Goal: Task Accomplishment & Management: Complete application form

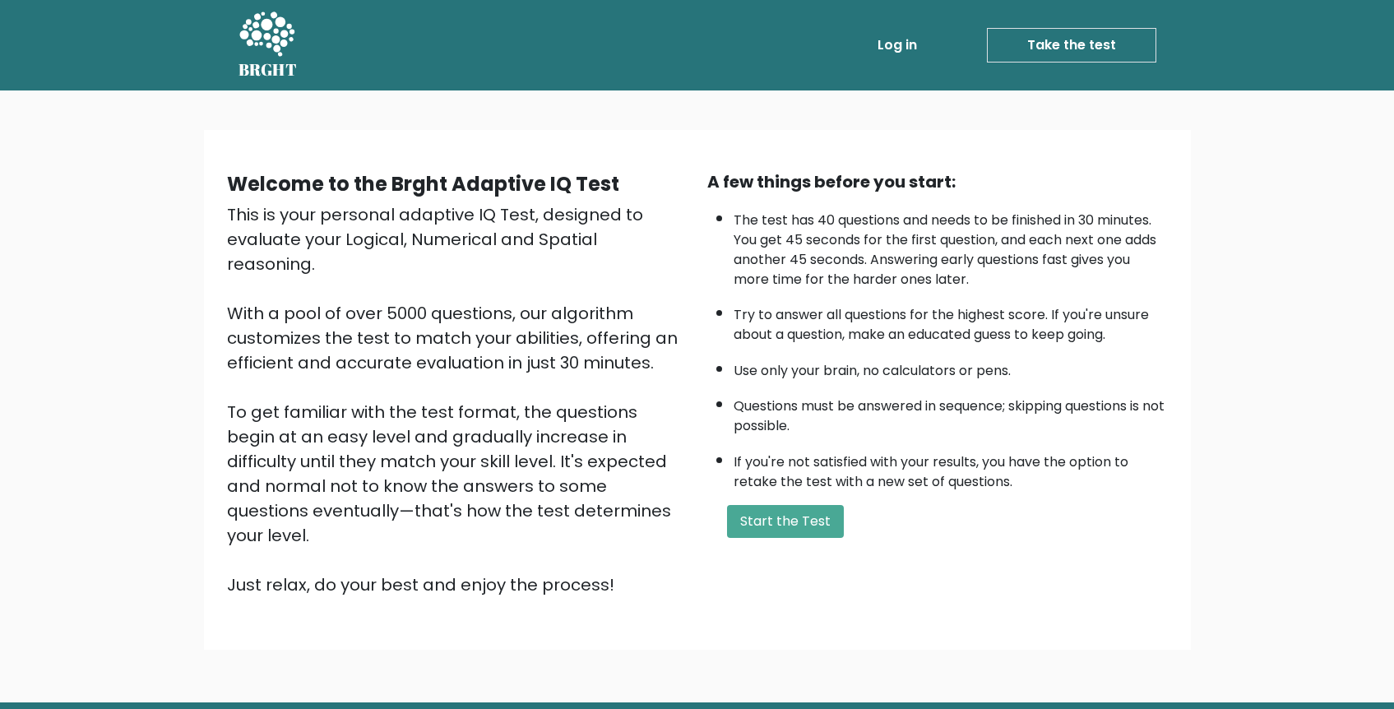
scroll to position [44, 0]
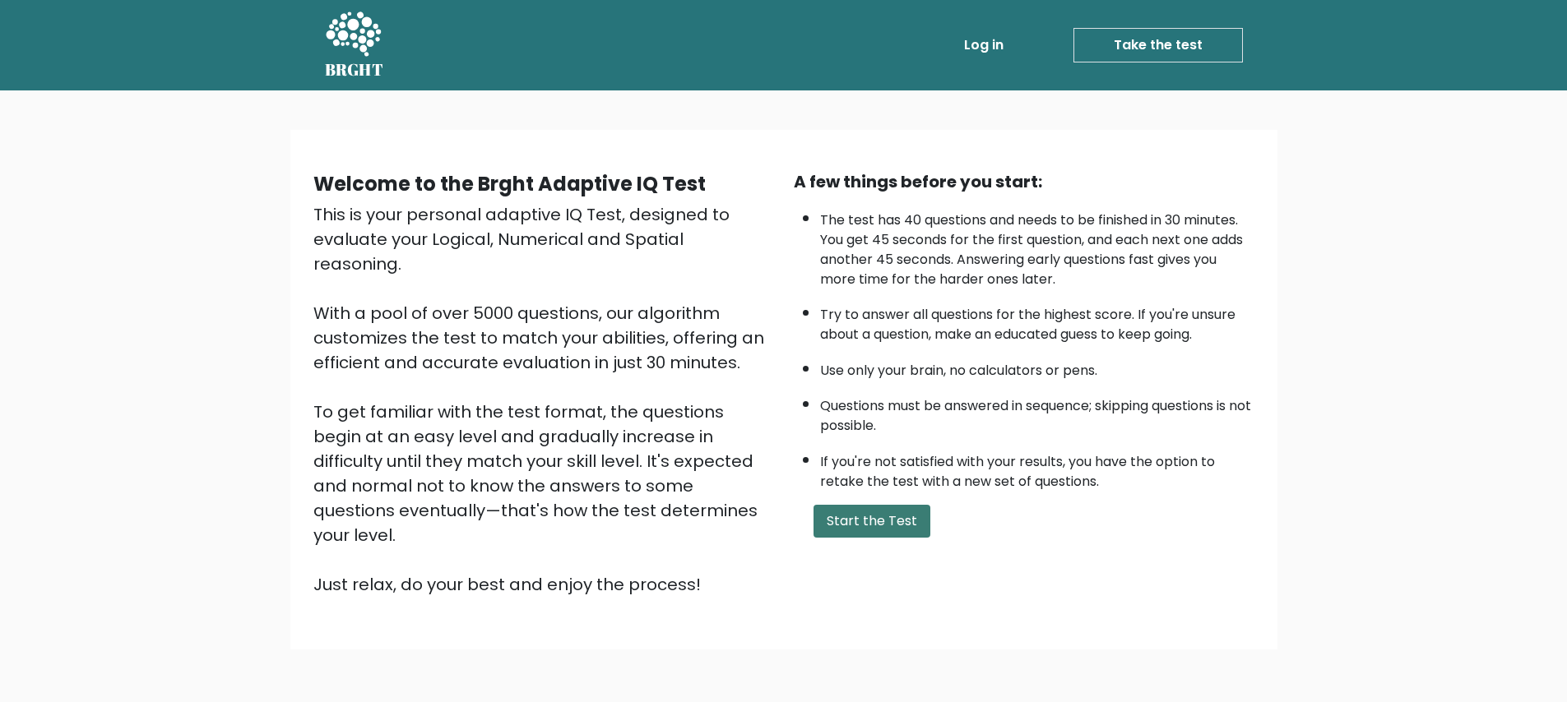
click at [858, 517] on button "Start the Test" at bounding box center [872, 521] width 117 height 33
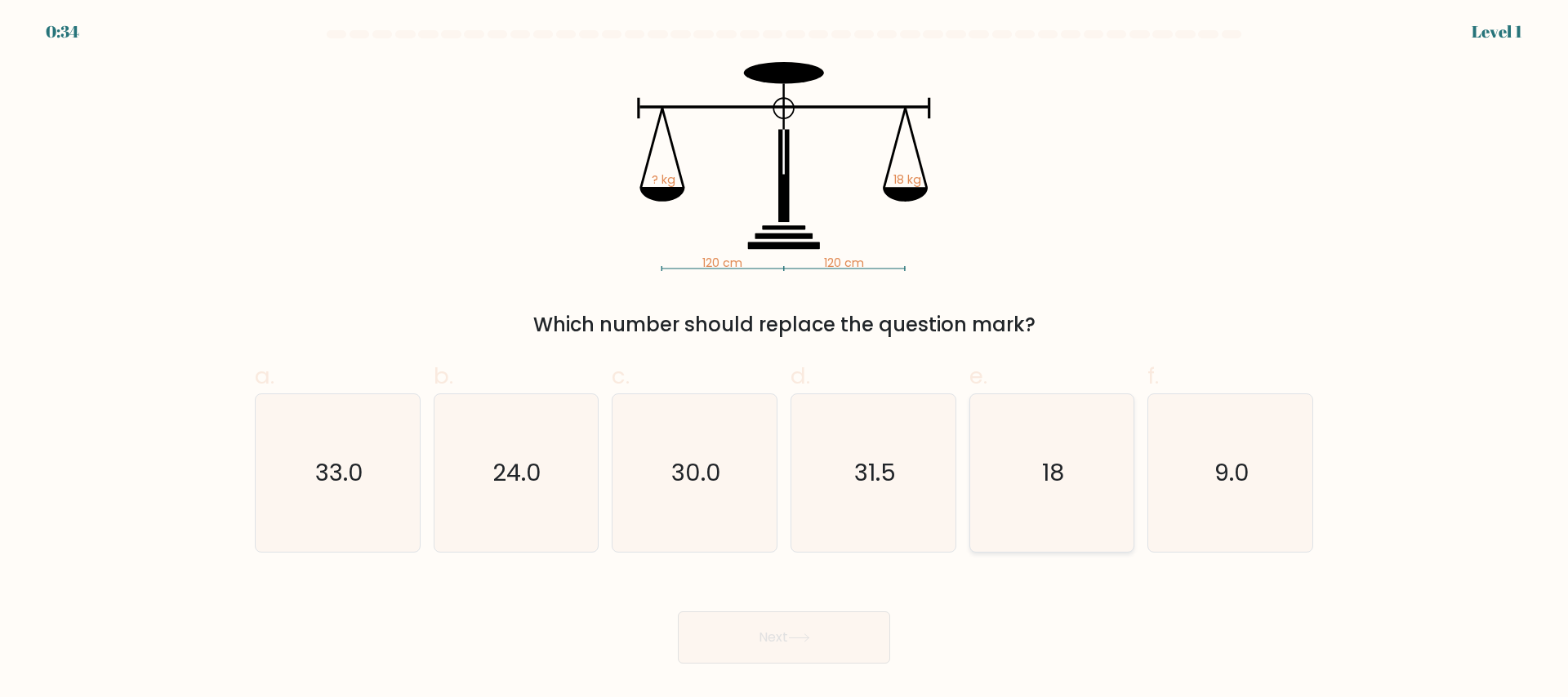
click at [1037, 499] on icon "18" at bounding box center [1052, 473] width 158 height 158
click at [785, 359] on input "e. 18" at bounding box center [784, 353] width 1 height 11
radio input "true"
click at [805, 651] on button "Next" at bounding box center [784, 637] width 213 height 53
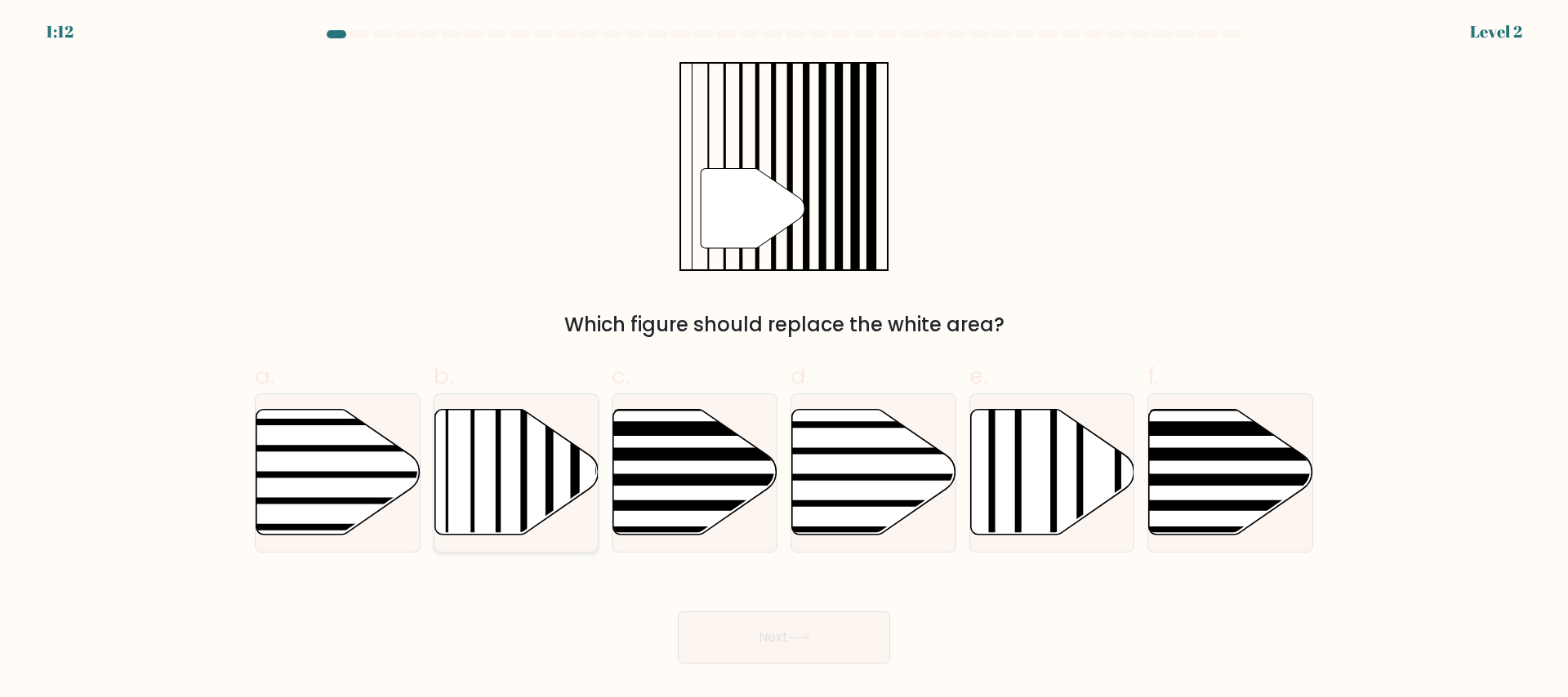
click at [583, 474] on icon at bounding box center [516, 472] width 164 height 126
click at [784, 359] on input "b." at bounding box center [784, 353] width 1 height 11
radio input "true"
click at [805, 649] on button "Next" at bounding box center [784, 637] width 213 height 53
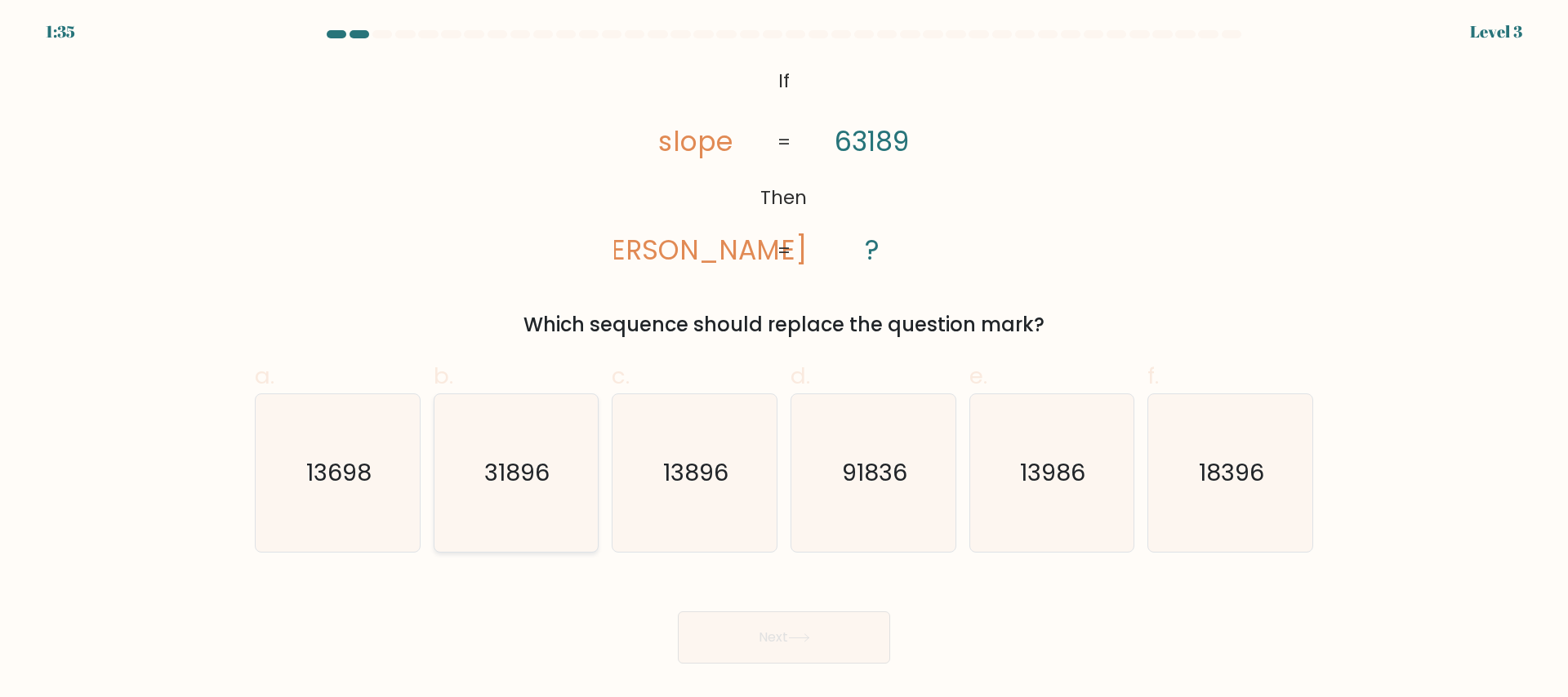
click at [505, 461] on text "31896" at bounding box center [518, 473] width 66 height 33
click at [784, 359] on input "b. 31896" at bounding box center [784, 353] width 1 height 11
radio input "true"
click at [789, 643] on button "Next" at bounding box center [784, 637] width 213 height 53
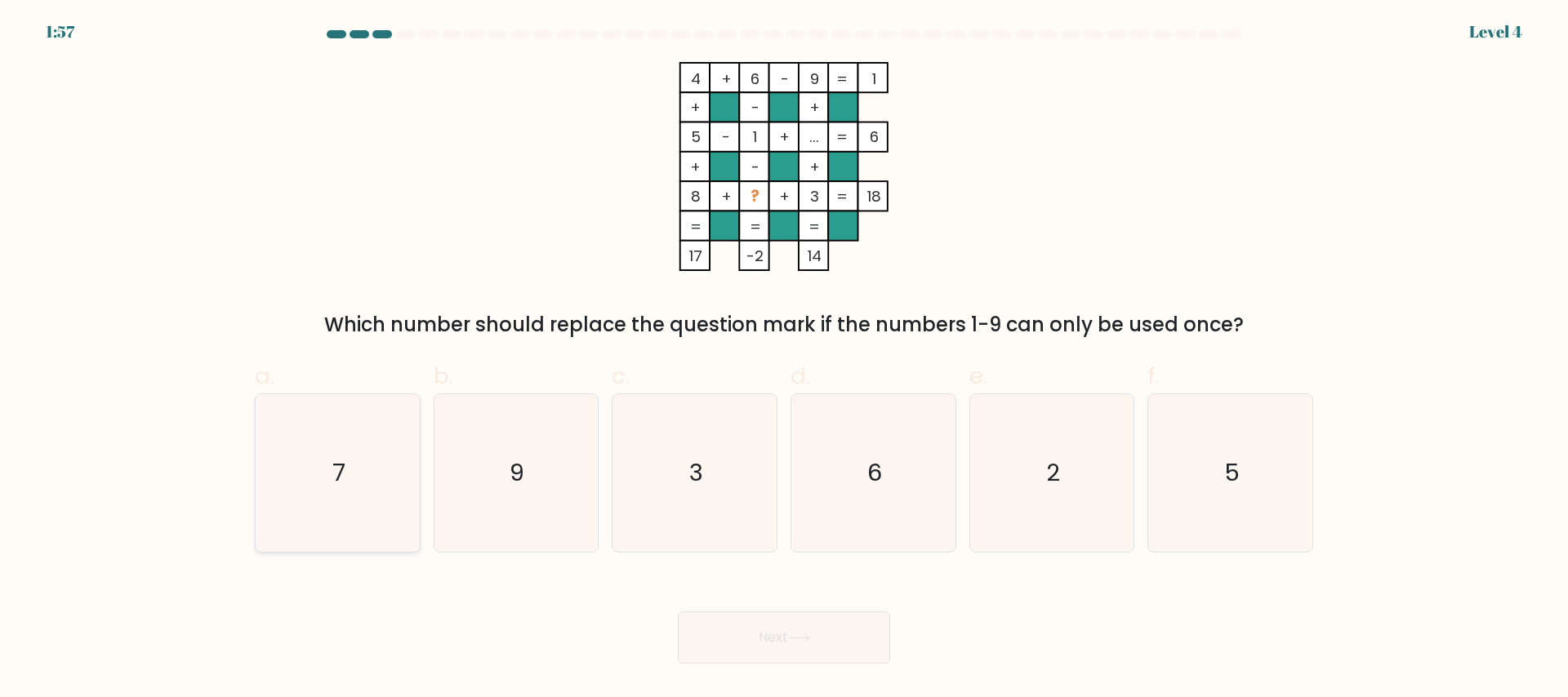
click at [398, 494] on icon "7" at bounding box center [338, 473] width 158 height 158
click at [784, 359] on input "a. 7" at bounding box center [784, 353] width 1 height 11
radio input "true"
click at [745, 621] on button "Next" at bounding box center [784, 637] width 213 height 53
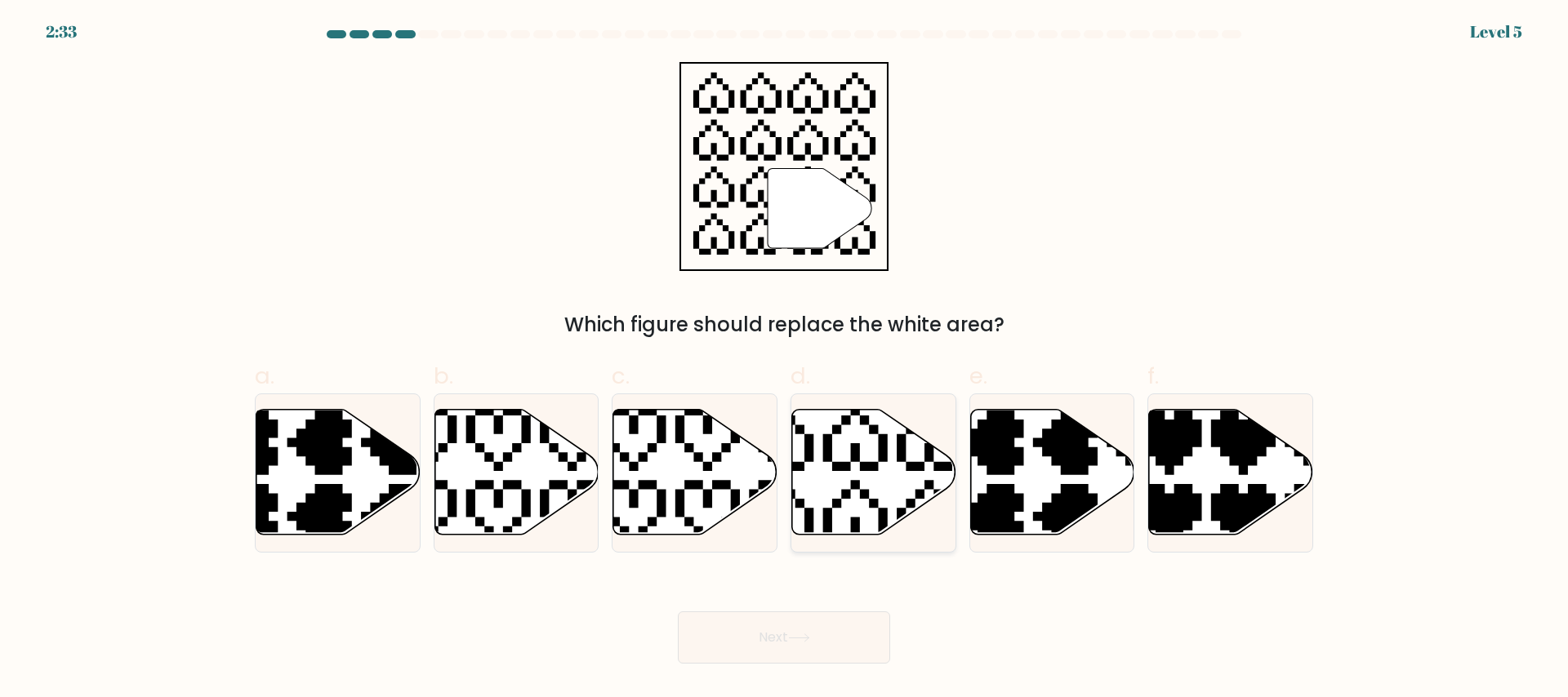
click at [874, 452] on icon at bounding box center [874, 472] width 164 height 126
click at [785, 359] on input "d." at bounding box center [784, 353] width 1 height 11
radio input "true"
click at [763, 655] on button "Next" at bounding box center [784, 637] width 213 height 53
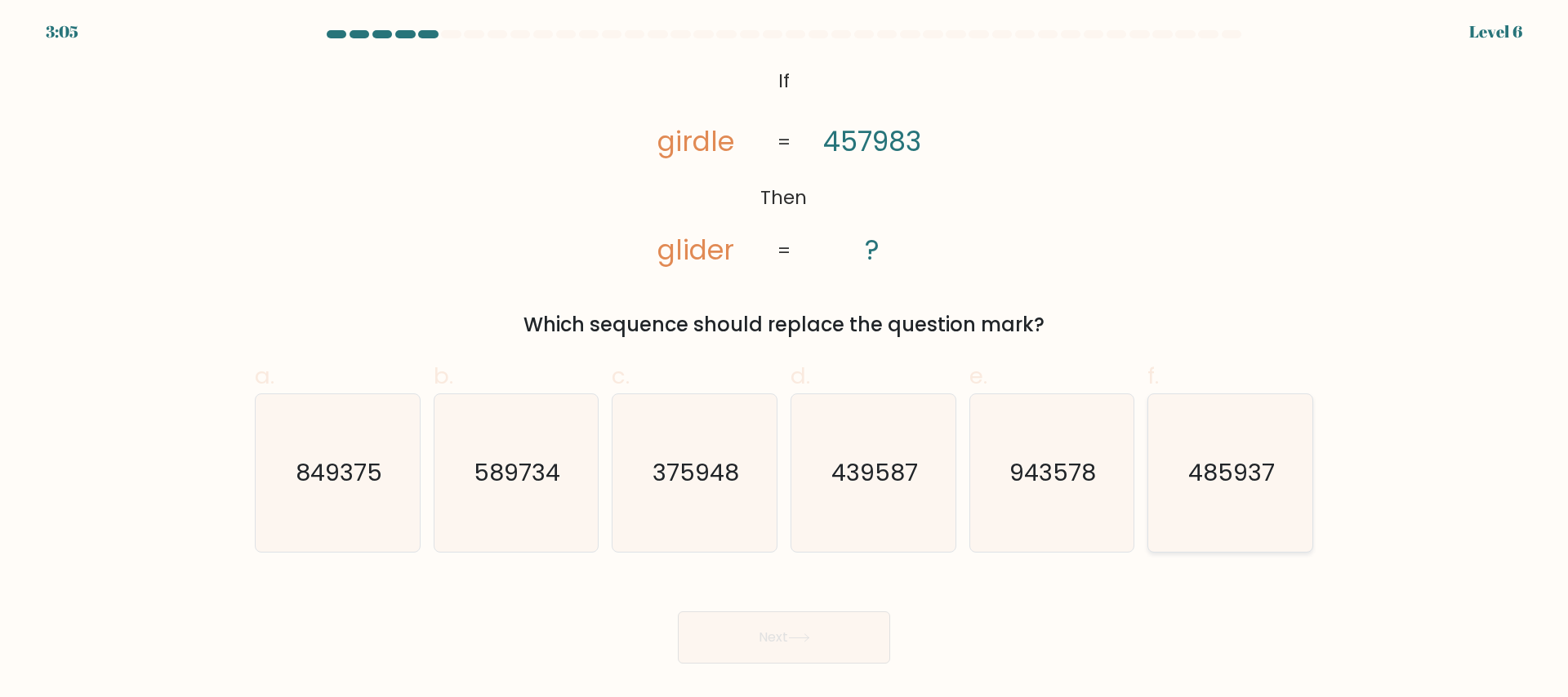
click at [1294, 468] on icon "485937" at bounding box center [1230, 473] width 158 height 158
click at [785, 359] on input "f. 485937" at bounding box center [784, 353] width 1 height 11
radio input "true"
click at [728, 629] on button "Next" at bounding box center [784, 637] width 213 height 53
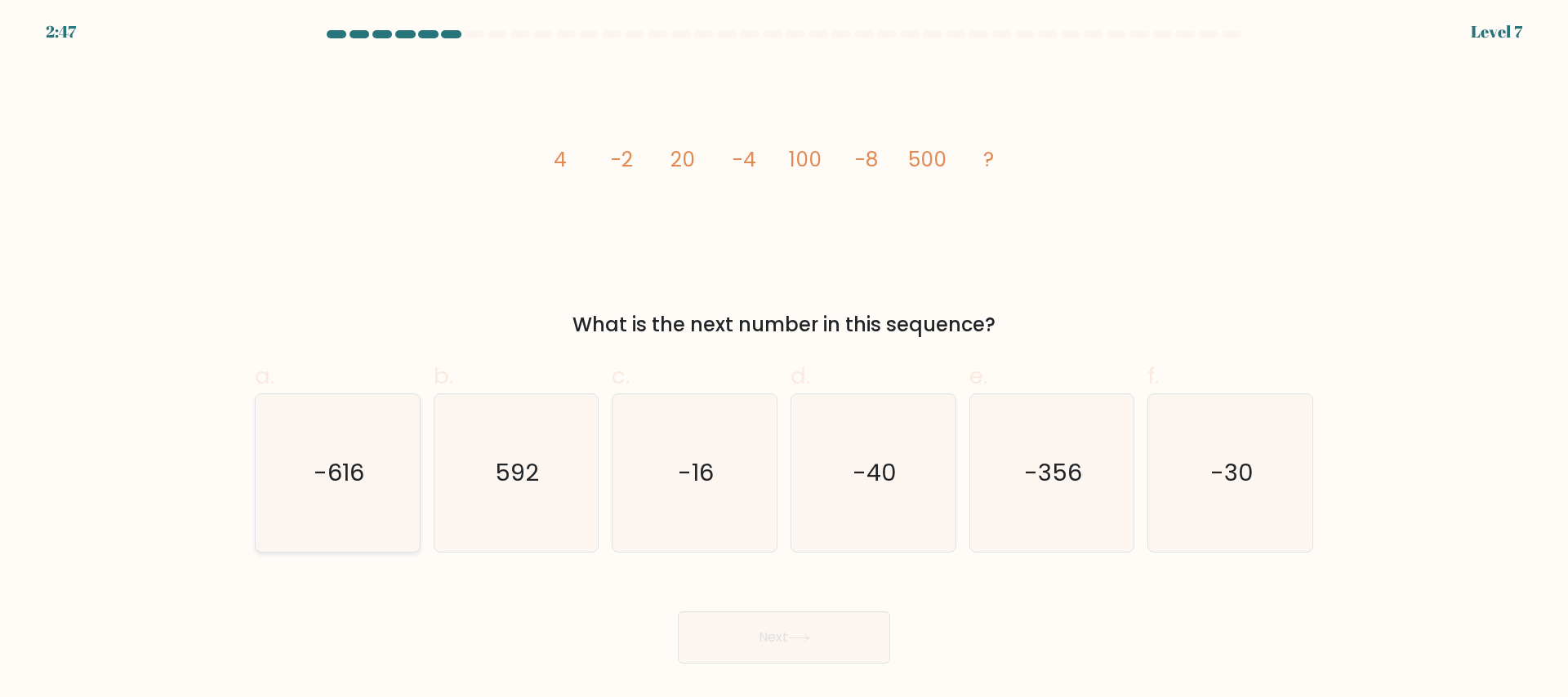
click at [318, 463] on text "-616" at bounding box center [339, 473] width 51 height 33
click at [784, 359] on input "a. -616" at bounding box center [784, 353] width 1 height 11
radio input "true"
click at [721, 467] on icon "-16" at bounding box center [694, 473] width 158 height 158
click at [784, 359] on input "c. -16" at bounding box center [784, 353] width 1 height 11
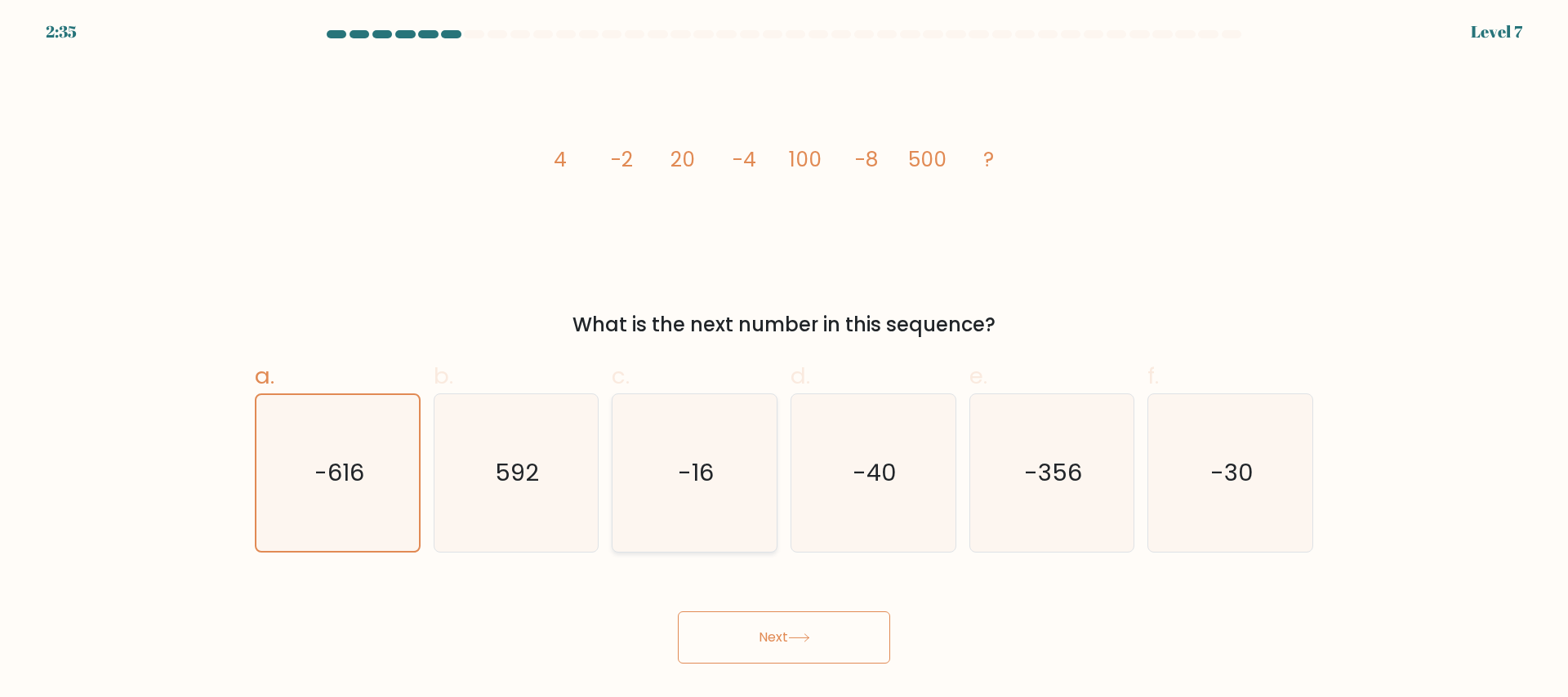
radio input "true"
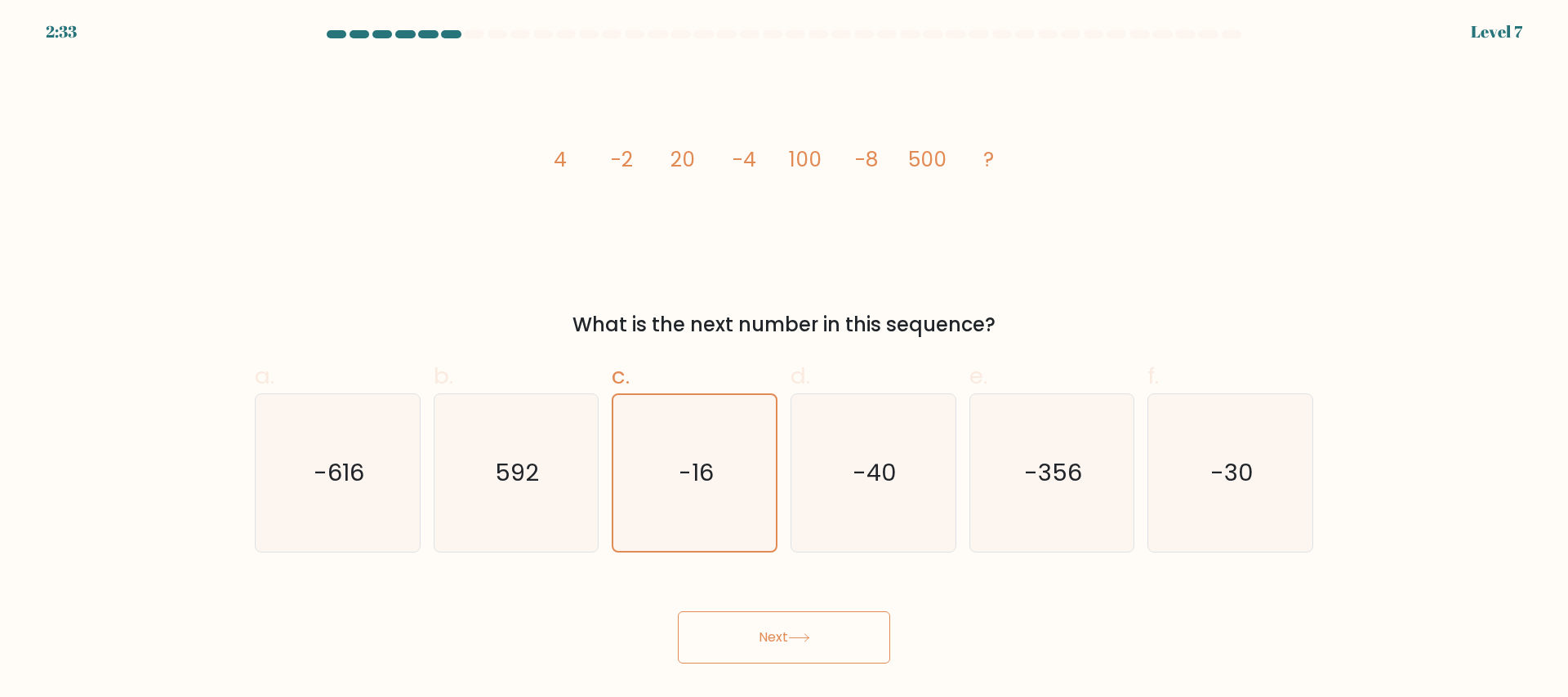
click at [759, 620] on button "Next" at bounding box center [784, 637] width 213 height 53
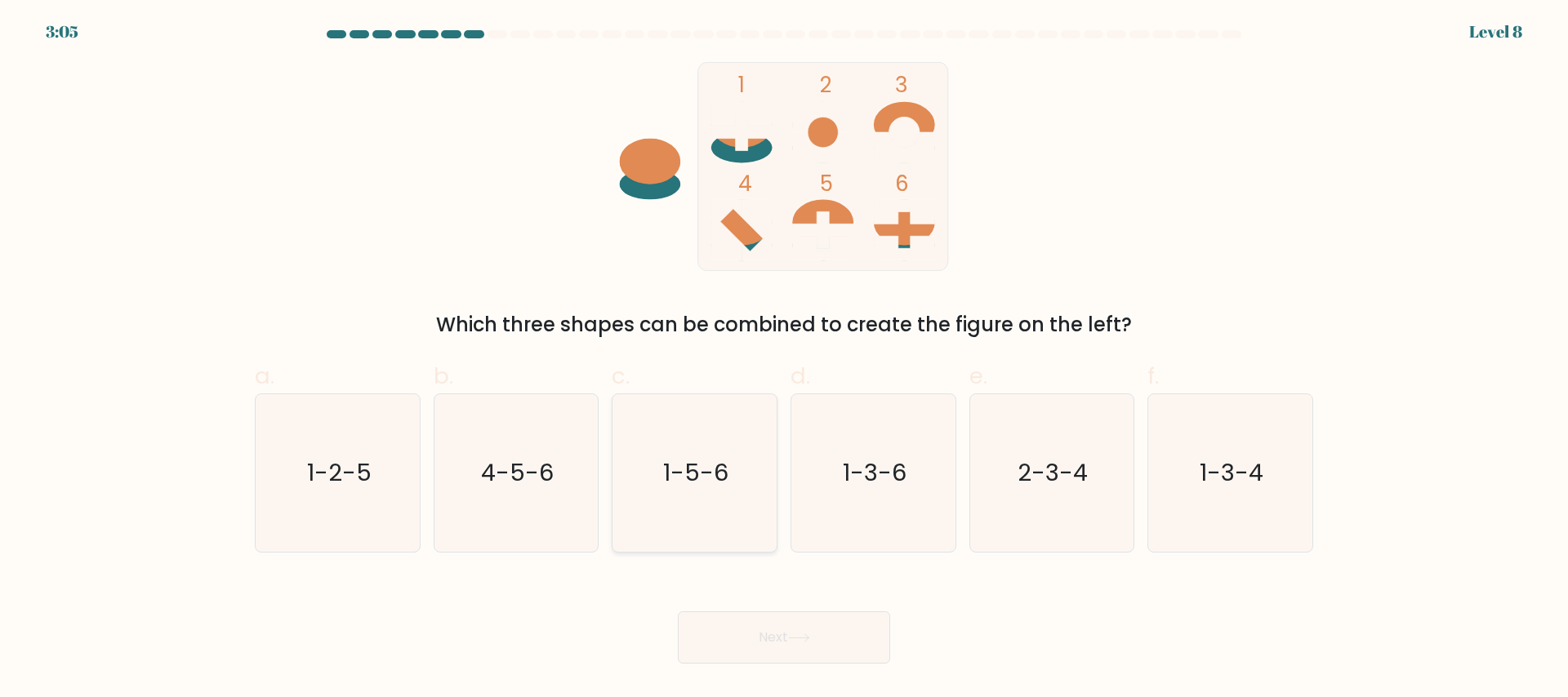
click at [683, 489] on icon "1-5-6" at bounding box center [694, 473] width 158 height 158
click at [784, 359] on input "c. 1-5-6" at bounding box center [784, 353] width 1 height 11
radio input "true"
click at [785, 647] on button "Next" at bounding box center [784, 637] width 213 height 53
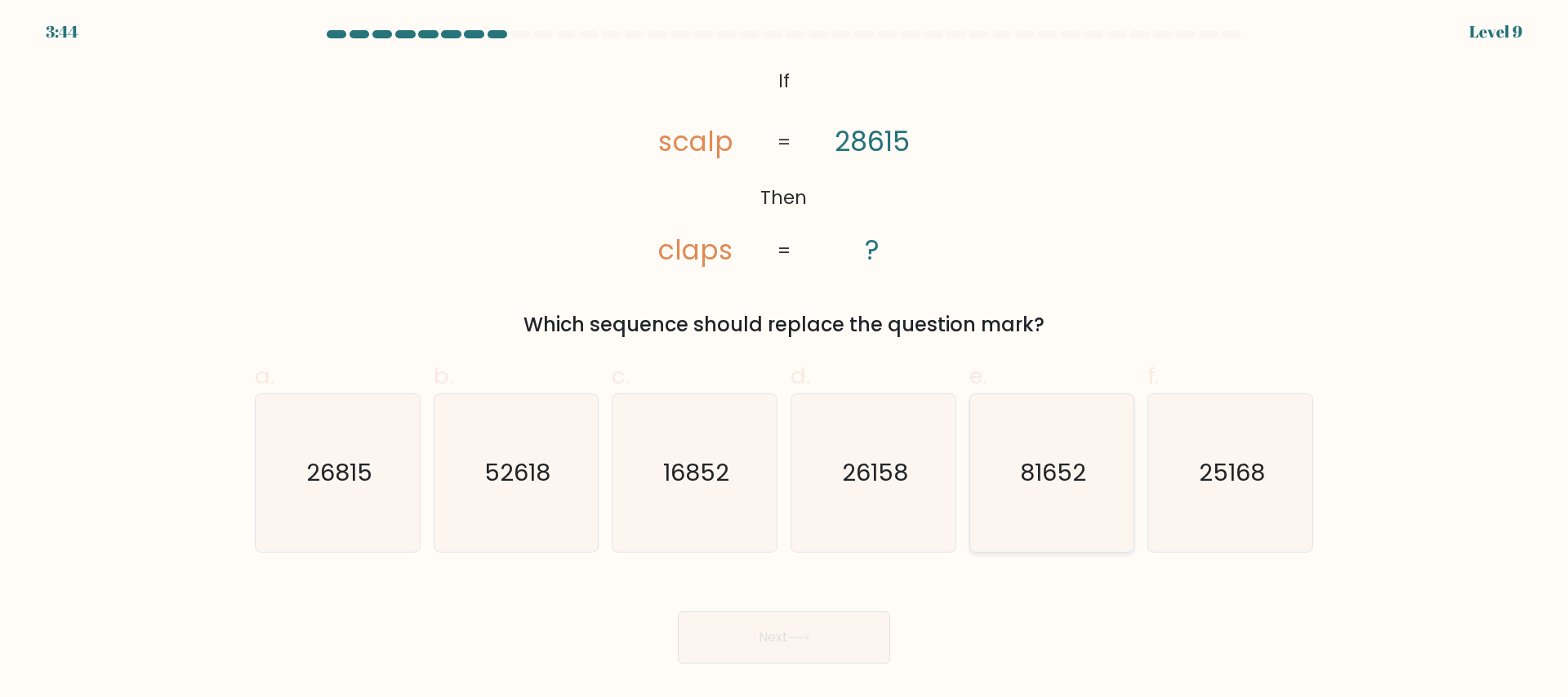
click at [1052, 480] on text "81652" at bounding box center [1053, 473] width 67 height 33
click at [785, 359] on input "e. 81652" at bounding box center [784, 353] width 1 height 11
radio input "true"
click at [765, 627] on button "Next" at bounding box center [784, 637] width 213 height 53
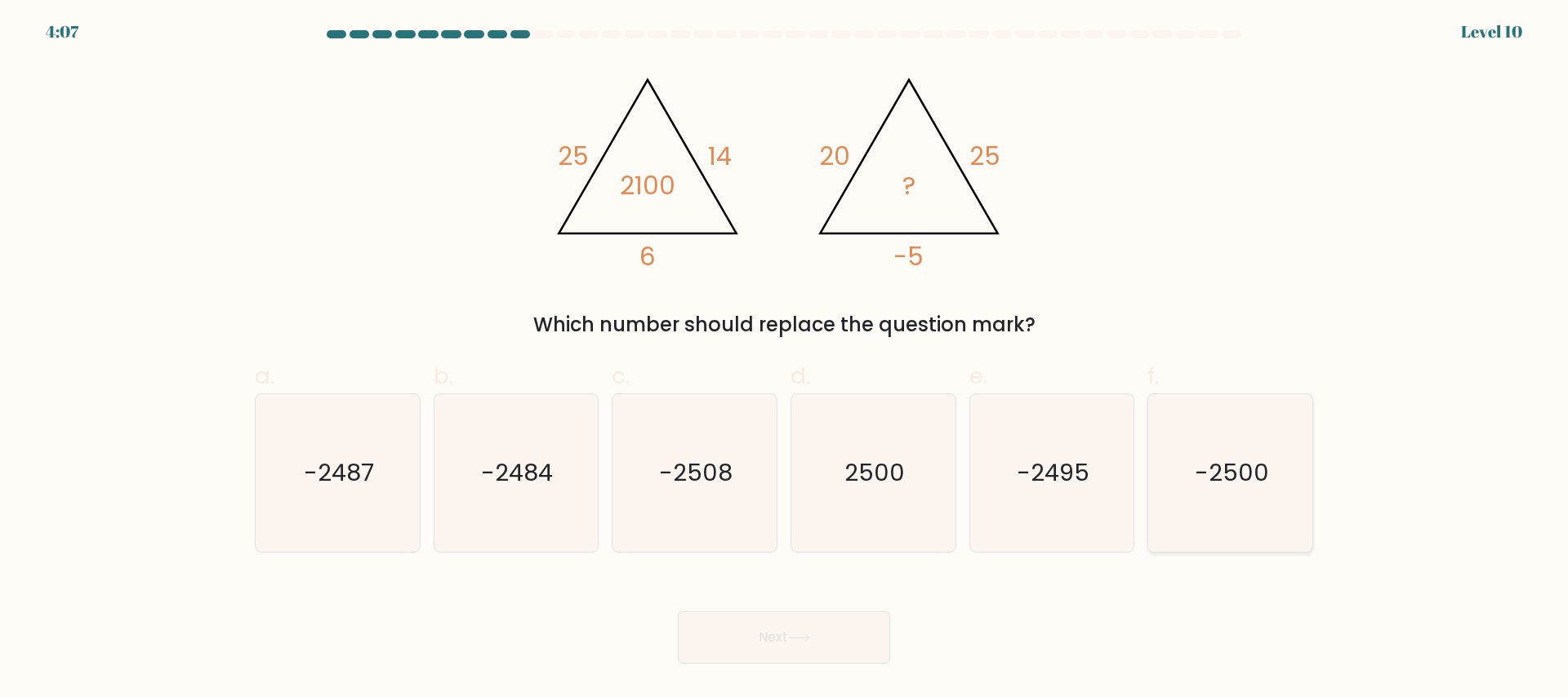
click at [1236, 484] on text "-2500" at bounding box center [1231, 473] width 74 height 33
click at [785, 359] on input "f. -2500" at bounding box center [784, 353] width 1 height 11
radio input "true"
click at [762, 646] on button "Next" at bounding box center [784, 637] width 213 height 53
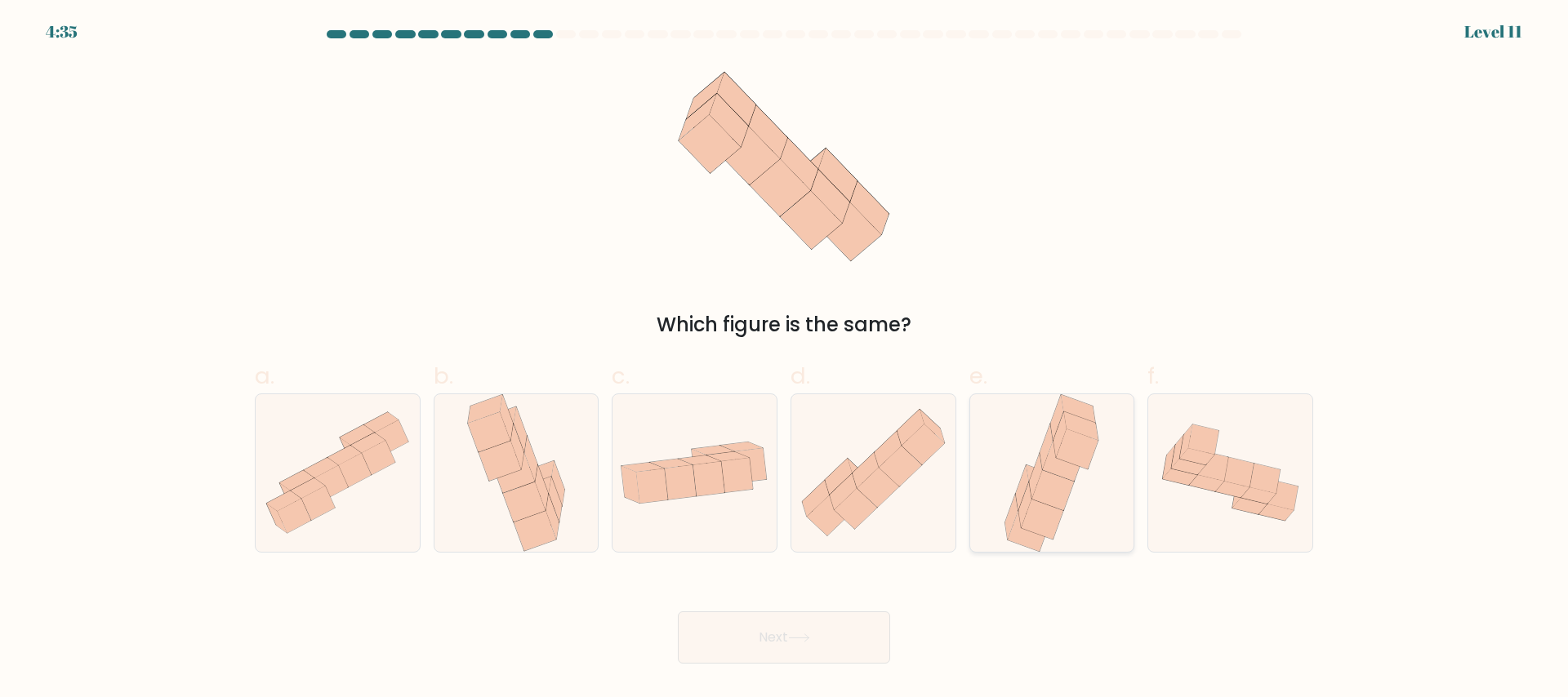
click at [1042, 490] on icon at bounding box center [1054, 490] width 42 height 40
click at [785, 359] on input "e." at bounding box center [784, 353] width 1 height 11
radio input "true"
click at [851, 638] on button "Next" at bounding box center [784, 637] width 213 height 53
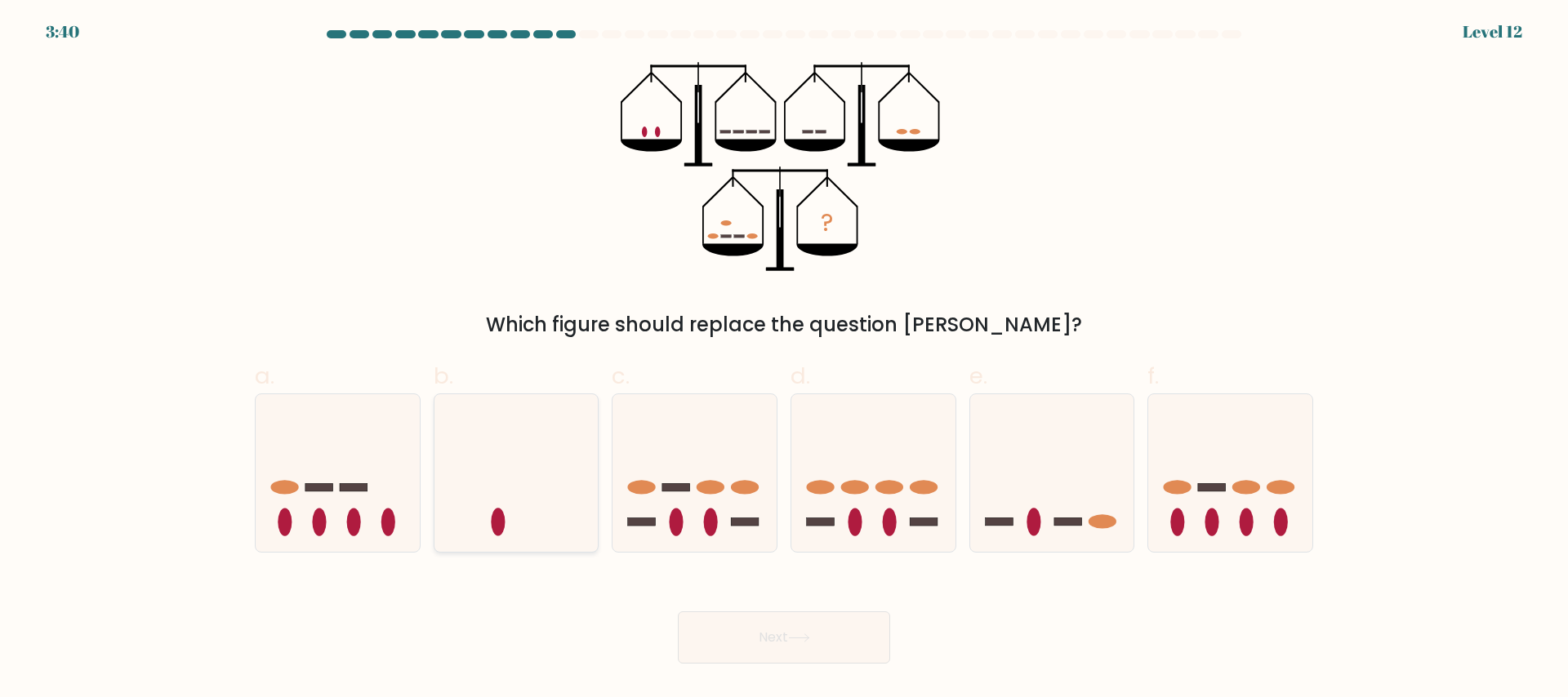
click at [541, 487] on icon at bounding box center [516, 473] width 164 height 136
click at [784, 359] on input "b." at bounding box center [784, 353] width 1 height 11
radio input "true"
click at [1051, 493] on icon at bounding box center [1052, 473] width 164 height 136
click at [785, 359] on input "e." at bounding box center [784, 353] width 1 height 11
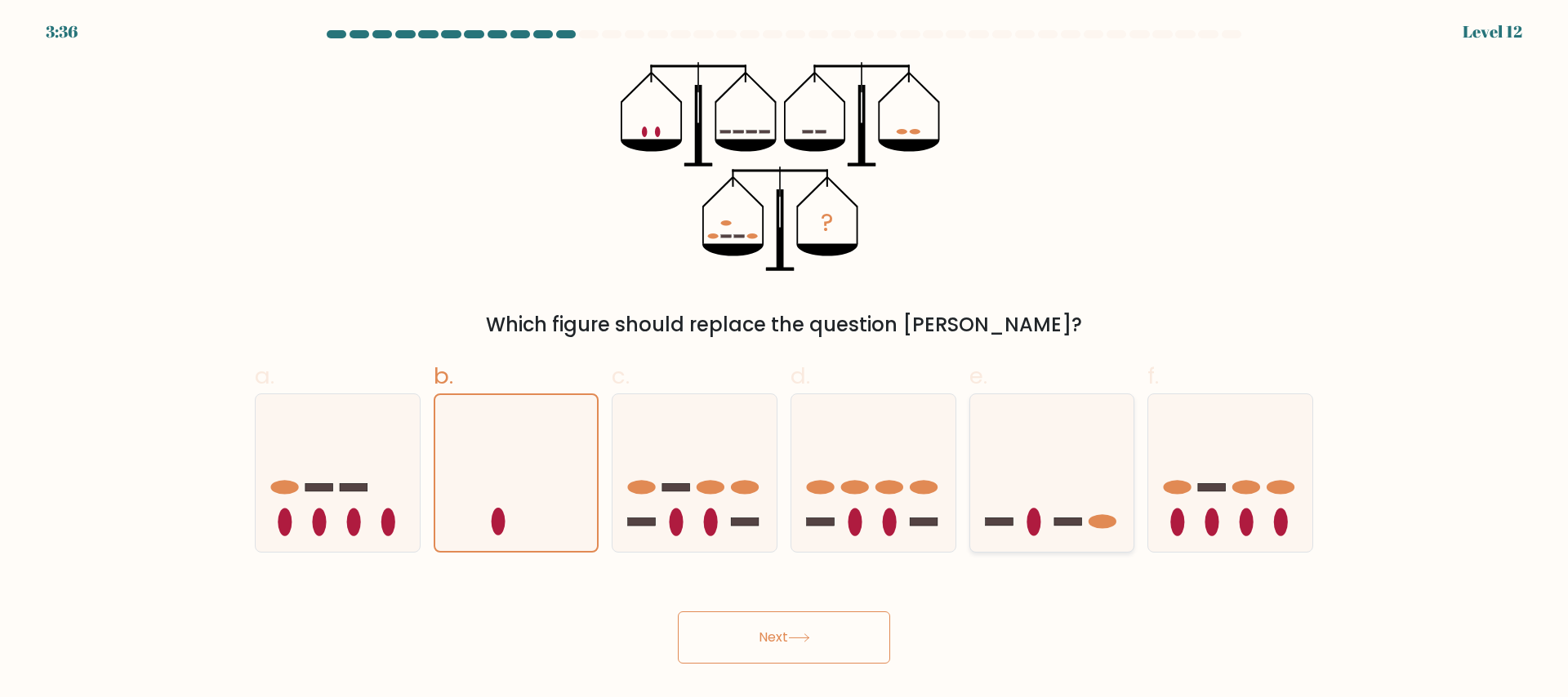
radio input "true"
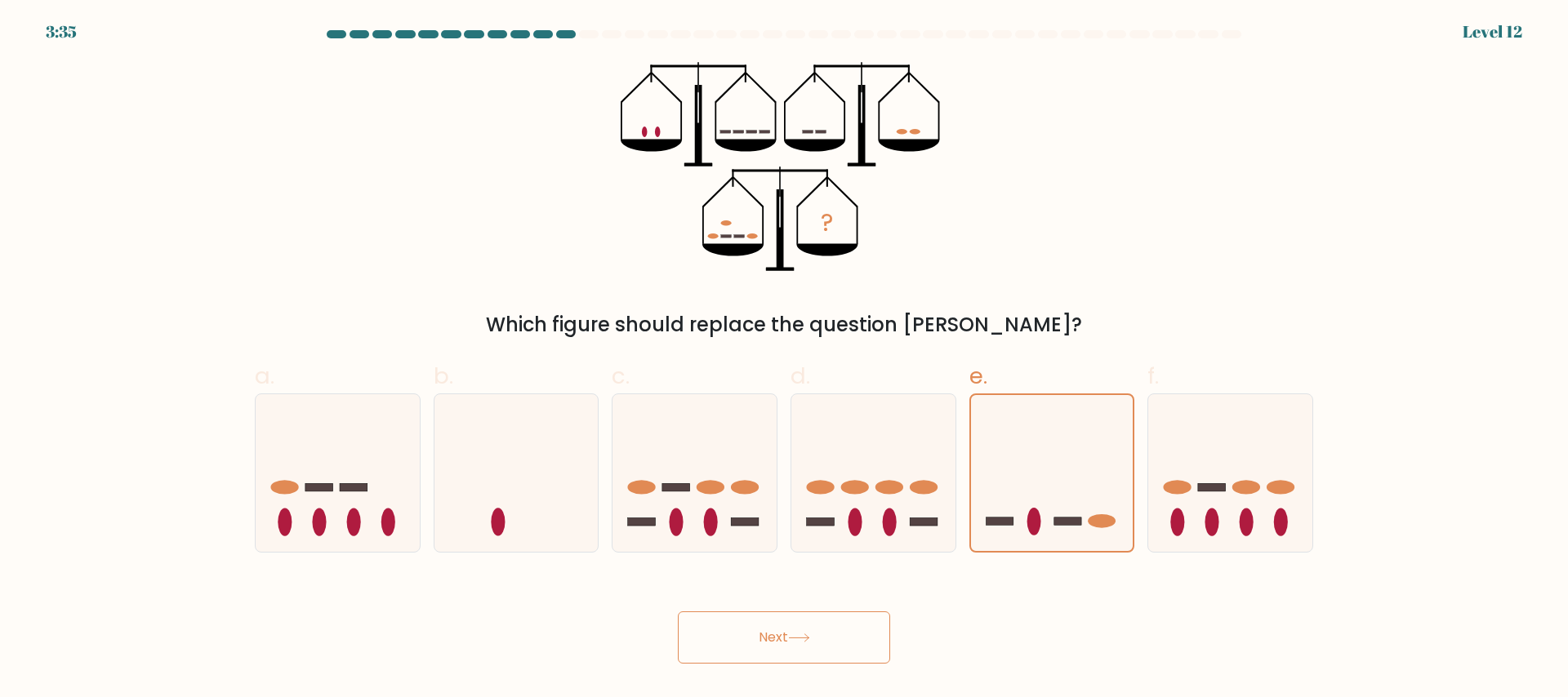
click at [761, 639] on button "Next" at bounding box center [784, 637] width 213 height 53
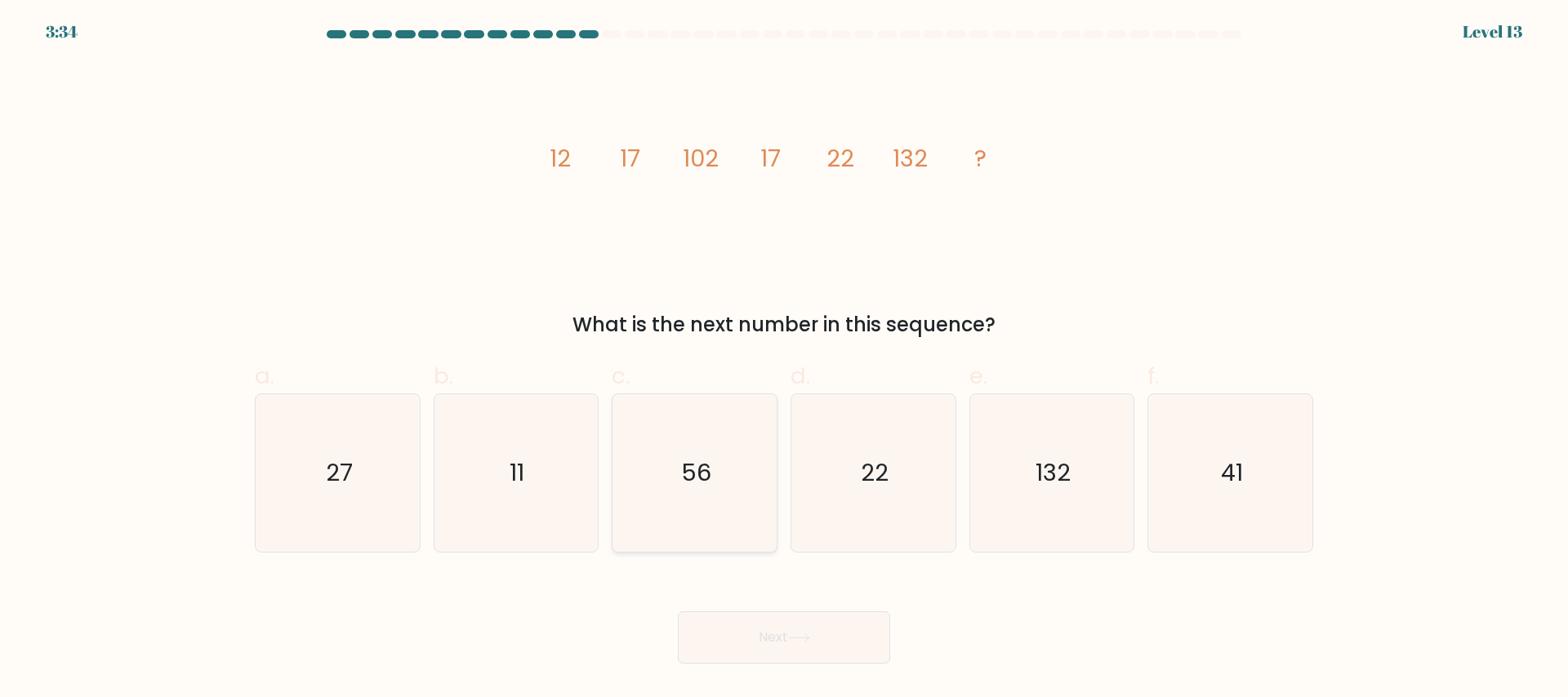
click at [701, 469] on text "56" at bounding box center [696, 473] width 30 height 33
click at [784, 359] on input "c. 56" at bounding box center [784, 353] width 1 height 11
radio input "true"
click at [320, 431] on icon "27" at bounding box center [338, 473] width 158 height 158
click at [784, 359] on input "a. 27" at bounding box center [784, 353] width 1 height 11
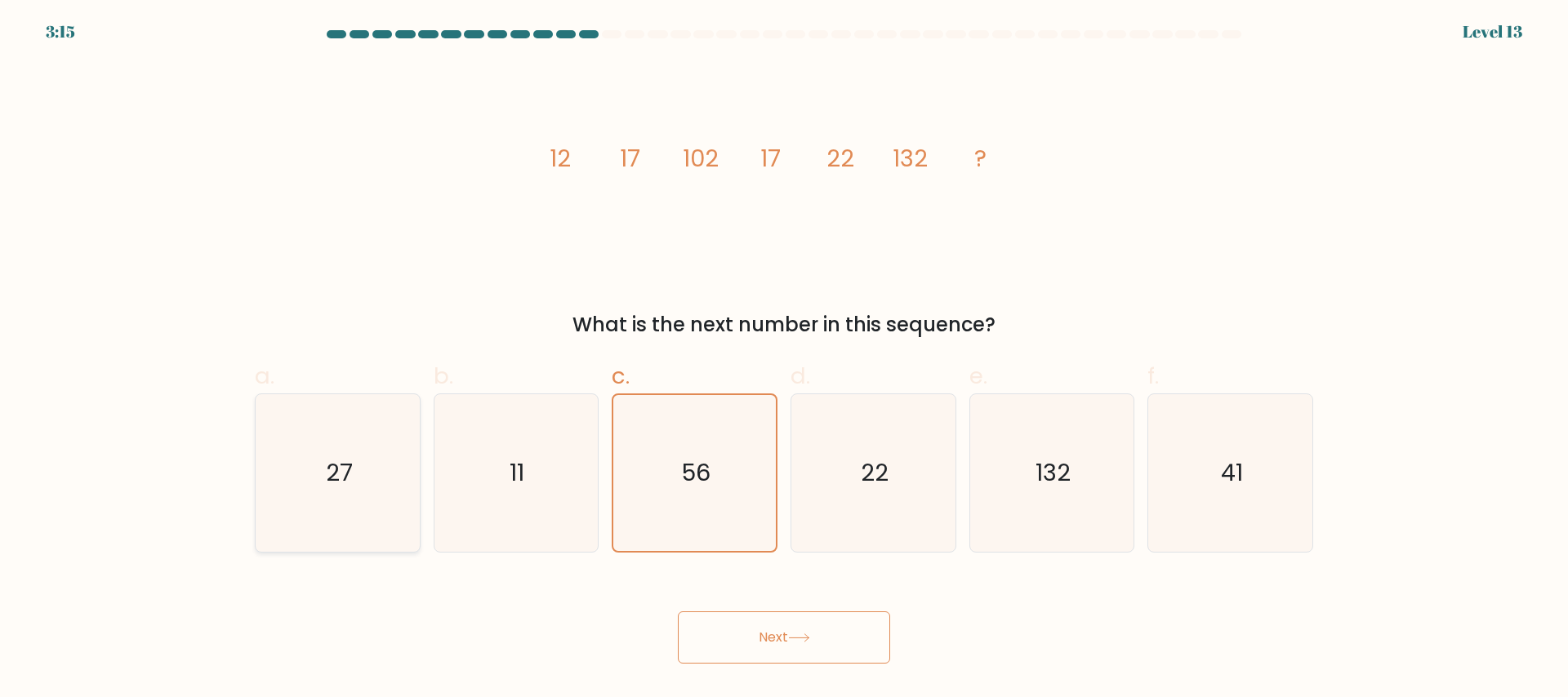
radio input "true"
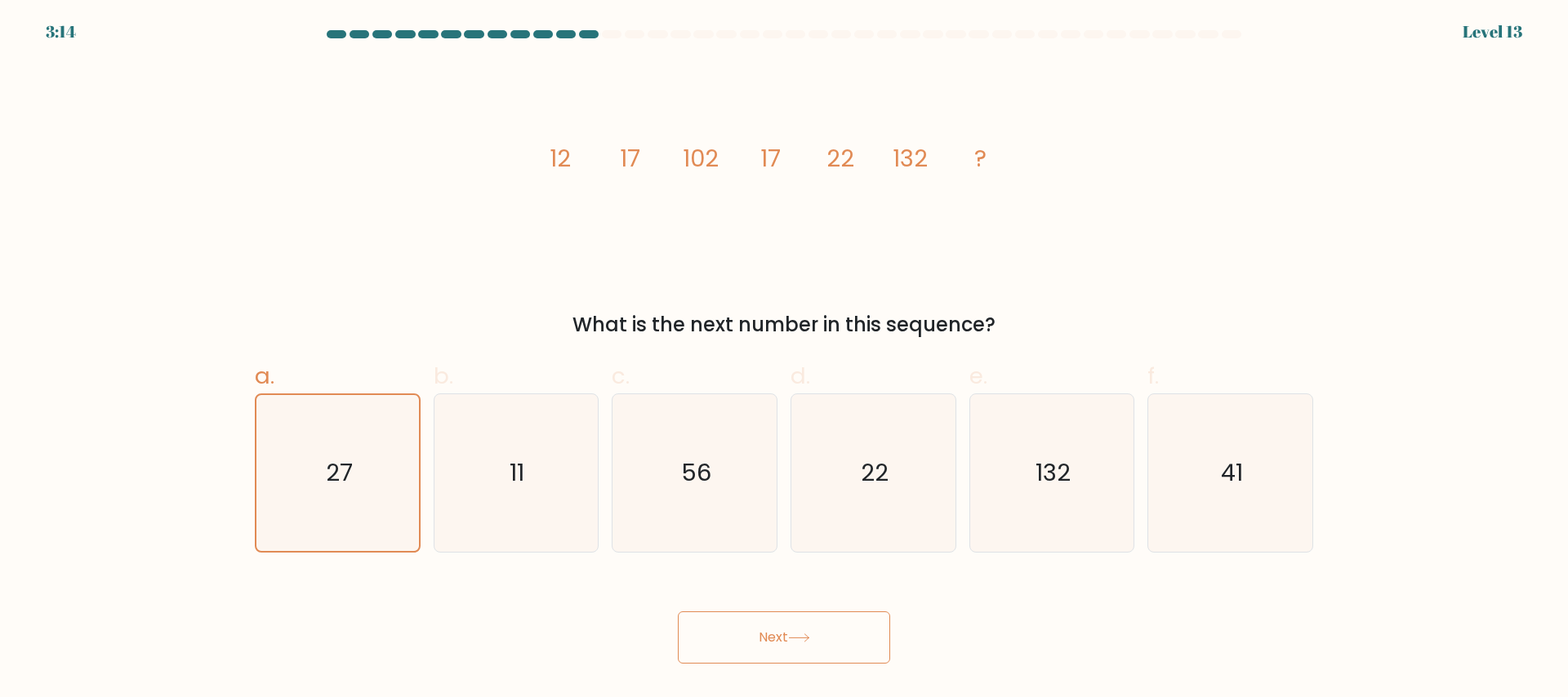
click at [749, 631] on button "Next" at bounding box center [784, 637] width 213 height 53
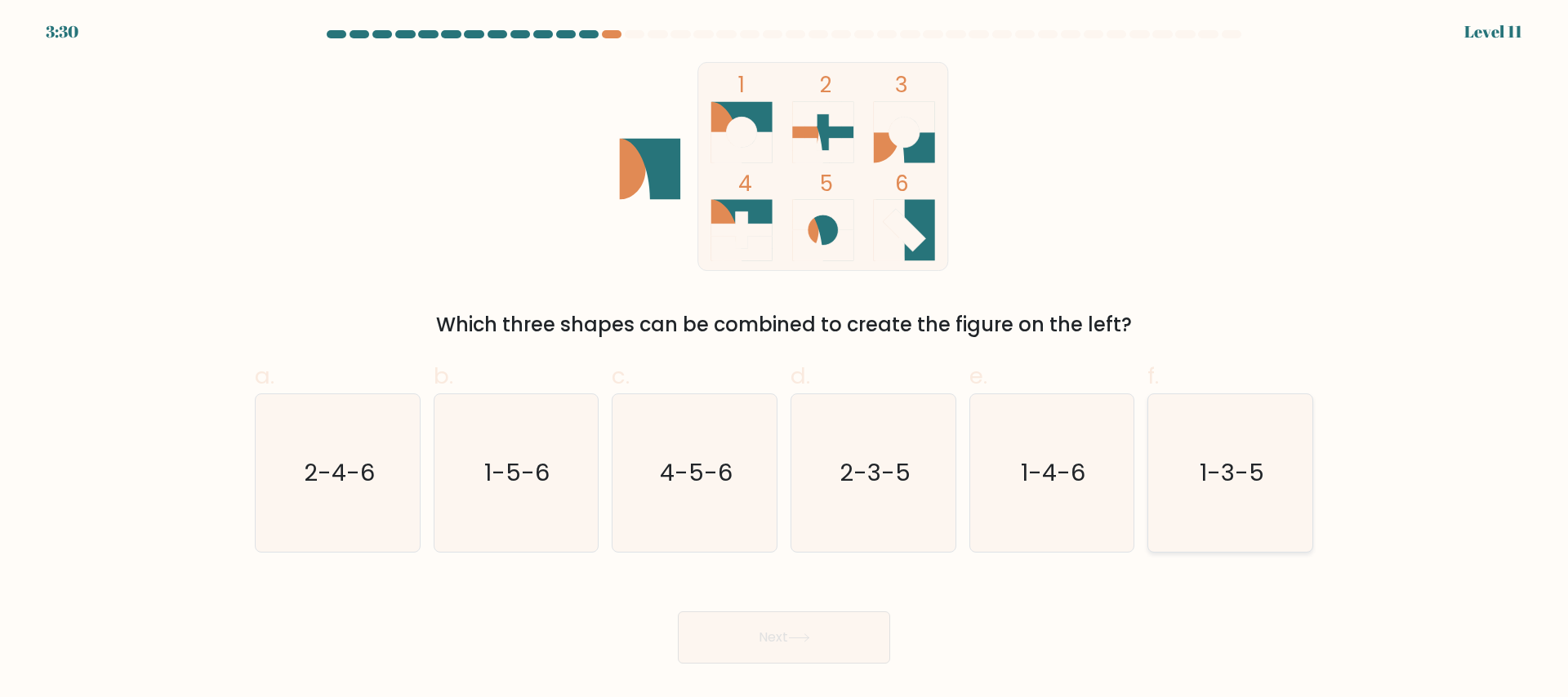
click at [1227, 513] on icon "1-3-5" at bounding box center [1230, 473] width 158 height 158
click at [785, 359] on input "f. 1-3-5" at bounding box center [784, 353] width 1 height 11
radio input "true"
click at [780, 628] on button "Next" at bounding box center [784, 637] width 213 height 53
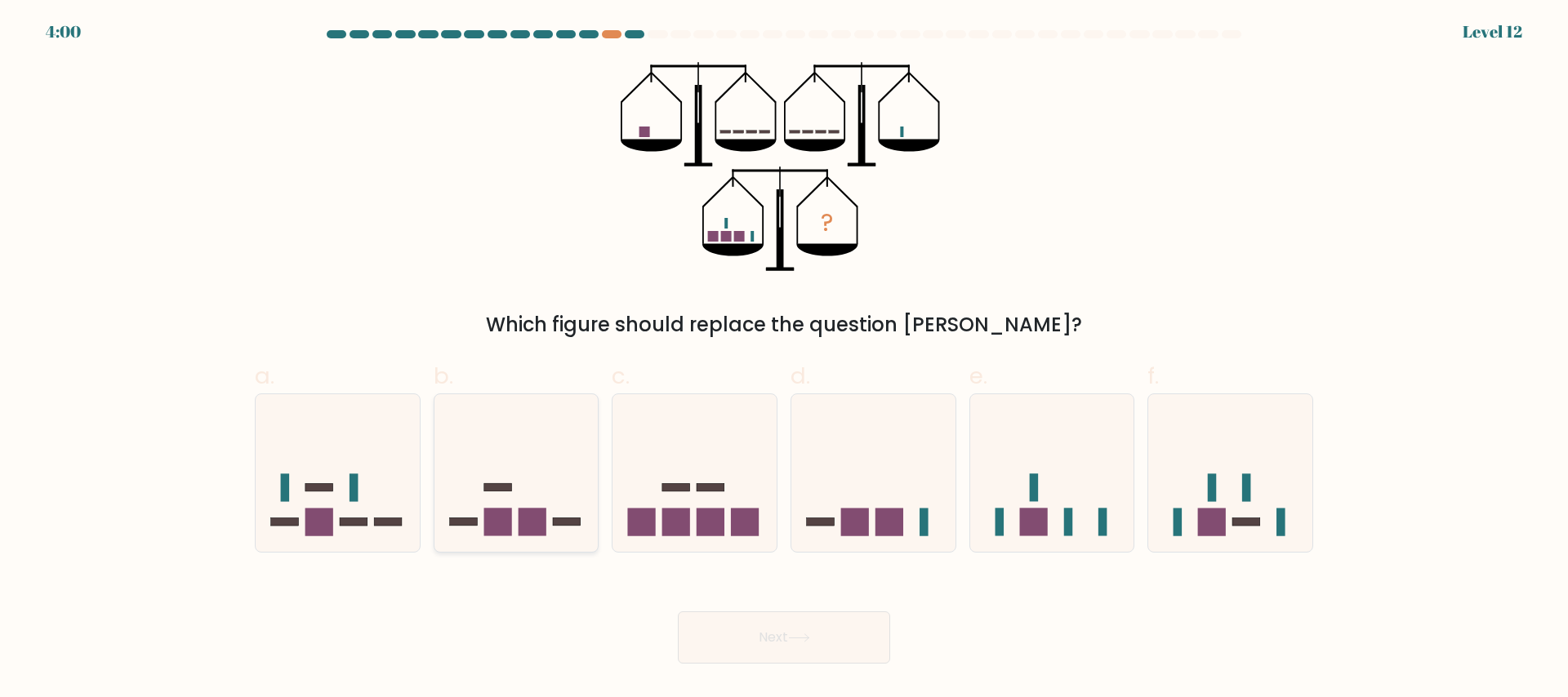
click at [565, 439] on icon at bounding box center [516, 473] width 164 height 136
click at [784, 359] on input "b." at bounding box center [784, 353] width 1 height 11
radio input "true"
click at [792, 649] on button "Next" at bounding box center [784, 637] width 213 height 53
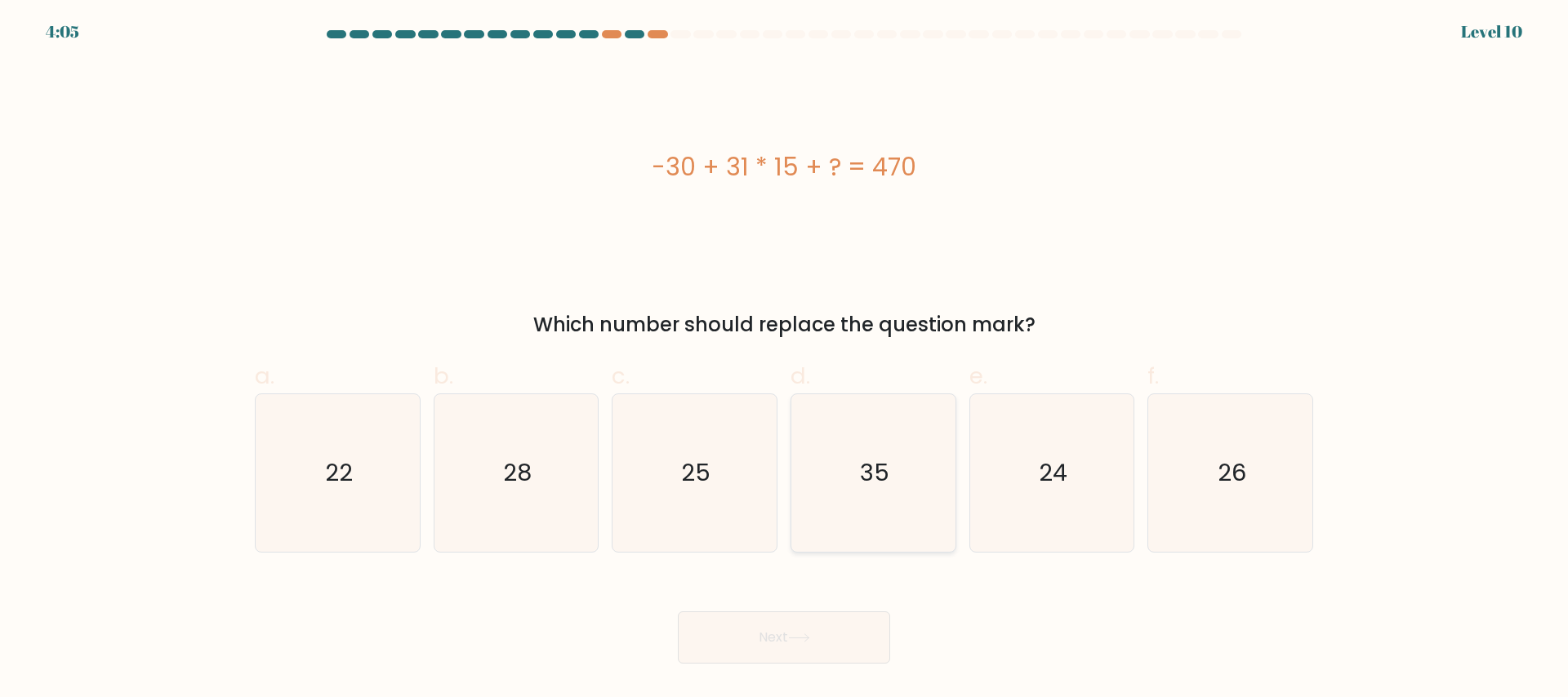
click at [872, 467] on text "35" at bounding box center [875, 473] width 30 height 33
click at [785, 359] on input "d. 35" at bounding box center [784, 353] width 1 height 11
radio input "true"
click at [749, 657] on button "Next" at bounding box center [784, 637] width 213 height 53
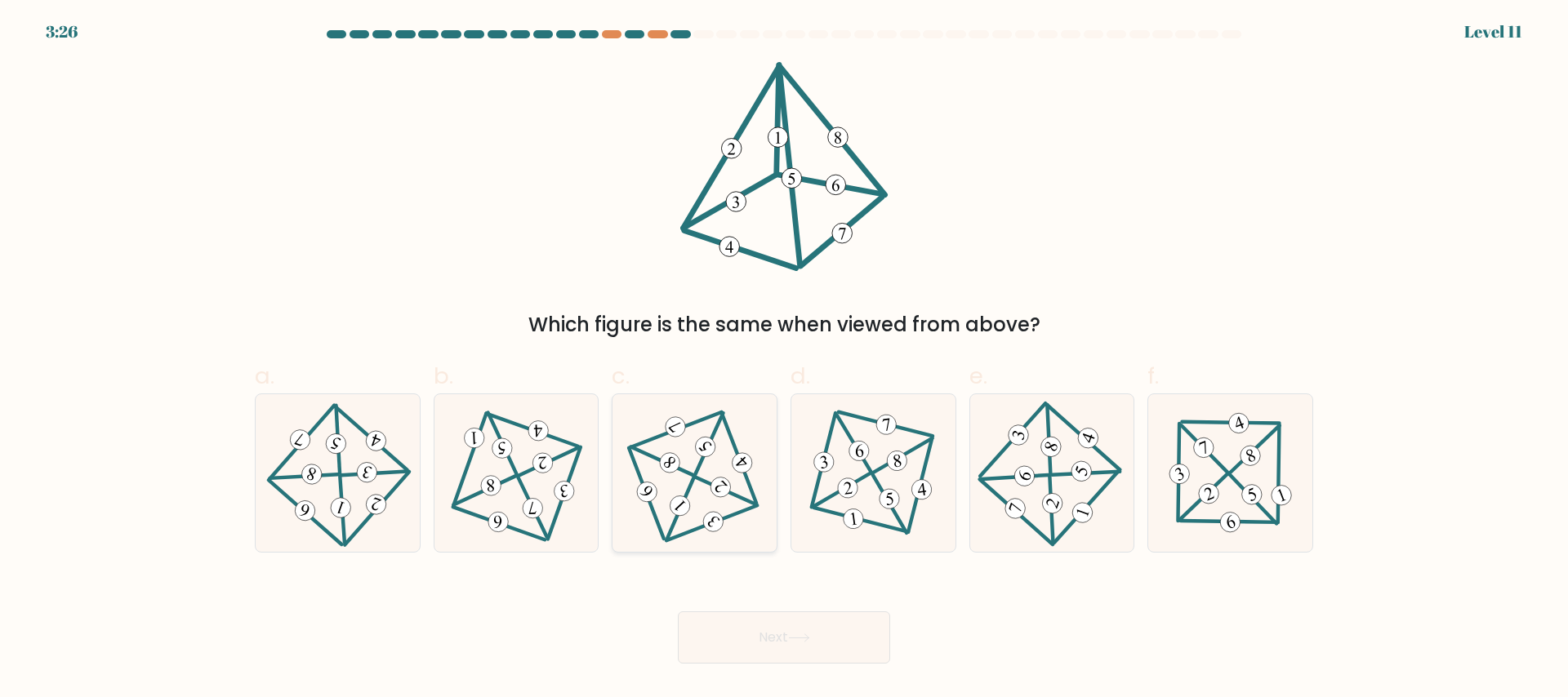
click at [711, 457] on icon at bounding box center [695, 473] width 129 height 126
click at [784, 359] on input "c." at bounding box center [784, 353] width 1 height 11
radio input "true"
click at [767, 633] on button "Next" at bounding box center [784, 637] width 213 height 53
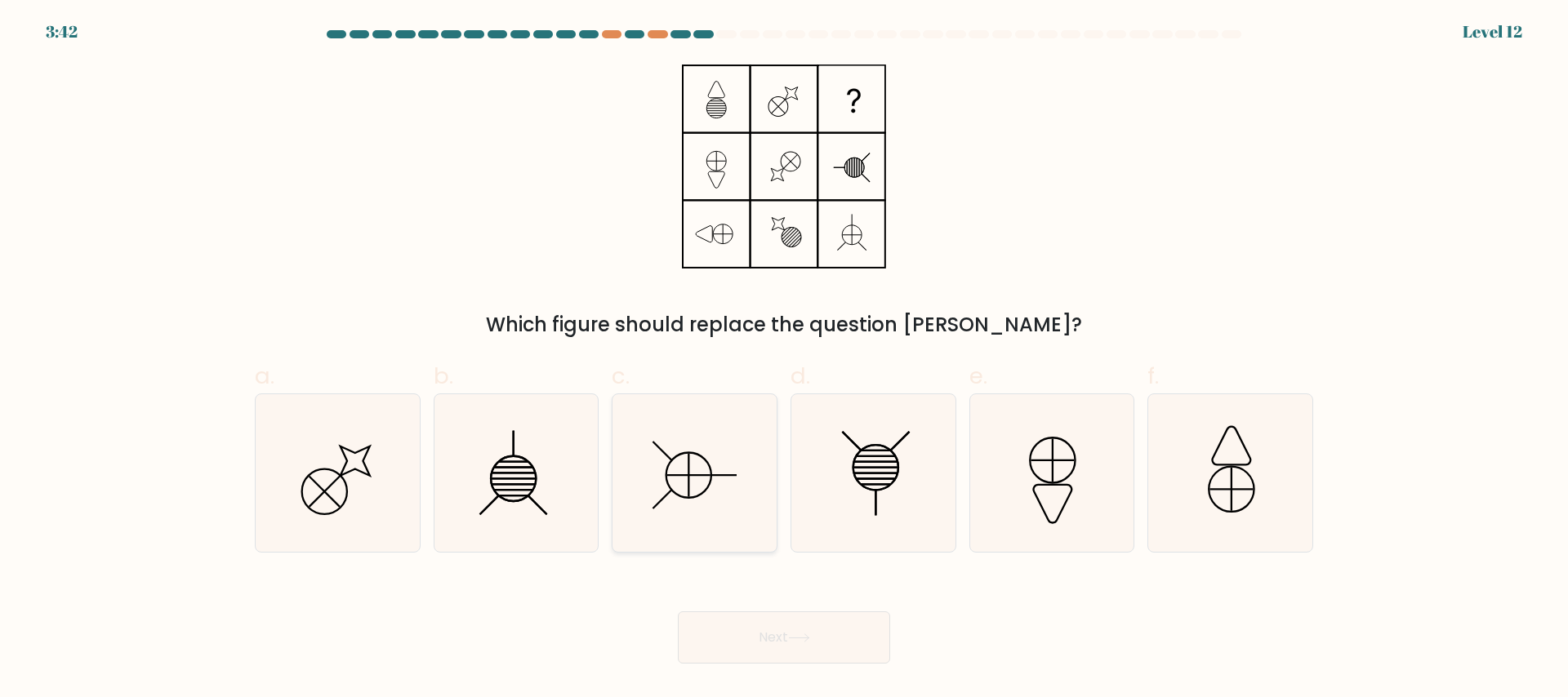
click at [689, 442] on icon at bounding box center [694, 473] width 158 height 158
click at [784, 359] on input "c." at bounding box center [784, 353] width 1 height 11
radio input "true"
click at [766, 659] on button "Next" at bounding box center [784, 637] width 213 height 53
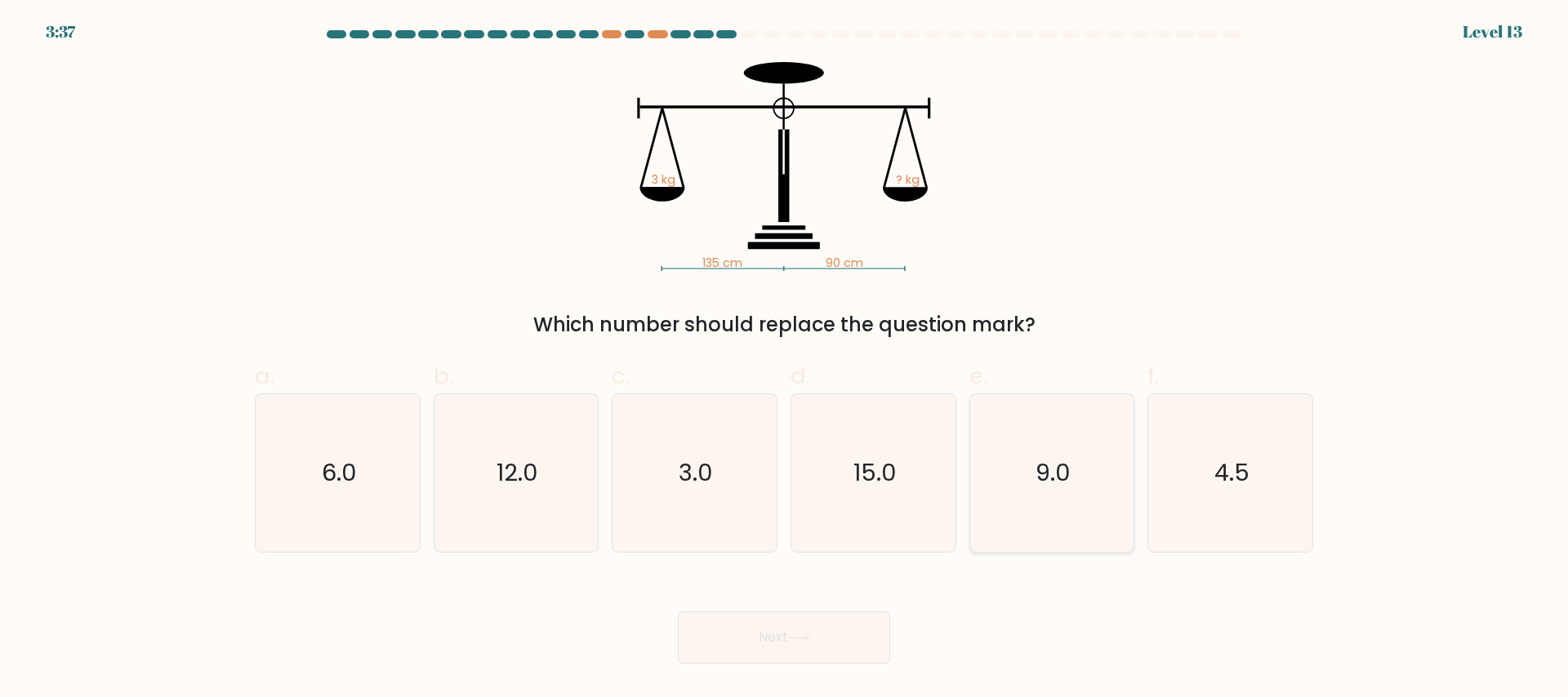
click at [1038, 465] on text "9.0" at bounding box center [1053, 473] width 35 height 33
click at [785, 359] on input "e. 9.0" at bounding box center [784, 353] width 1 height 11
radio input "true"
click at [775, 642] on button "Next" at bounding box center [784, 637] width 213 height 53
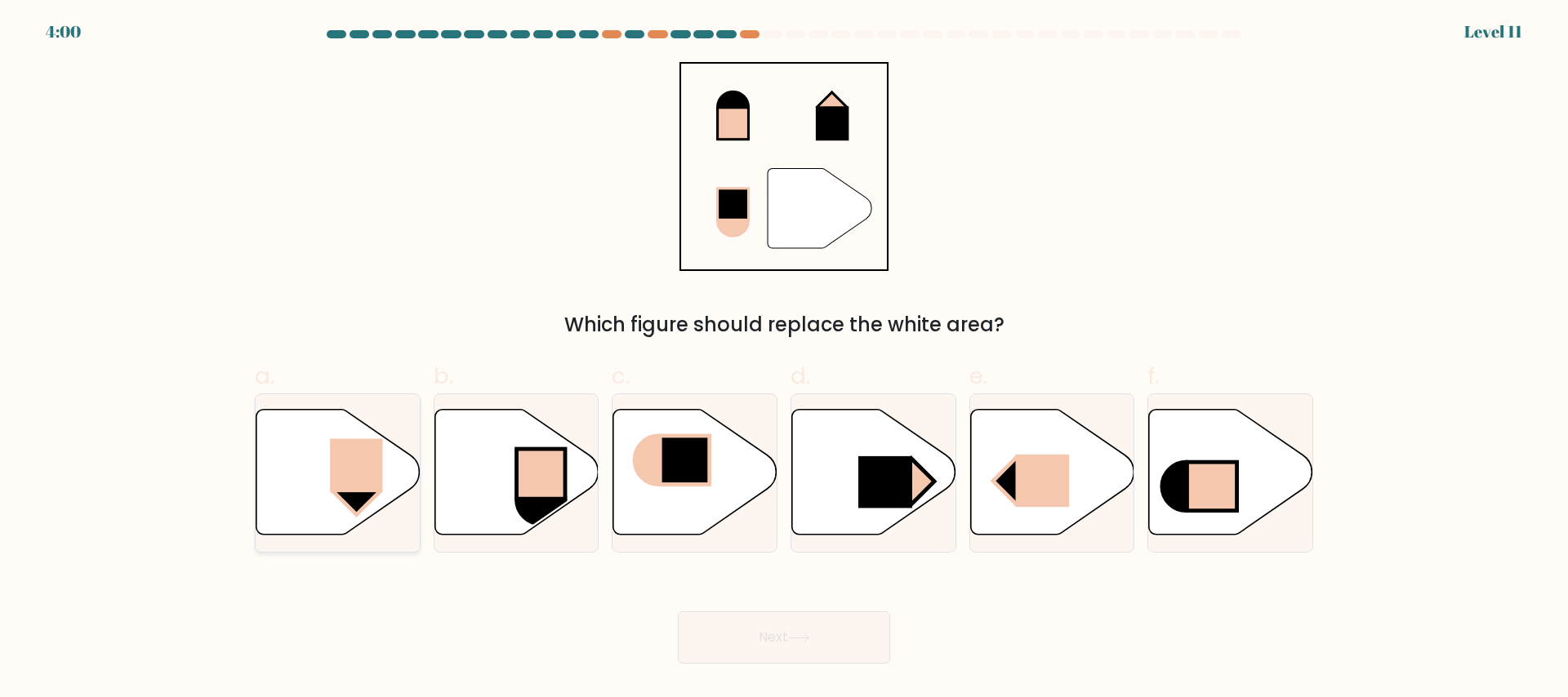
click at [277, 426] on icon at bounding box center [338, 472] width 164 height 126
click at [784, 359] on input "a." at bounding box center [784, 353] width 1 height 11
radio input "true"
click at [732, 630] on button "Next" at bounding box center [784, 637] width 213 height 53
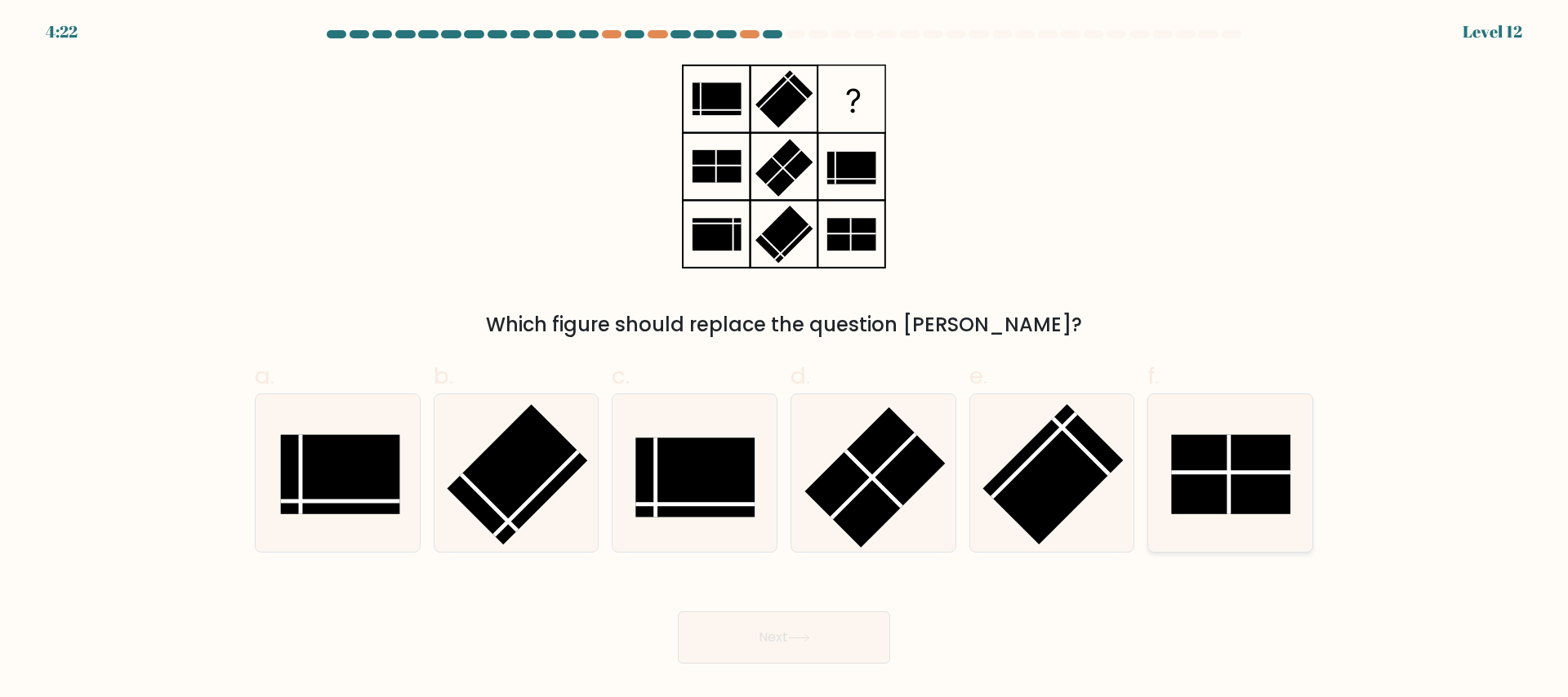
click at [1253, 499] on rect at bounding box center [1231, 475] width 119 height 79
click at [785, 359] on input "f." at bounding box center [784, 353] width 1 height 11
radio input "true"
click at [812, 658] on button "Next" at bounding box center [784, 637] width 213 height 53
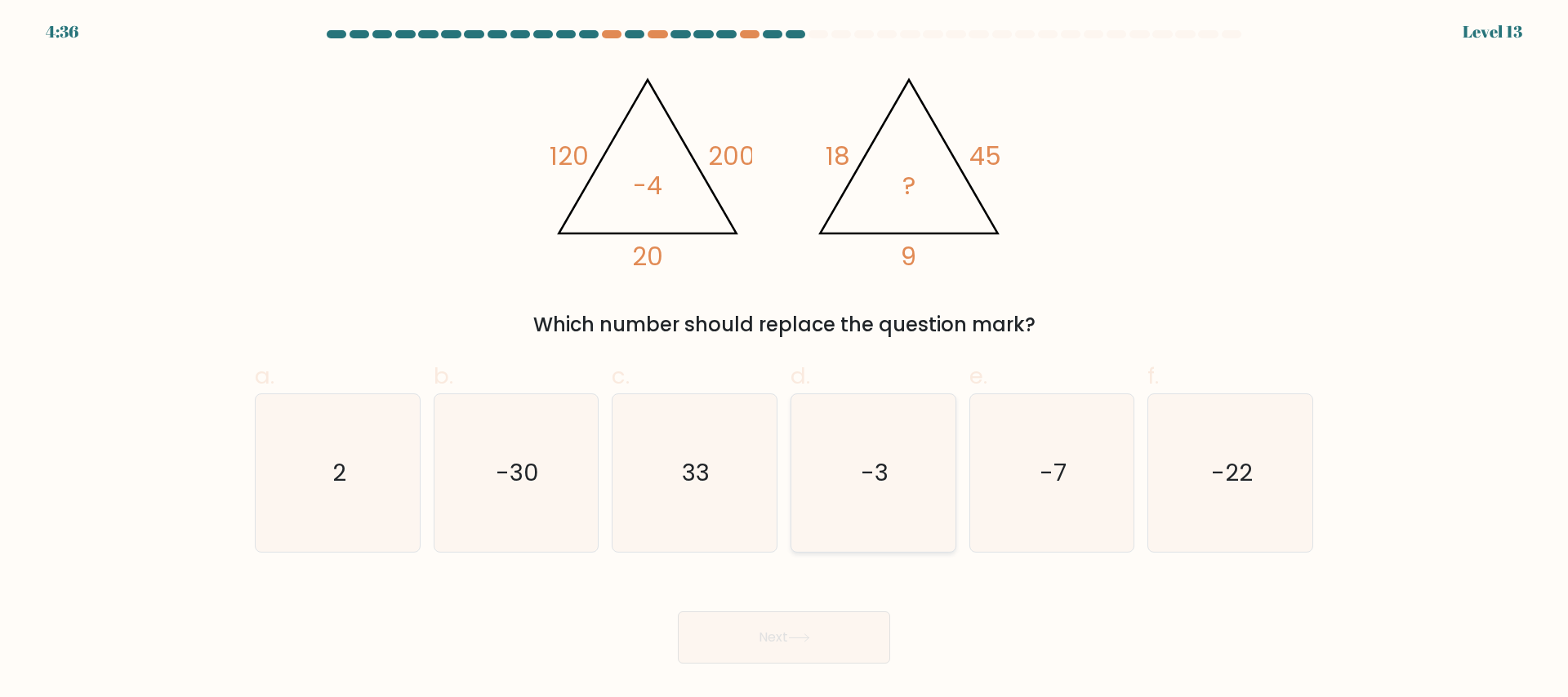
click at [865, 447] on icon "-3" at bounding box center [873, 473] width 158 height 158
click at [785, 359] on input "d. -3" at bounding box center [784, 353] width 1 height 11
radio input "true"
click at [781, 643] on button "Next" at bounding box center [784, 637] width 213 height 53
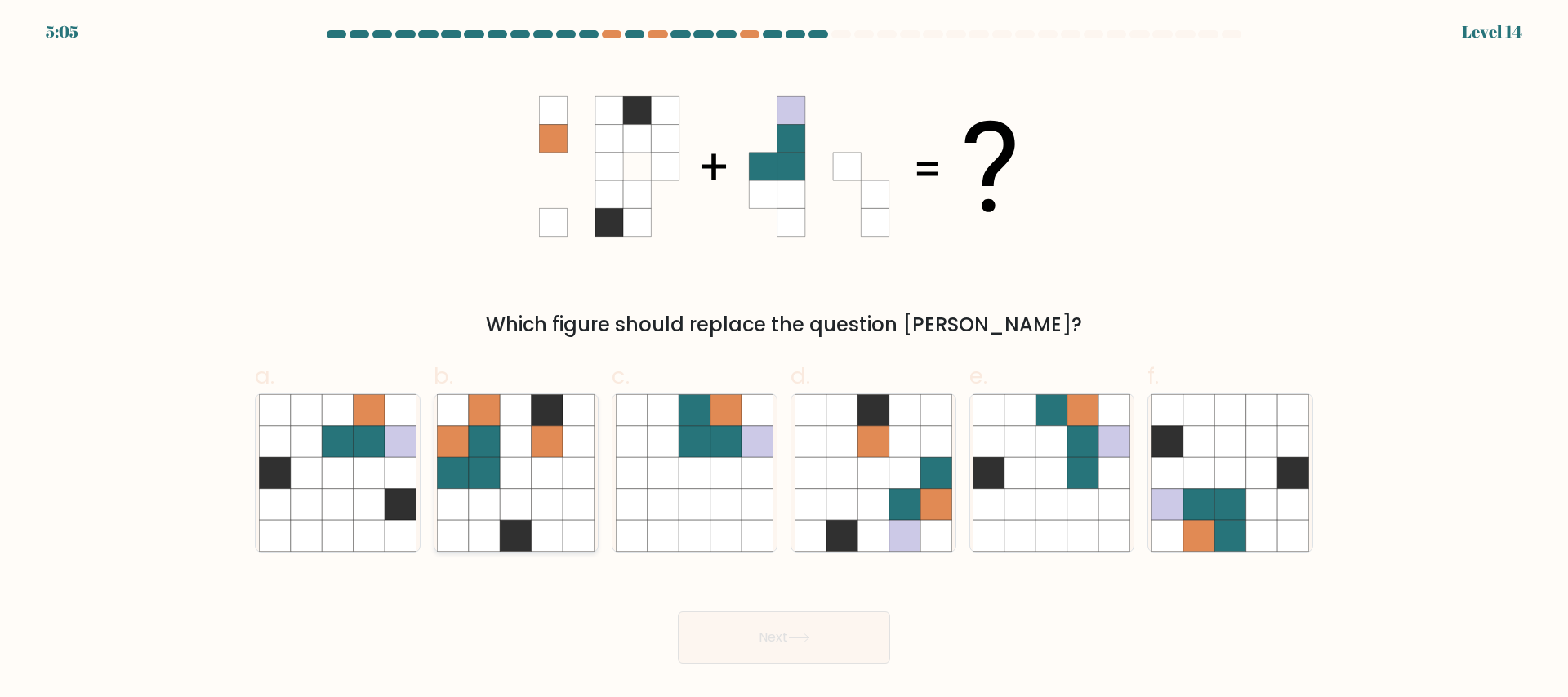
click at [442, 503] on icon at bounding box center [453, 503] width 31 height 31
click at [784, 359] on input "b." at bounding box center [784, 353] width 1 height 11
radio input "true"
click at [744, 650] on button "Next" at bounding box center [784, 637] width 213 height 53
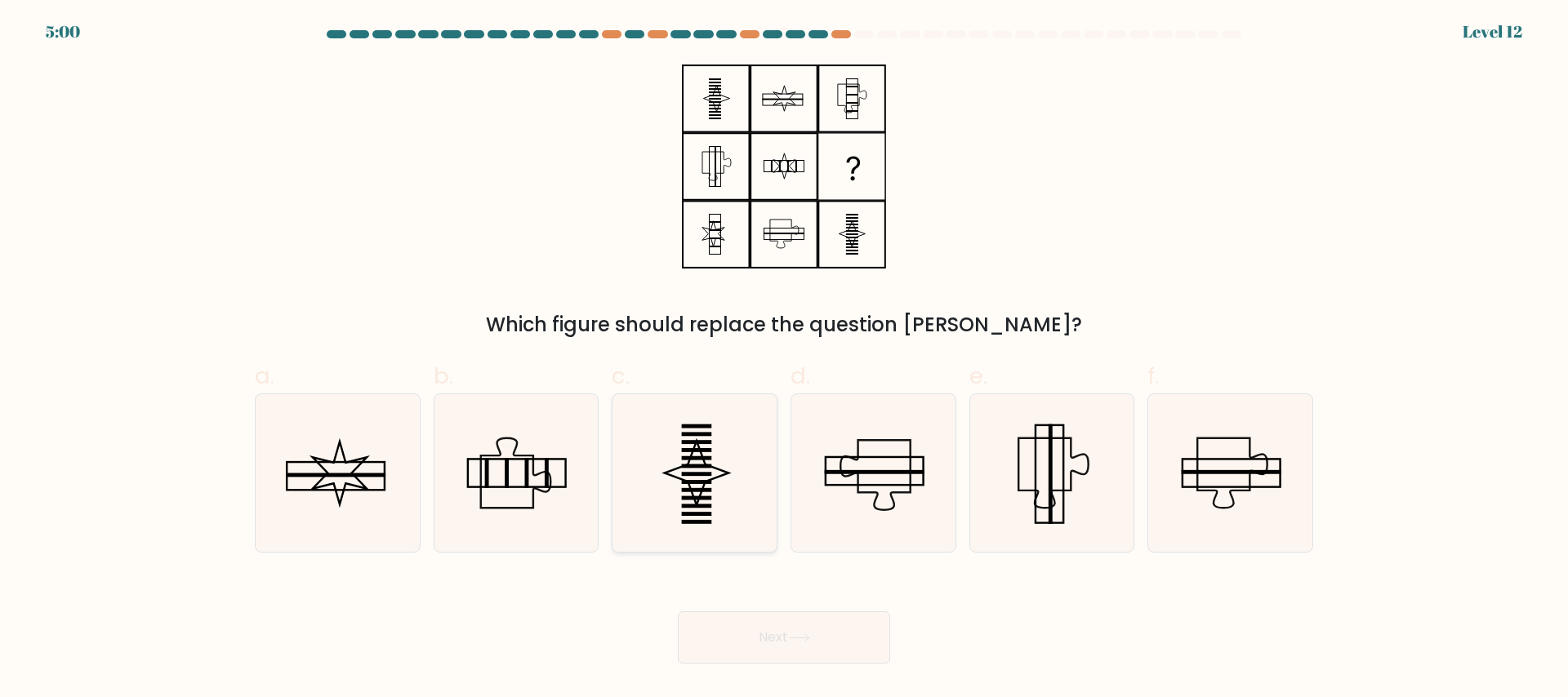
click at [679, 421] on icon at bounding box center [694, 473] width 158 height 158
click at [784, 359] on input "c." at bounding box center [784, 353] width 1 height 11
radio input "true"
click at [788, 633] on button "Next" at bounding box center [784, 637] width 213 height 53
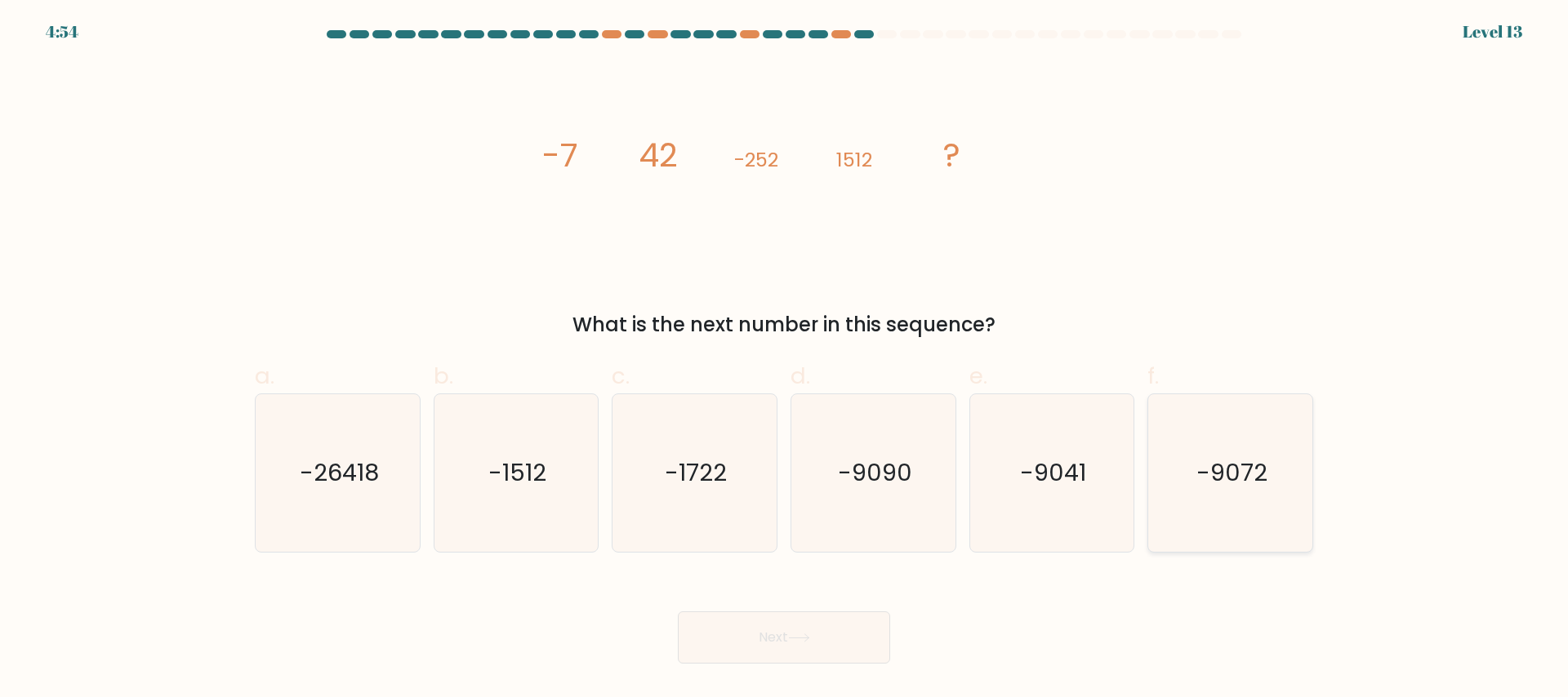
click at [1290, 409] on icon "-9072" at bounding box center [1230, 473] width 158 height 158
click at [785, 359] on input "f. -9072" at bounding box center [784, 353] width 1 height 11
radio input "true"
click at [810, 633] on icon at bounding box center [799, 637] width 22 height 9
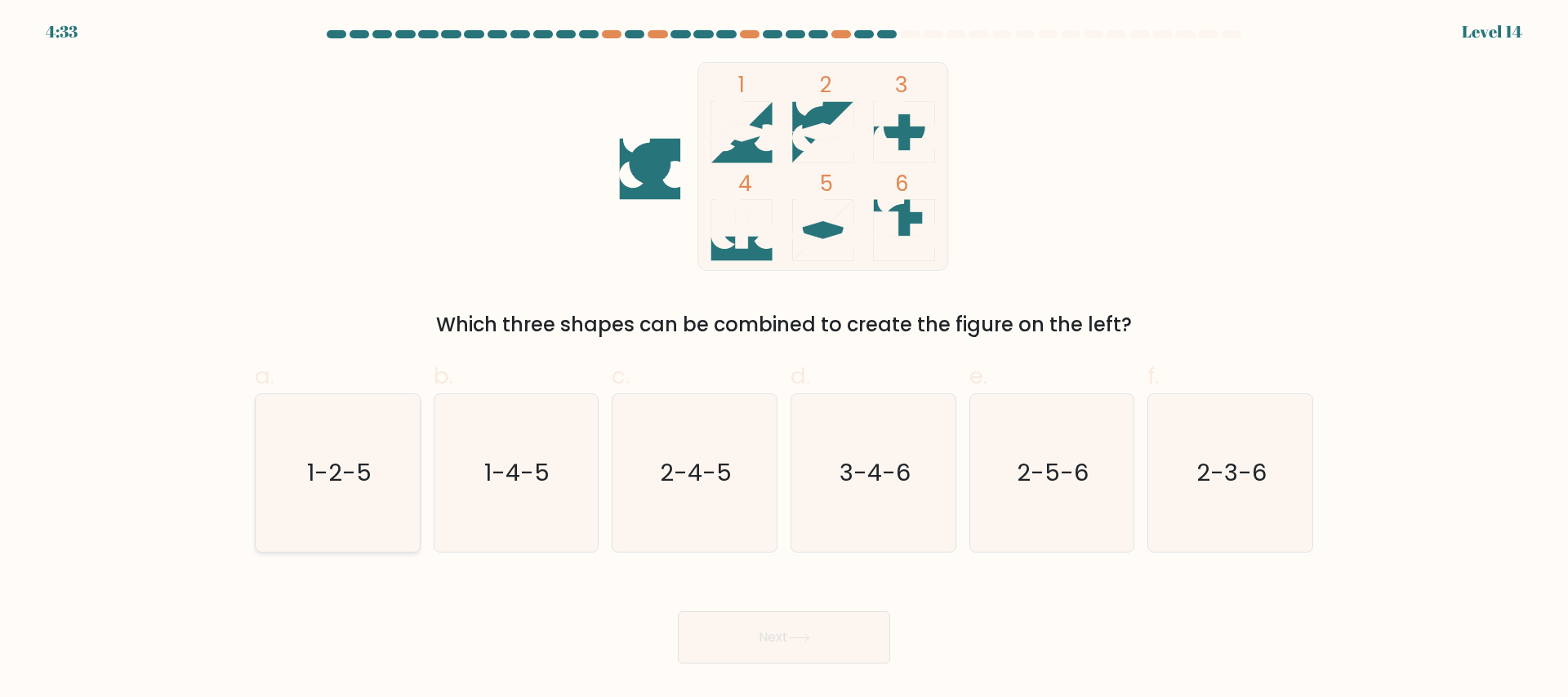
click at [343, 464] on text "1-2-5" at bounding box center [339, 473] width 65 height 33
click at [784, 359] on input "a. 1-2-5" at bounding box center [784, 353] width 1 height 11
radio input "true"
click at [759, 631] on button "Next" at bounding box center [784, 637] width 213 height 53
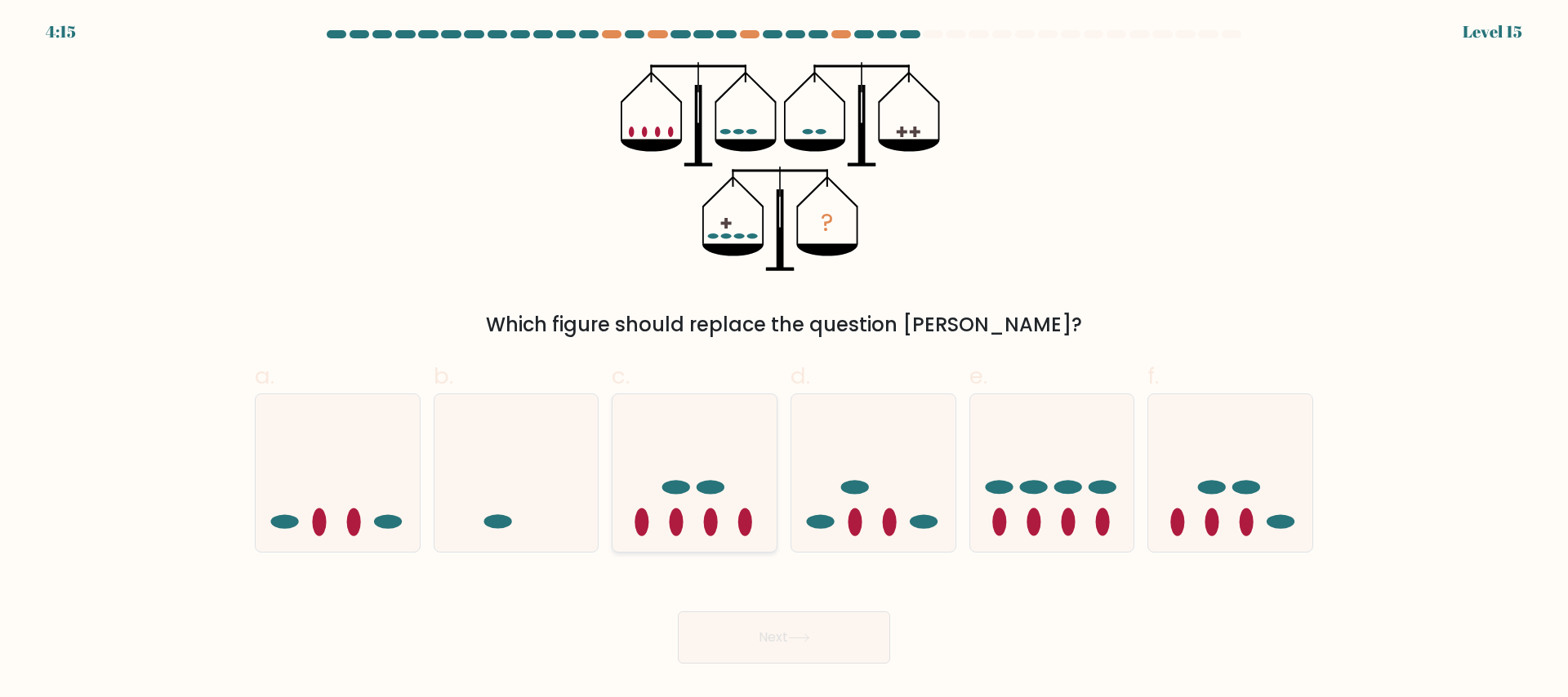
click at [709, 473] on icon at bounding box center [694, 473] width 164 height 136
click at [784, 359] on input "c." at bounding box center [784, 353] width 1 height 11
radio input "true"
click at [762, 640] on button "Next" at bounding box center [784, 637] width 213 height 53
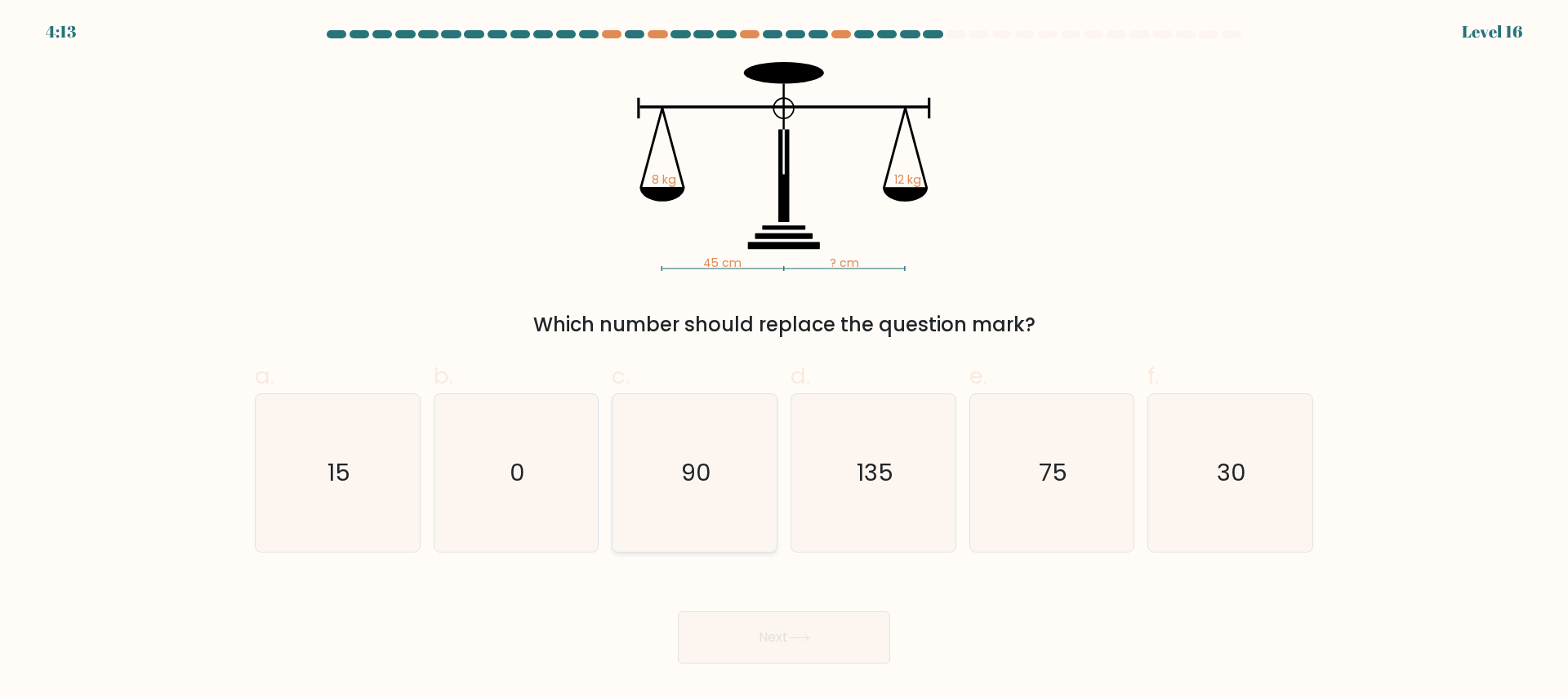
click at [710, 485] on text "90" at bounding box center [696, 473] width 30 height 33
click at [784, 359] on input "c. 90" at bounding box center [784, 353] width 1 height 11
radio input "true"
click at [1201, 490] on icon "30" at bounding box center [1230, 473] width 158 height 158
click at [785, 359] on input "f. 30" at bounding box center [784, 353] width 1 height 11
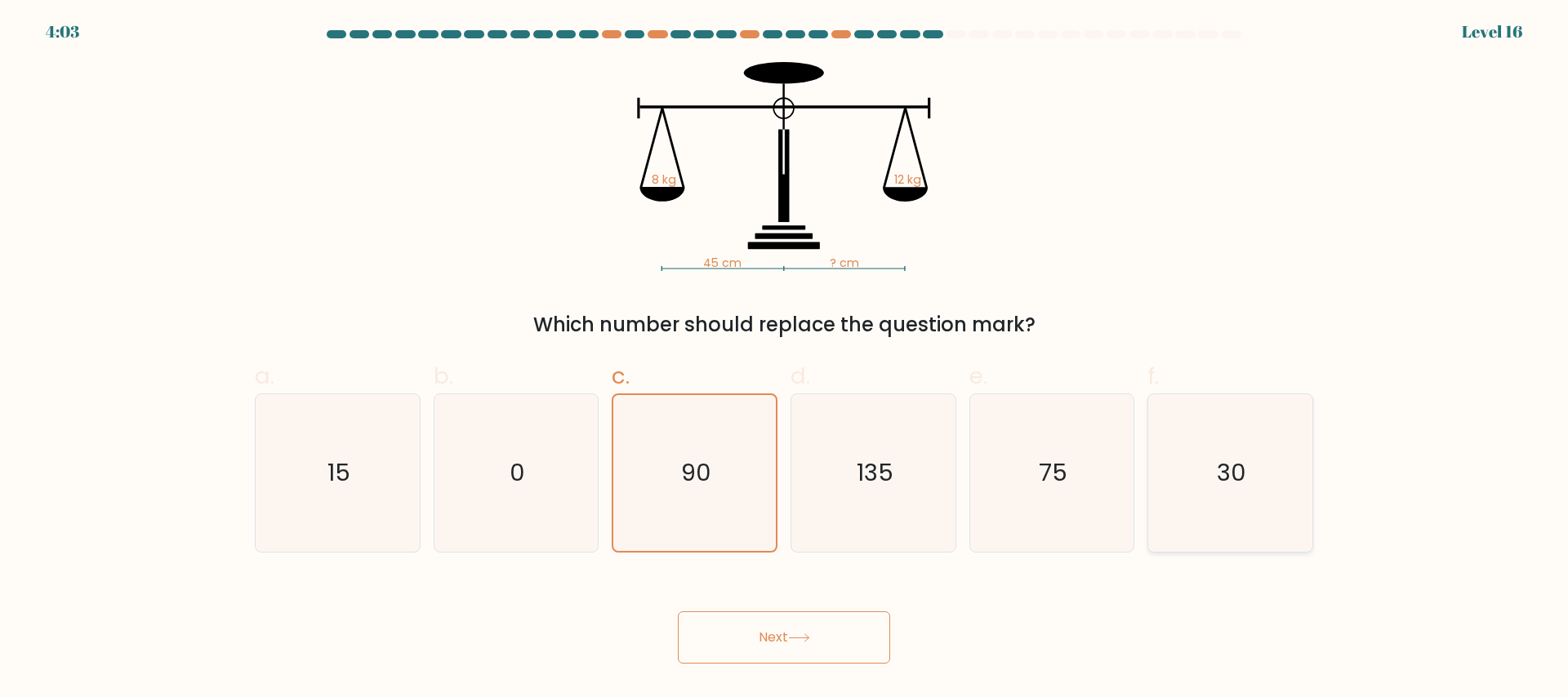
radio input "true"
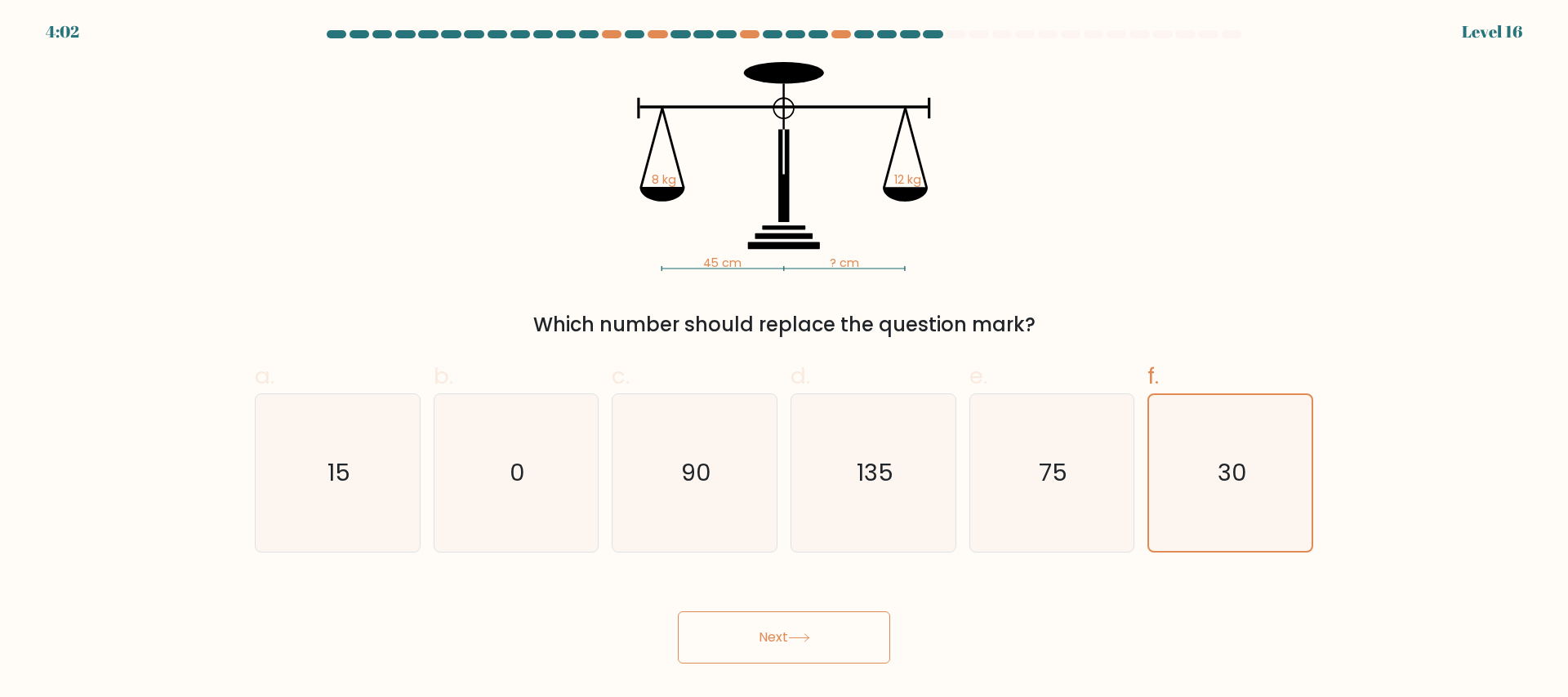
click at [782, 637] on button "Next" at bounding box center [784, 637] width 213 height 53
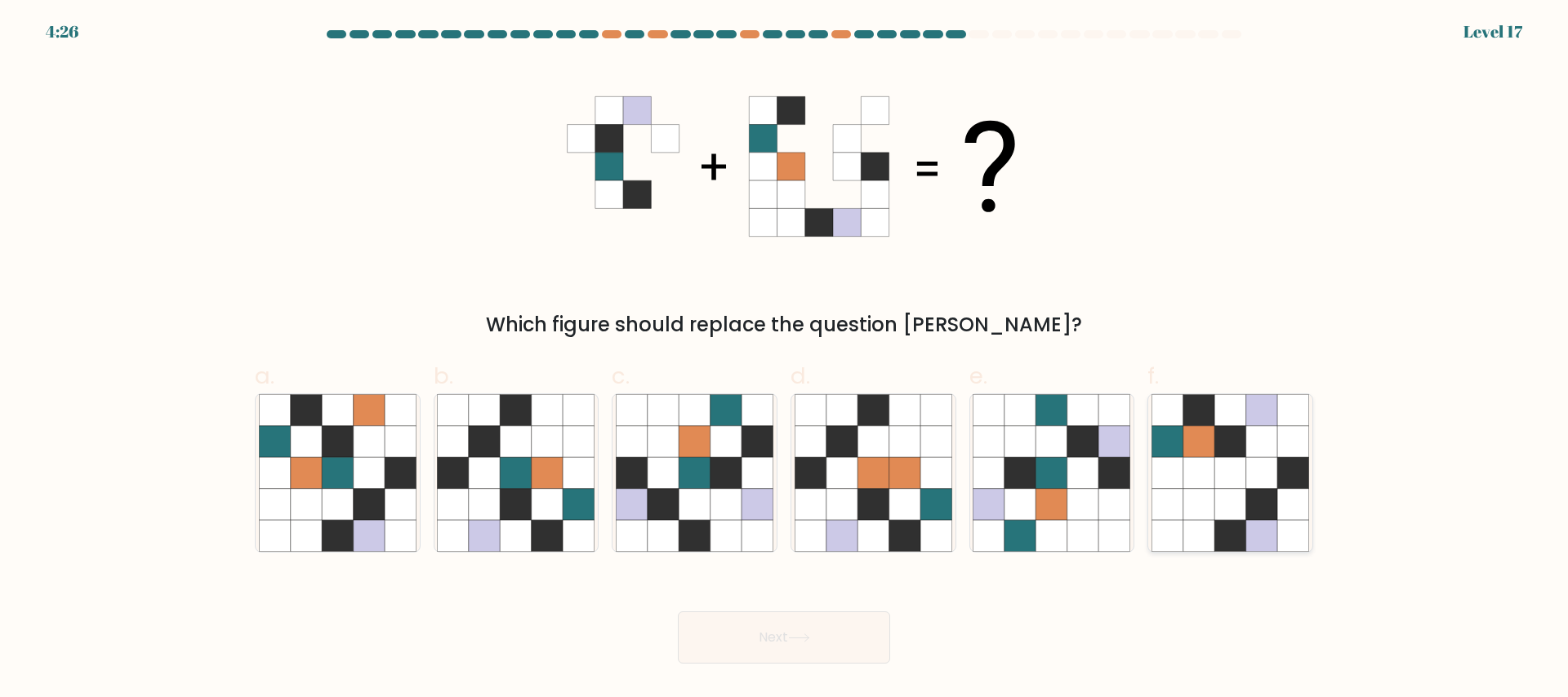
click at [1218, 441] on icon at bounding box center [1229, 441] width 31 height 31
click at [785, 359] on input "f." at bounding box center [784, 353] width 1 height 11
radio input "true"
click at [756, 644] on button "Next" at bounding box center [784, 637] width 213 height 53
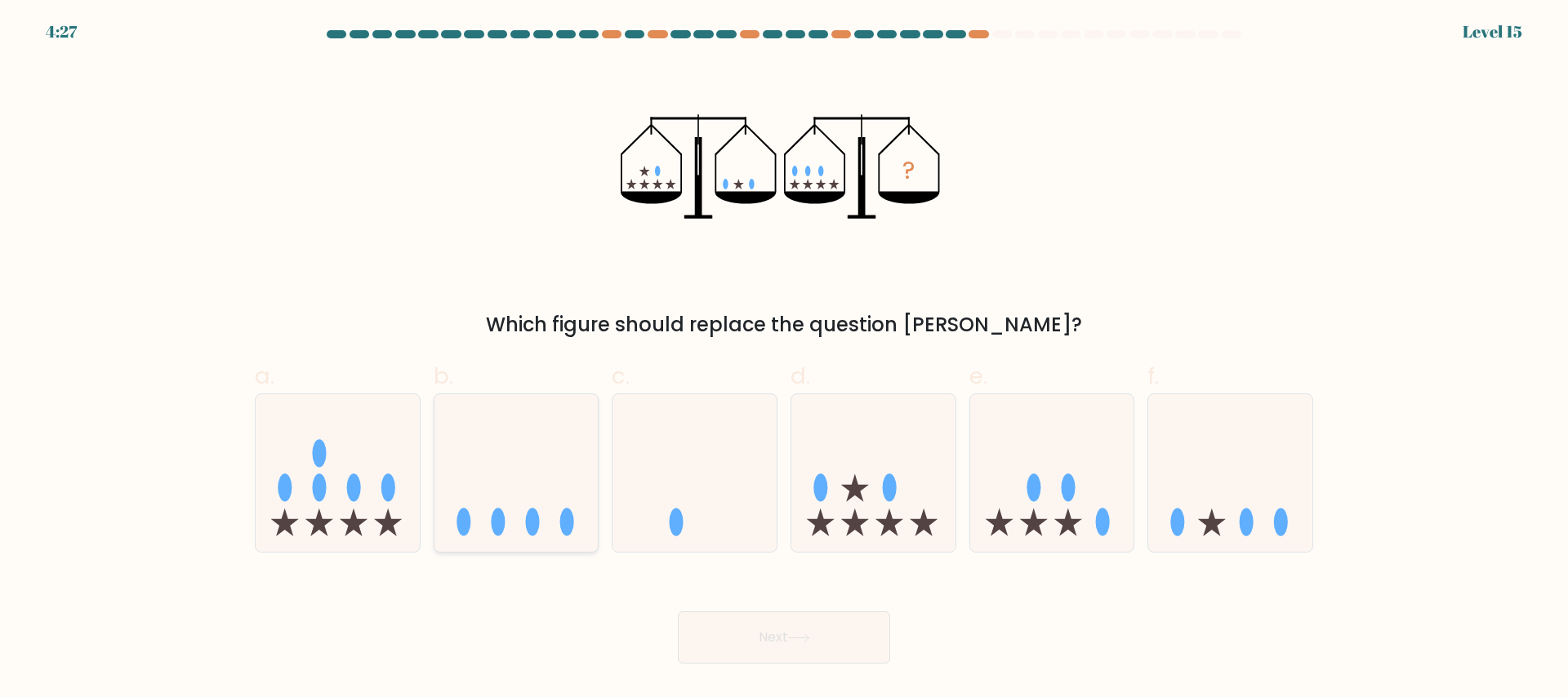
click at [499, 512] on ellipse at bounding box center [498, 522] width 14 height 28
click at [784, 359] on input "b." at bounding box center [784, 353] width 1 height 11
radio input "true"
click at [743, 635] on button "Next" at bounding box center [784, 637] width 213 height 53
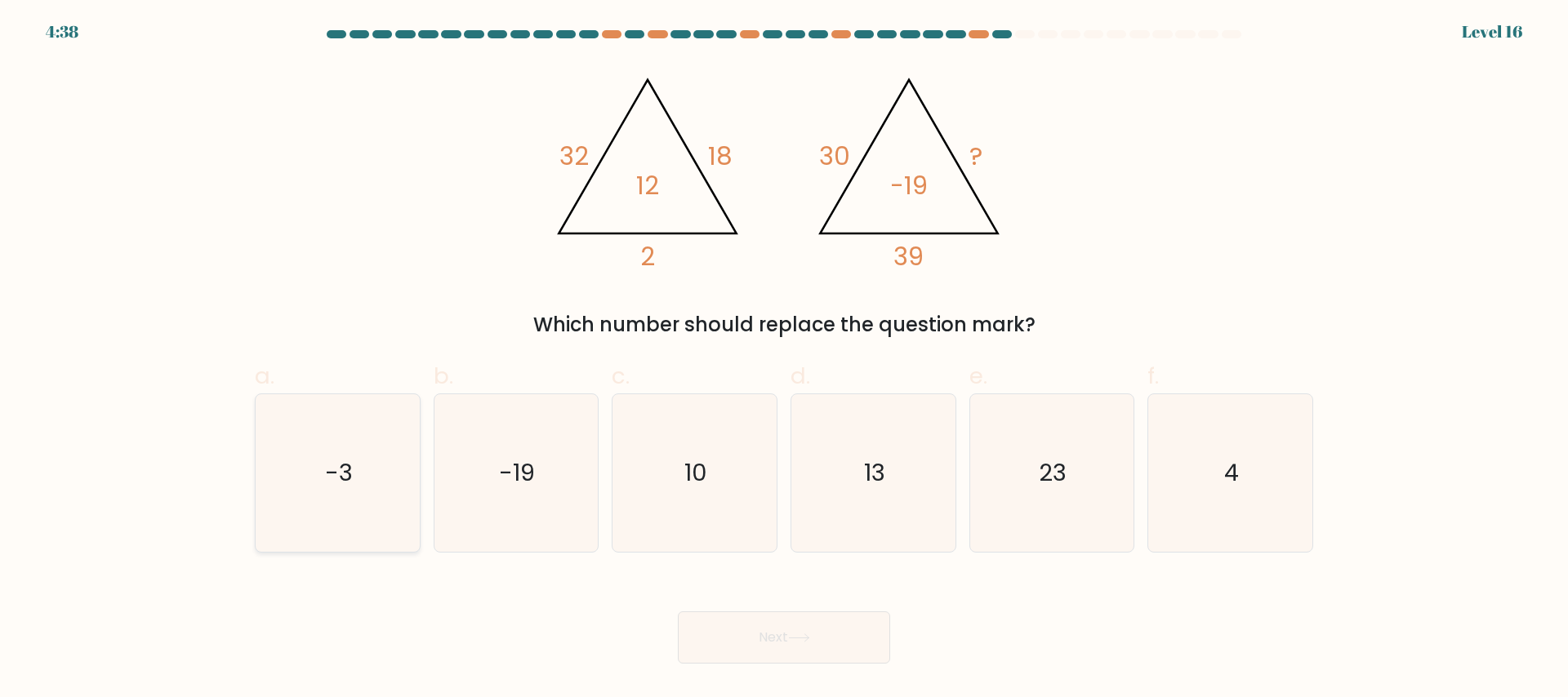
click at [278, 486] on icon "-3" at bounding box center [338, 473] width 158 height 158
click at [784, 359] on input "a. -3" at bounding box center [784, 353] width 1 height 11
radio input "true"
click at [775, 633] on button "Next" at bounding box center [784, 637] width 213 height 53
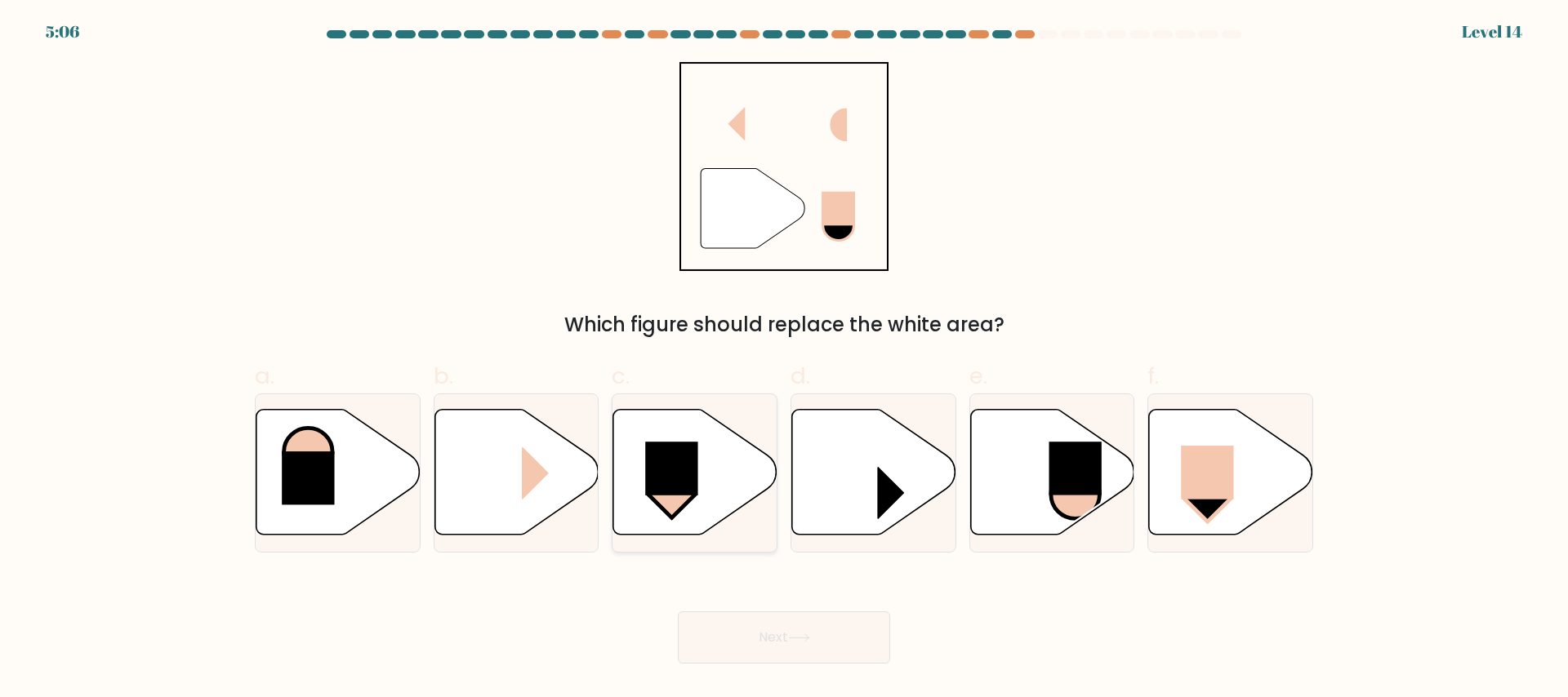
click at [697, 467] on rect at bounding box center [672, 469] width 53 height 54
click at [784, 359] on input "c." at bounding box center [784, 353] width 1 height 11
radio input "true"
click at [1233, 407] on div at bounding box center [1230, 473] width 166 height 159
click at [785, 359] on input "f." at bounding box center [784, 353] width 1 height 11
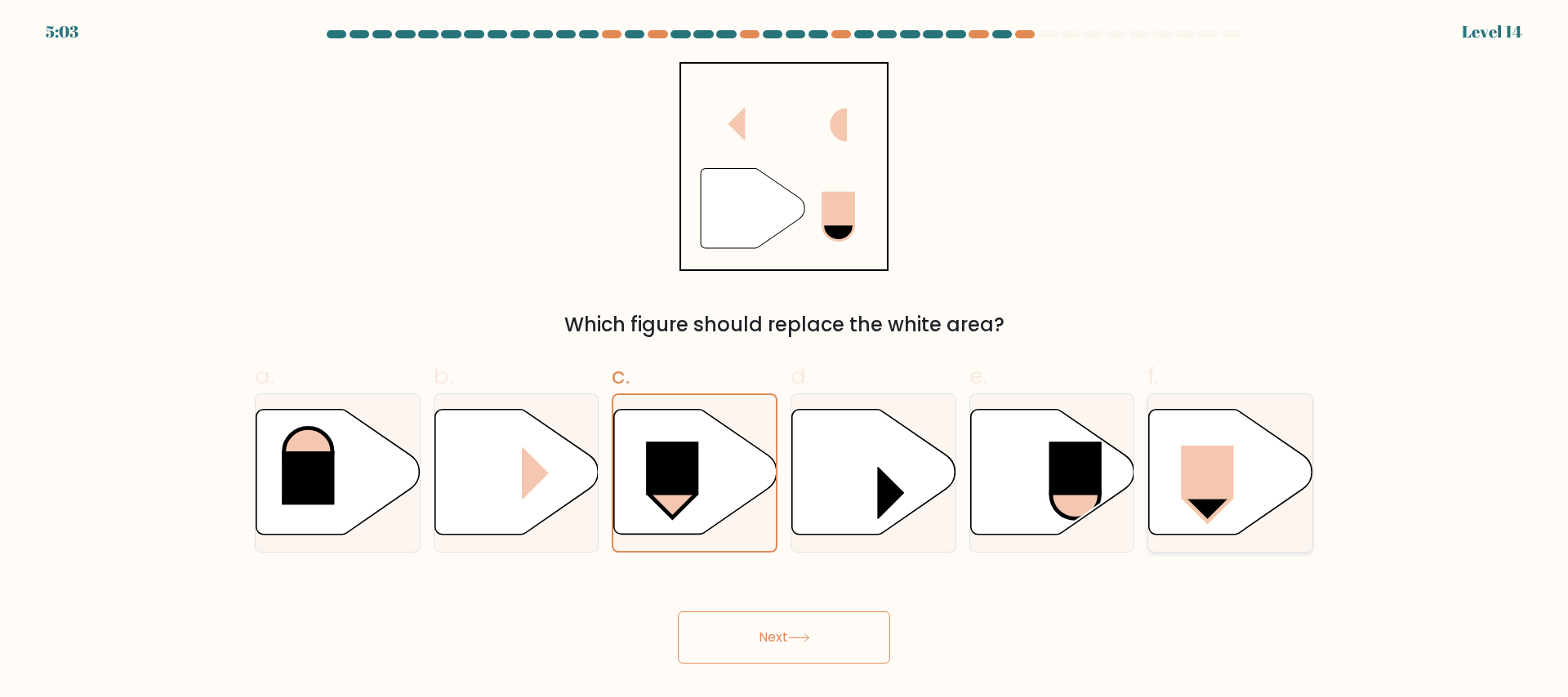
radio input "true"
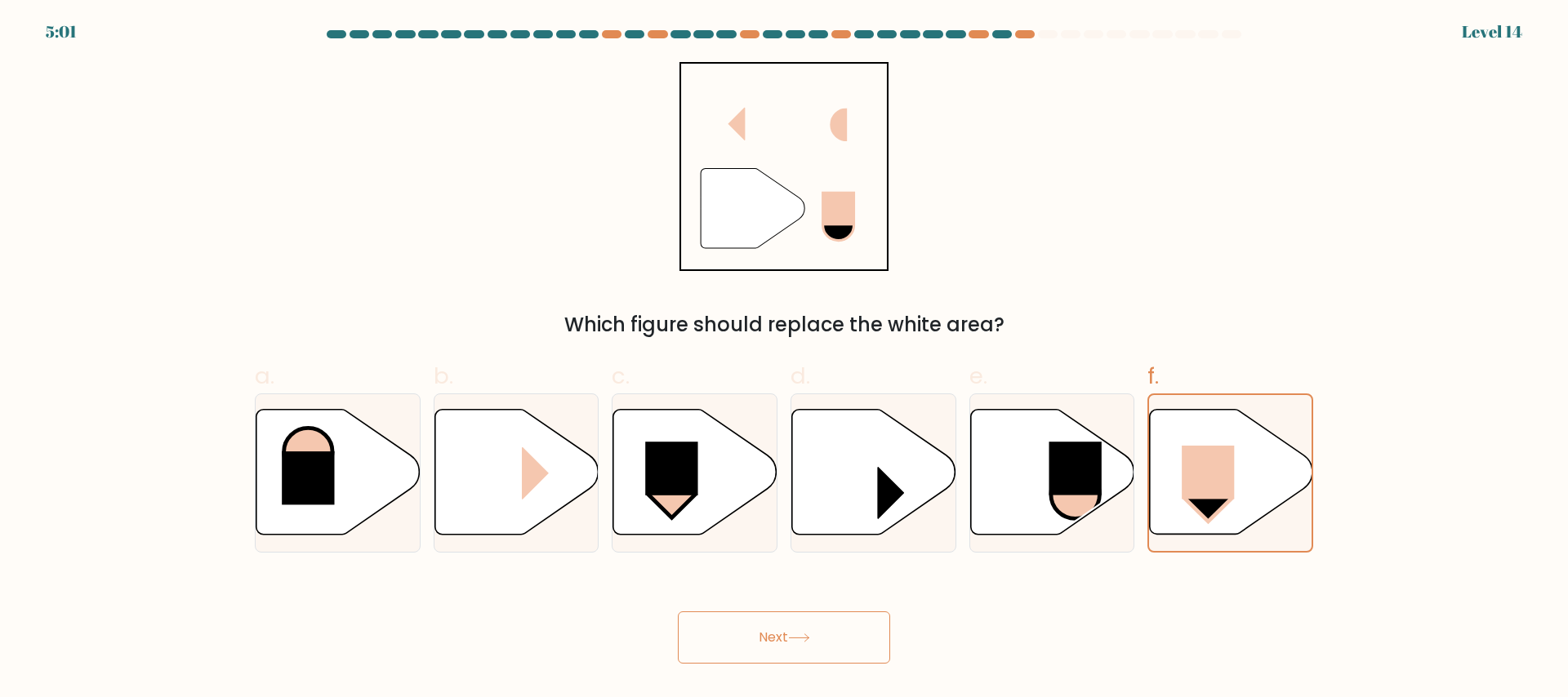
click at [785, 627] on button "Next" at bounding box center [784, 637] width 213 height 53
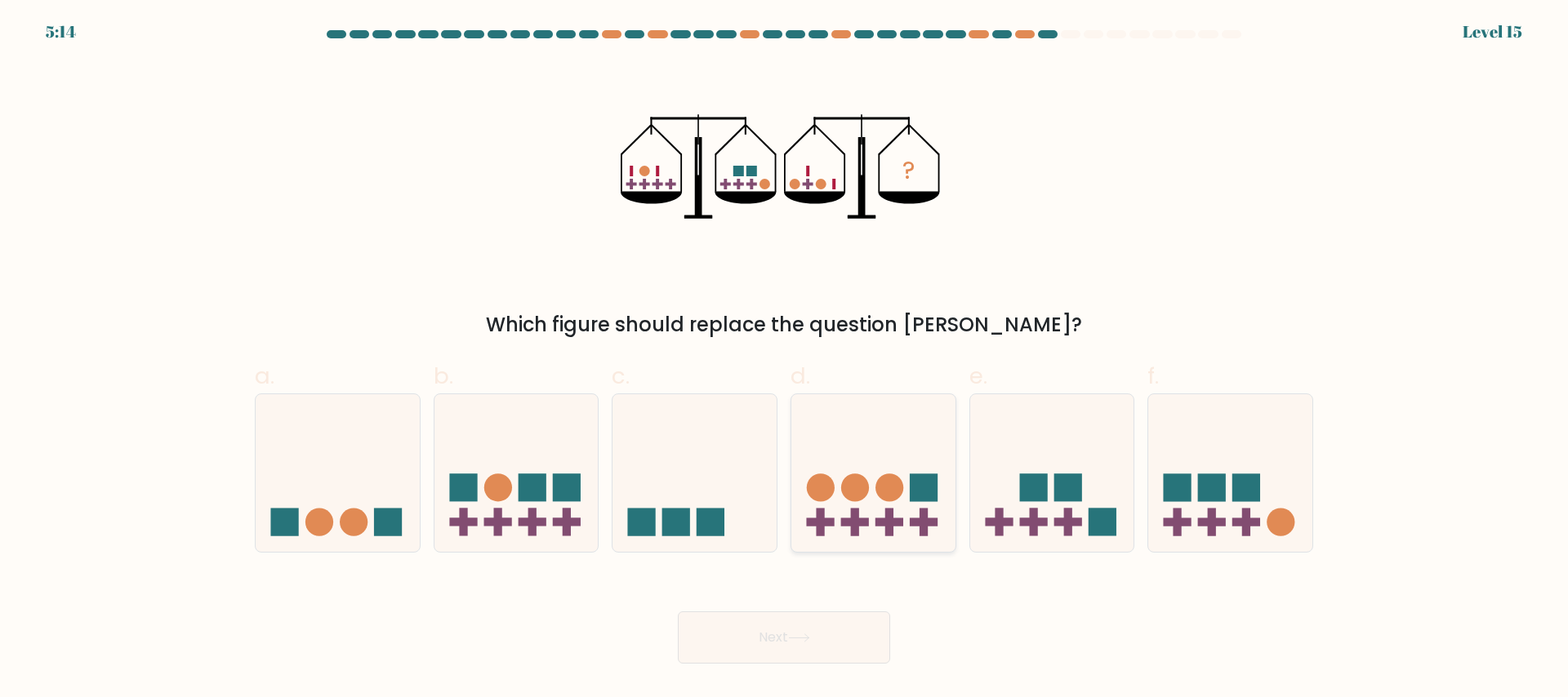
click at [909, 499] on icon at bounding box center [873, 473] width 164 height 136
click at [785, 359] on input "d." at bounding box center [784, 353] width 1 height 11
radio input "true"
click at [651, 500] on icon at bounding box center [694, 473] width 164 height 136
click at [784, 359] on input "c." at bounding box center [784, 353] width 1 height 11
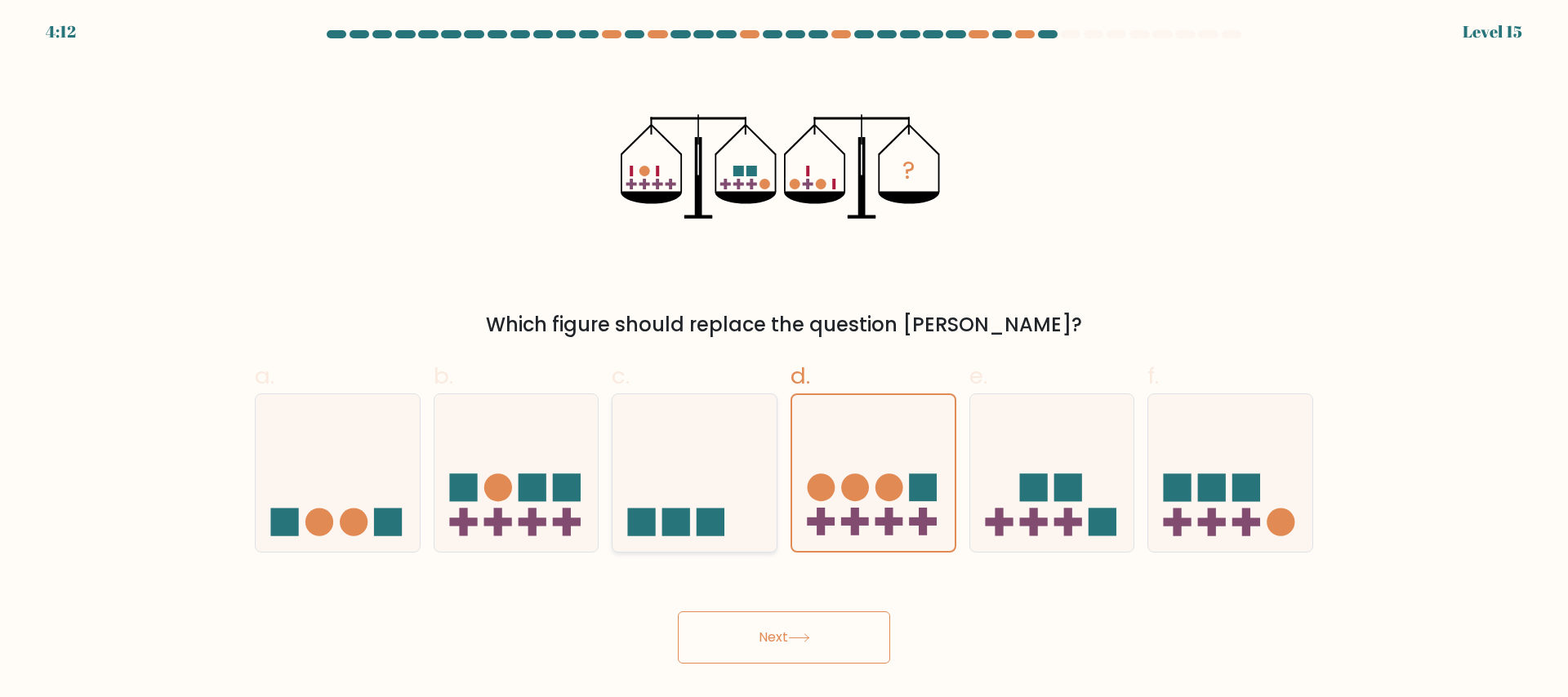
radio input "true"
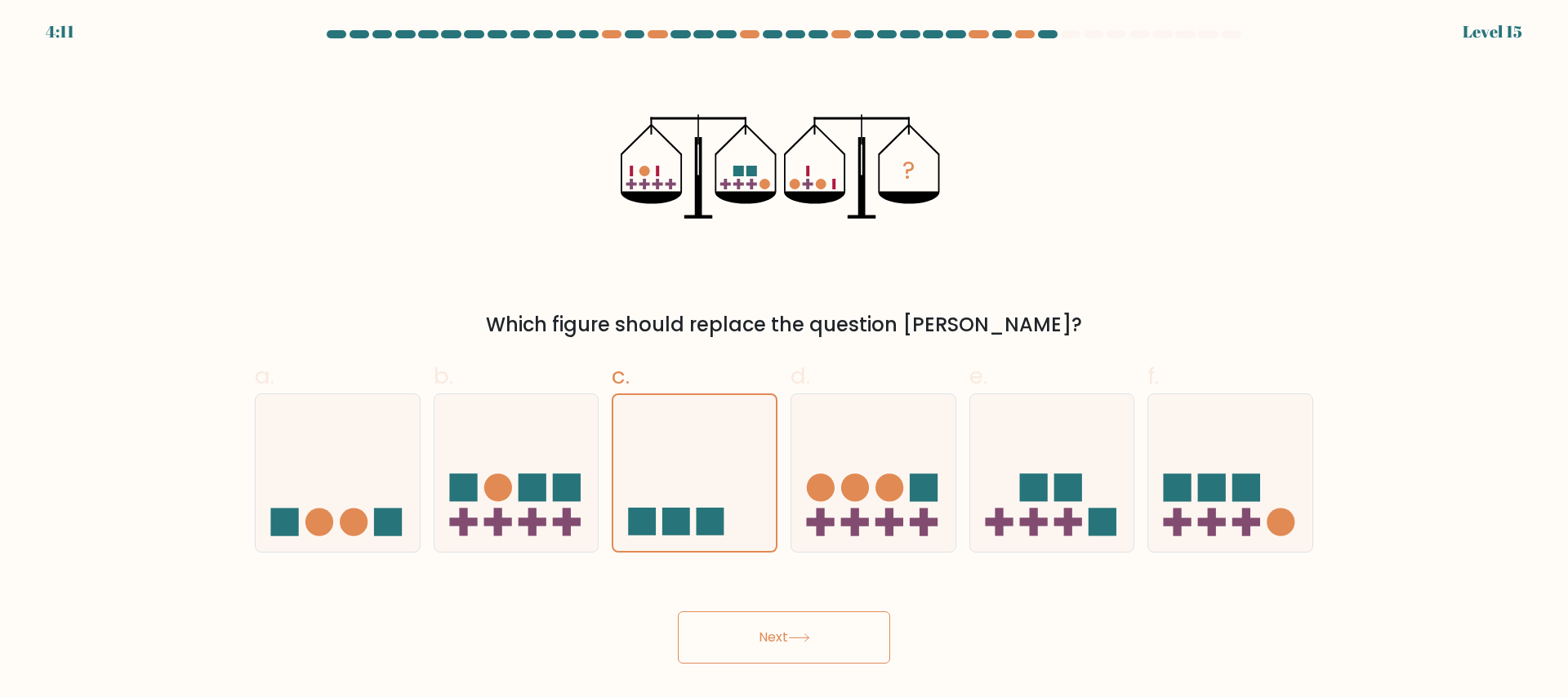
click at [743, 620] on button "Next" at bounding box center [784, 637] width 213 height 53
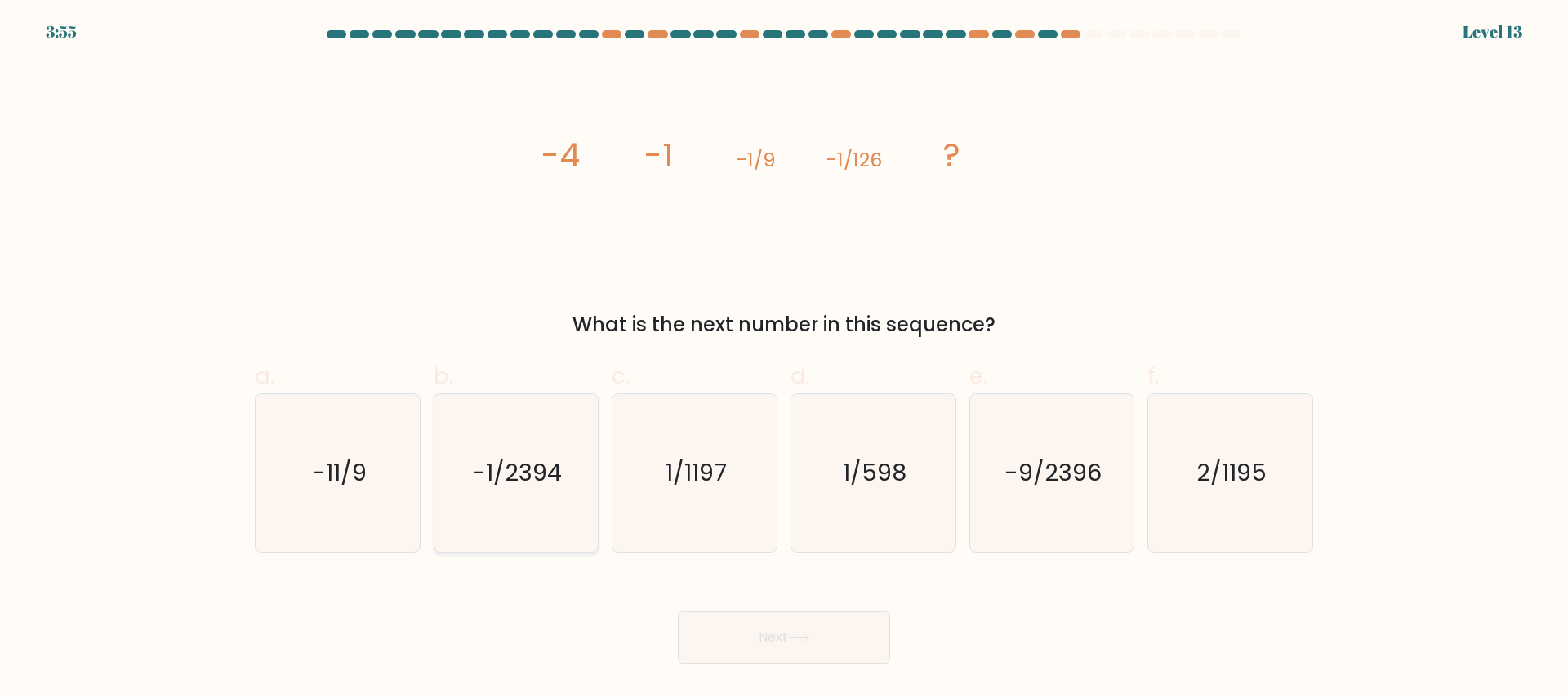
click at [545, 435] on icon "-1/2394" at bounding box center [515, 473] width 158 height 158
click at [784, 359] on input "b. -1/2394" at bounding box center [784, 353] width 1 height 11
radio input "true"
click at [785, 622] on button "Next" at bounding box center [784, 637] width 213 height 53
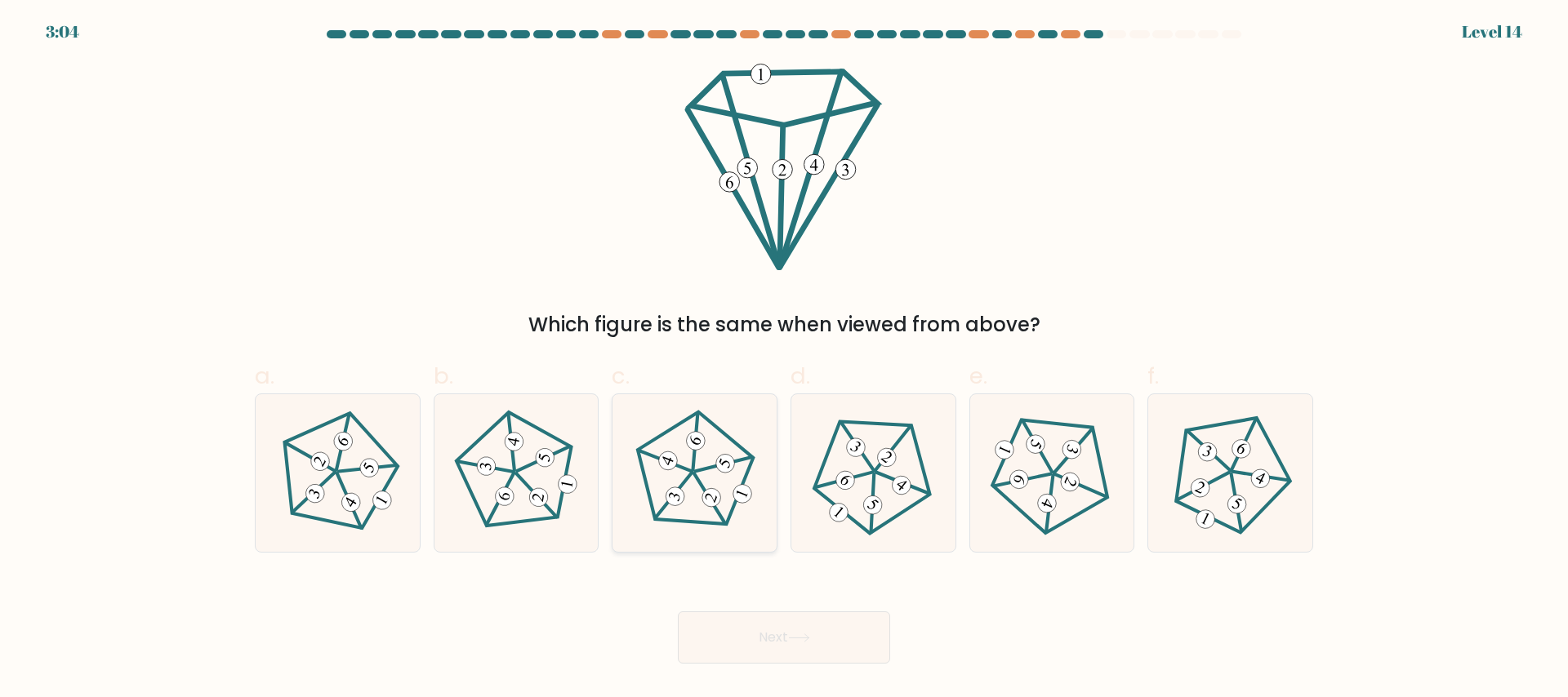
click at [685, 467] on icon at bounding box center [694, 473] width 126 height 126
click at [784, 359] on input "c." at bounding box center [784, 353] width 1 height 11
radio input "true"
click at [755, 647] on button "Next" at bounding box center [784, 637] width 213 height 53
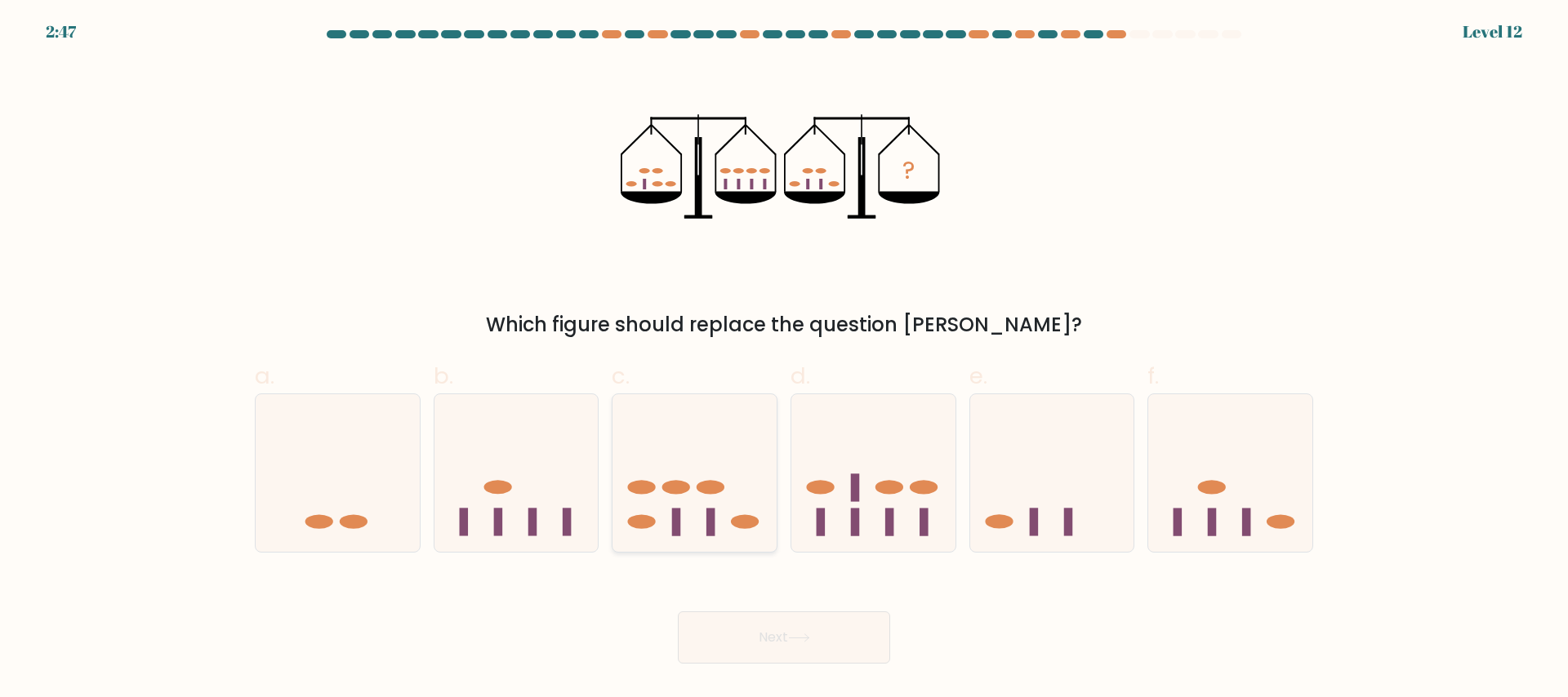
click at [702, 431] on icon at bounding box center [694, 473] width 164 height 136
click at [784, 359] on input "c." at bounding box center [784, 353] width 1 height 11
radio input "true"
click at [756, 642] on button "Next" at bounding box center [784, 637] width 213 height 53
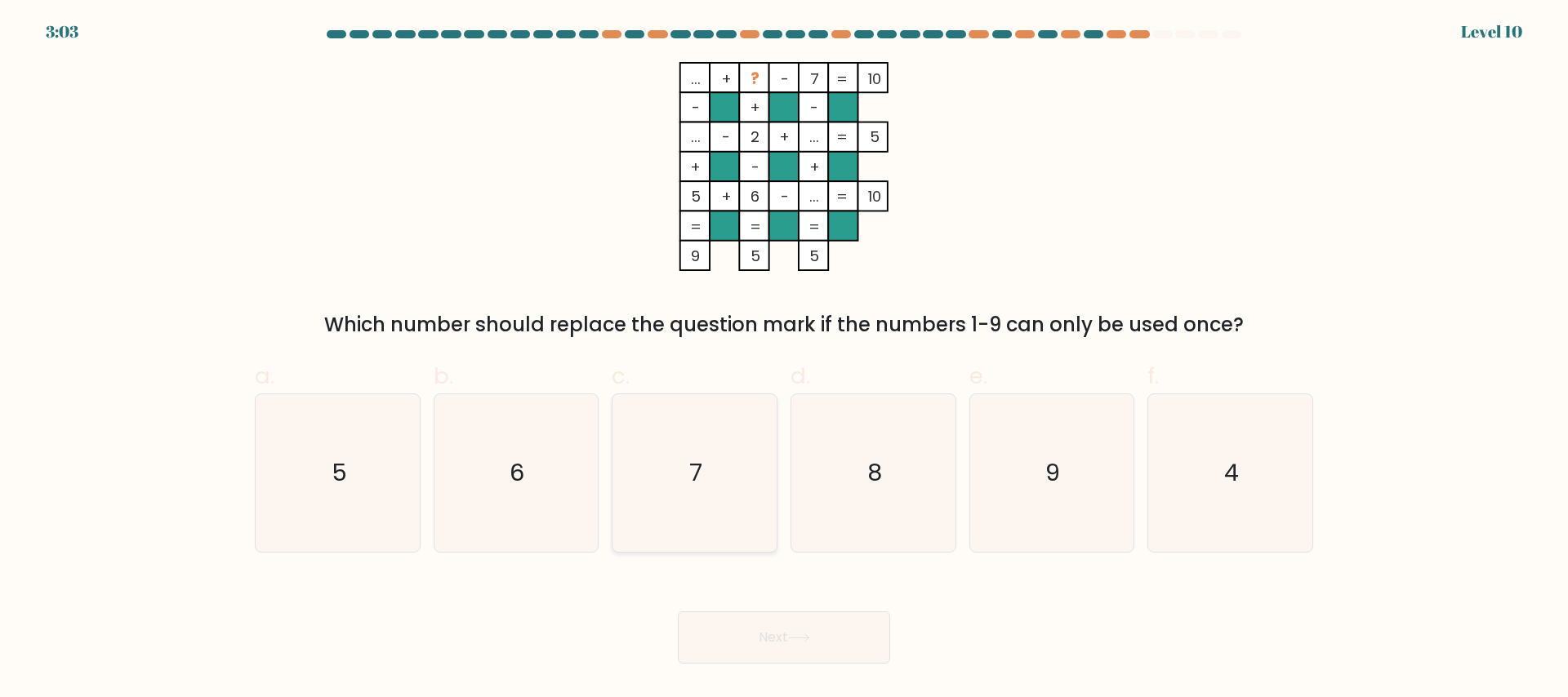
click at [674, 470] on icon "7" at bounding box center [694, 473] width 158 height 158
click at [784, 359] on input "c. 7" at bounding box center [784, 353] width 1 height 11
radio input "true"
click at [905, 424] on icon "8" at bounding box center [873, 473] width 158 height 158
click at [785, 359] on input "d. 8" at bounding box center [784, 353] width 1 height 11
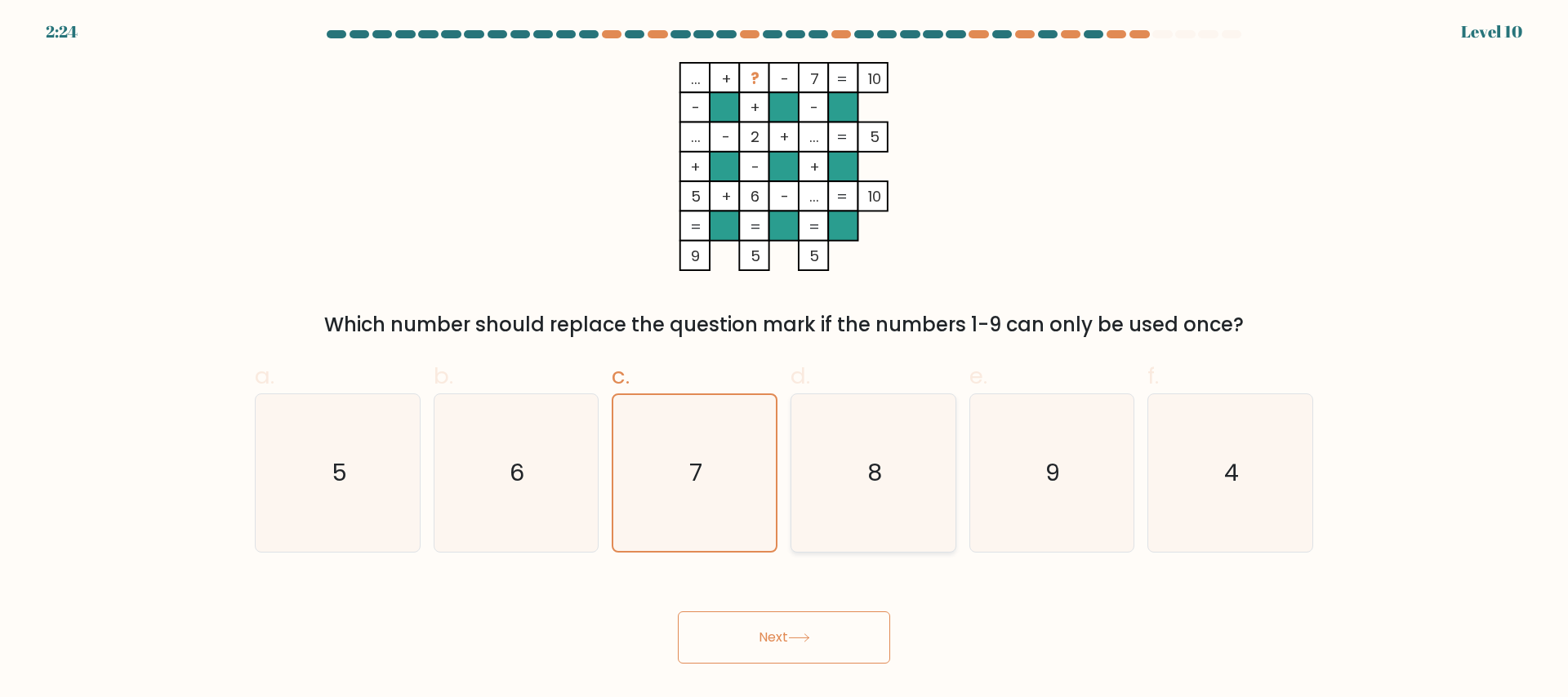
radio input "true"
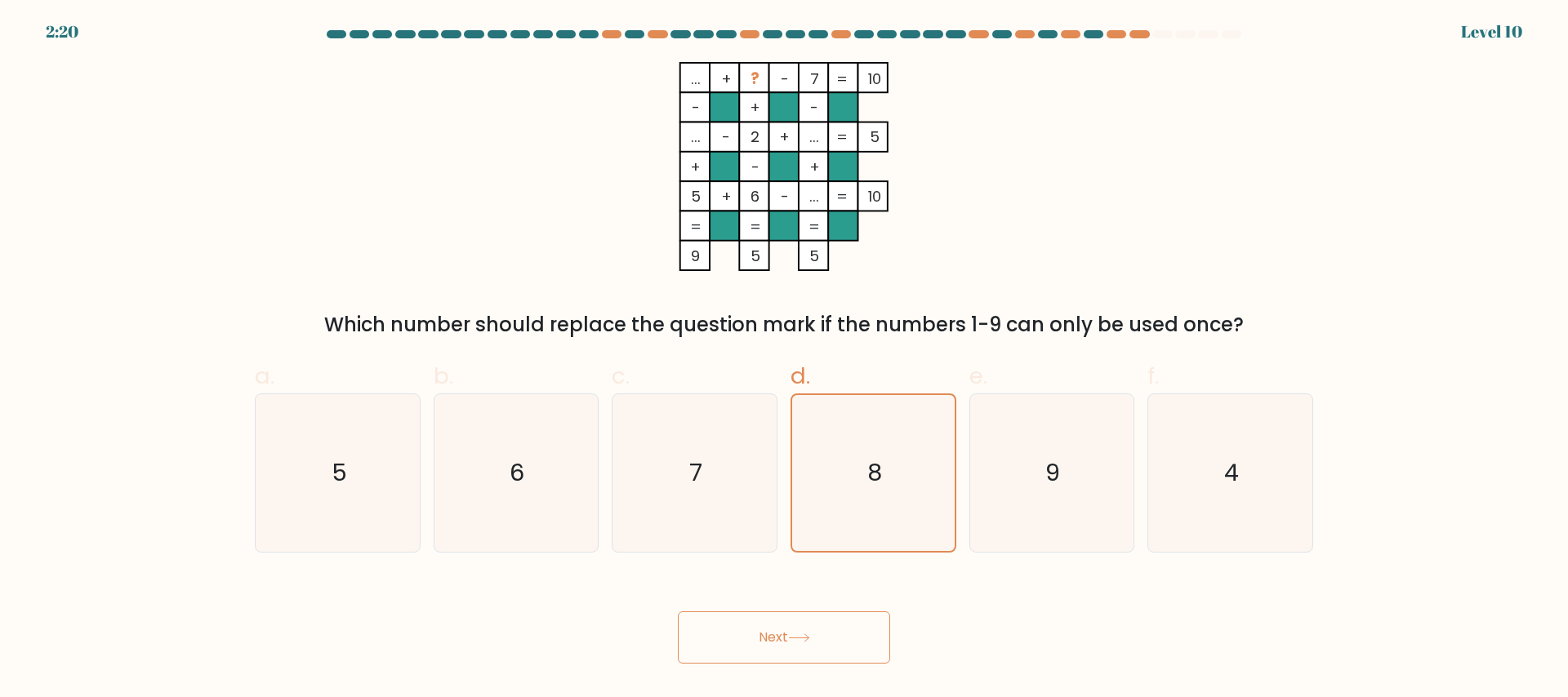
click at [799, 646] on button "Next" at bounding box center [784, 637] width 213 height 53
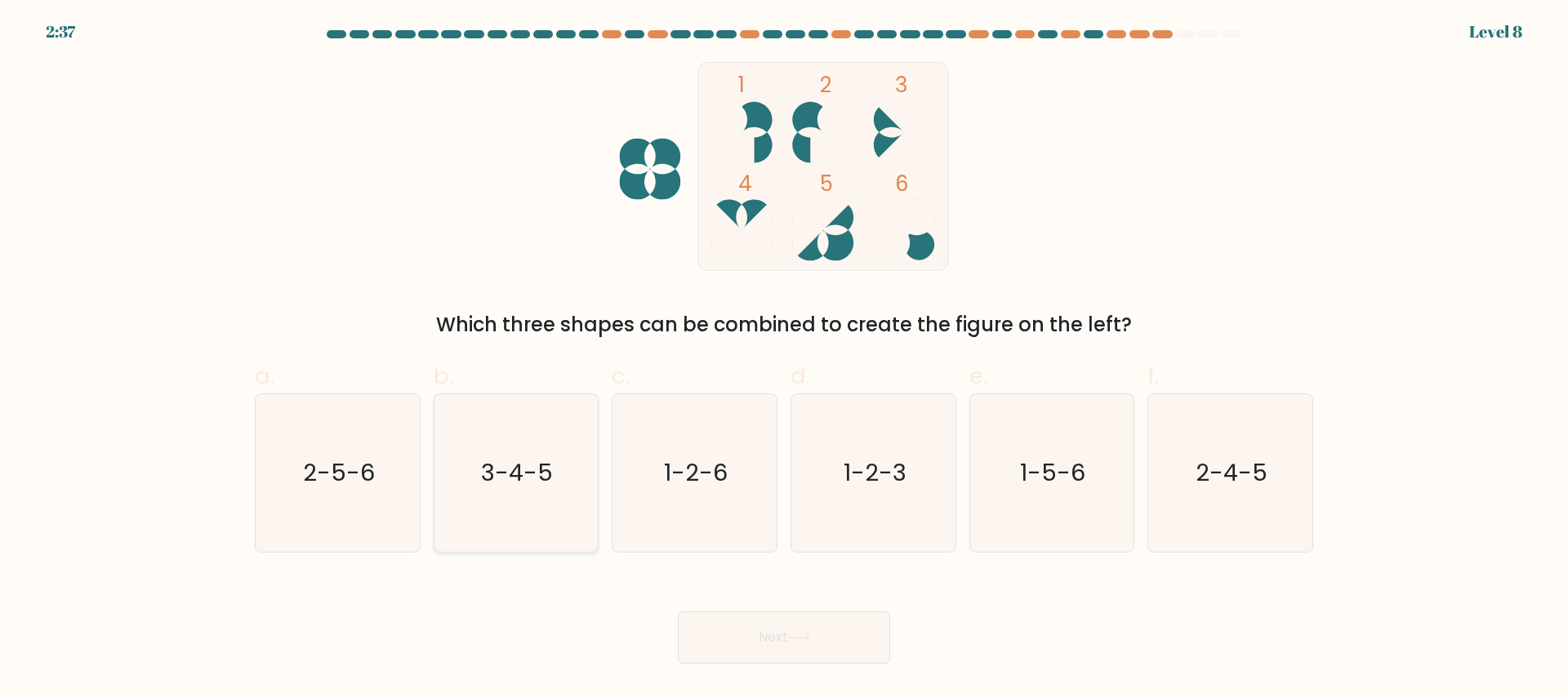
click at [557, 475] on icon "3-4-5" at bounding box center [515, 473] width 158 height 158
click at [784, 359] on input "b. 3-4-5" at bounding box center [784, 353] width 1 height 11
radio input "true"
click at [794, 628] on button "Next" at bounding box center [784, 637] width 213 height 53
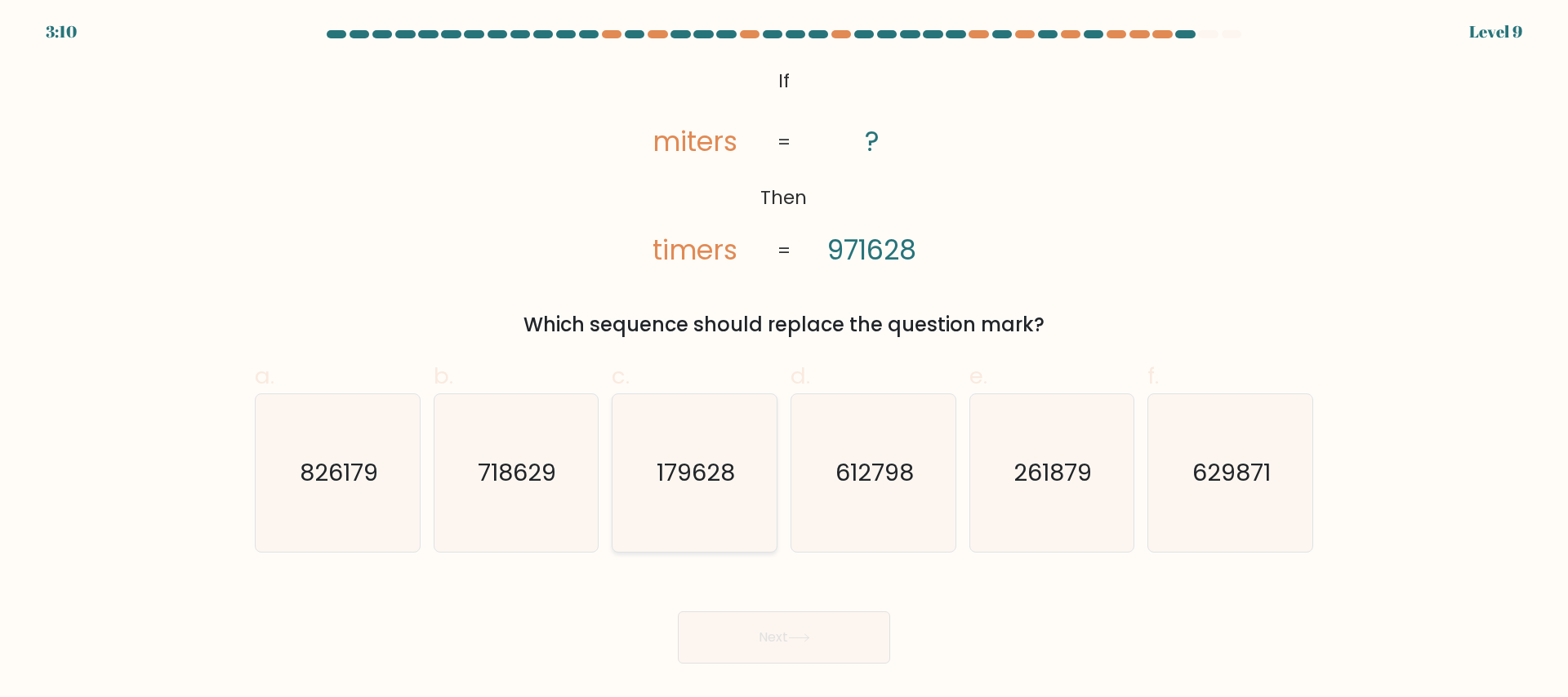
click at [669, 482] on text "179628" at bounding box center [696, 473] width 78 height 33
click at [784, 359] on input "c. 179628" at bounding box center [784, 353] width 1 height 11
radio input "true"
click at [792, 637] on icon at bounding box center [799, 637] width 22 height 9
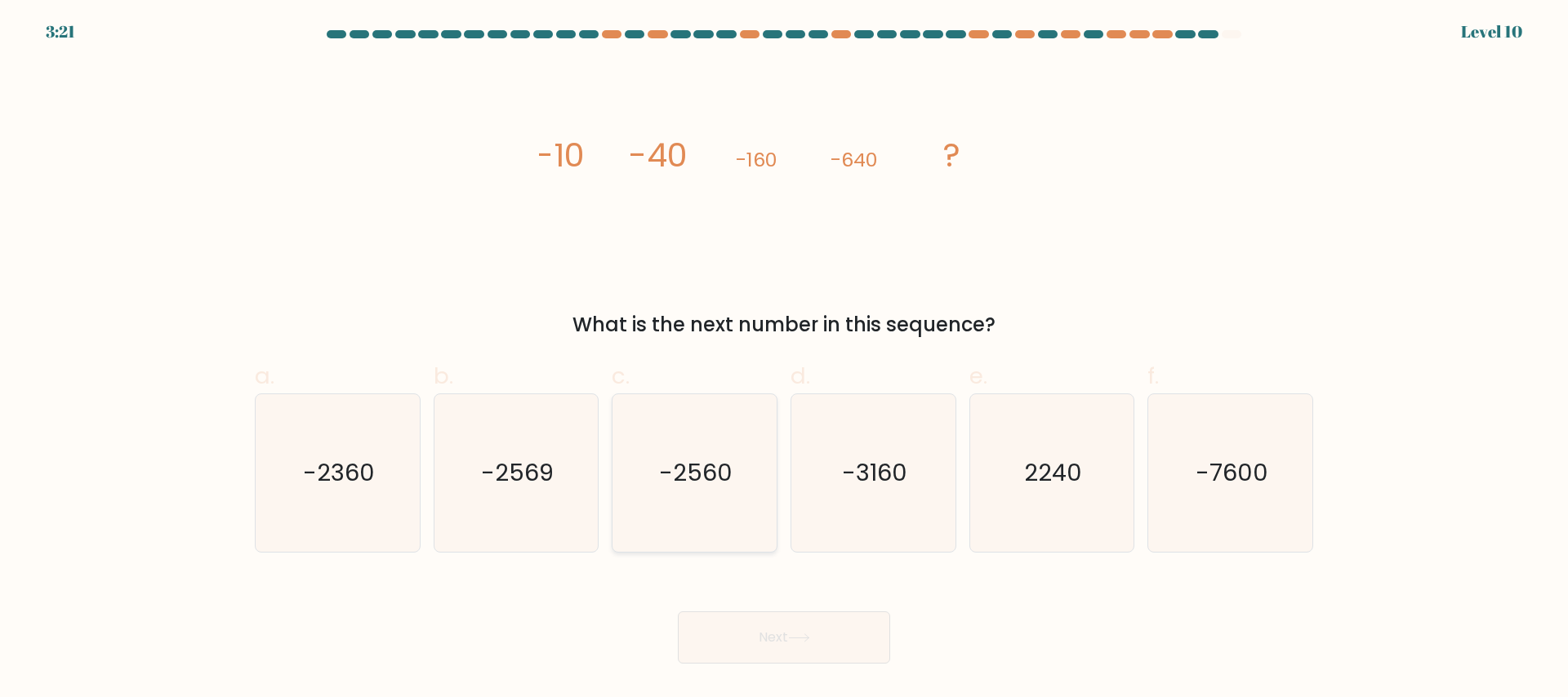
click at [702, 469] on text "-2560" at bounding box center [697, 473] width 73 height 33
click at [784, 359] on input "c. -2560" at bounding box center [784, 353] width 1 height 11
radio input "true"
click at [740, 656] on button "Next" at bounding box center [784, 637] width 213 height 53
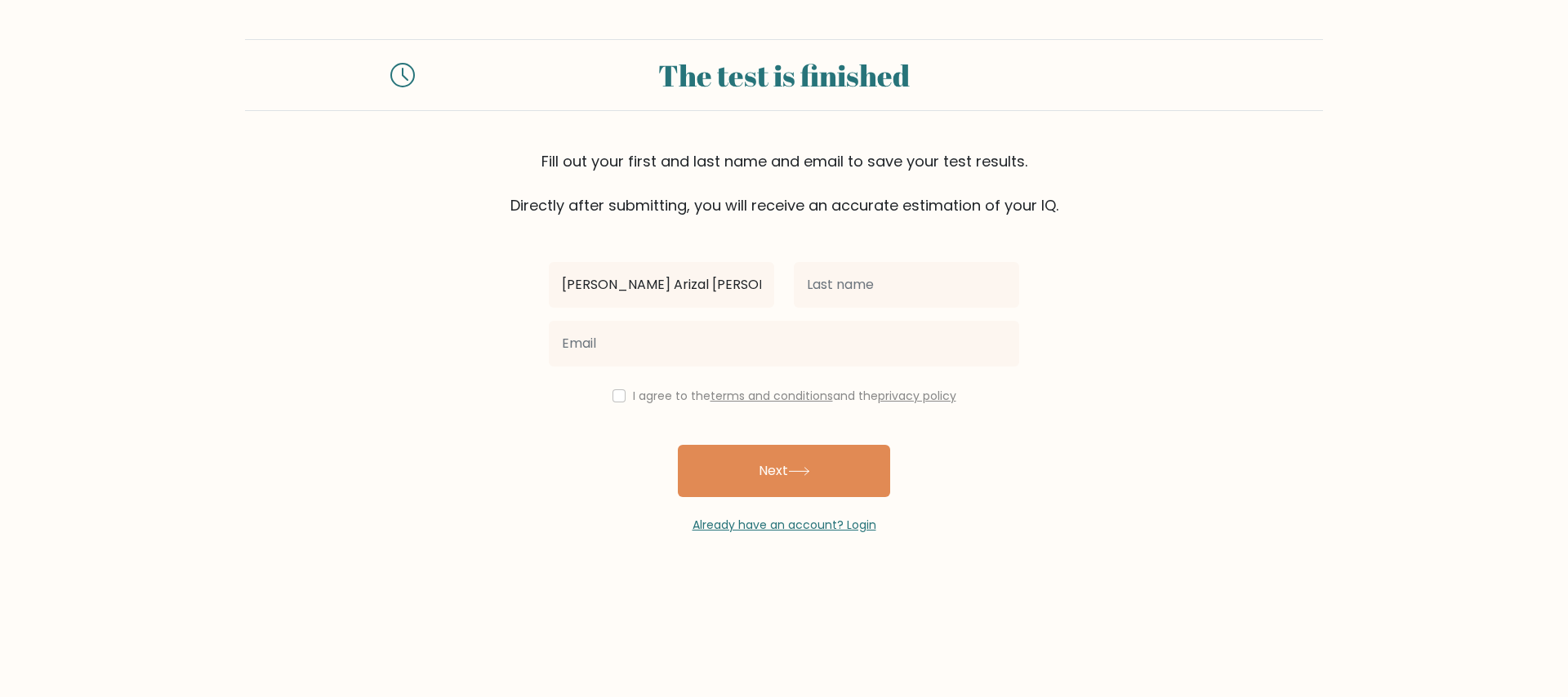
type input "[PERSON_NAME] Arizal [PERSON_NAME]"
type input "Syahputra"
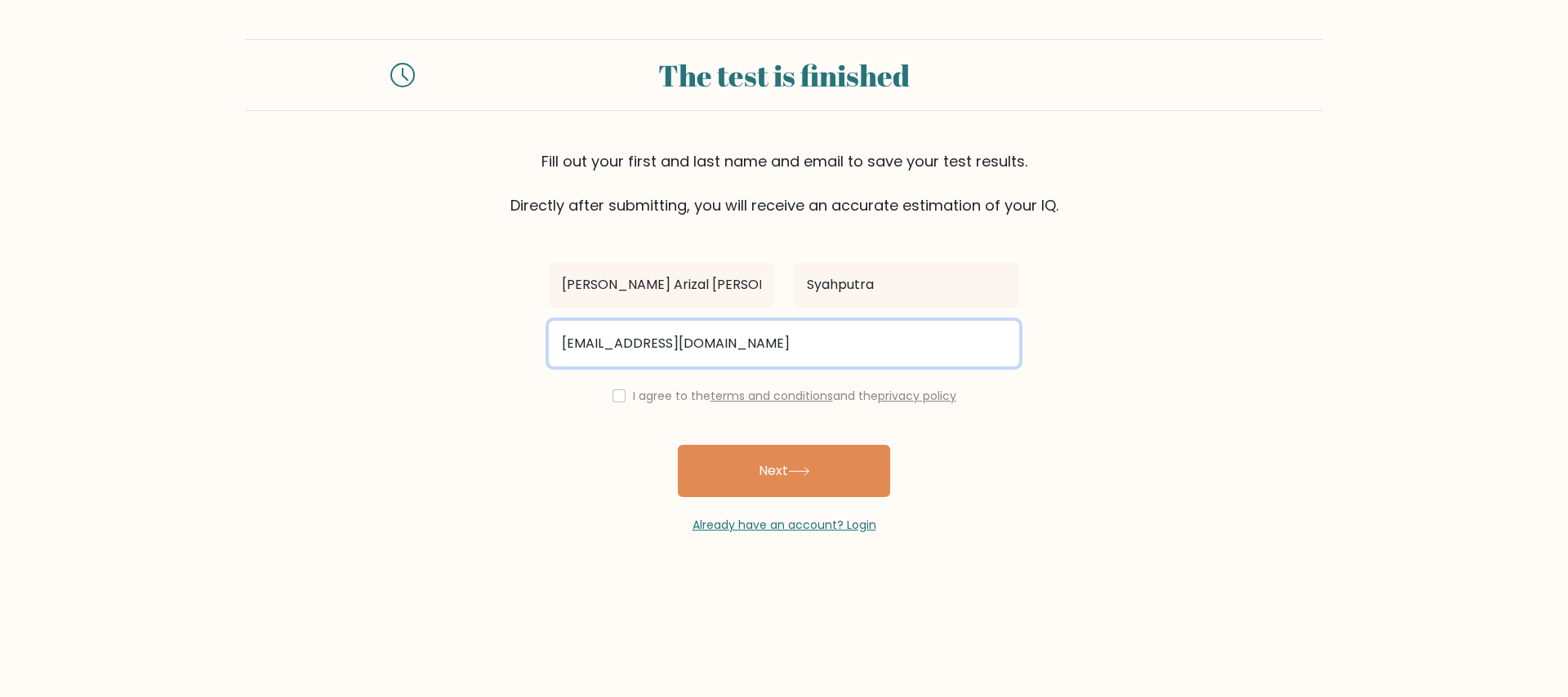
type input "arizalsandi@gmail.com"
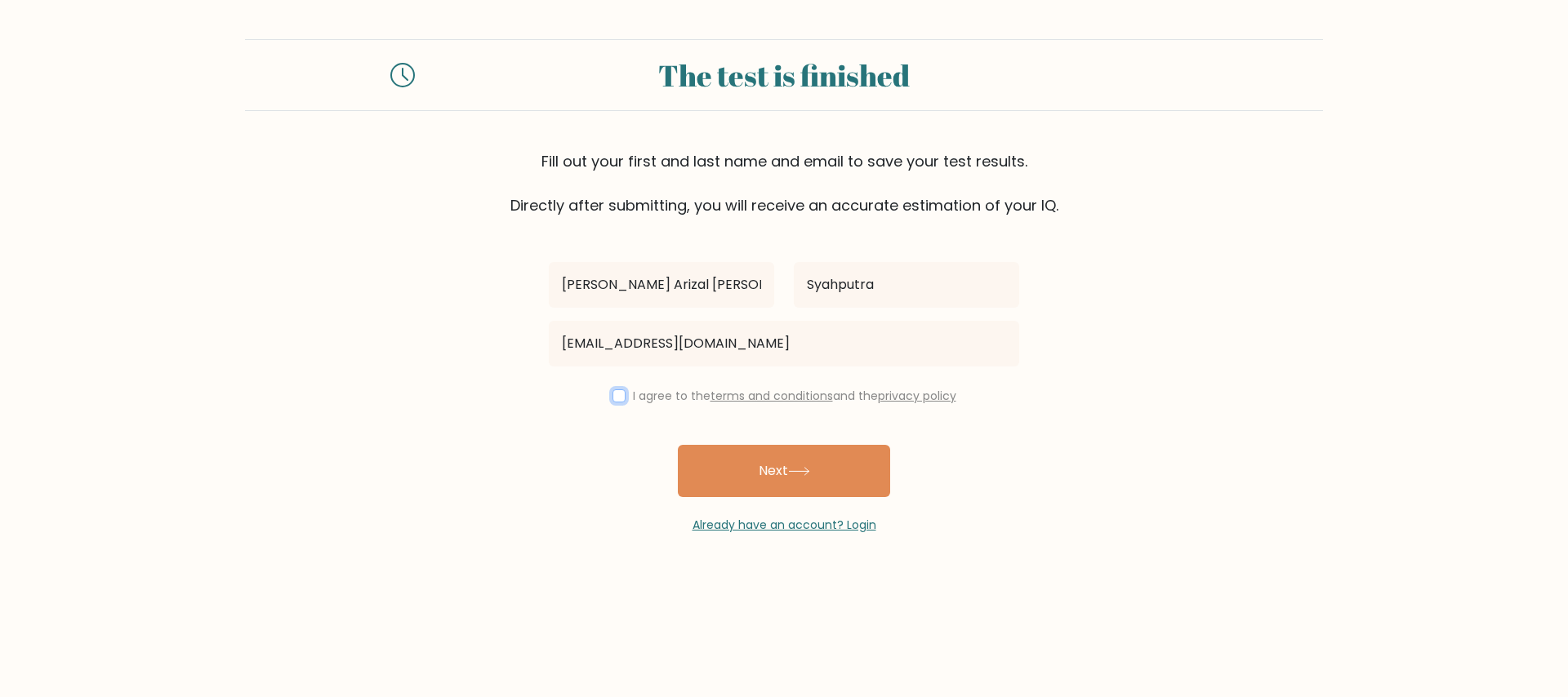
click at [614, 398] on input "checkbox" at bounding box center [619, 395] width 13 height 13
checkbox input "true"
click at [718, 475] on button "Next" at bounding box center [784, 471] width 213 height 53
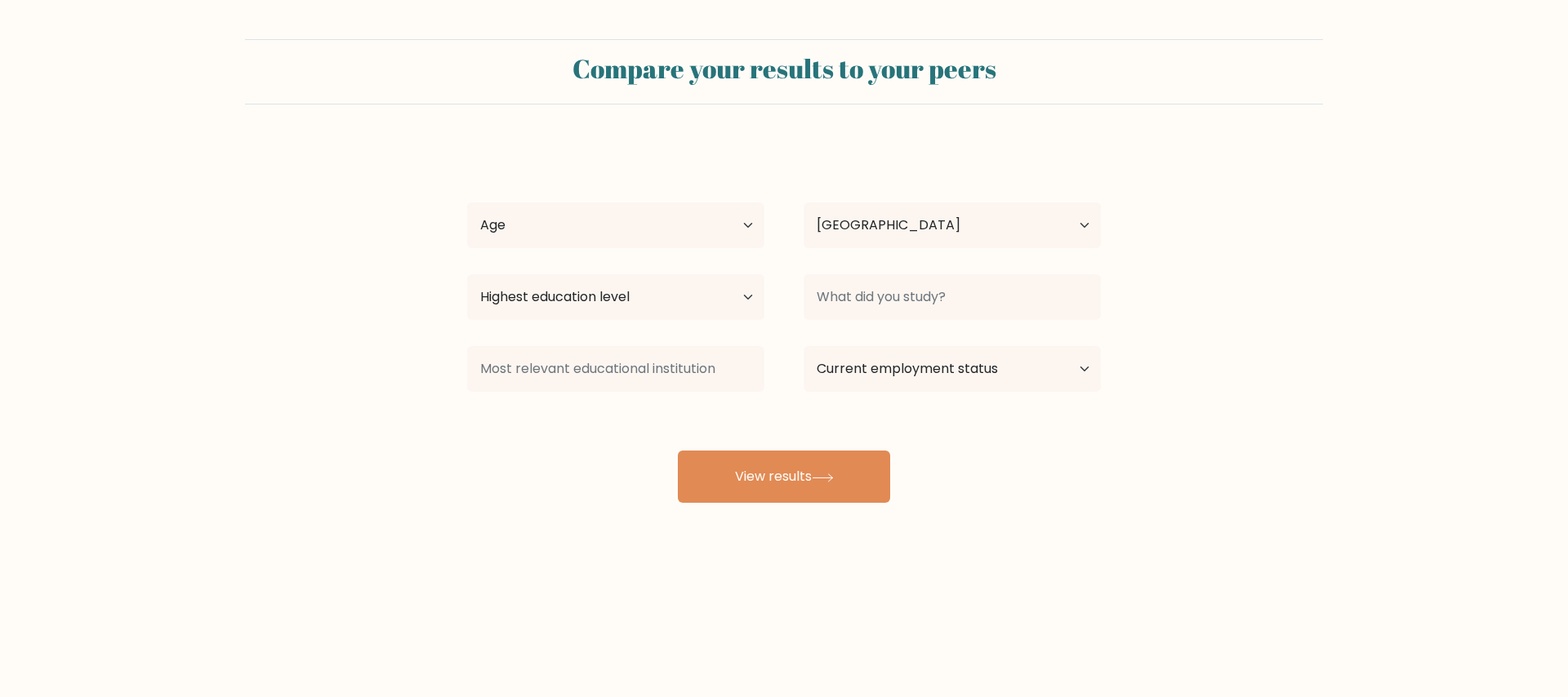
select select "ID"
click at [735, 243] on select "Age Under 18 years old 18-24 years old 25-34 years old 35-44 years old 45-54 ye…" at bounding box center [616, 225] width 297 height 46
select select "25_34"
click at [468, 203] on select "Age Under 18 years old 18-24 years old 25-34 years old 35-44 years old 45-54 ye…" at bounding box center [616, 225] width 297 height 46
click at [674, 291] on select "Highest education level No schooling Primary Lower Secondary Upper Secondary Oc…" at bounding box center [616, 297] width 297 height 46
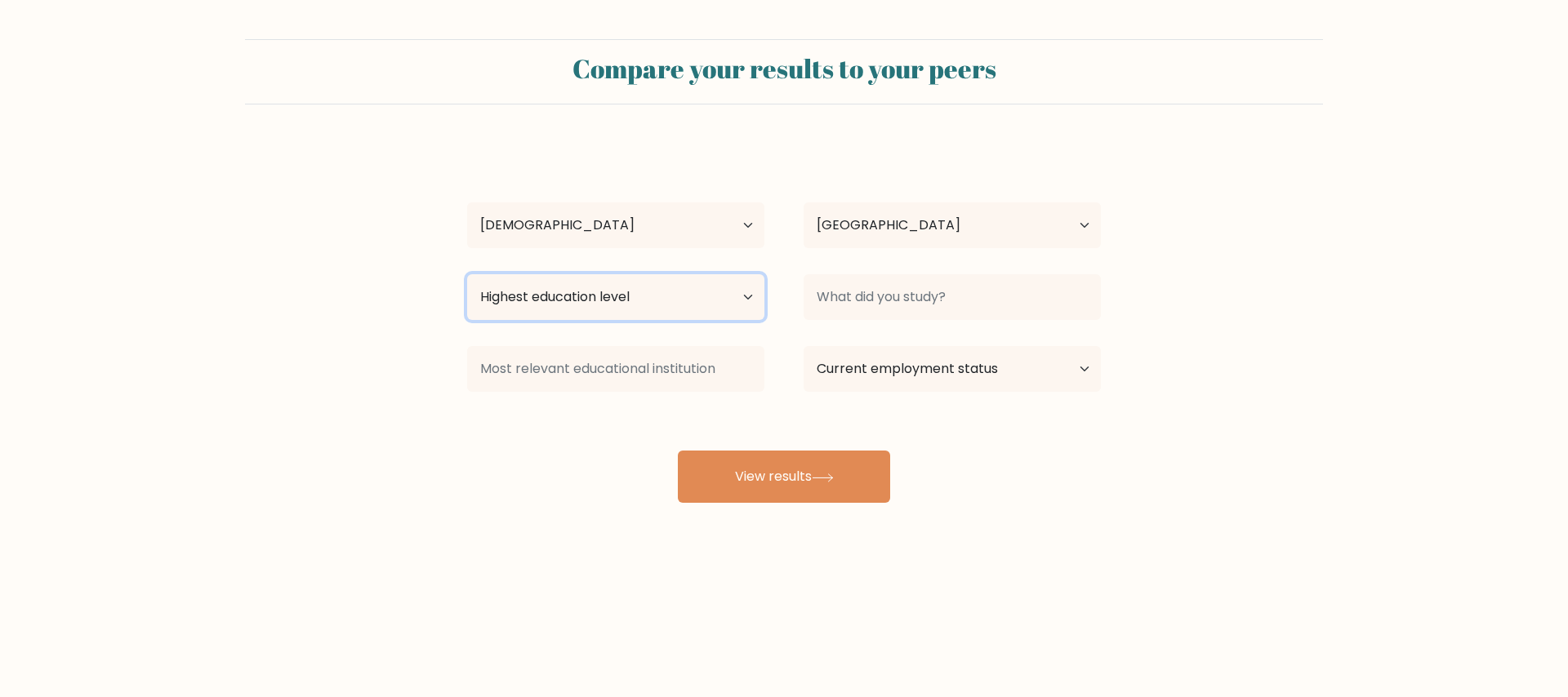
select select "bachelors_degree"
click at [468, 274] on select "Highest education level No schooling Primary Lower Secondary Upper Secondary Oc…" at bounding box center [616, 297] width 297 height 46
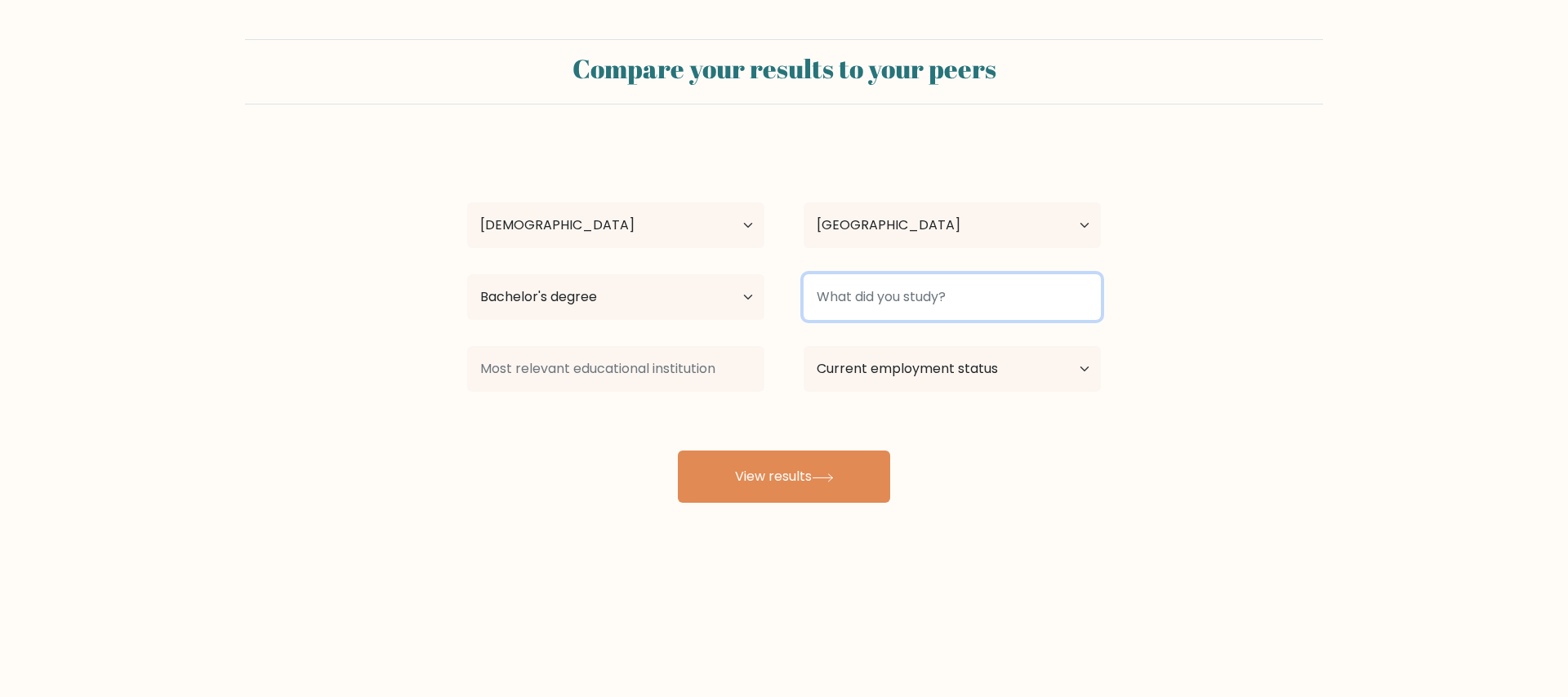
click at [850, 295] on input at bounding box center [951, 297] width 297 height 46
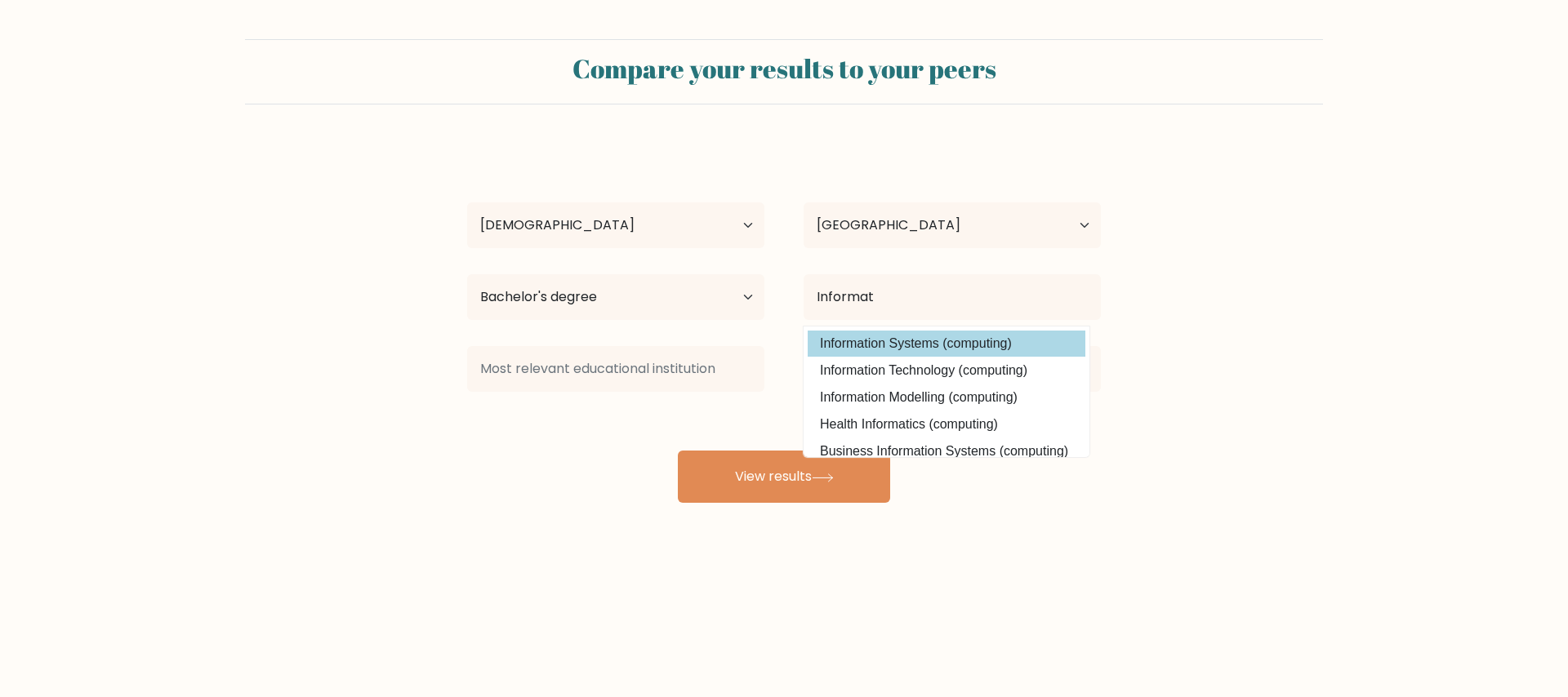
click at [882, 341] on option "Information Systems (computing)" at bounding box center [947, 344] width 278 height 26
type input "Information Systems"
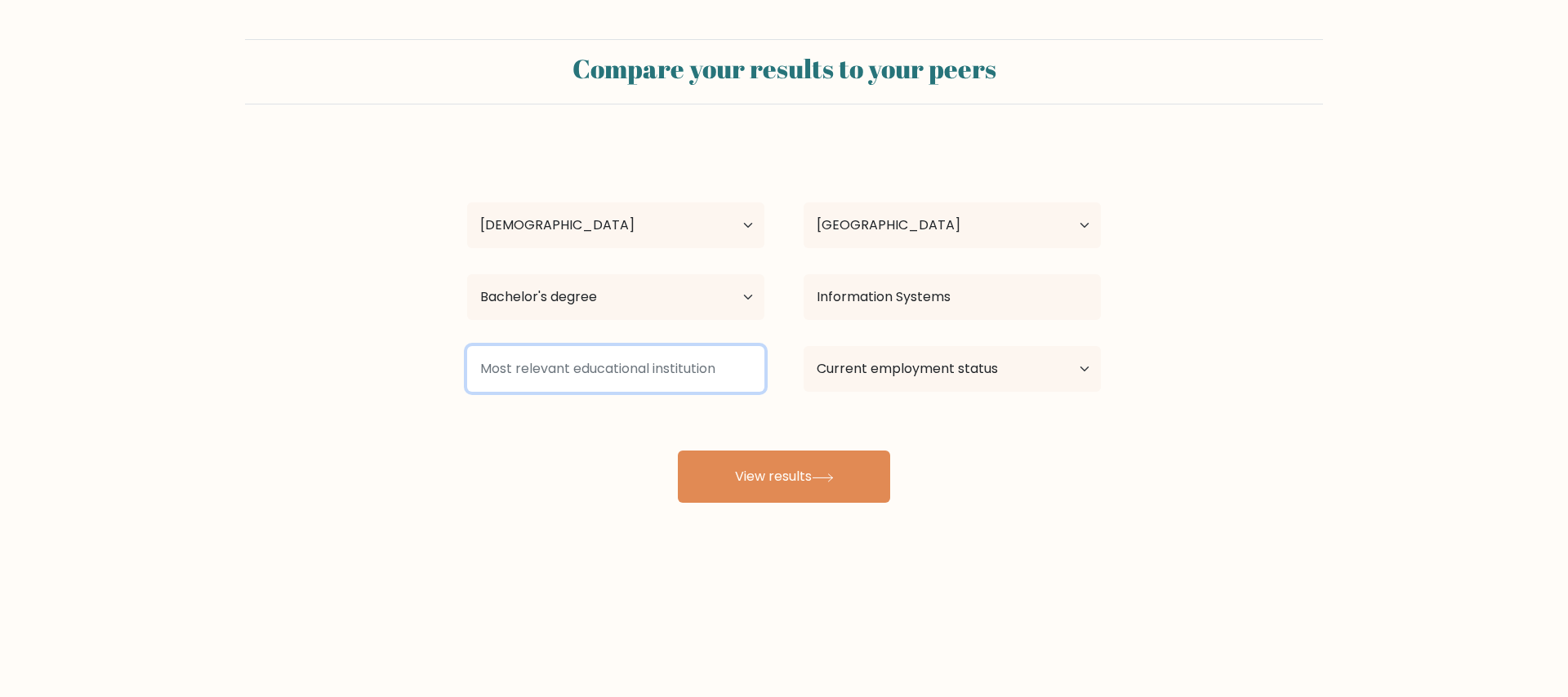
click at [651, 366] on input at bounding box center [616, 369] width 297 height 46
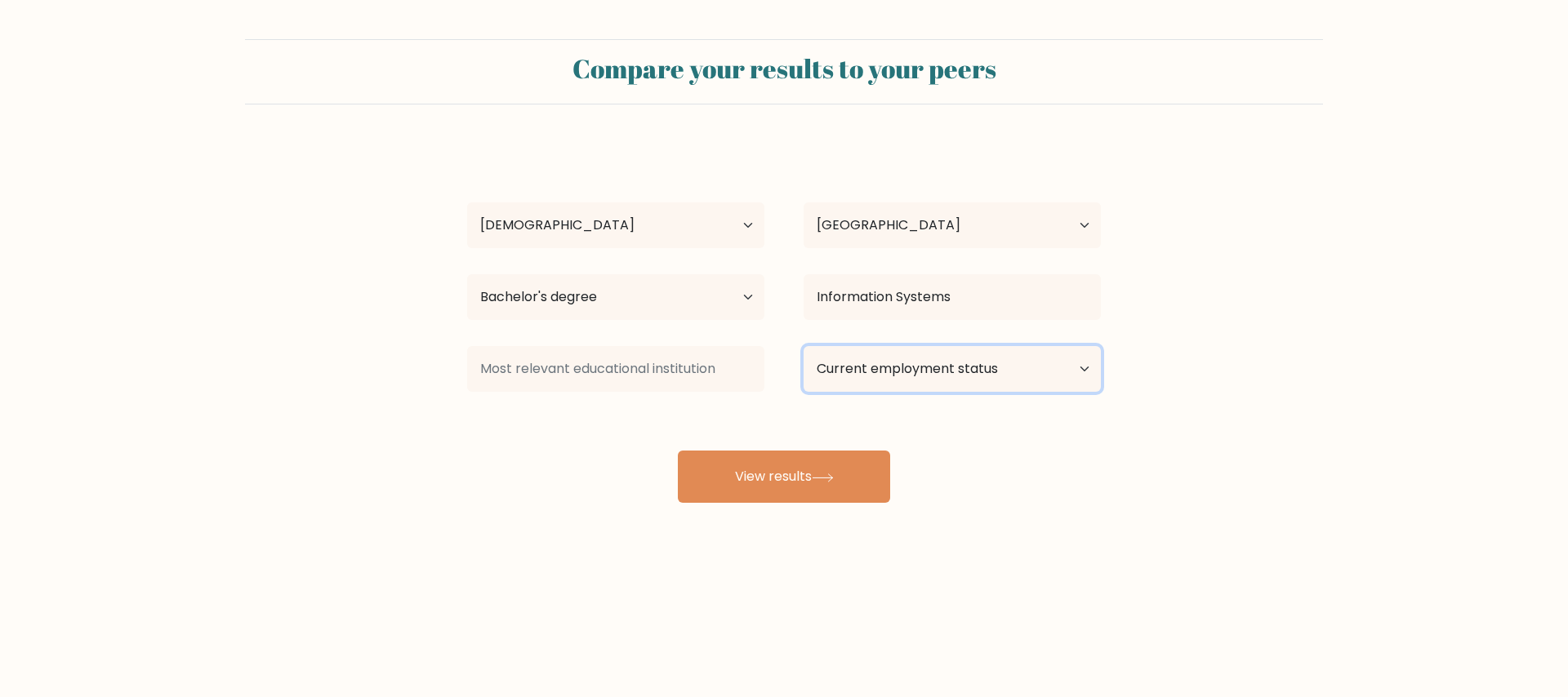
click at [886, 373] on select "Current employment status Employed Student Retired Other / prefer not to answer" at bounding box center [951, 369] width 297 height 46
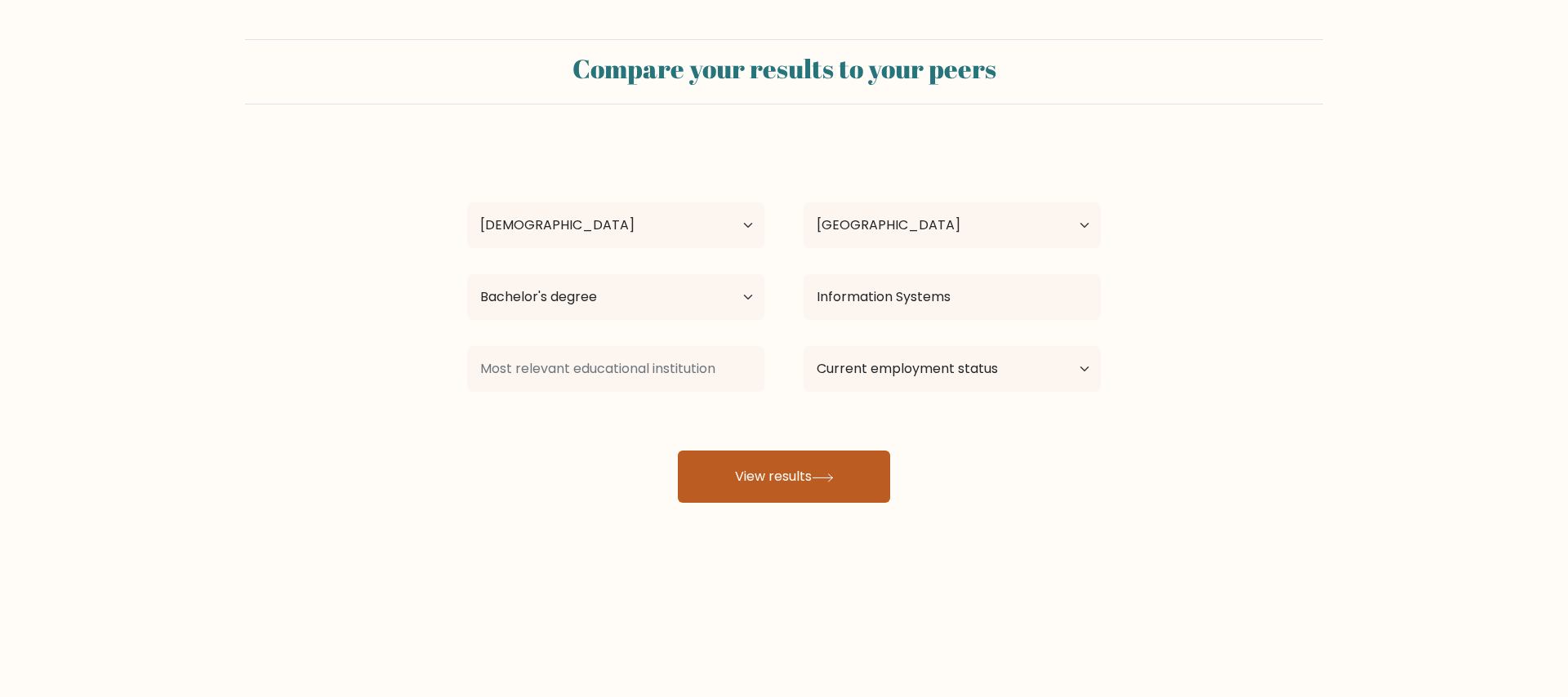
click at [801, 459] on button "View results" at bounding box center [784, 477] width 213 height 53
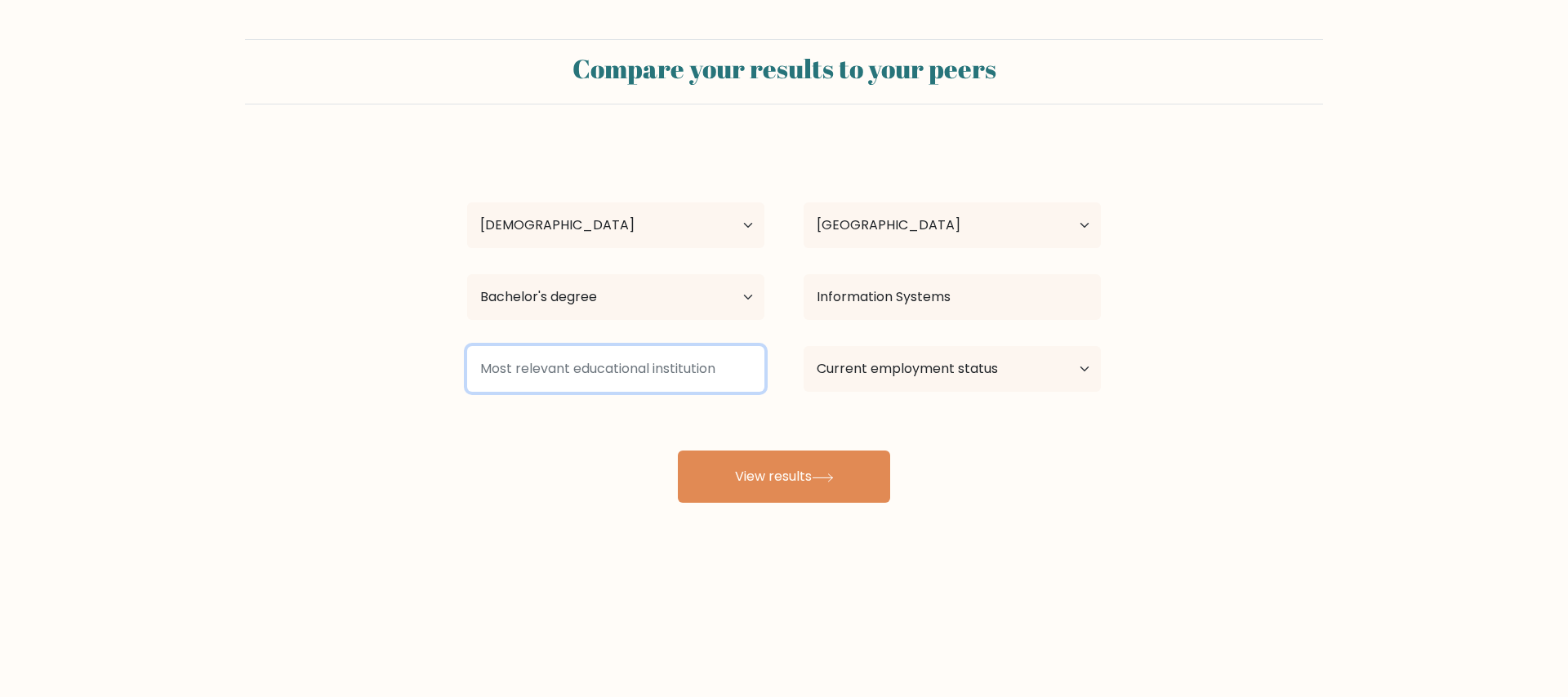
click at [642, 365] on input at bounding box center [616, 369] width 297 height 46
type input "U"
type input "G"
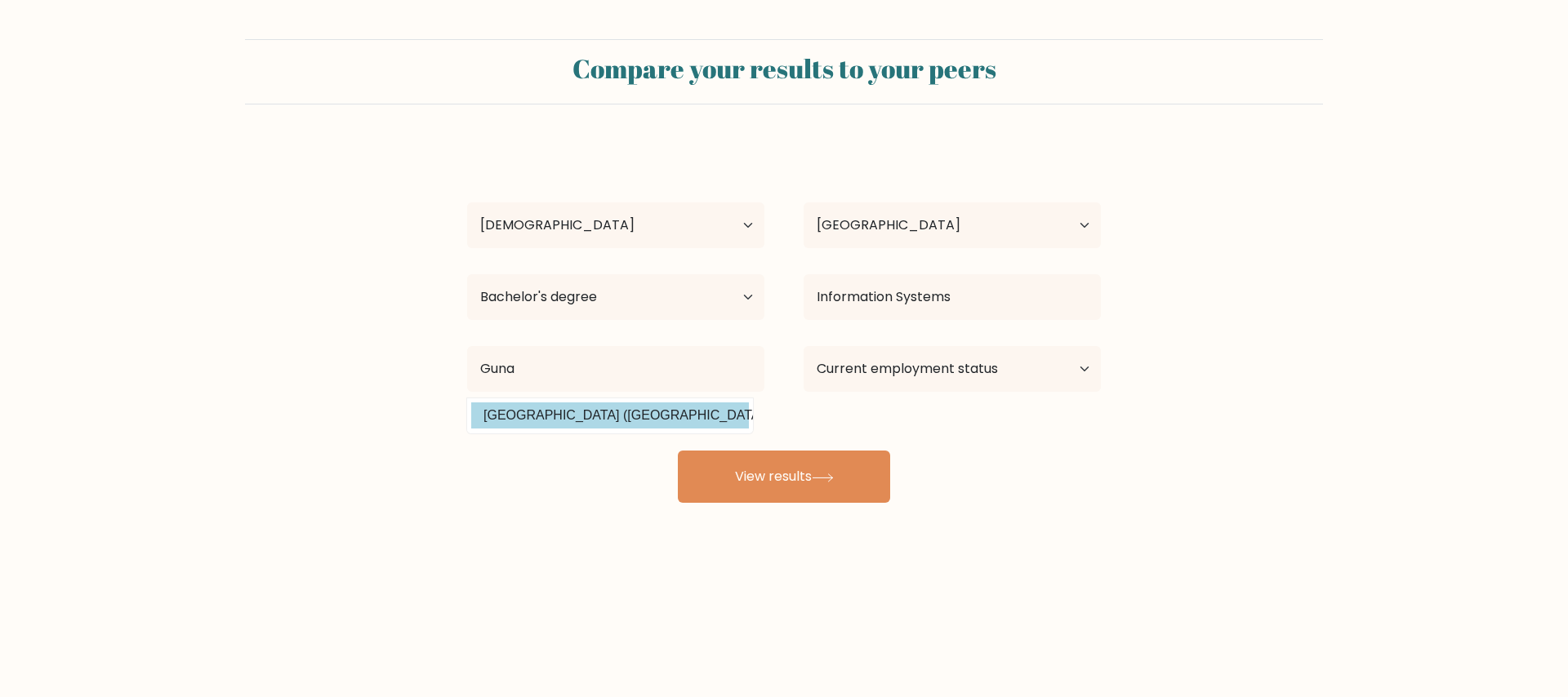
click at [600, 421] on option "Universitas Gunadarma (Indonesia)" at bounding box center [611, 416] width 278 height 26
type input "[GEOGRAPHIC_DATA]"
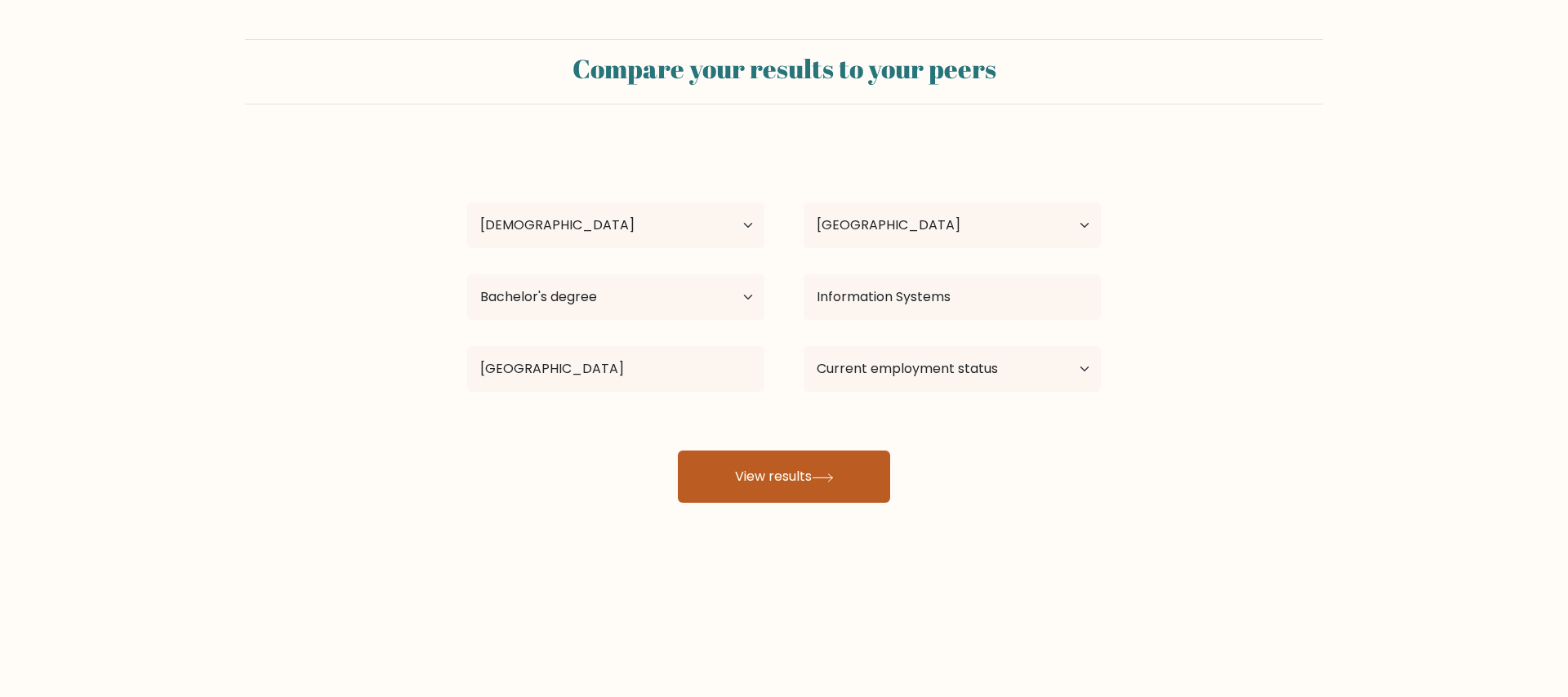
click at [822, 487] on button "View results" at bounding box center [784, 477] width 213 height 53
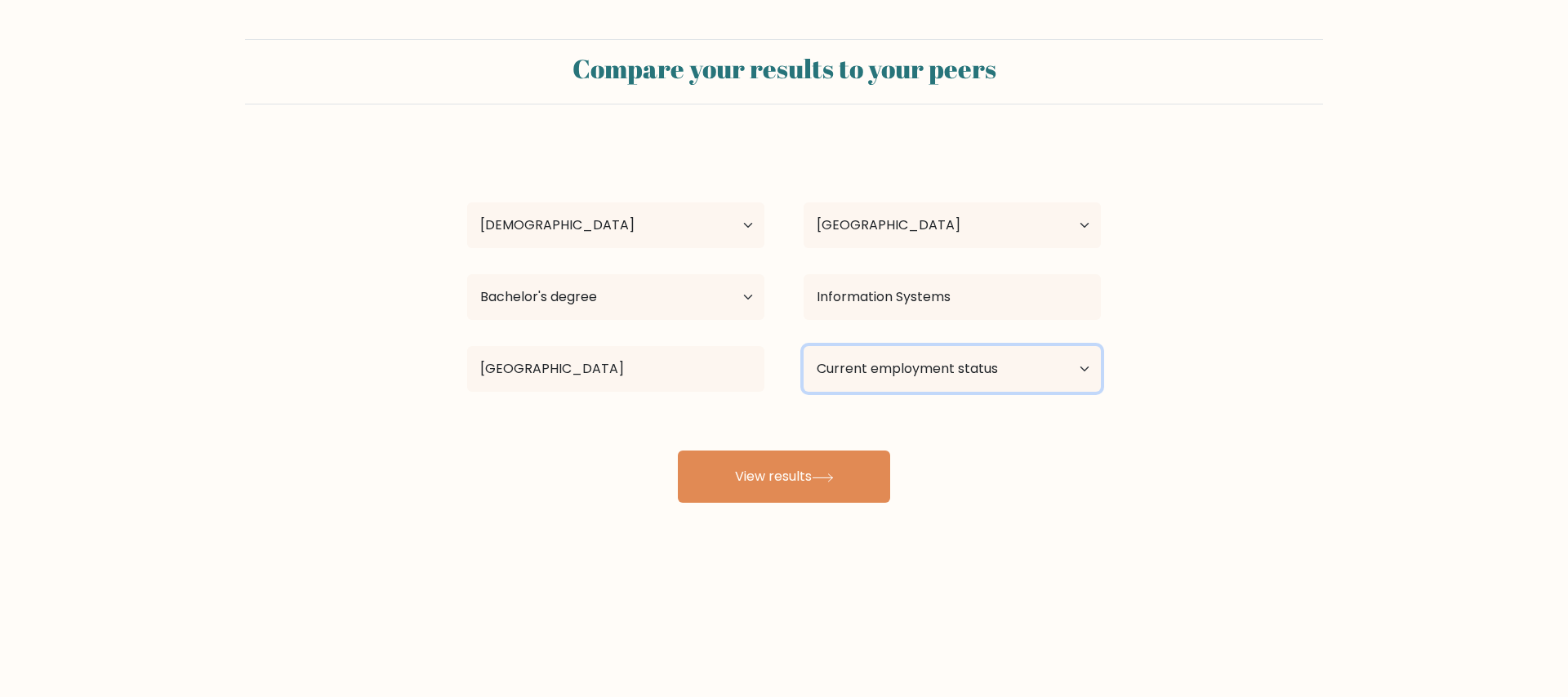
click at [873, 377] on select "Current employment status Employed Student Retired Other / prefer not to answer" at bounding box center [951, 369] width 297 height 46
select select "employed"
click at [803, 347] on select "Current employment status Employed Student Retired Other / prefer not to answer" at bounding box center [951, 369] width 297 height 46
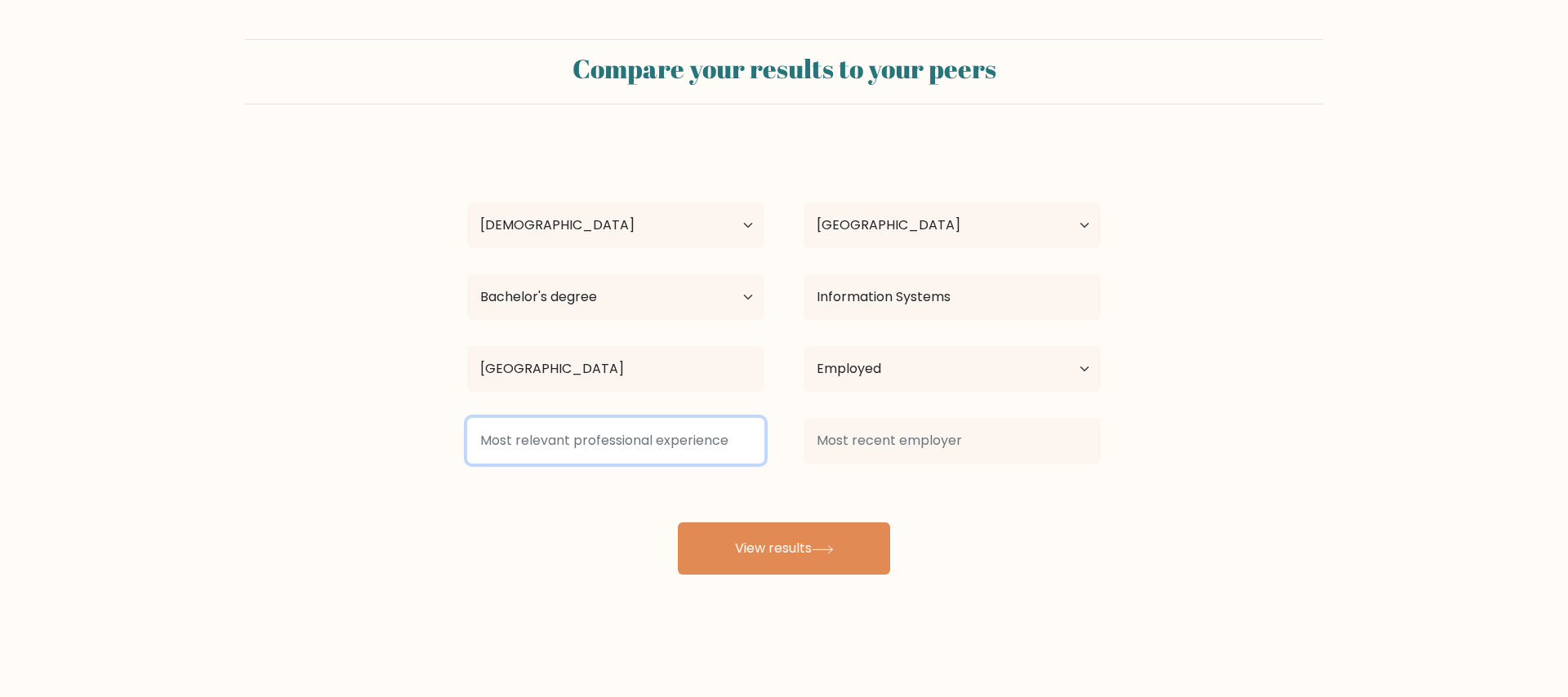
click at [668, 429] on input at bounding box center [616, 441] width 297 height 46
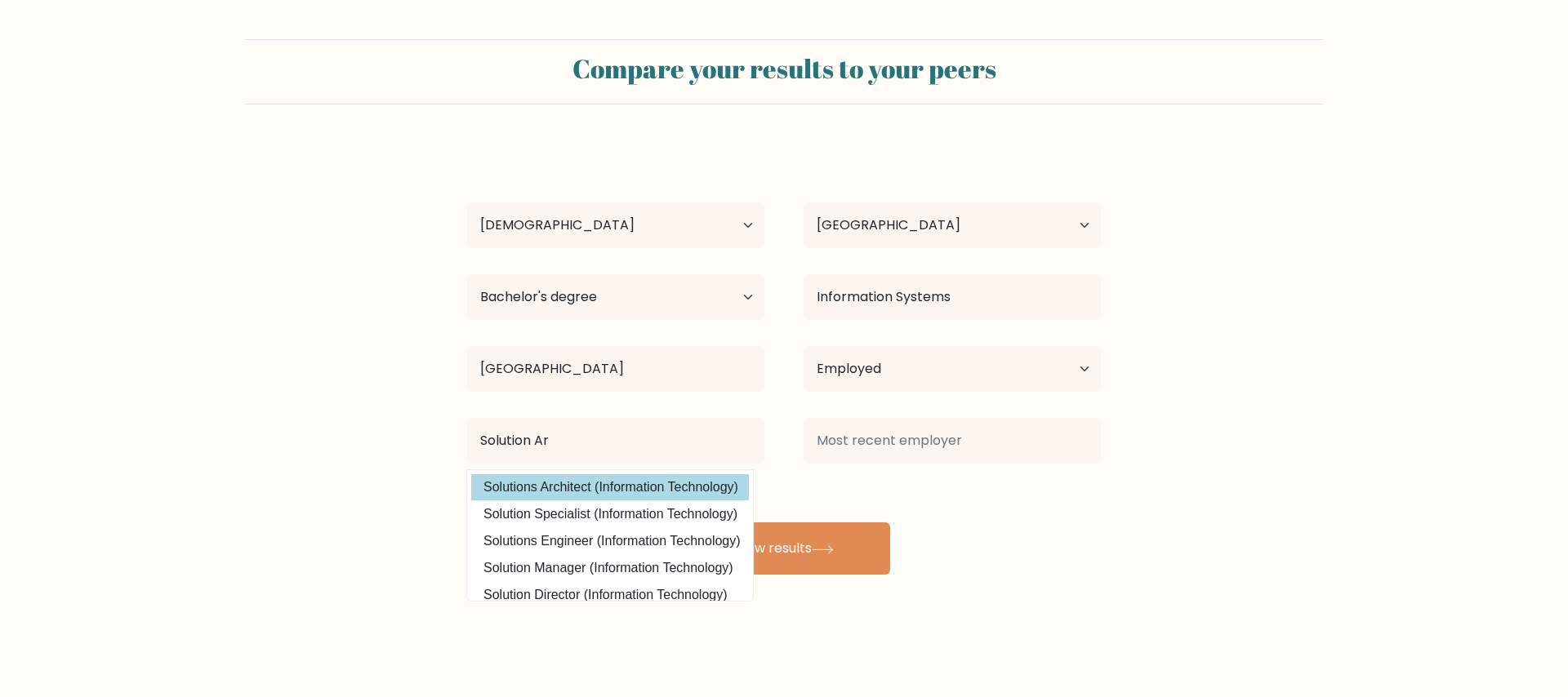
click at [651, 476] on option "Solutions Architect (Information Technology)" at bounding box center [611, 488] width 278 height 26
type input "Solutions Architect"
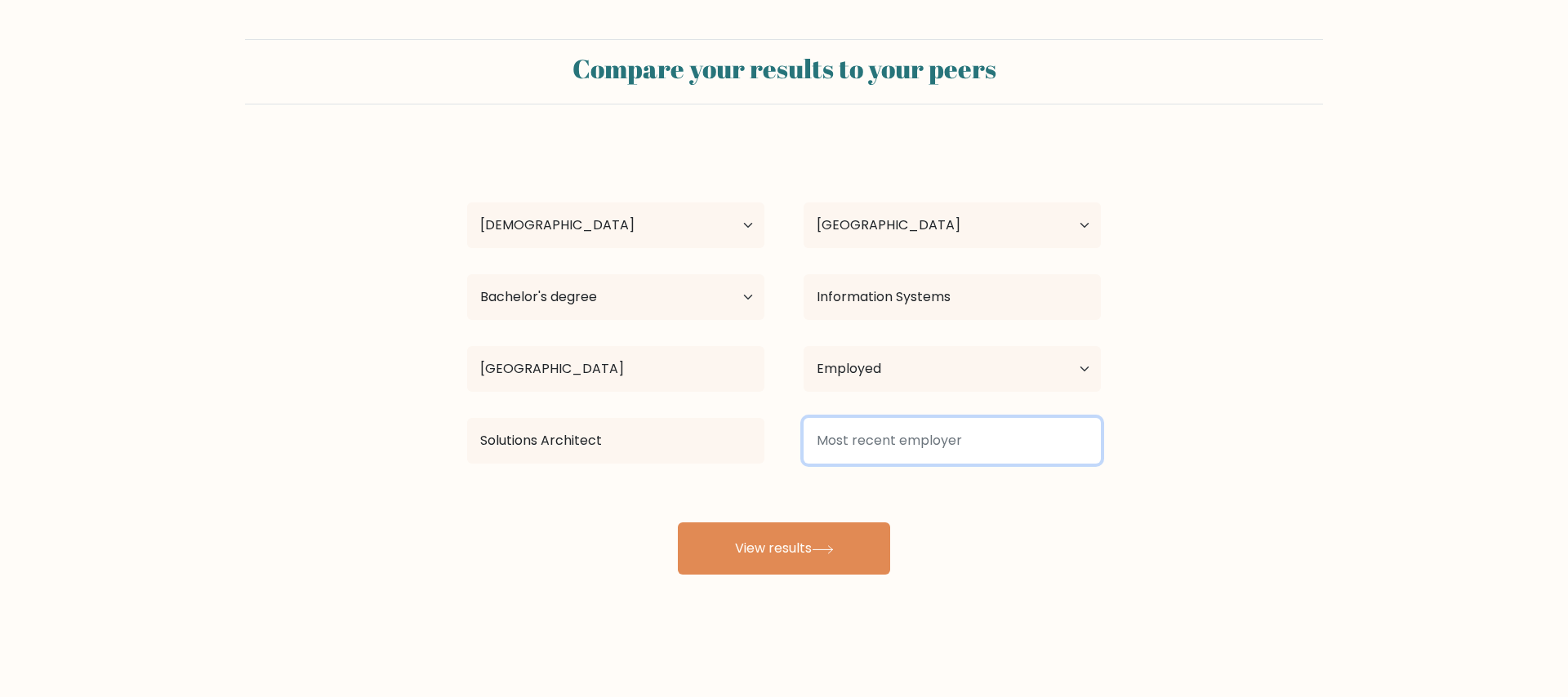
click at [872, 442] on input at bounding box center [951, 441] width 297 height 46
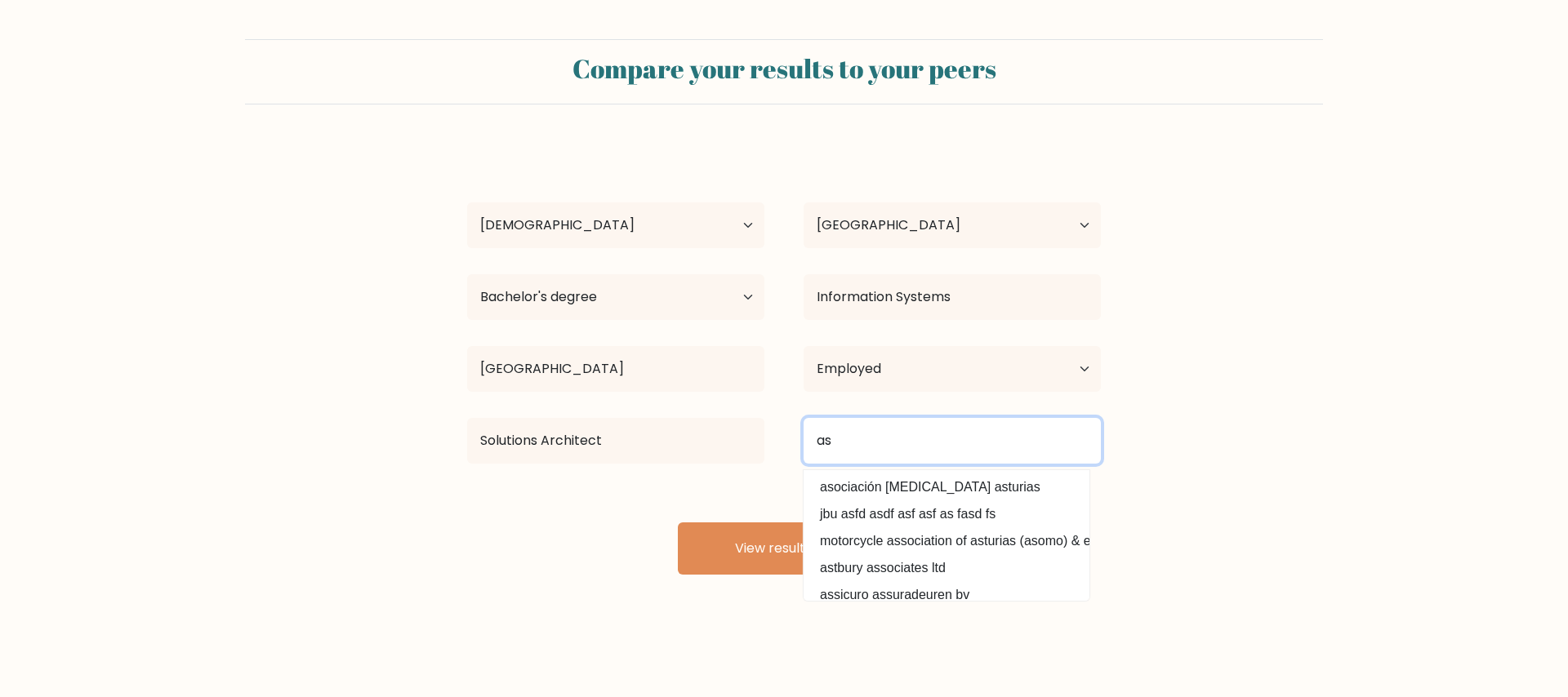
type input "a"
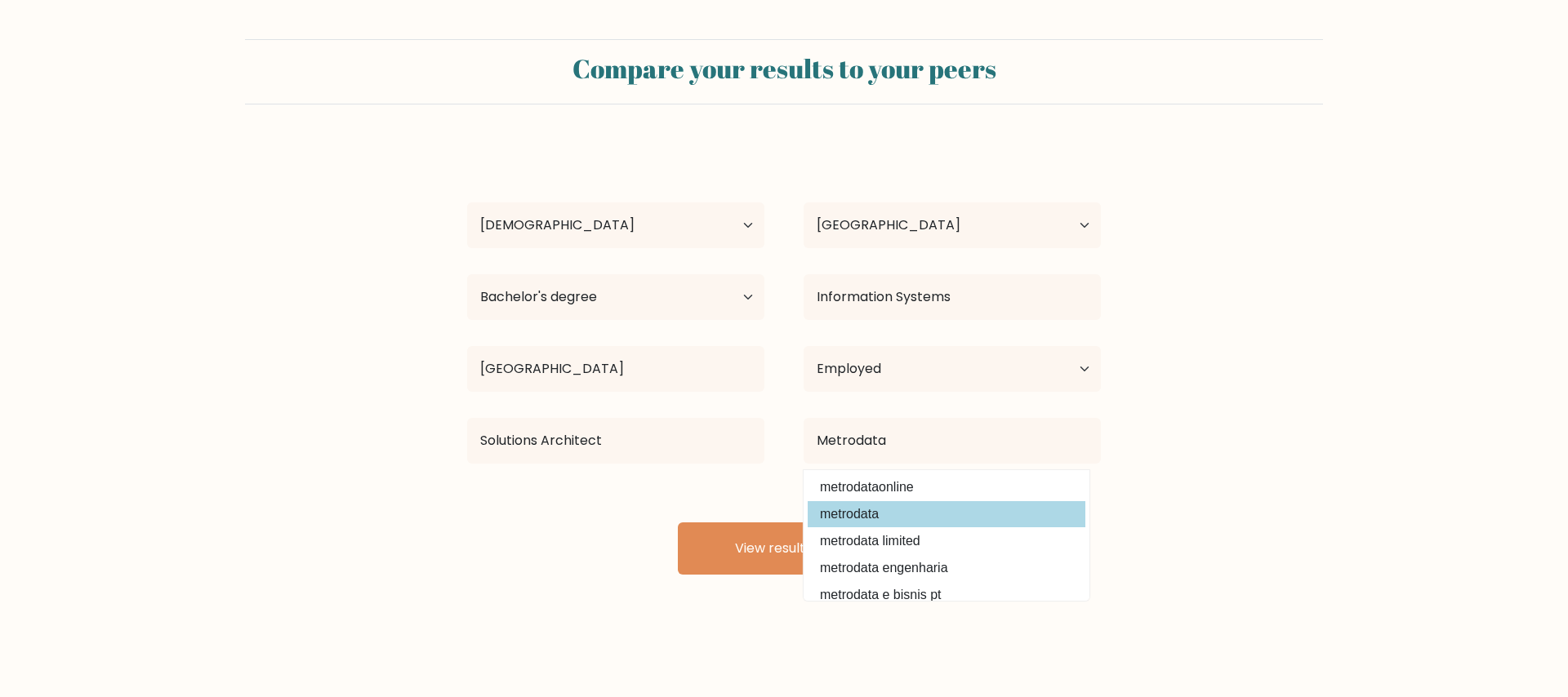
click at [873, 520] on option "metrodata" at bounding box center [947, 514] width 278 height 26
type input "metrodata"
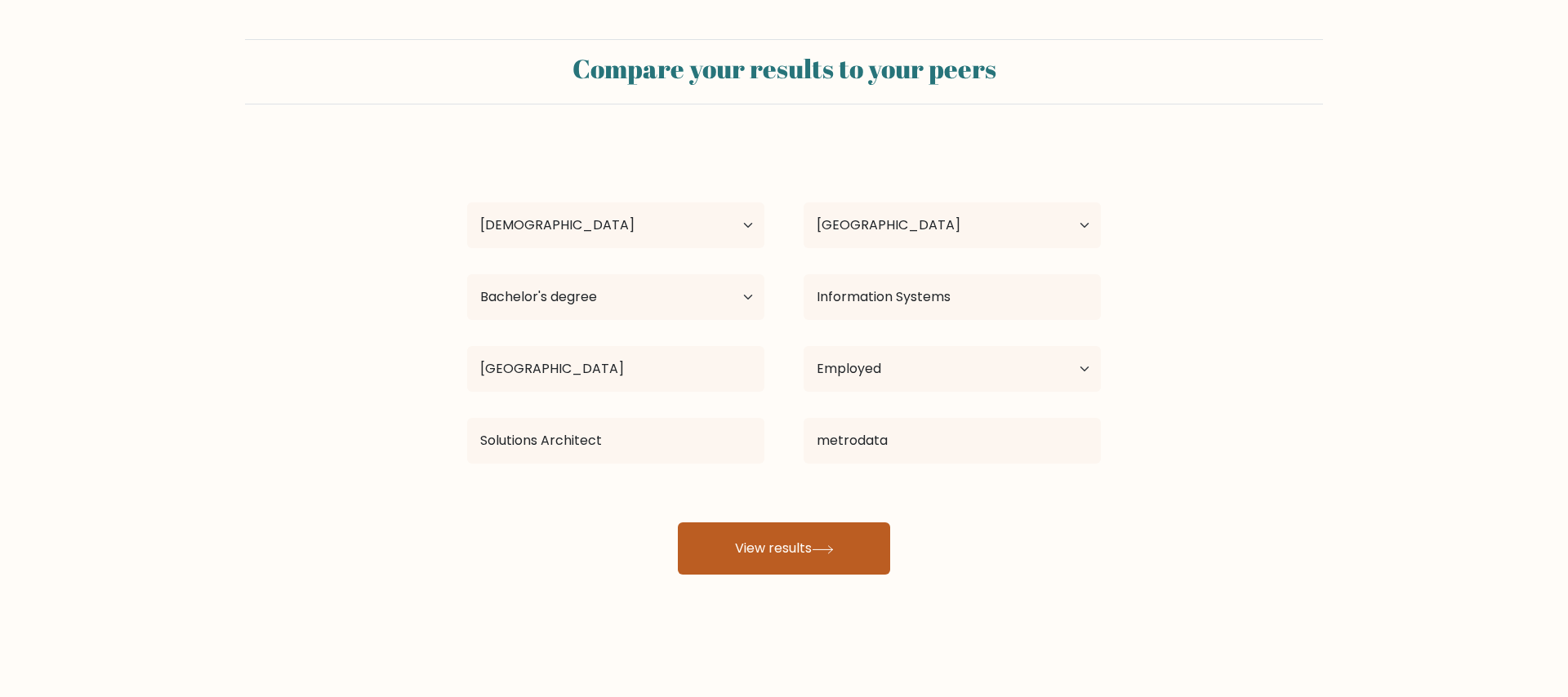
click at [810, 555] on button "View results" at bounding box center [784, 548] width 213 height 53
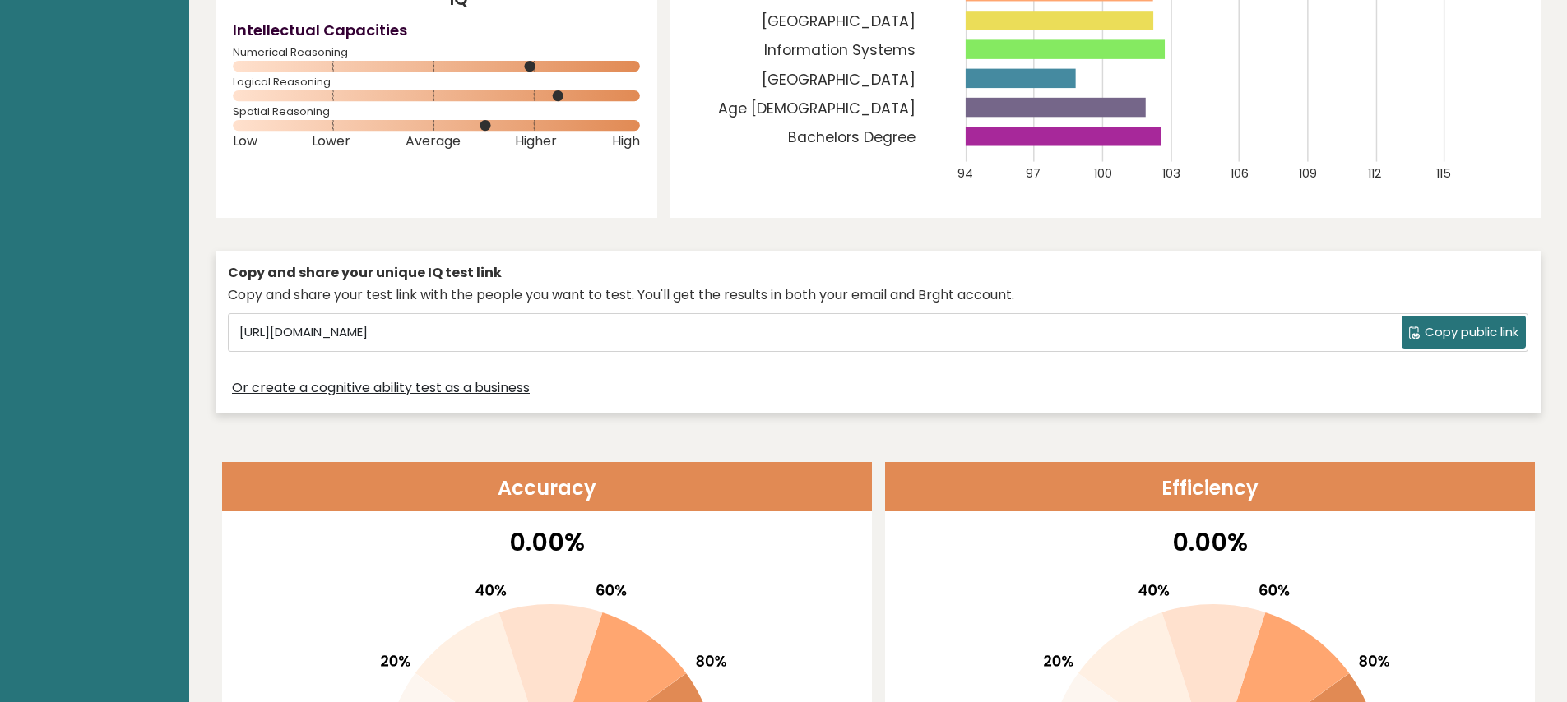
scroll to position [373, 0]
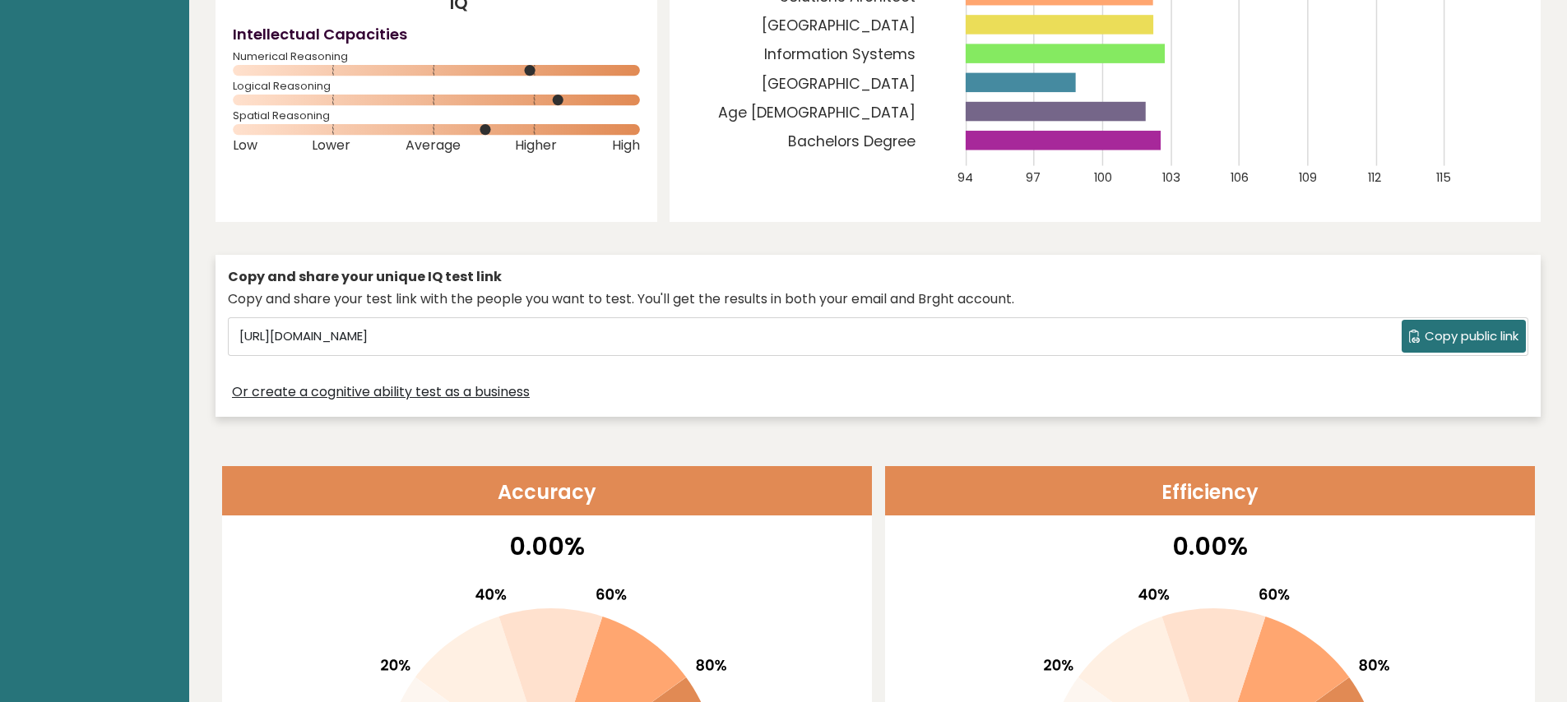
click at [1450, 327] on span "Copy public link" at bounding box center [1472, 336] width 94 height 19
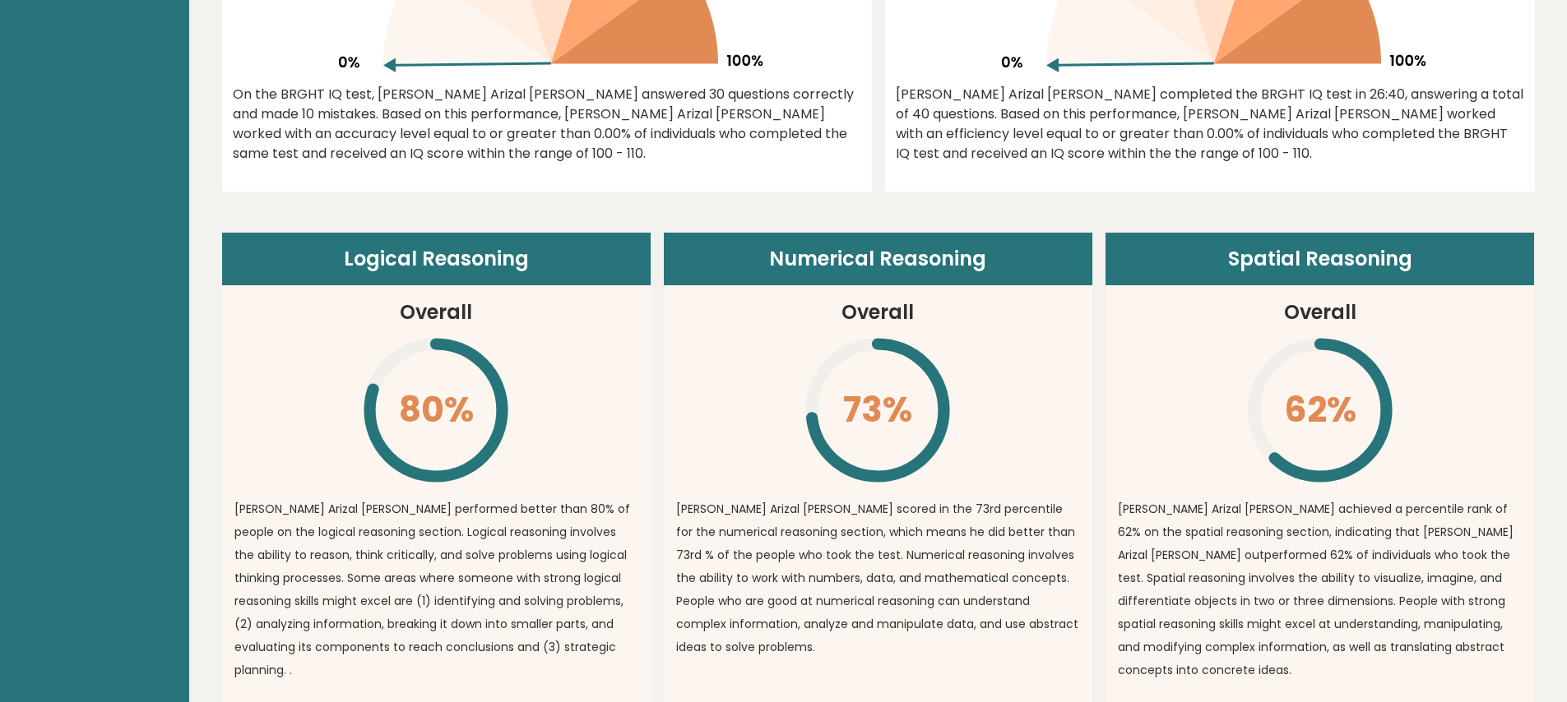
scroll to position [1123, 0]
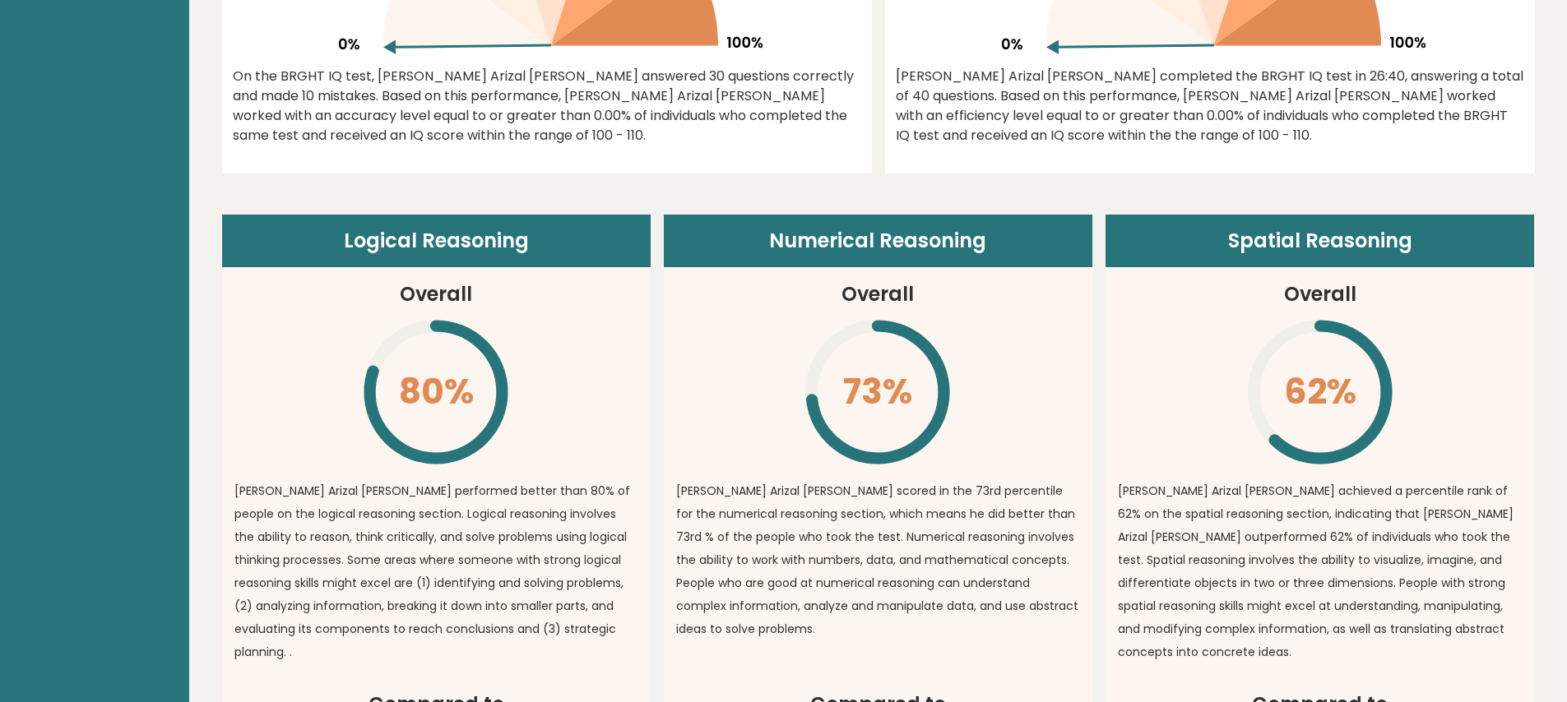
click at [1240, 522] on p "Mohammad Arizal Sandi achieved a percentile rank of 62% on the spatial reasonin…" at bounding box center [1320, 572] width 404 height 184
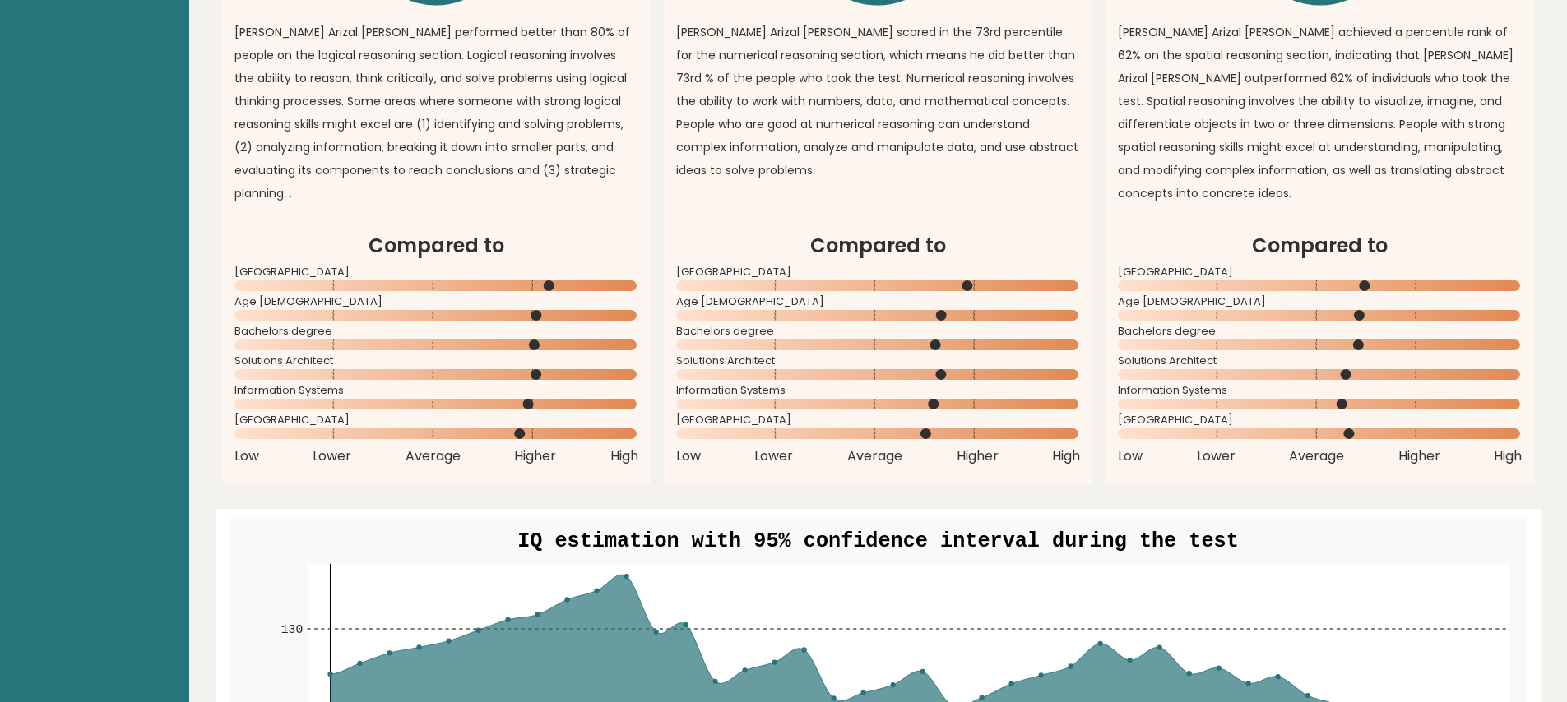
scroll to position [1595, 0]
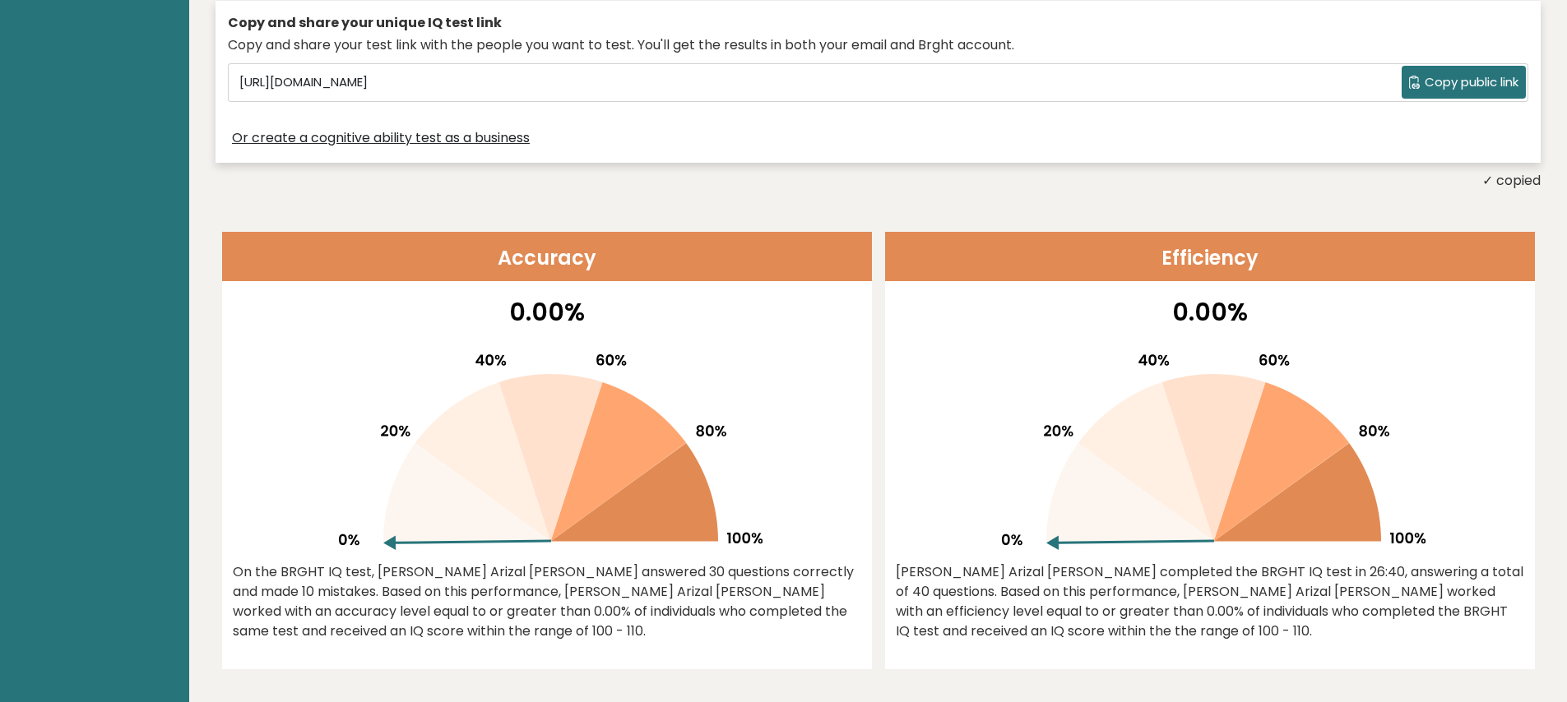
scroll to position [0, 0]
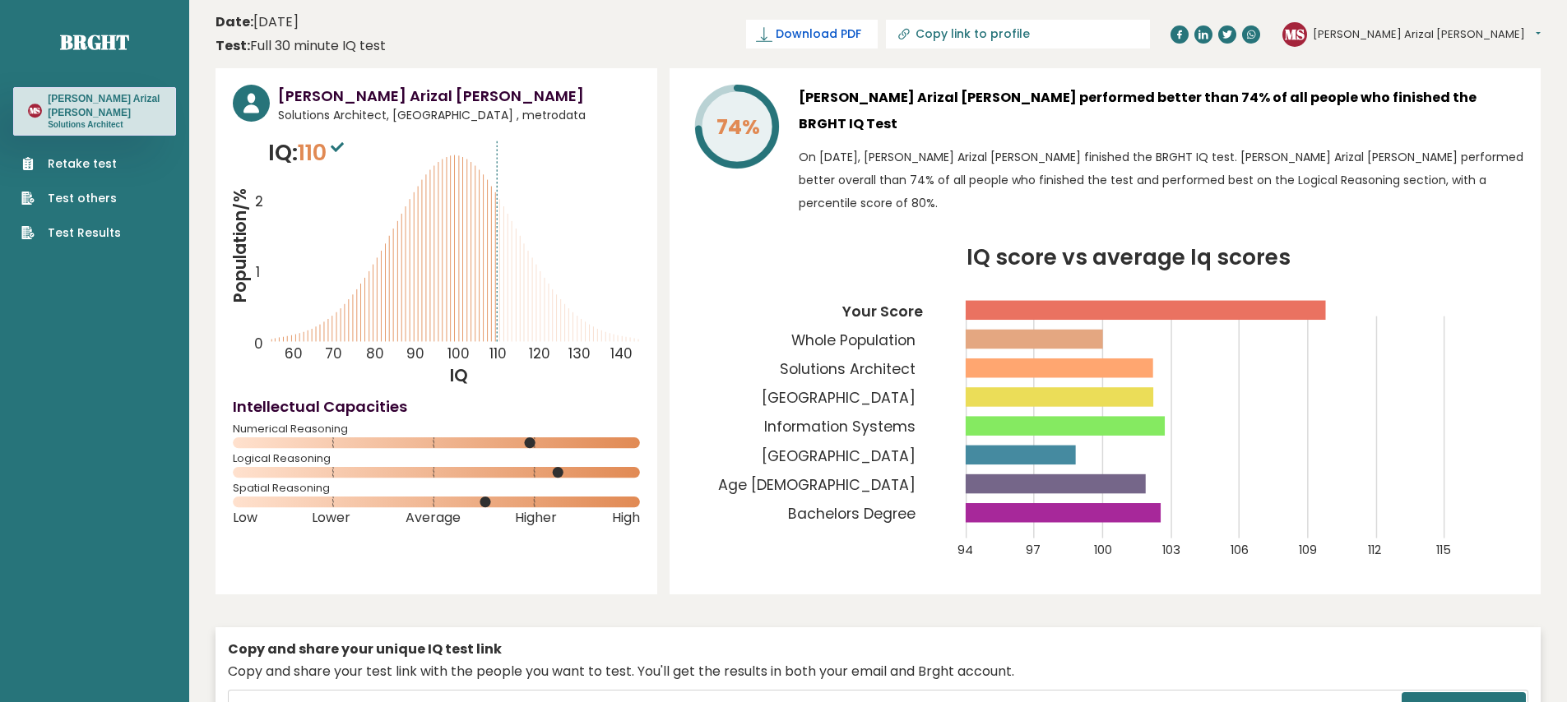
click at [861, 33] on span "Download PDF" at bounding box center [819, 34] width 86 height 17
click at [78, 162] on link "Retake test" at bounding box center [71, 163] width 100 height 17
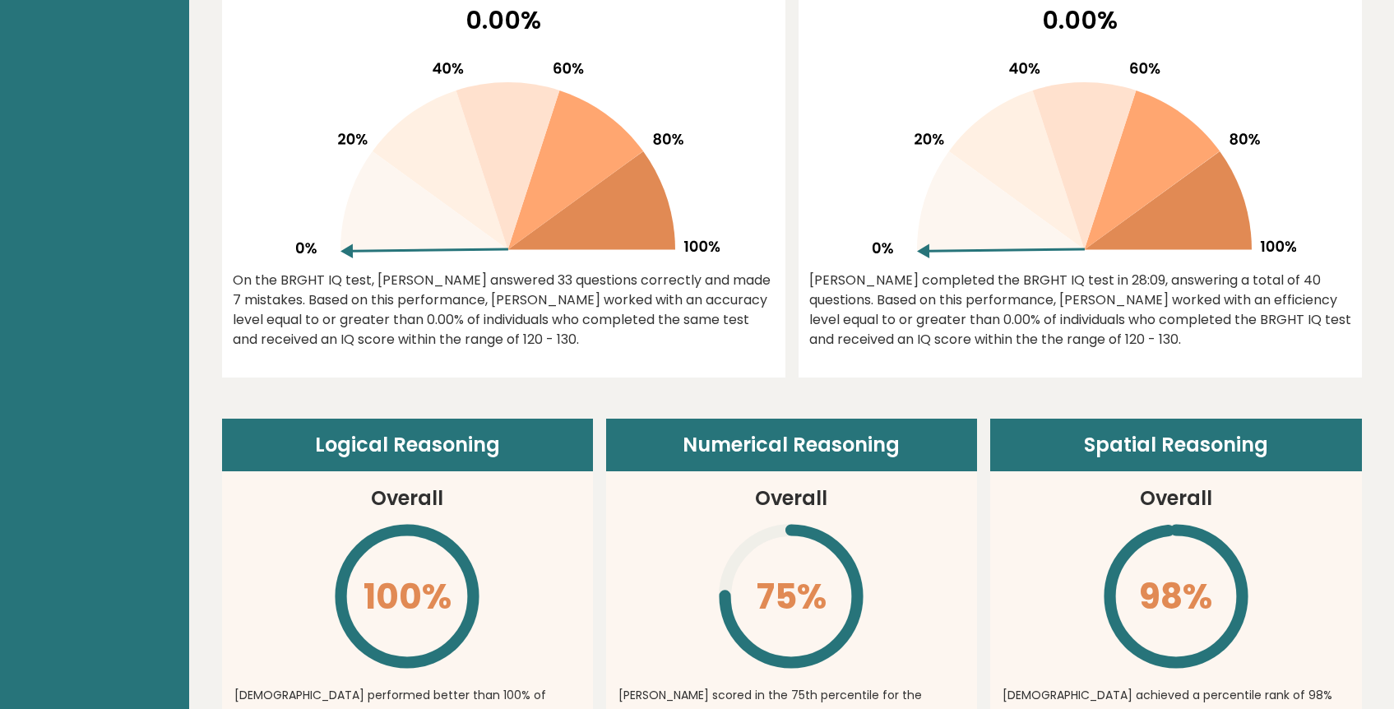
scroll to position [603, 0]
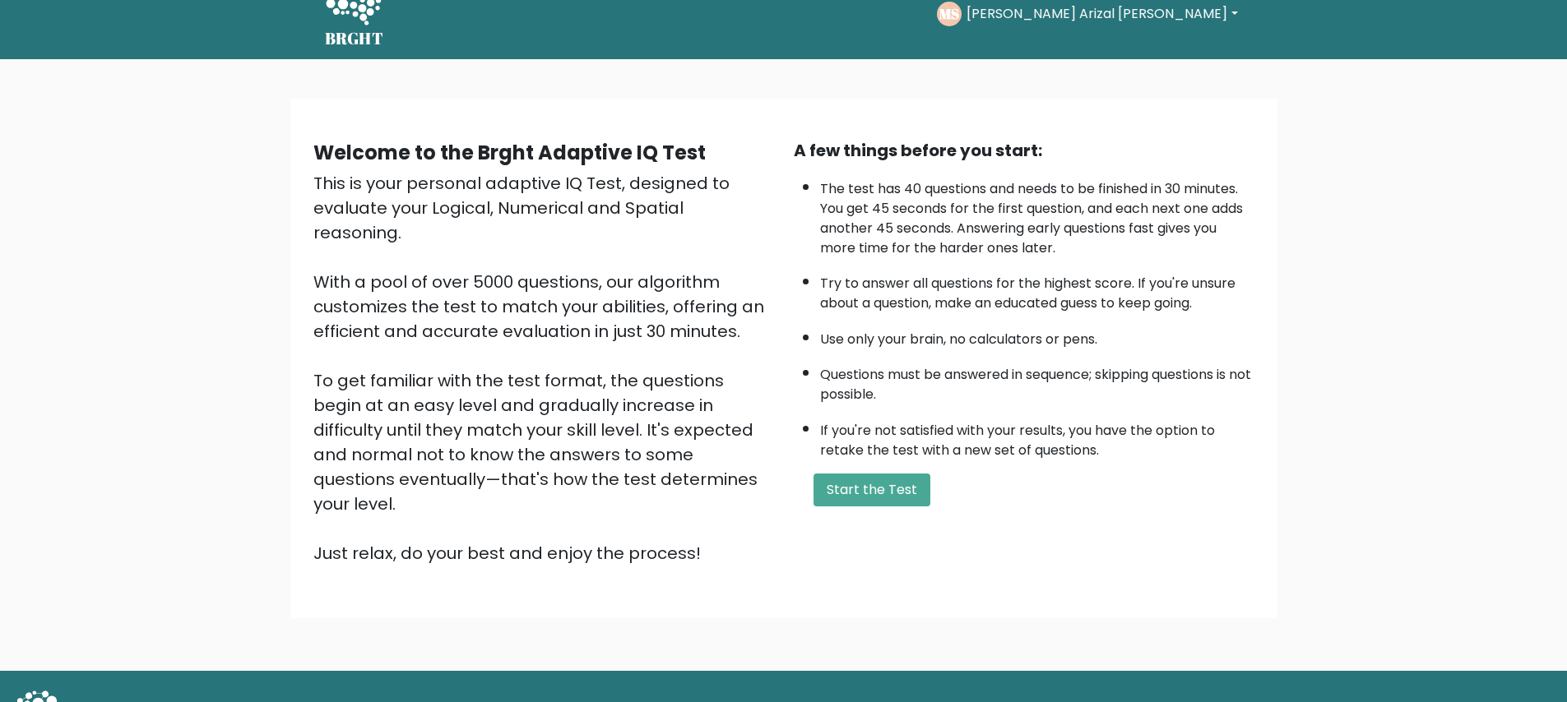
scroll to position [51, 0]
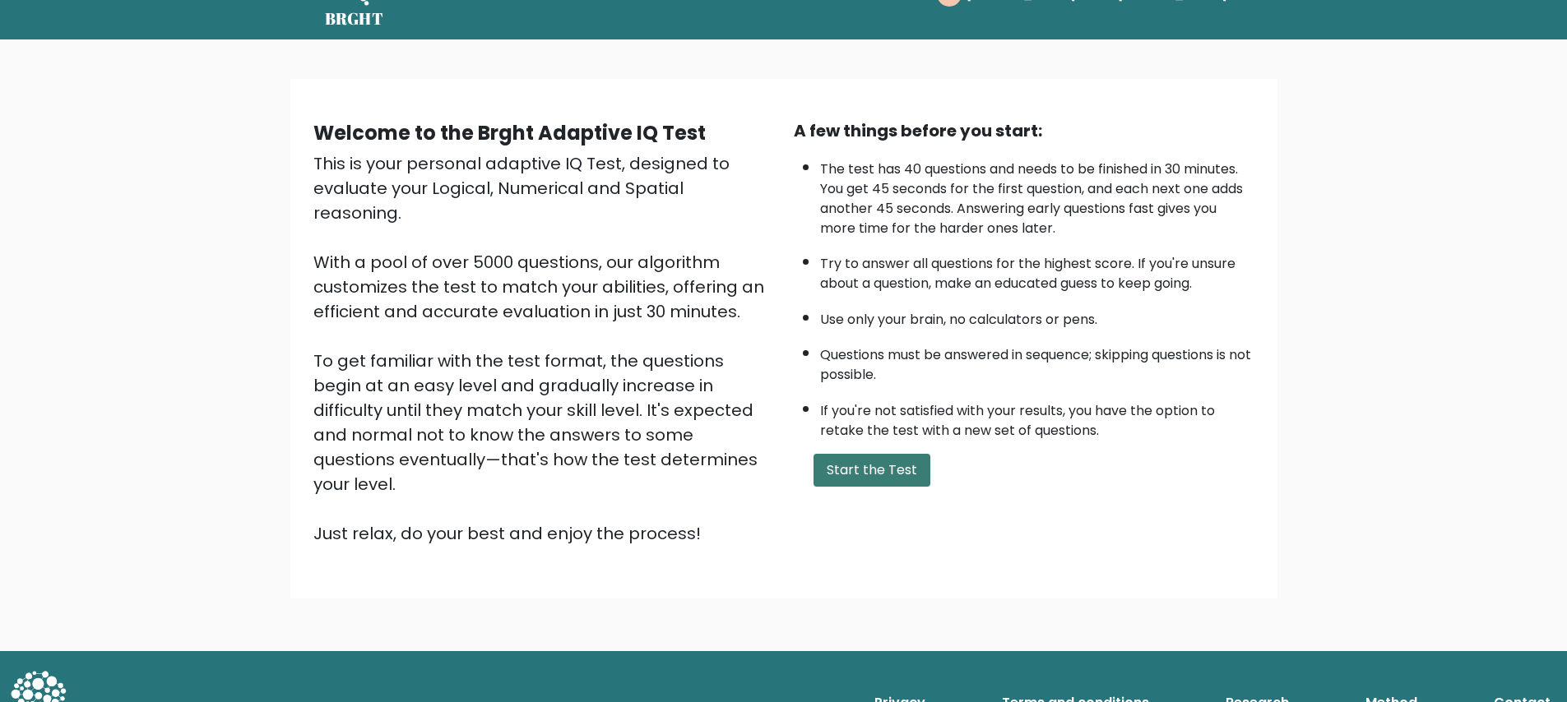
click at [830, 468] on button "Start the Test" at bounding box center [872, 470] width 117 height 33
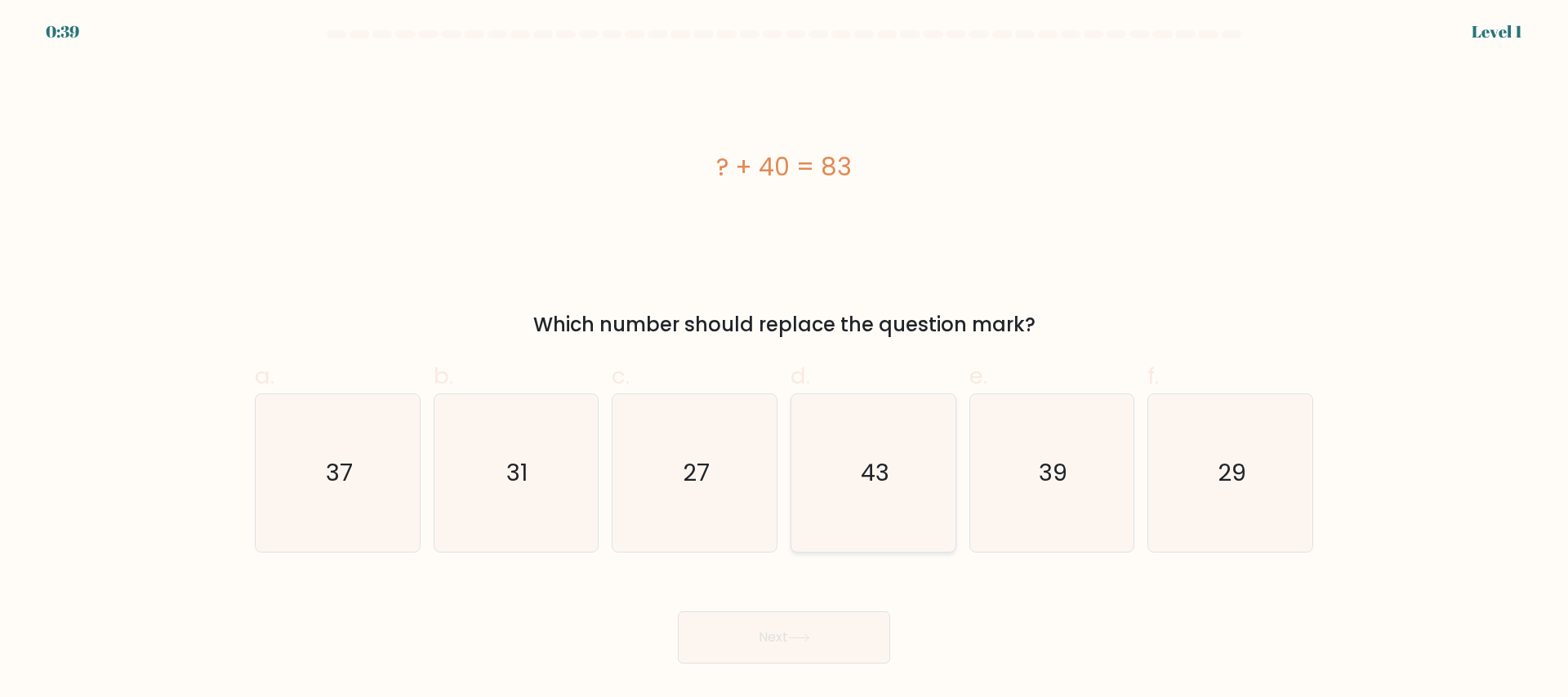
click at [859, 488] on icon "43" at bounding box center [873, 473] width 158 height 158
click at [785, 359] on input "d. 43" at bounding box center [784, 353] width 1 height 11
radio input "true"
click at [807, 642] on icon at bounding box center [799, 637] width 22 height 9
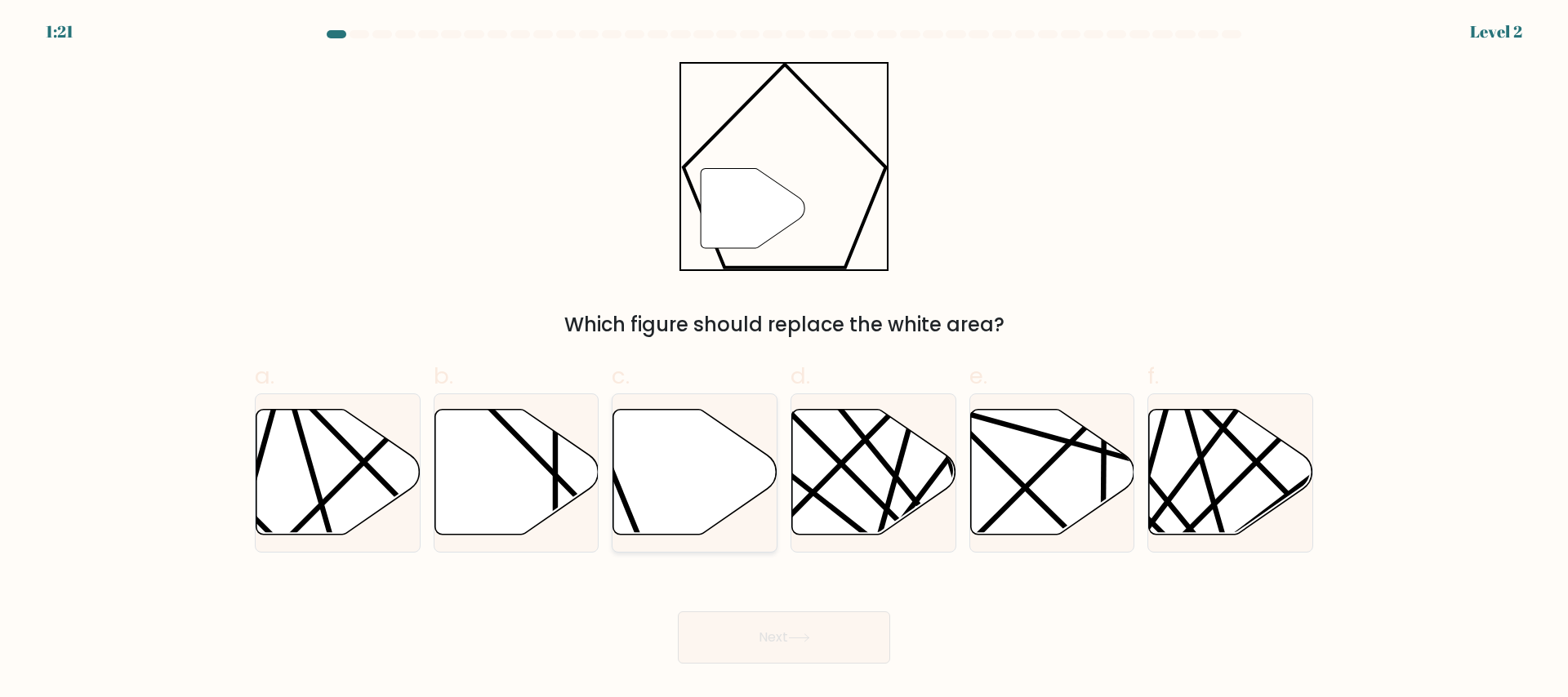
click at [691, 466] on icon at bounding box center [695, 472] width 164 height 126
click at [784, 359] on input "c." at bounding box center [784, 353] width 1 height 11
radio input "true"
click at [772, 635] on button "Next" at bounding box center [784, 637] width 213 height 53
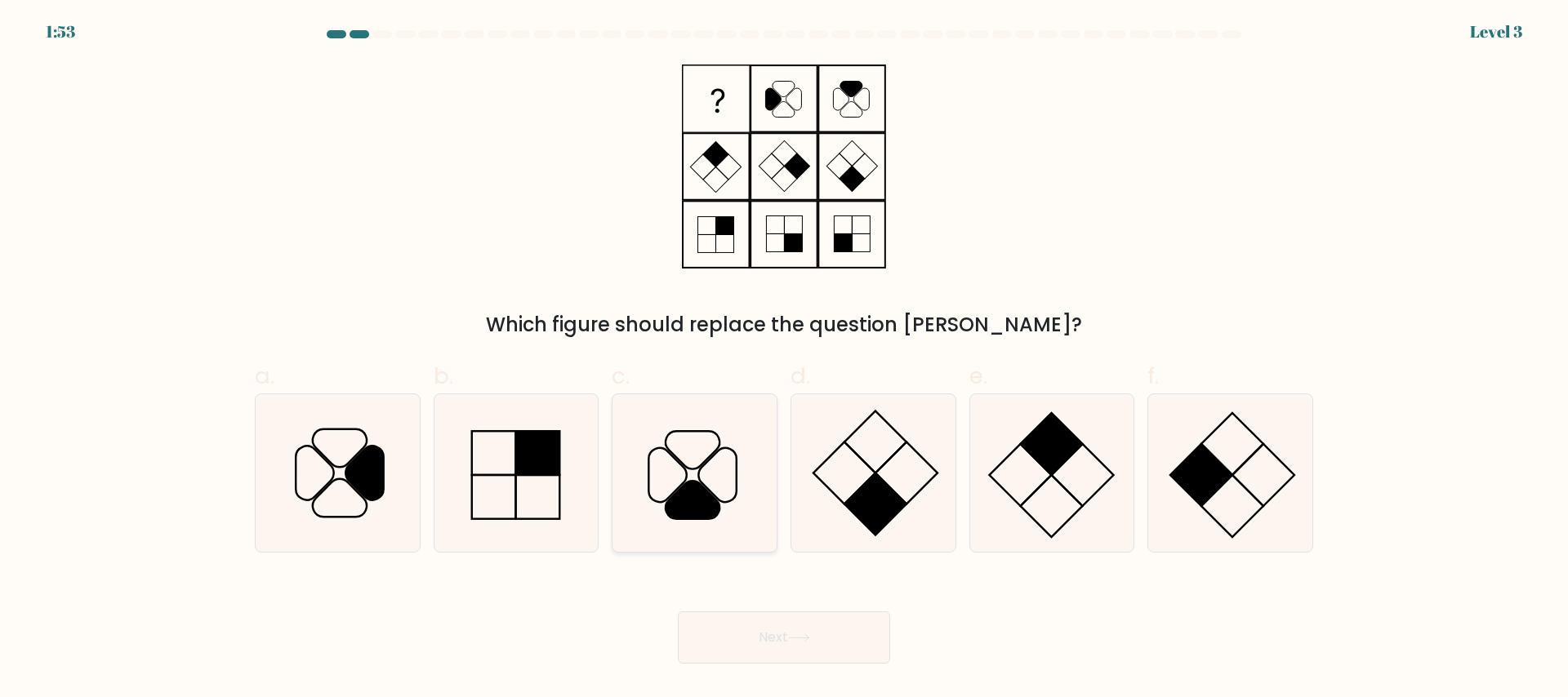
click at [716, 485] on icon at bounding box center [694, 473] width 158 height 158
click at [784, 359] on input "c." at bounding box center [784, 353] width 1 height 11
radio input "true"
click at [749, 633] on button "Next" at bounding box center [784, 637] width 213 height 53
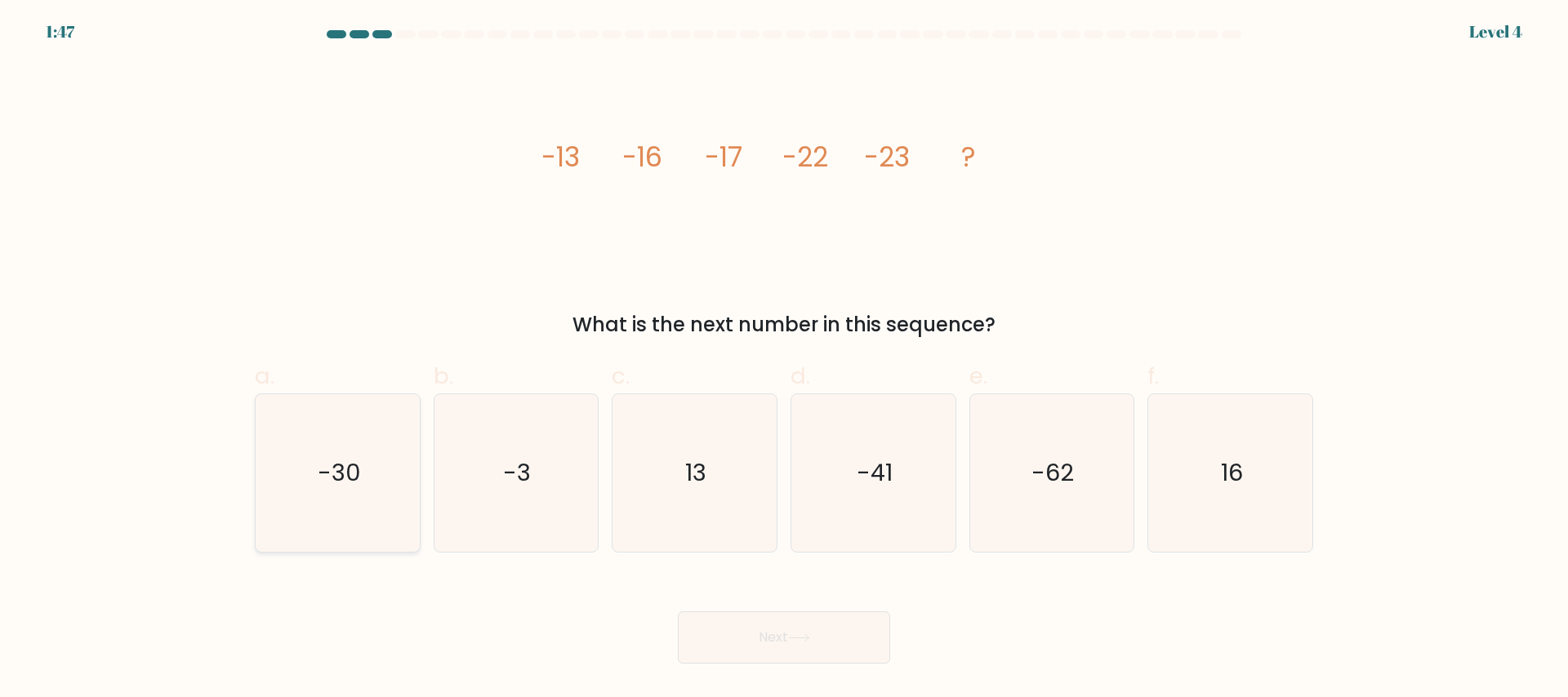
click at [320, 421] on icon "-30" at bounding box center [338, 473] width 158 height 158
click at [784, 359] on input "a. -30" at bounding box center [784, 353] width 1 height 11
radio input "true"
click at [731, 620] on button "Next" at bounding box center [784, 637] width 213 height 53
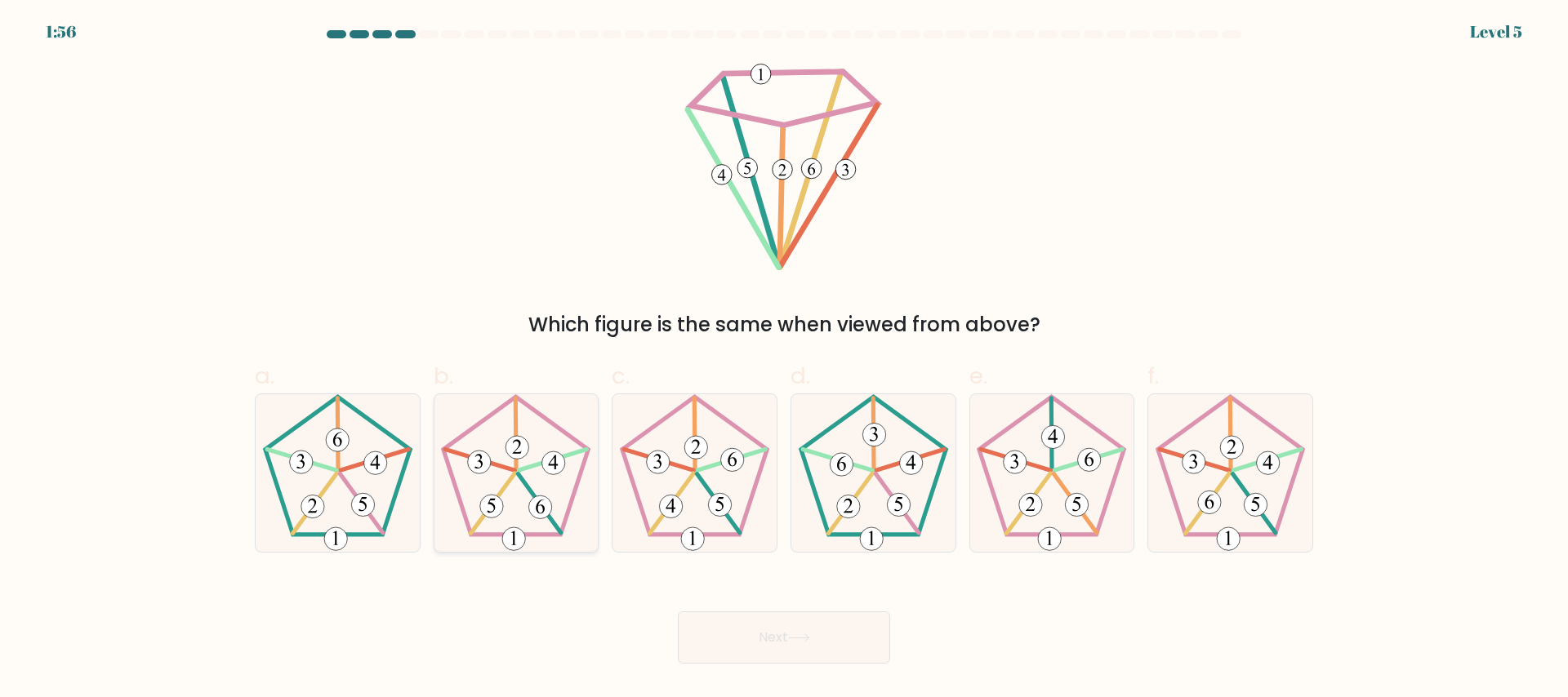
click at [510, 442] on 524 at bounding box center [517, 447] width 23 height 23
click at [784, 359] on input "b." at bounding box center [784, 353] width 1 height 11
radio input "true"
drag, startPoint x: 750, startPoint y: 665, endPoint x: 805, endPoint y: 635, distance: 62.6
click at [805, 635] on body "1:55 Level 5" at bounding box center [784, 348] width 1568 height 697
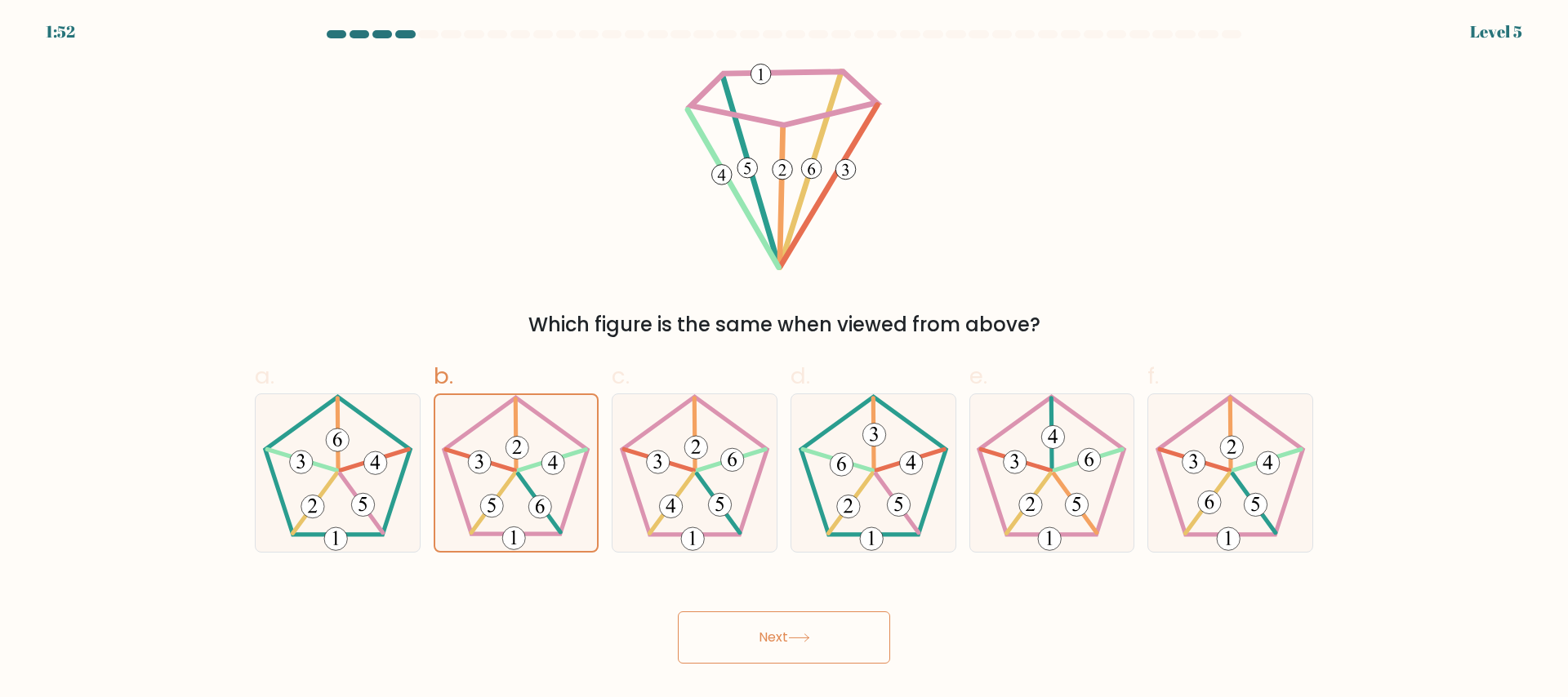
click at [784, 649] on button "Next" at bounding box center [784, 637] width 213 height 53
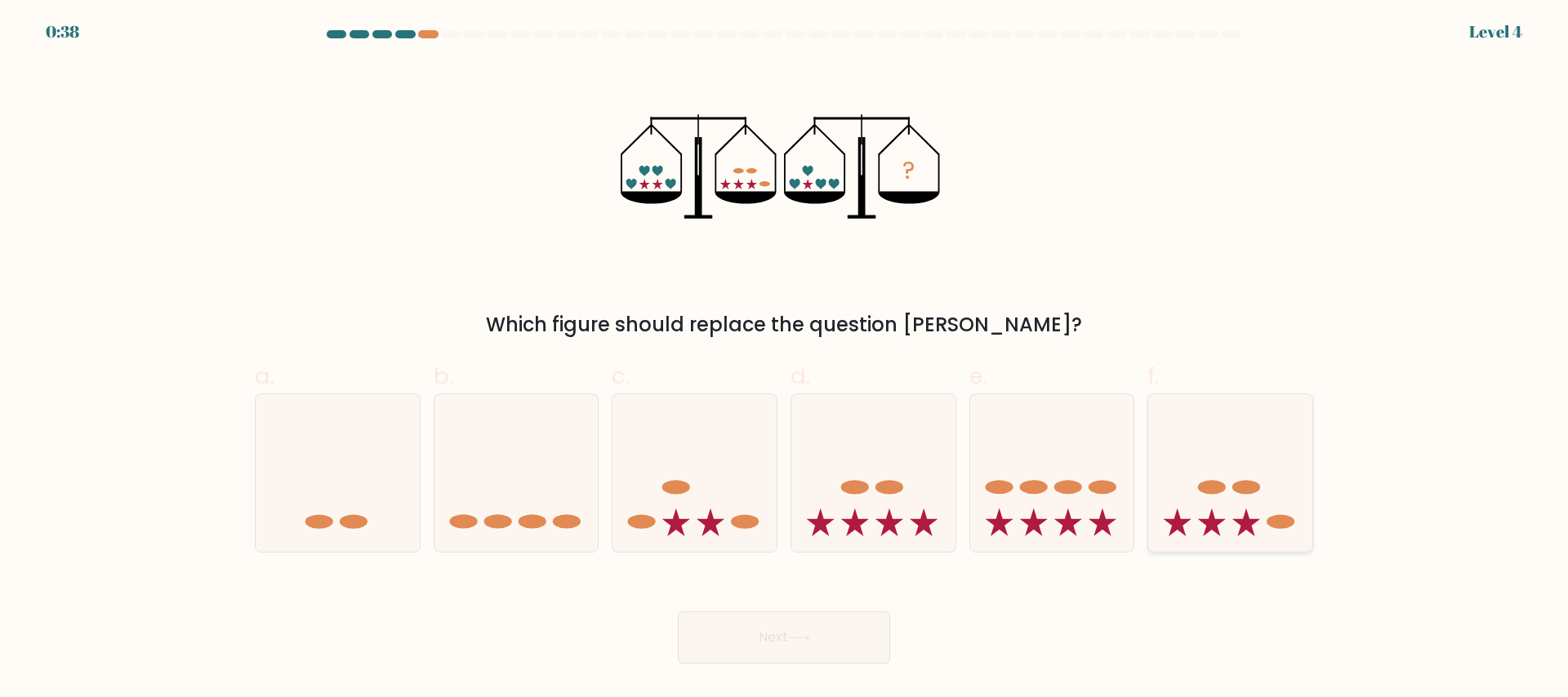
click at [1230, 480] on icon at bounding box center [1230, 473] width 164 height 136
click at [785, 359] on input "f." at bounding box center [784, 353] width 1 height 11
radio input "true"
click at [742, 498] on icon at bounding box center [694, 473] width 164 height 136
click at [784, 359] on input "c." at bounding box center [784, 353] width 1 height 11
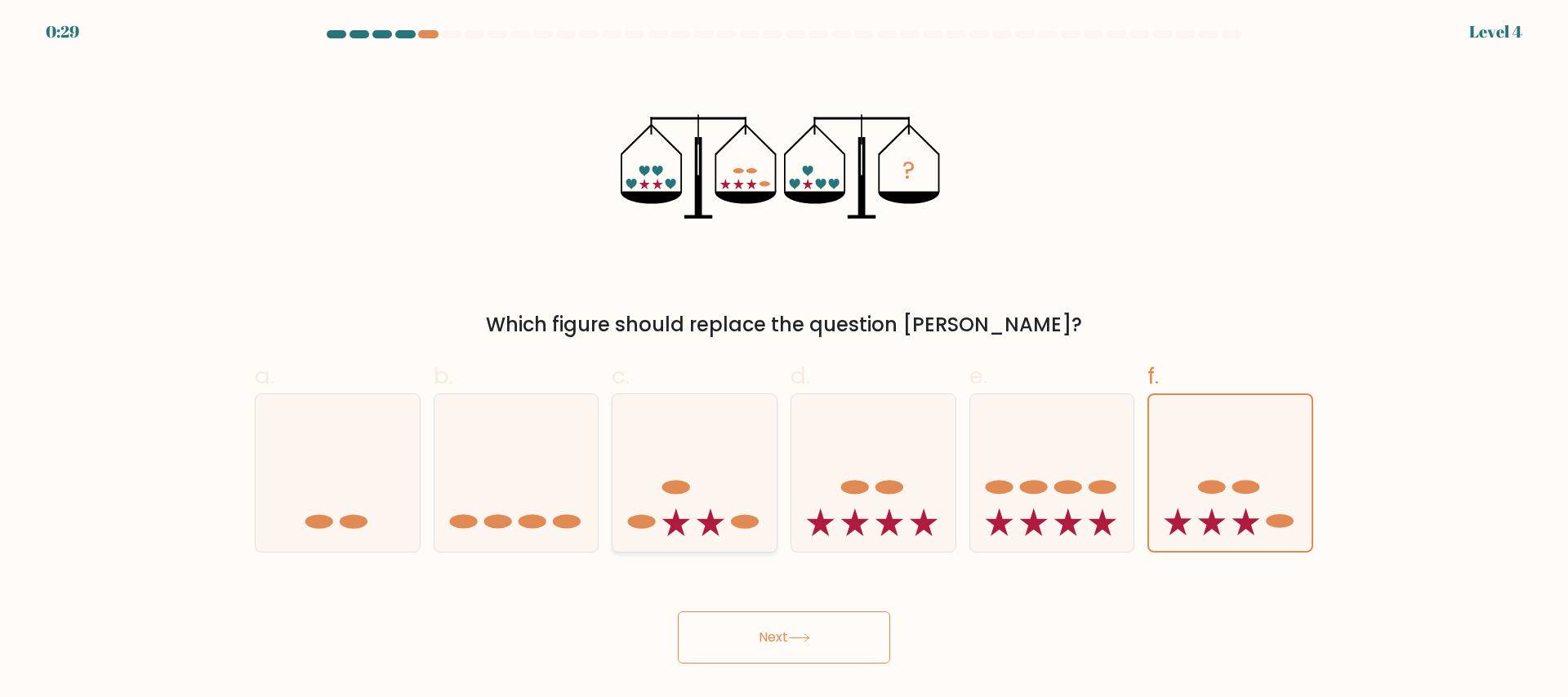
radio input "true"
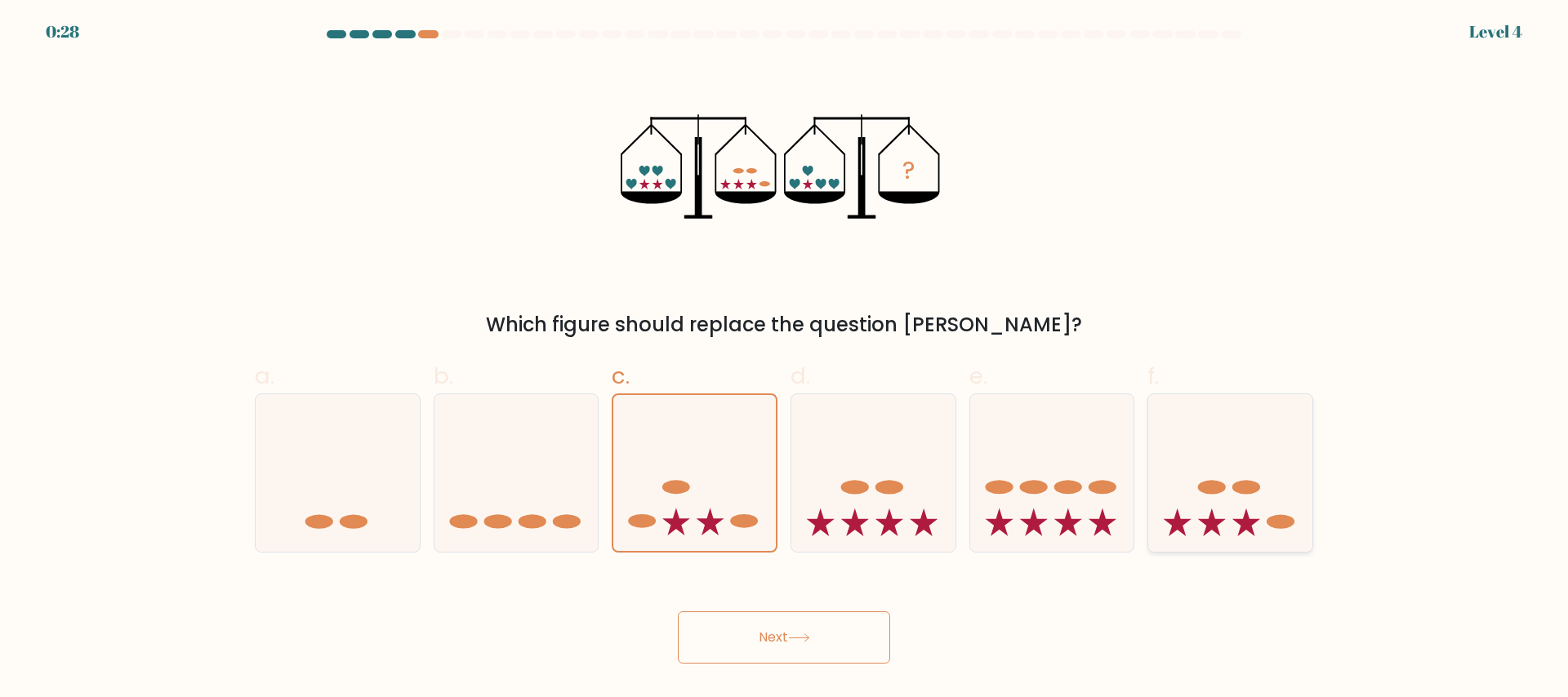
click at [1234, 454] on icon at bounding box center [1230, 473] width 164 height 136
click at [785, 359] on input "f." at bounding box center [784, 353] width 1 height 11
radio input "true"
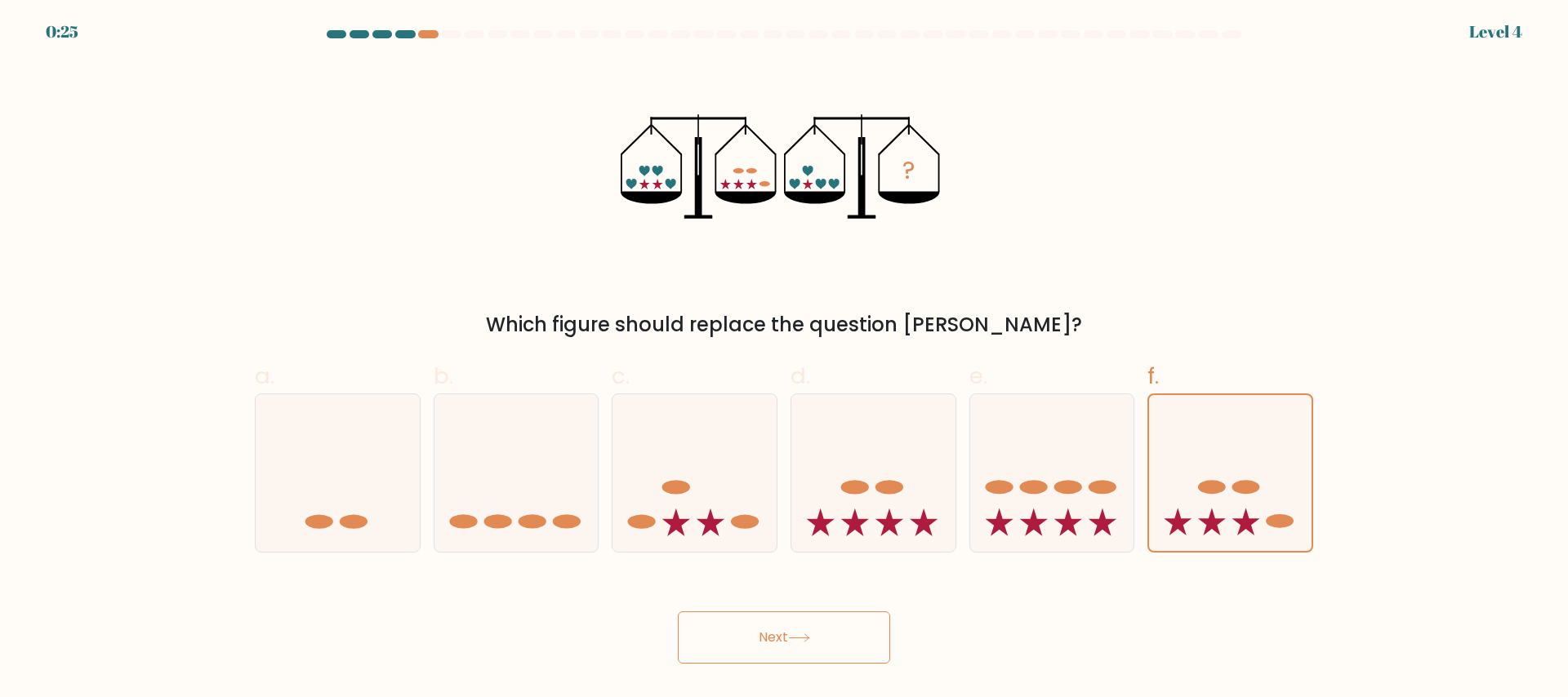
click at [775, 652] on button "Next" at bounding box center [784, 637] width 213 height 53
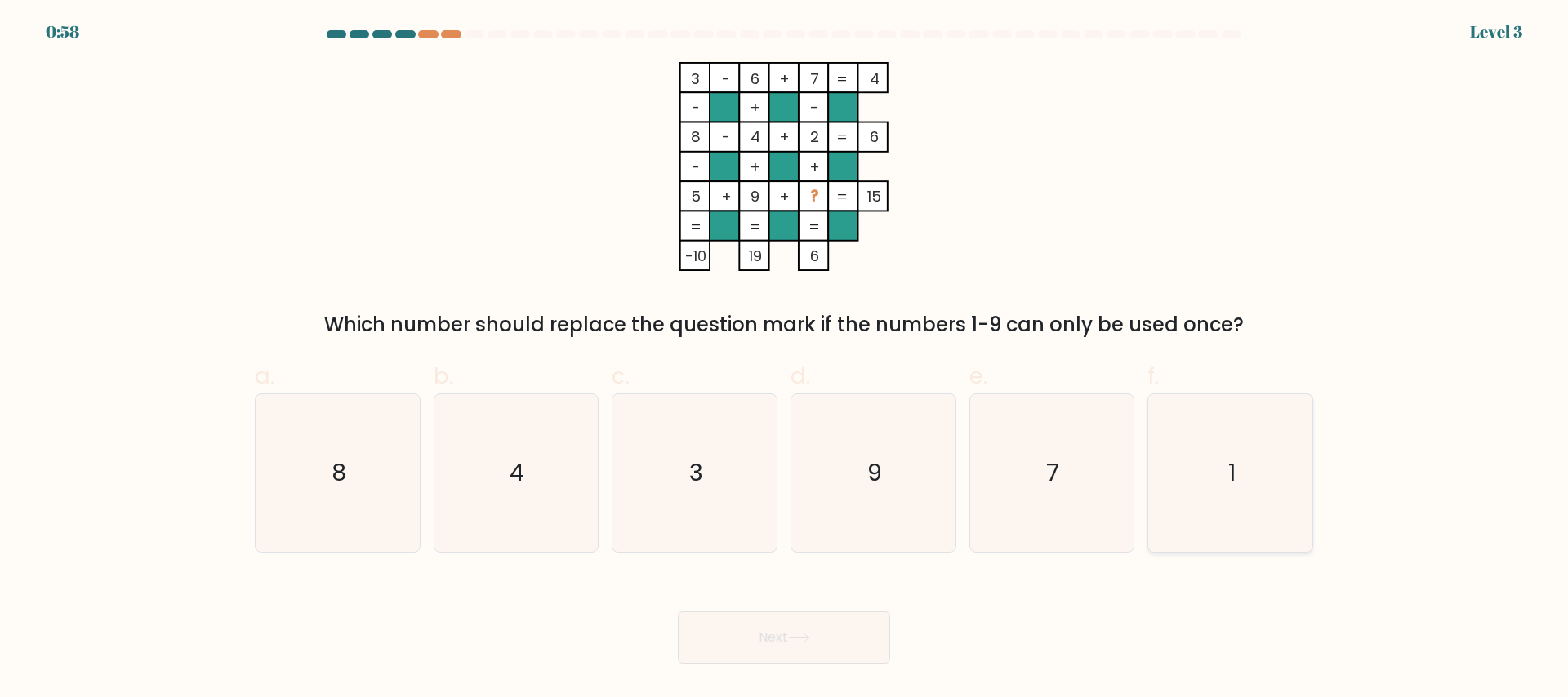
click at [1213, 439] on icon "1" at bounding box center [1230, 473] width 158 height 158
click at [785, 359] on input "f. 1" at bounding box center [784, 353] width 1 height 11
radio input "true"
click at [831, 631] on button "Next" at bounding box center [784, 637] width 213 height 53
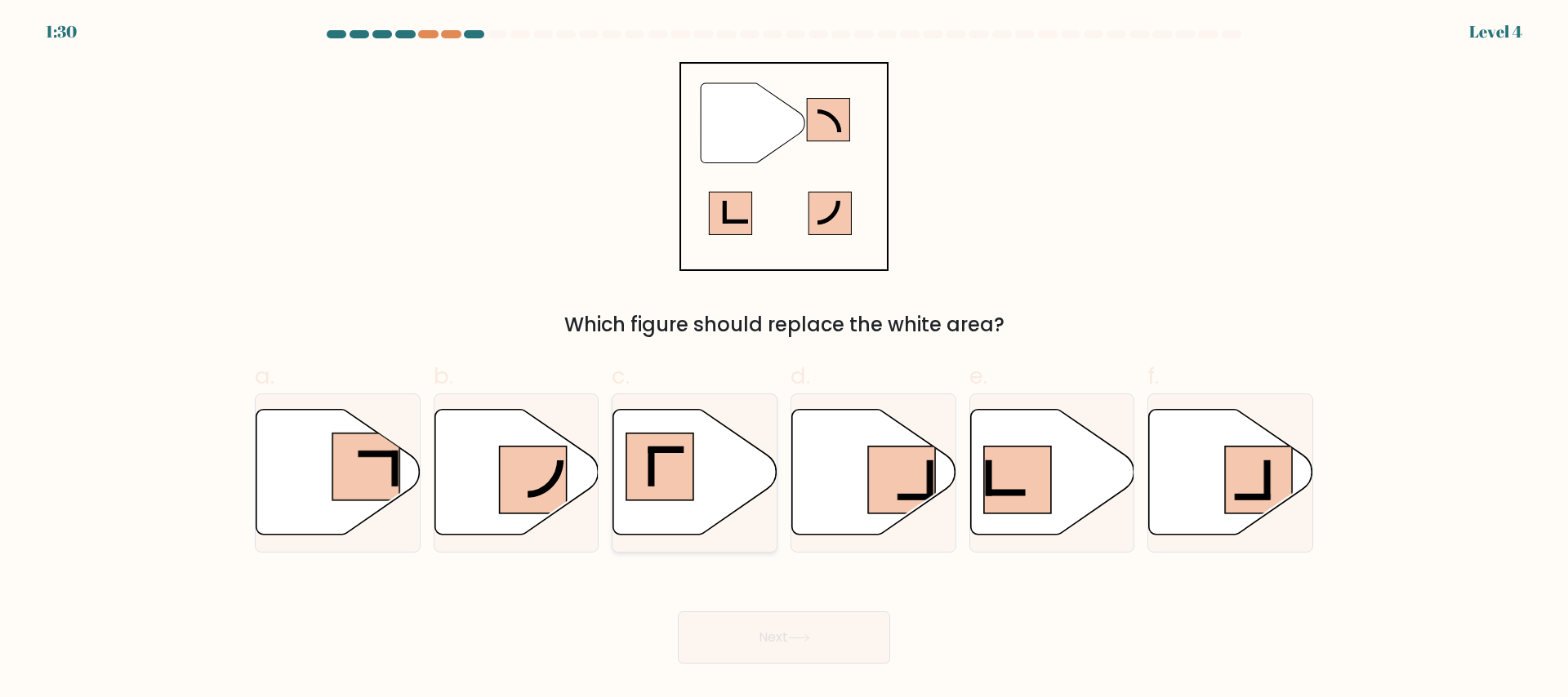
click at [652, 512] on icon at bounding box center [695, 472] width 164 height 126
click at [784, 359] on input "c." at bounding box center [784, 353] width 1 height 11
radio input "true"
click at [772, 654] on button "Next" at bounding box center [784, 637] width 213 height 53
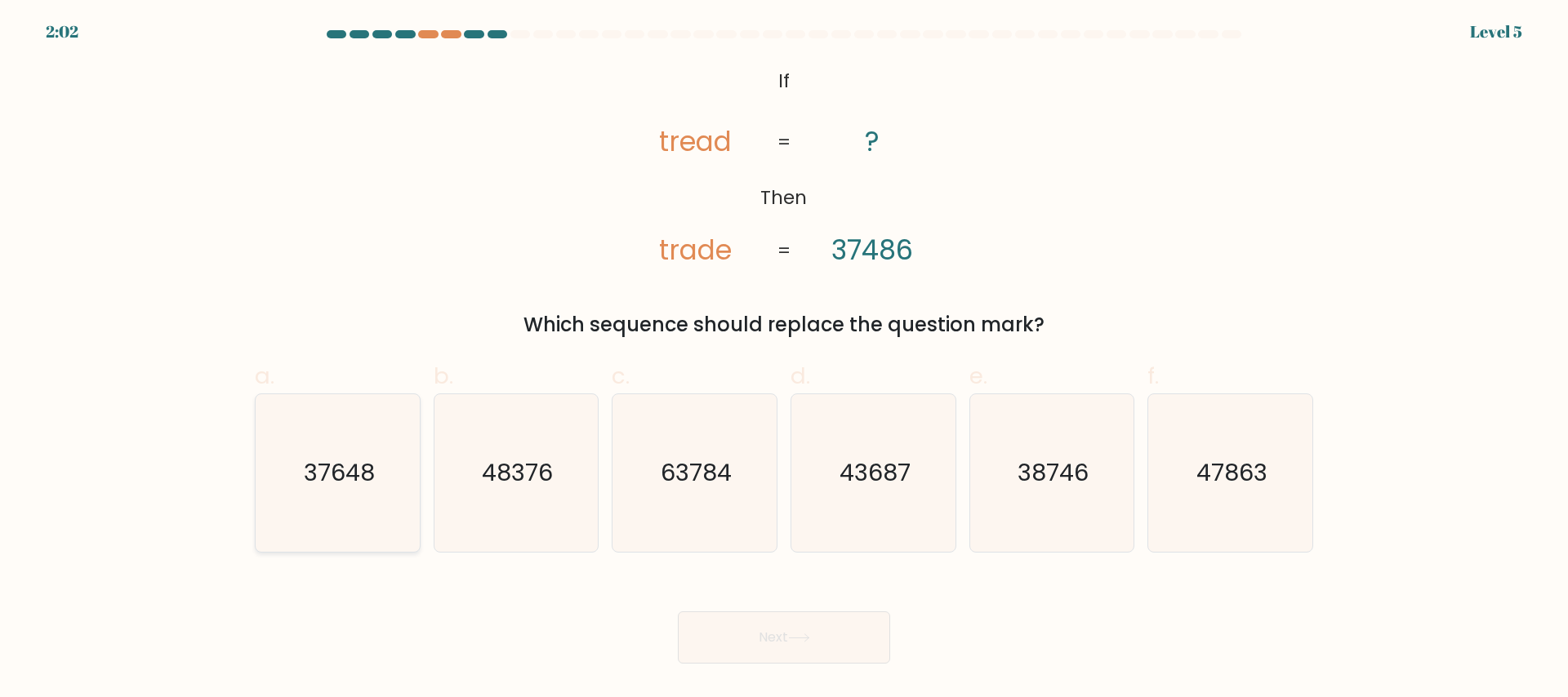
click at [357, 486] on text "37648" at bounding box center [340, 473] width 71 height 33
click at [784, 359] on input "a. 37648" at bounding box center [784, 353] width 1 height 11
radio input "true"
click at [775, 645] on button "Next" at bounding box center [784, 637] width 213 height 53
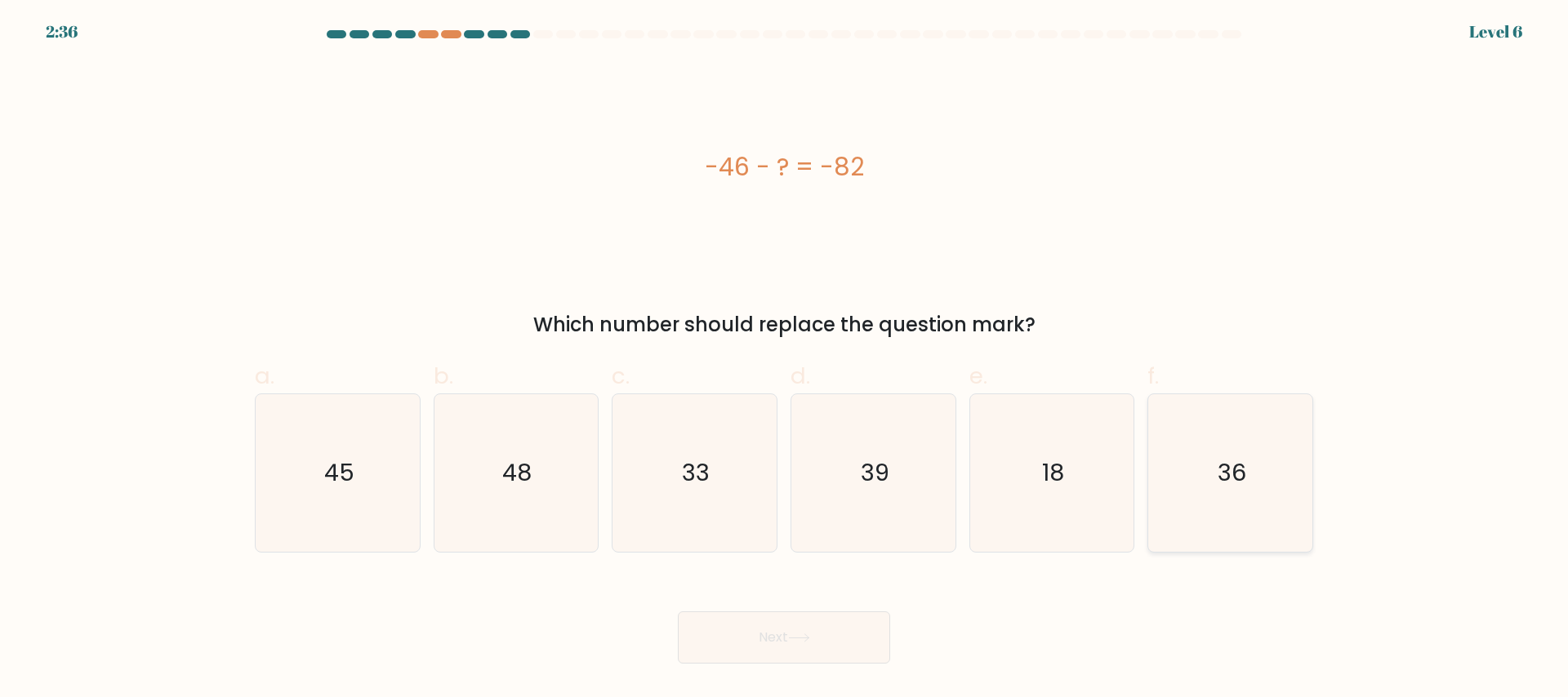
click at [1187, 513] on icon "36" at bounding box center [1230, 473] width 158 height 158
click at [785, 359] on input "f. 36" at bounding box center [784, 353] width 1 height 11
radio input "true"
click at [721, 628] on button "Next" at bounding box center [784, 637] width 213 height 53
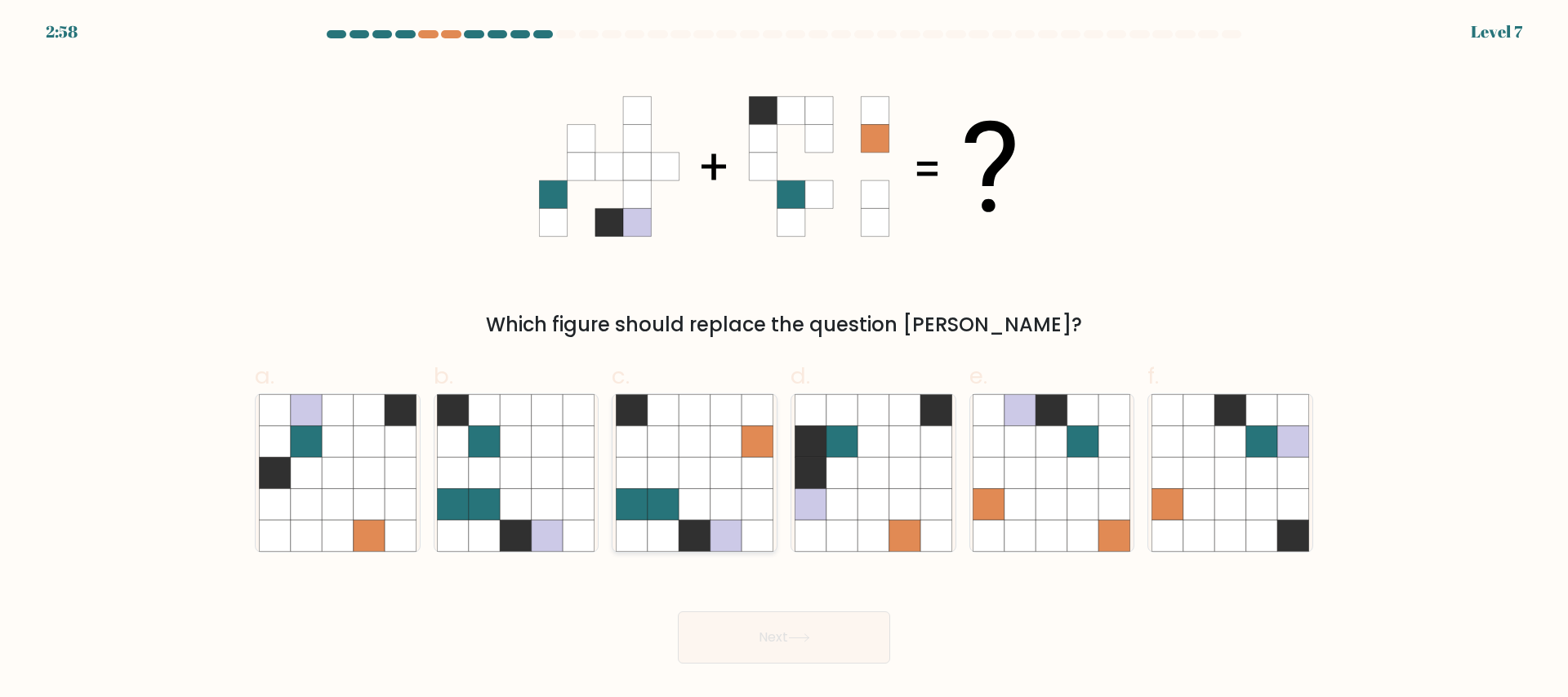
click at [693, 490] on icon at bounding box center [694, 503] width 31 height 31
click at [784, 359] on input "c." at bounding box center [784, 353] width 1 height 11
radio input "true"
click at [778, 618] on button "Next" at bounding box center [784, 637] width 213 height 53
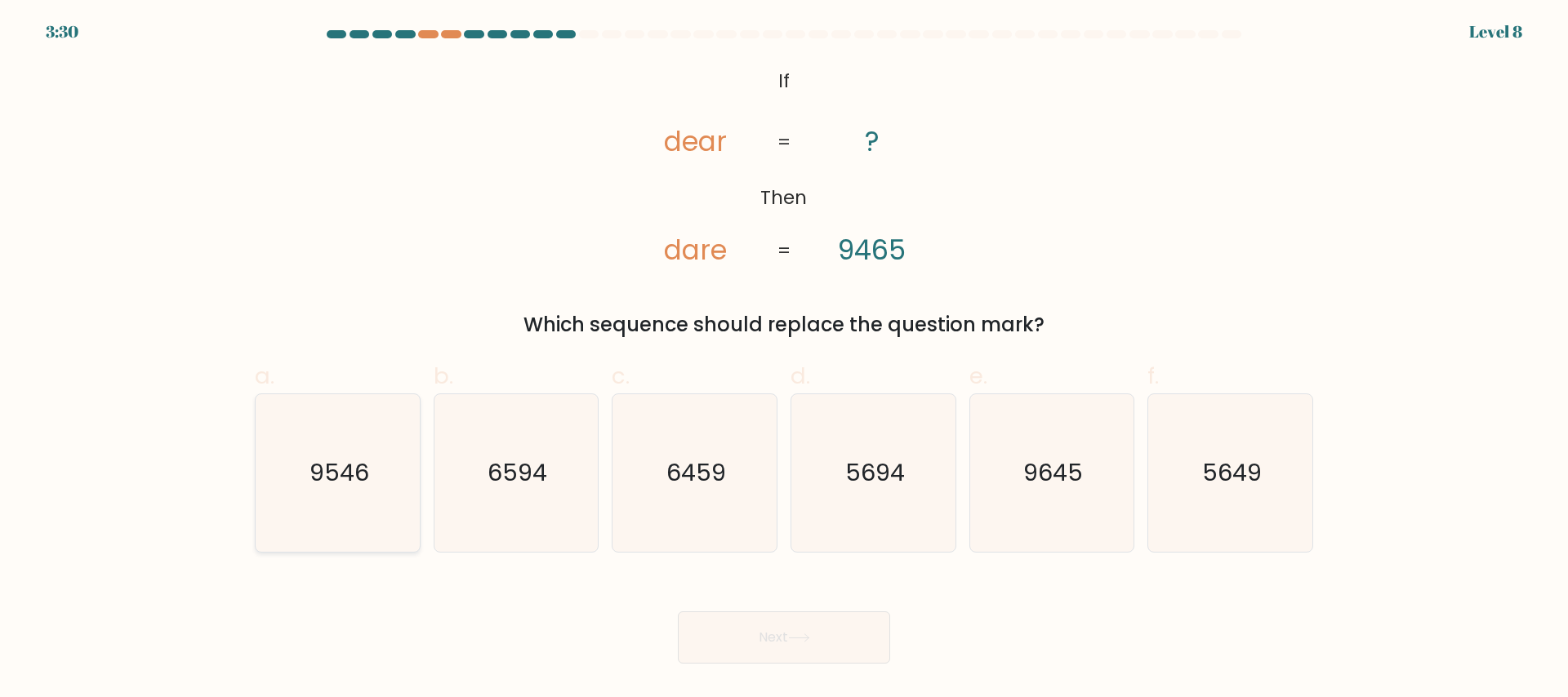
click at [284, 490] on icon "9546" at bounding box center [338, 473] width 158 height 158
click at [784, 359] on input "a. 9546" at bounding box center [784, 353] width 1 height 11
radio input "true"
click at [808, 635] on icon at bounding box center [799, 637] width 22 height 9
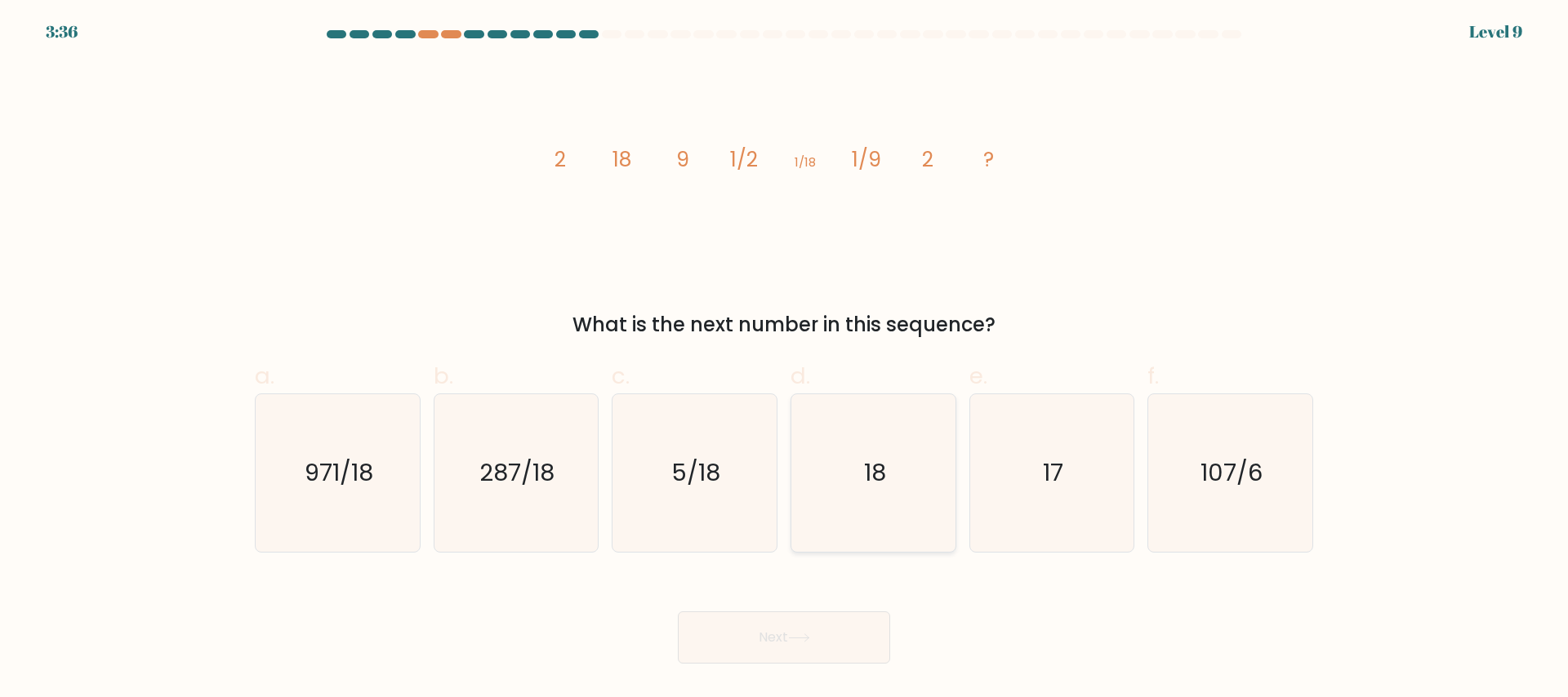
click at [862, 468] on icon "18" at bounding box center [873, 473] width 158 height 158
click at [785, 359] on input "d. 18" at bounding box center [784, 353] width 1 height 11
radio input "true"
click at [811, 649] on button "Next" at bounding box center [784, 637] width 213 height 53
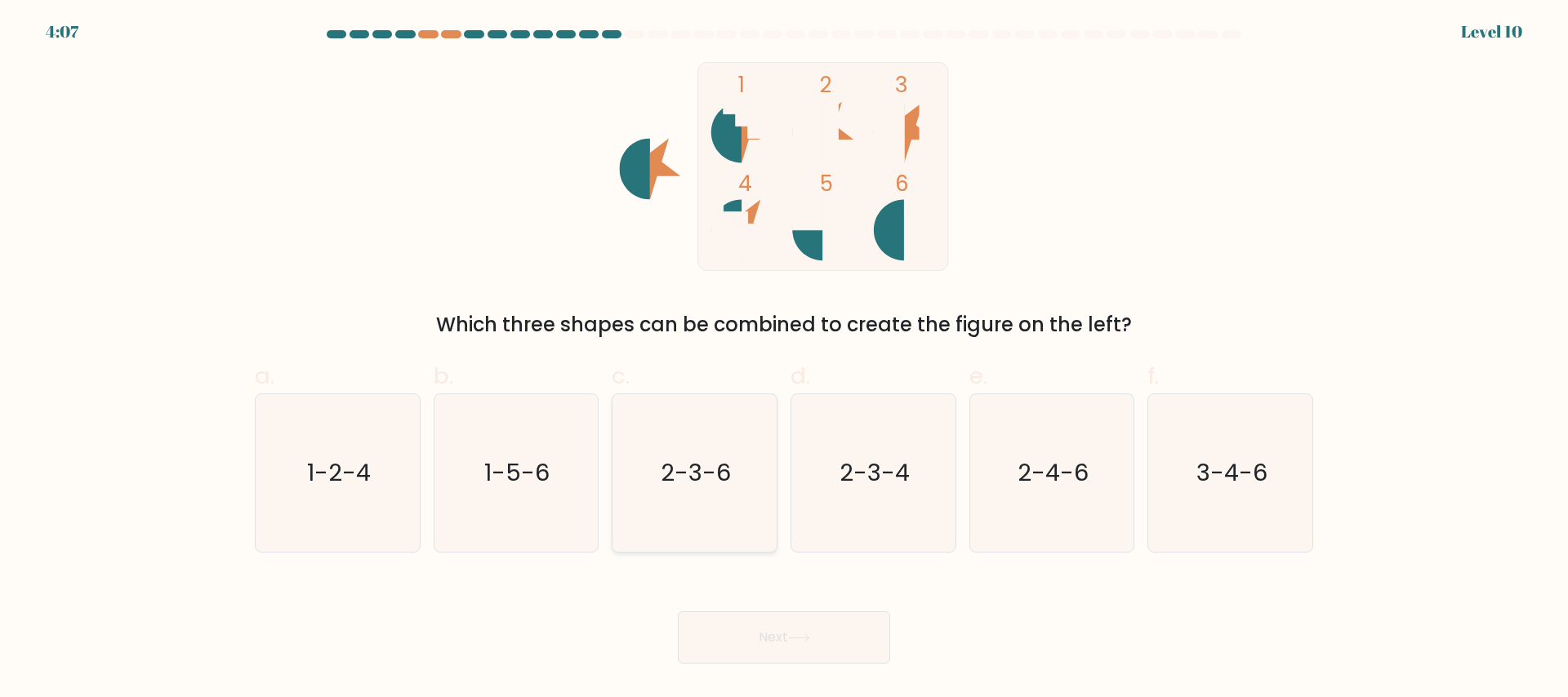
click at [646, 461] on icon "2-3-6" at bounding box center [694, 473] width 158 height 158
click at [784, 359] on input "c. 2-3-6" at bounding box center [784, 353] width 1 height 11
radio input "true"
click at [770, 627] on button "Next" at bounding box center [784, 637] width 213 height 53
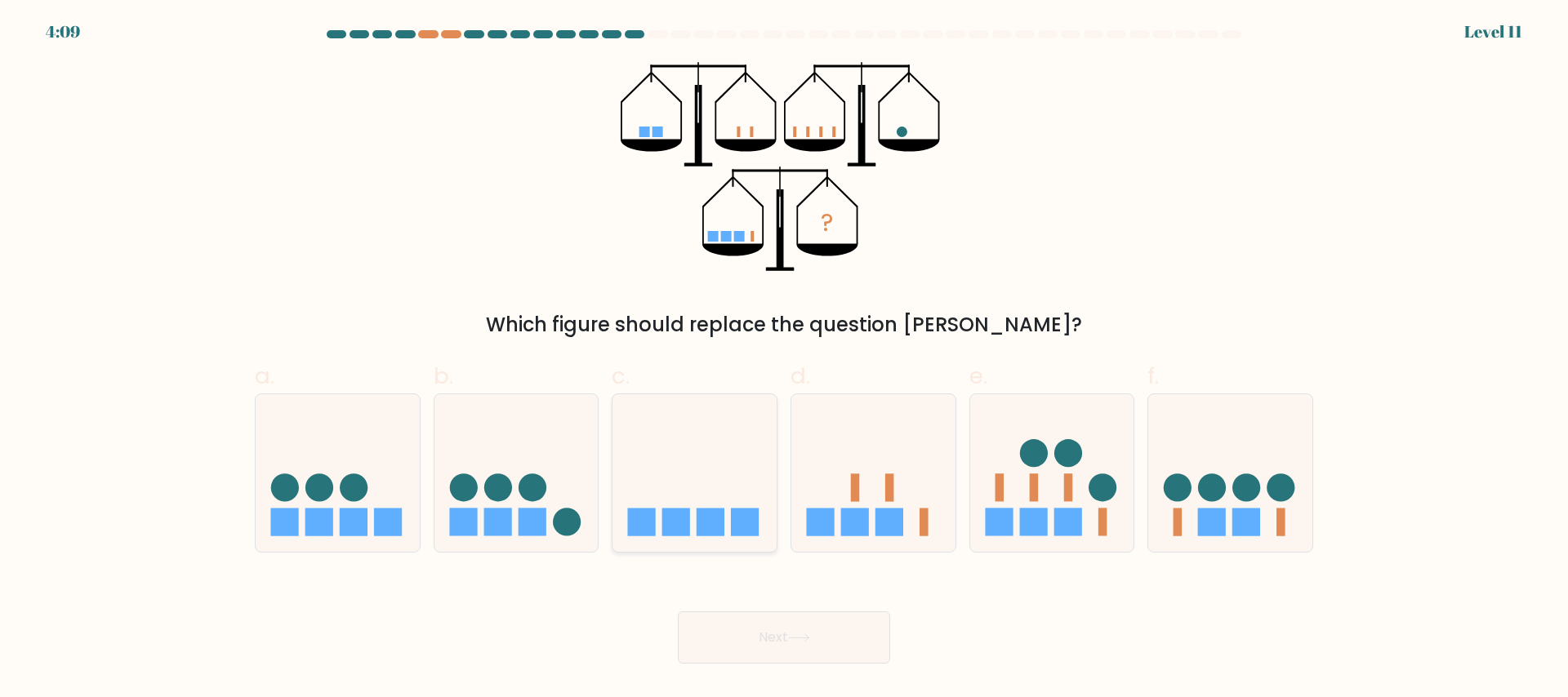
click at [680, 447] on icon at bounding box center [694, 473] width 164 height 136
click at [784, 359] on input "c." at bounding box center [784, 353] width 1 height 11
radio input "true"
click at [791, 657] on button "Next" at bounding box center [784, 637] width 213 height 53
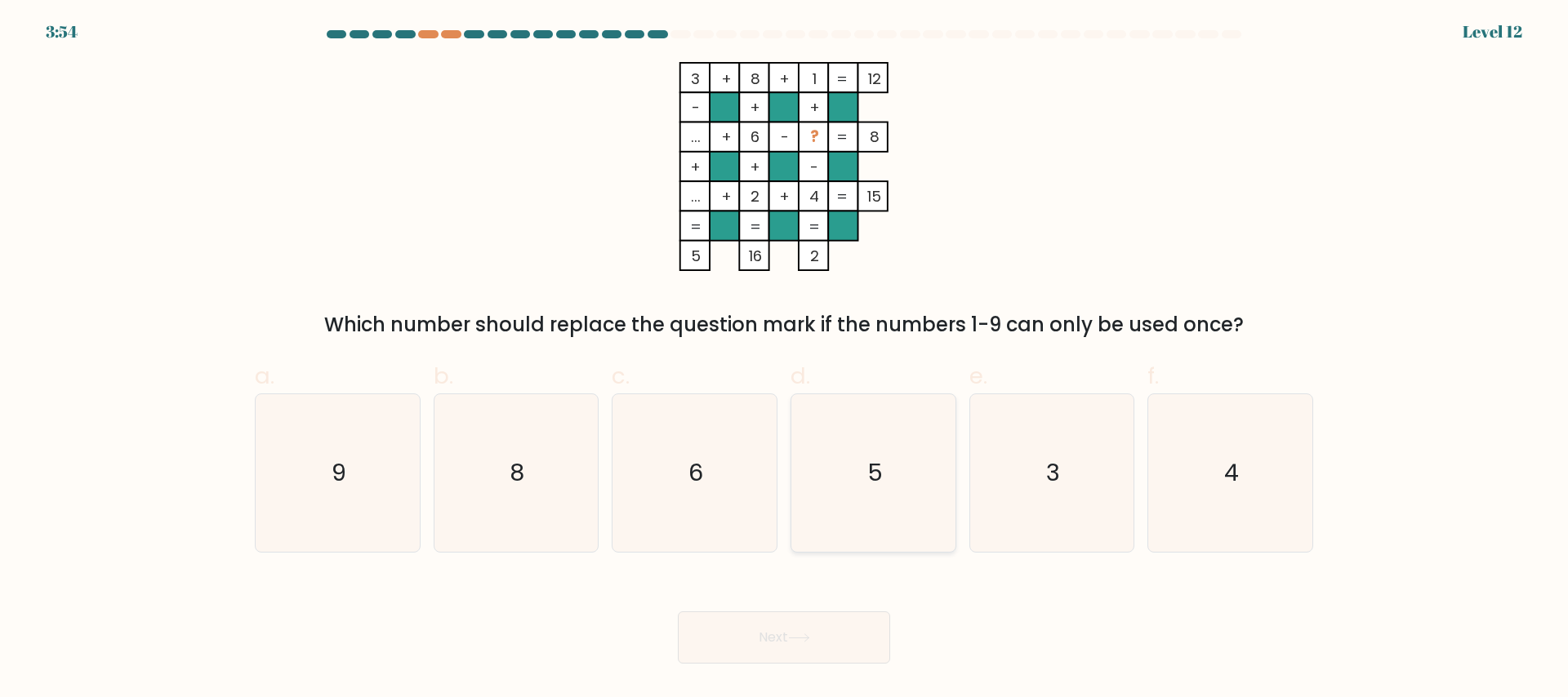
click at [868, 464] on text "5" at bounding box center [876, 473] width 16 height 33
click at [785, 359] on input "d. 5" at bounding box center [784, 353] width 1 height 11
radio input "true"
click at [795, 651] on button "Next" at bounding box center [784, 637] width 213 height 53
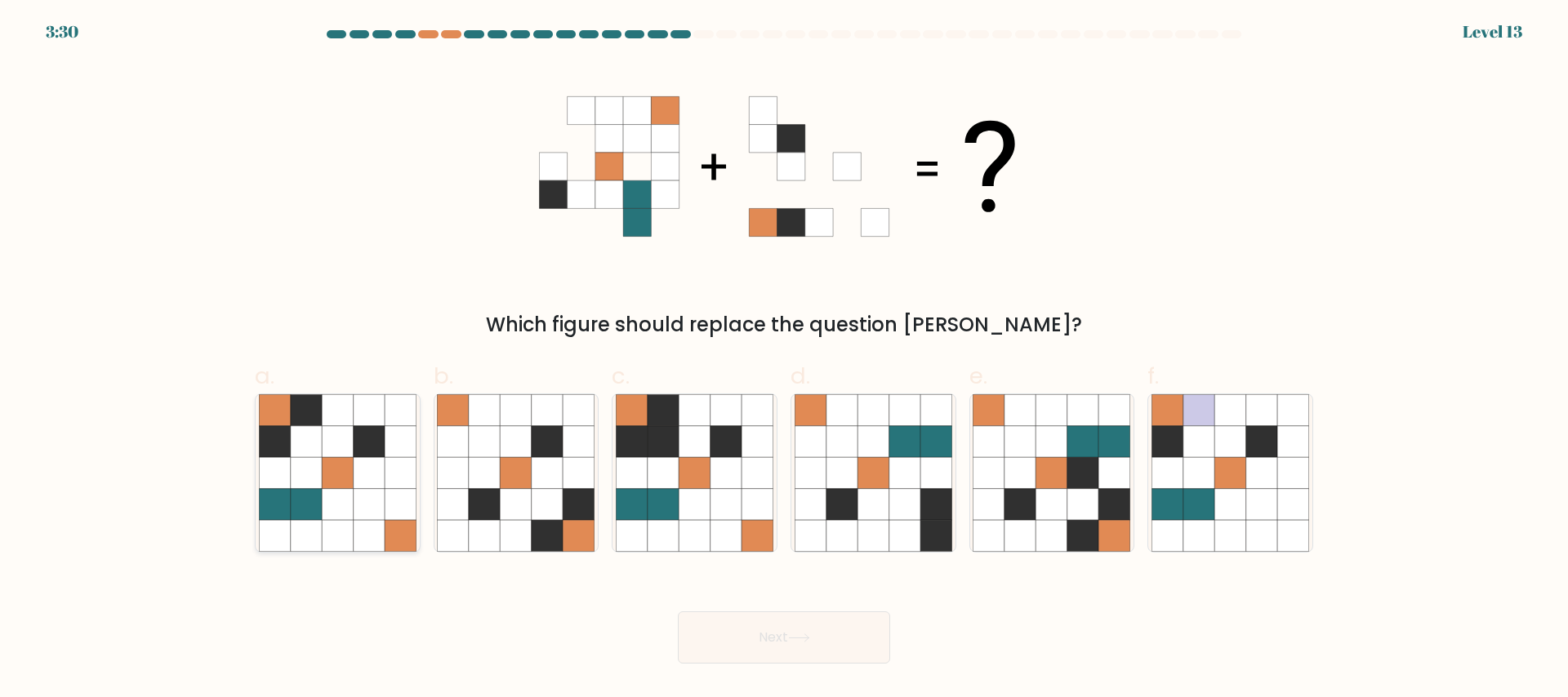
click at [330, 405] on icon at bounding box center [337, 409] width 31 height 31
click at [784, 359] on input "a." at bounding box center [784, 353] width 1 height 11
radio input "true"
click at [744, 640] on button "Next" at bounding box center [784, 637] width 213 height 53
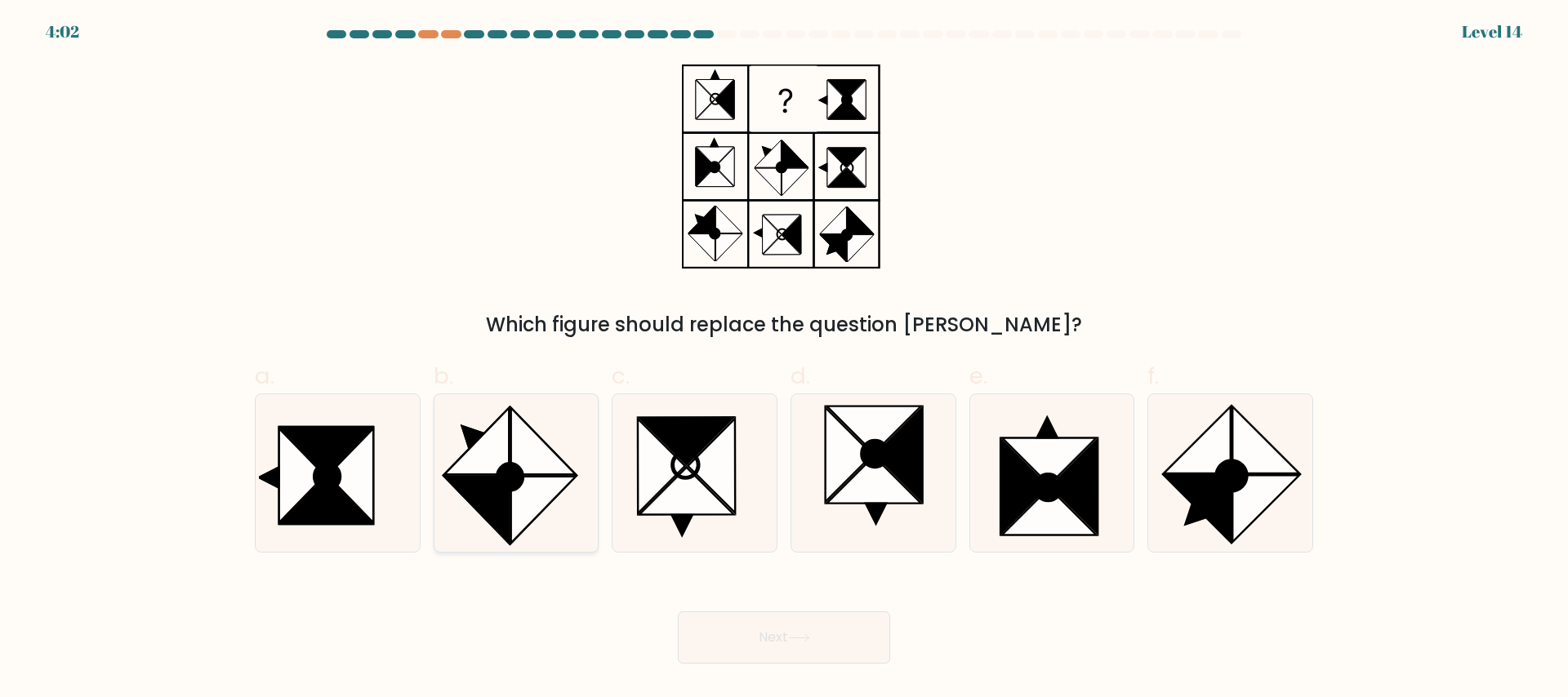
click at [468, 454] on icon at bounding box center [476, 440] width 65 height 67
click at [784, 359] on input "b." at bounding box center [784, 353] width 1 height 11
radio input "true"
click at [802, 648] on button "Next" at bounding box center [784, 637] width 213 height 53
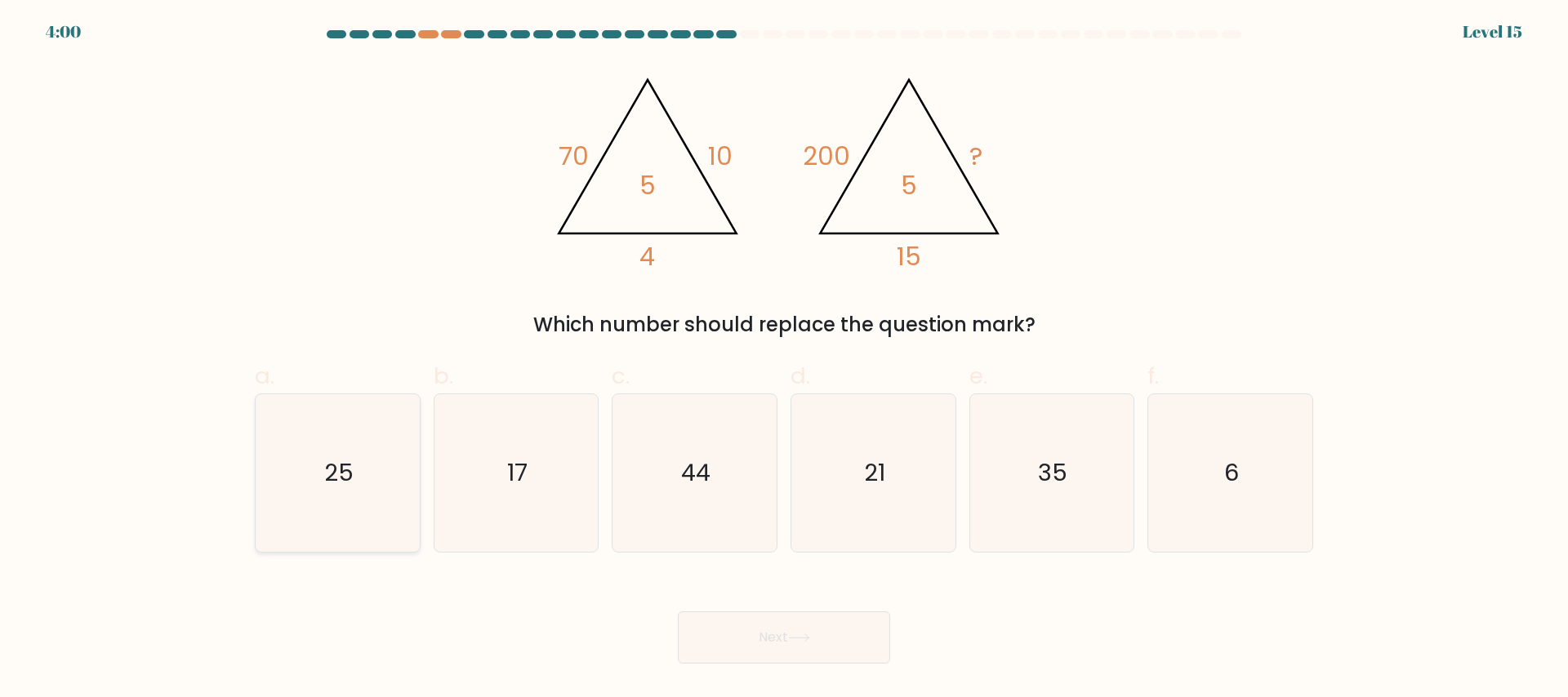
click at [389, 454] on icon "25" at bounding box center [338, 473] width 158 height 158
click at [784, 359] on input "a. 25" at bounding box center [784, 353] width 1 height 11
radio input "true"
click at [747, 635] on button "Next" at bounding box center [784, 637] width 213 height 53
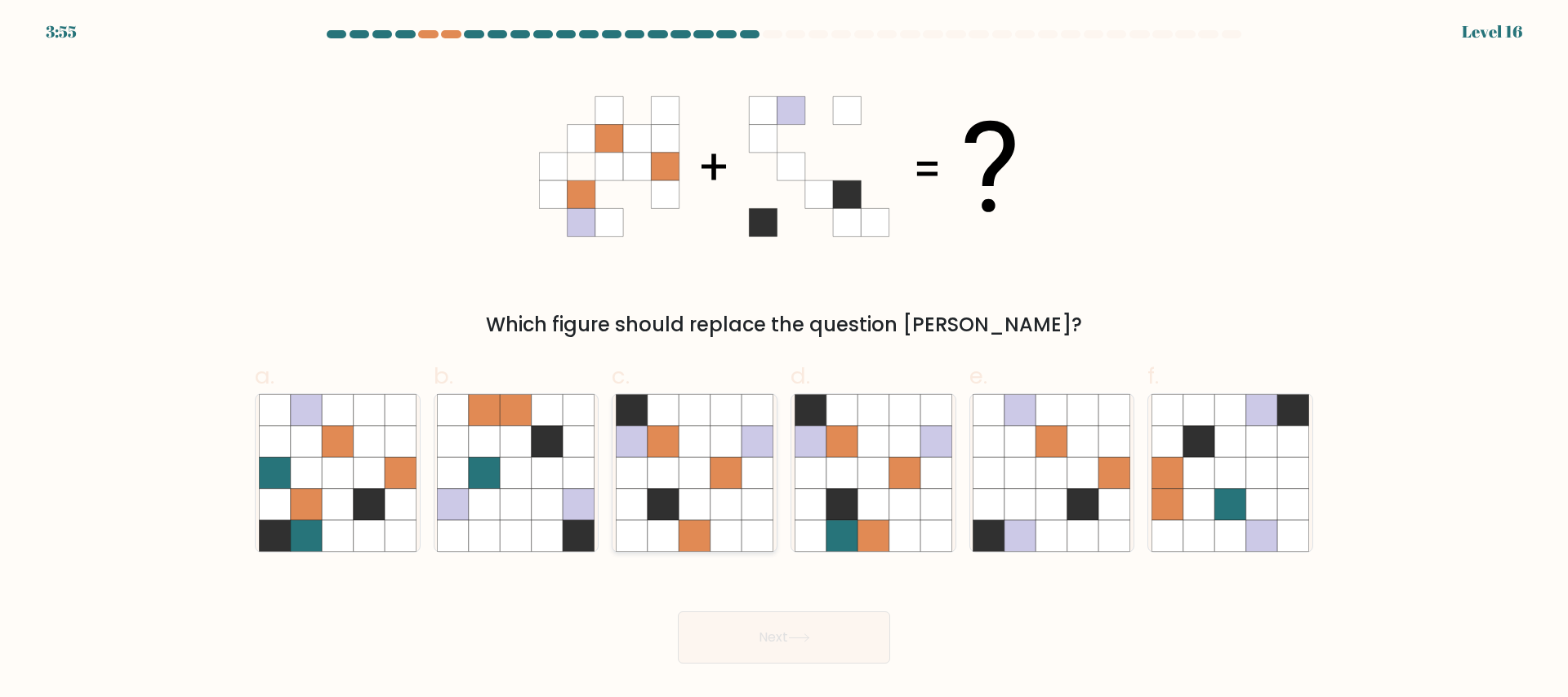
click at [649, 490] on icon at bounding box center [662, 503] width 31 height 31
click at [784, 359] on input "c." at bounding box center [784, 353] width 1 height 11
radio input "true"
click at [755, 642] on button "Next" at bounding box center [784, 637] width 213 height 53
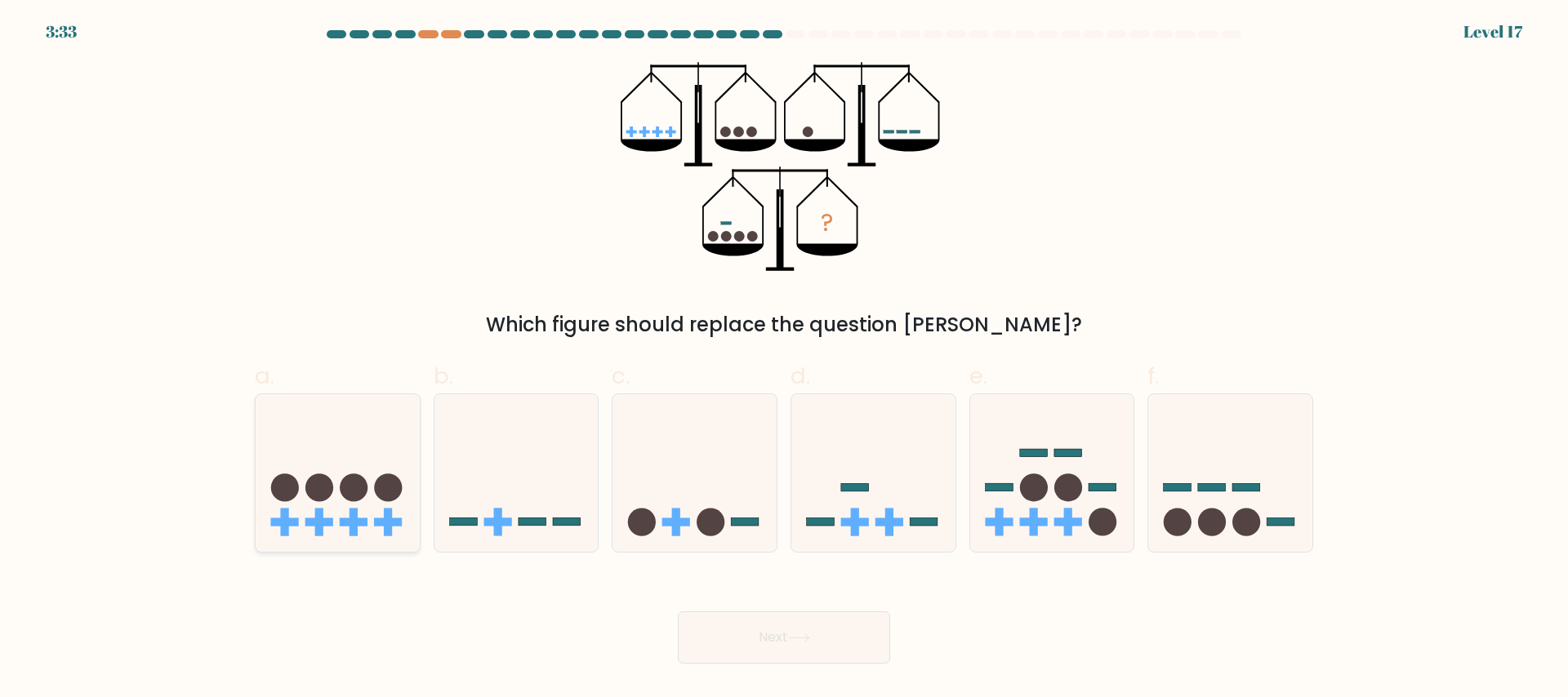
click at [343, 463] on icon at bounding box center [337, 473] width 164 height 136
click at [784, 359] on input "a." at bounding box center [784, 353] width 1 height 11
radio input "true"
click at [769, 647] on button "Next" at bounding box center [784, 637] width 213 height 53
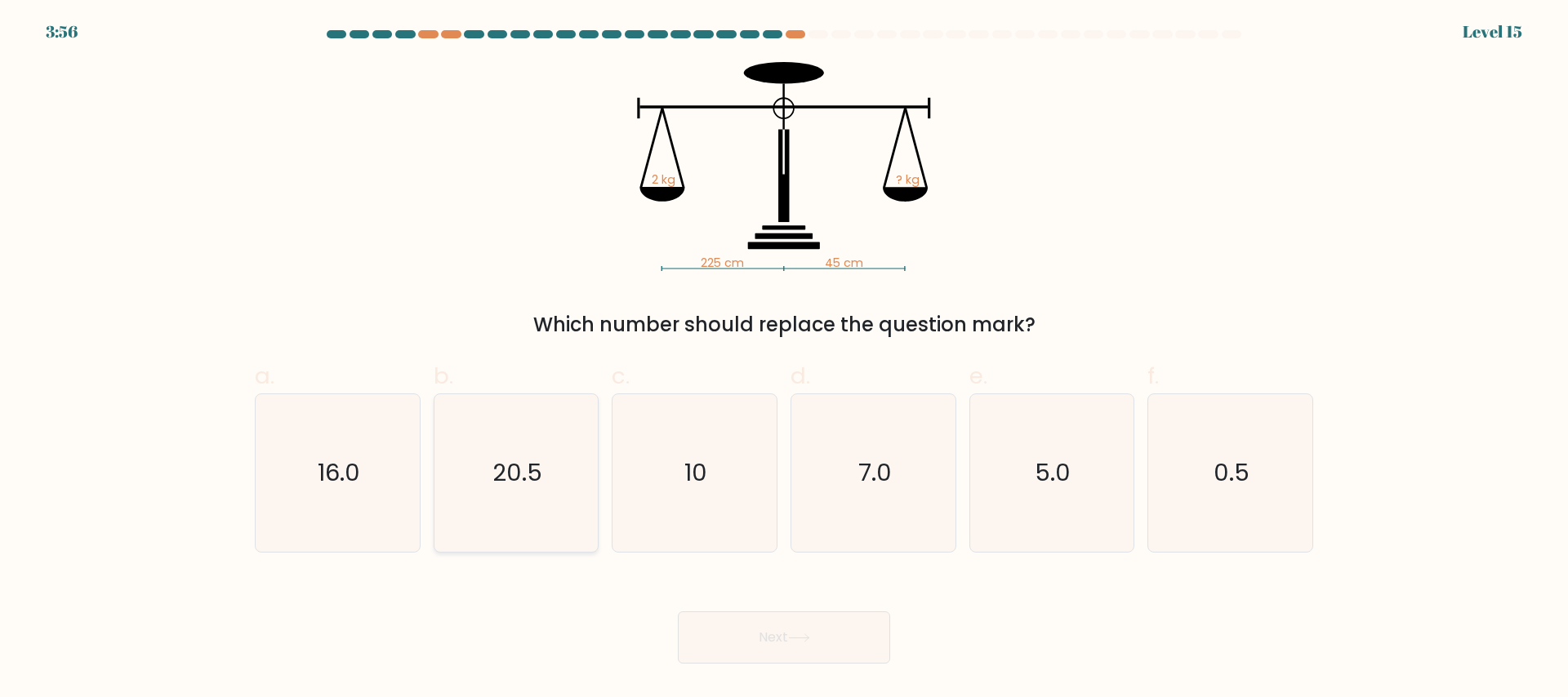
click at [510, 449] on icon "20.5" at bounding box center [515, 473] width 158 height 158
click at [784, 359] on input "b. 20.5" at bounding box center [784, 353] width 1 height 11
radio input "true"
click at [353, 467] on text "16.0" at bounding box center [339, 473] width 43 height 33
click at [784, 359] on input "a. 16.0" at bounding box center [784, 353] width 1 height 11
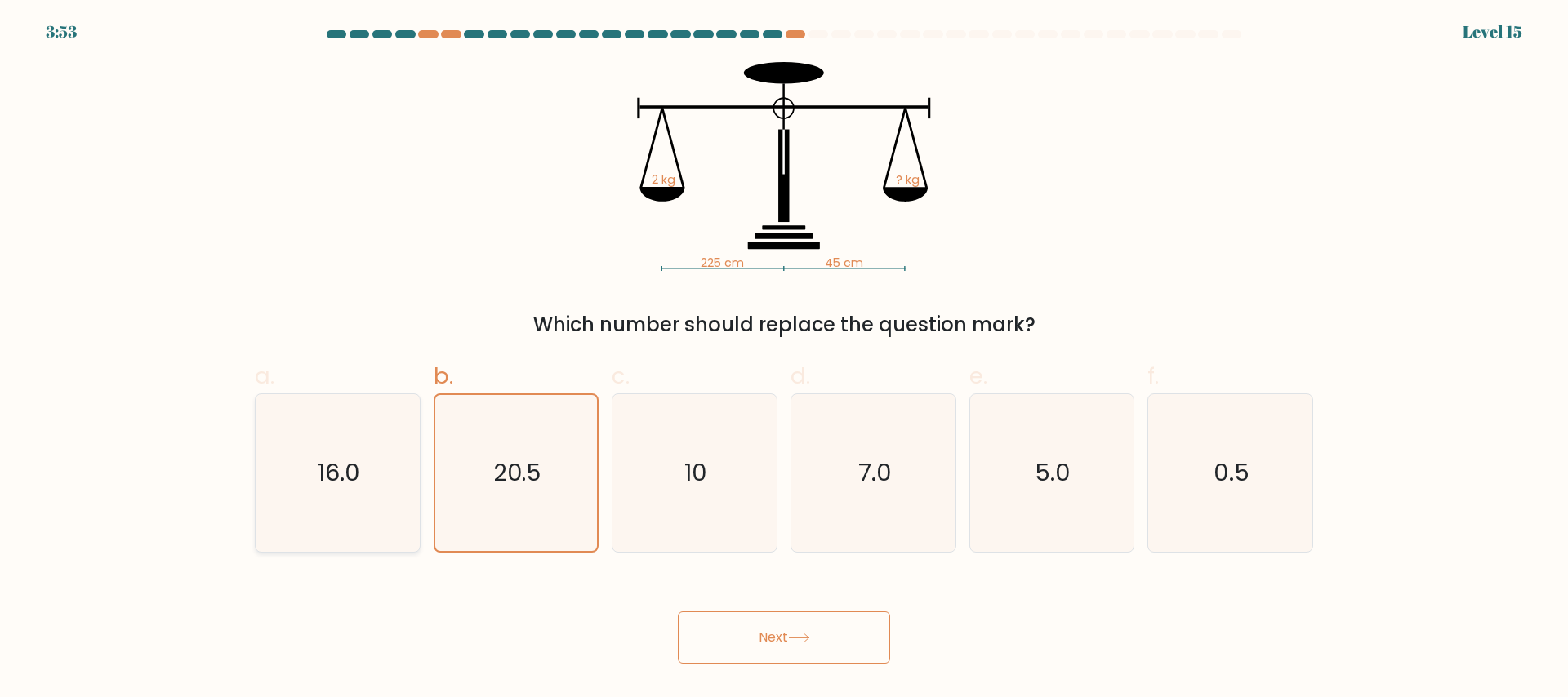
radio input "true"
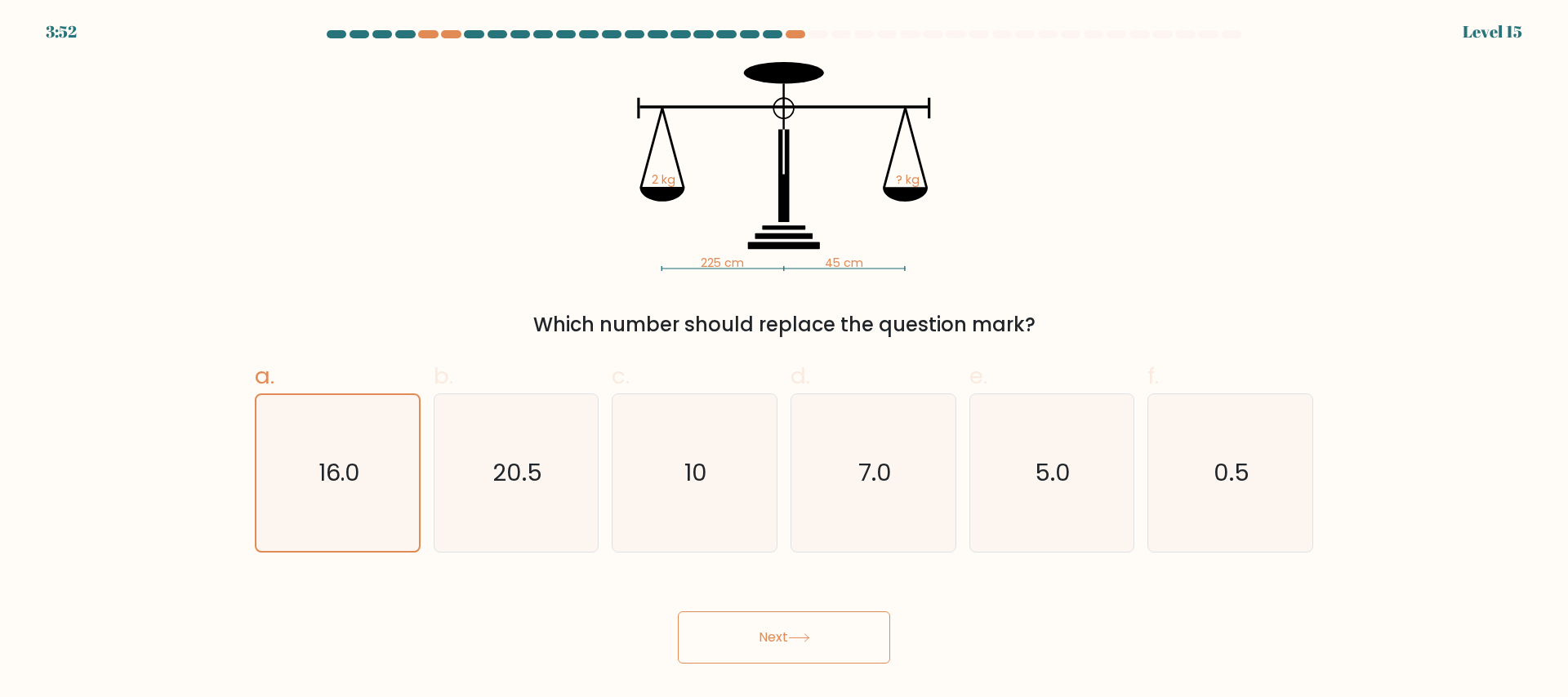
click at [763, 643] on button "Next" at bounding box center [784, 637] width 213 height 53
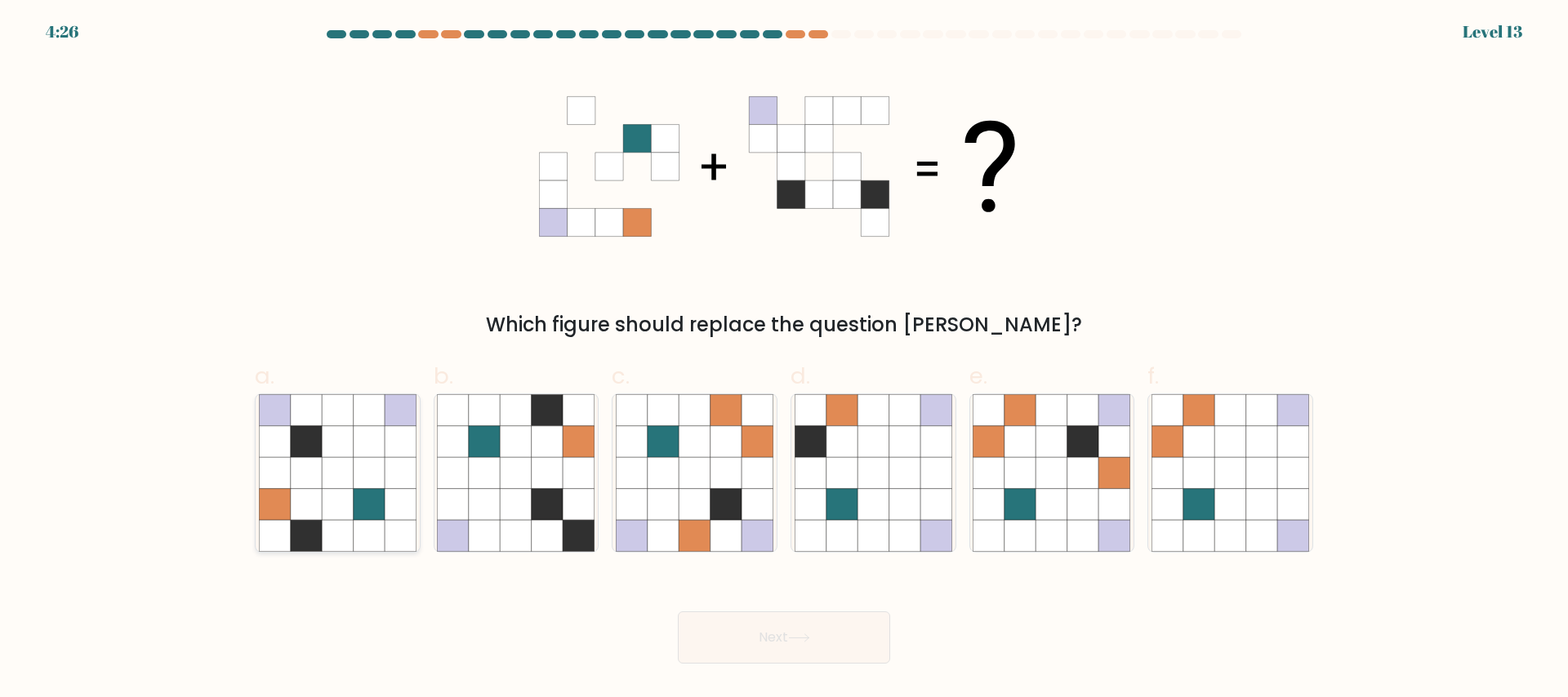
click at [361, 458] on icon at bounding box center [368, 473] width 31 height 31
click at [784, 359] on input "a." at bounding box center [784, 353] width 1 height 11
radio input "true"
click at [744, 642] on button "Next" at bounding box center [784, 637] width 213 height 53
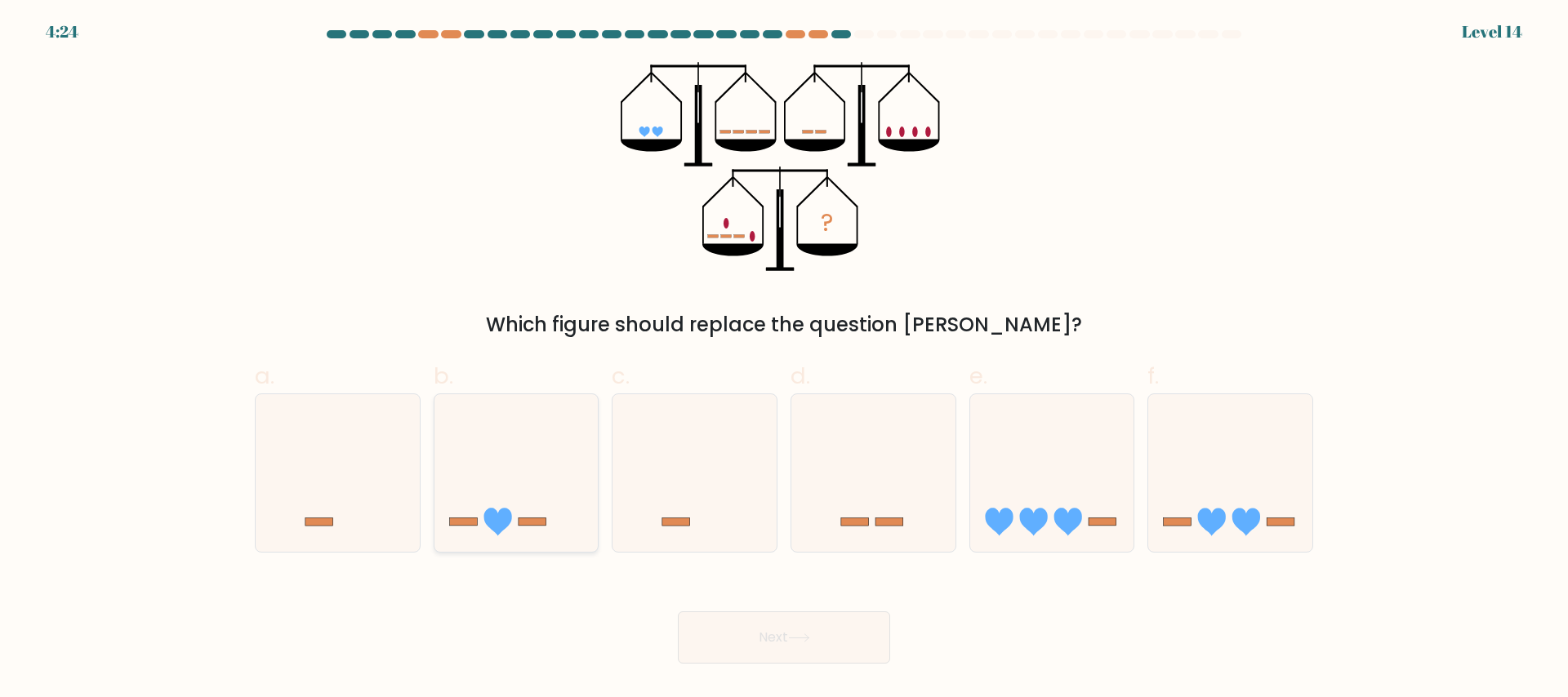
click at [495, 439] on icon at bounding box center [516, 473] width 164 height 136
click at [784, 359] on input "b." at bounding box center [784, 353] width 1 height 11
radio input "true"
click at [764, 639] on button "Next" at bounding box center [784, 637] width 213 height 53
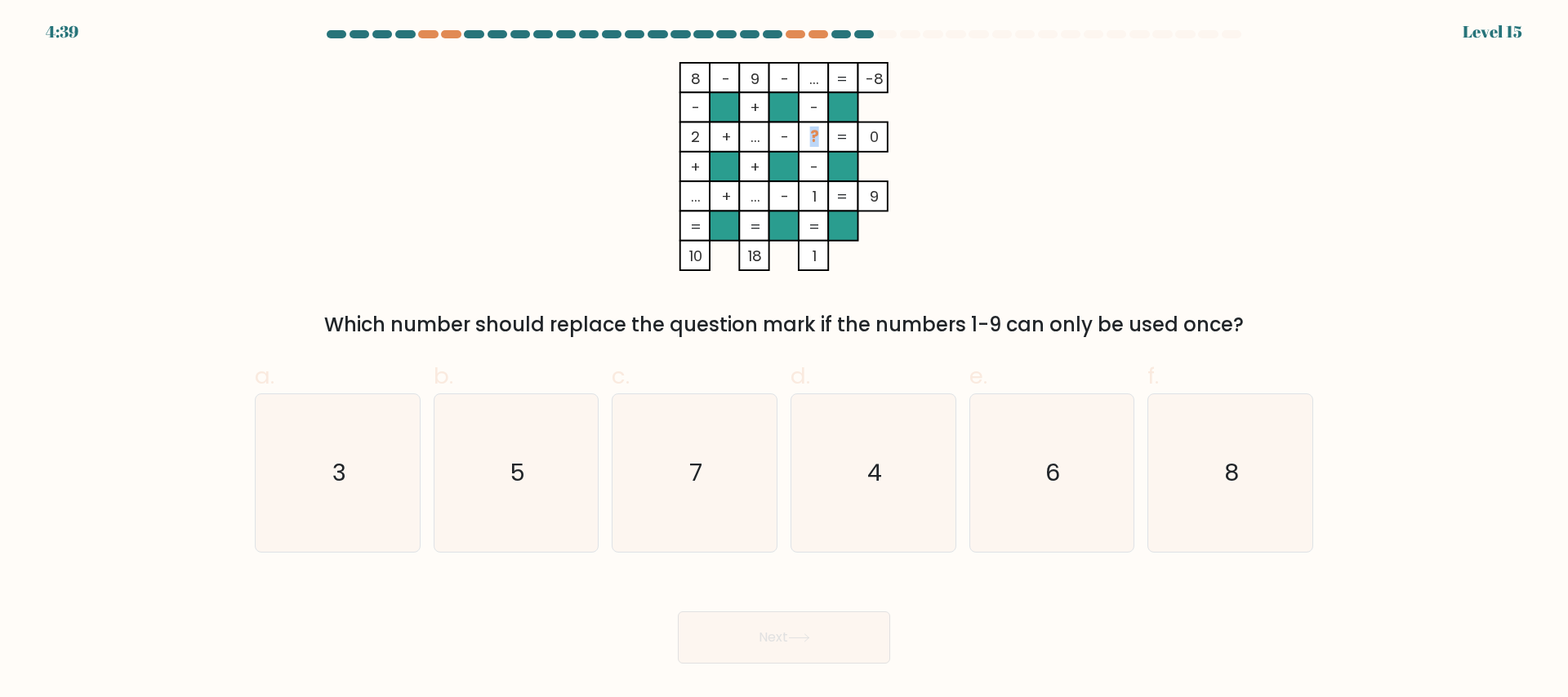
click at [814, 137] on tspan "?" at bounding box center [814, 137] width 9 height 21
click at [983, 152] on icon "8 - 9 - ... -8 - + - 2 + ... - ? 0 + + - ... + ... - 1 = 9 = = = = 10 18 1 =" at bounding box center [784, 167] width 491 height 209
click at [332, 443] on icon "3" at bounding box center [338, 473] width 158 height 158
click at [784, 359] on input "a. 3" at bounding box center [784, 353] width 1 height 11
radio input "true"
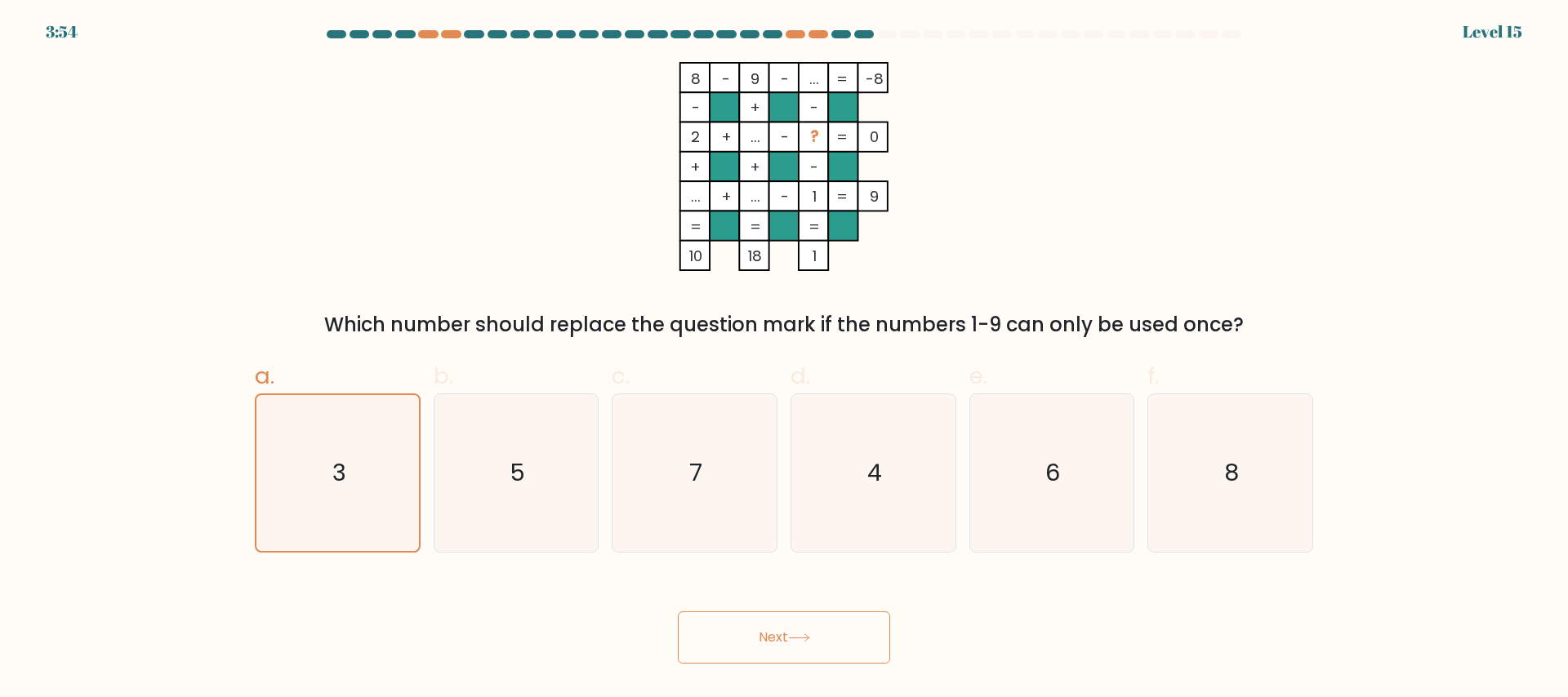
click at [760, 637] on button "Next" at bounding box center [784, 637] width 213 height 53
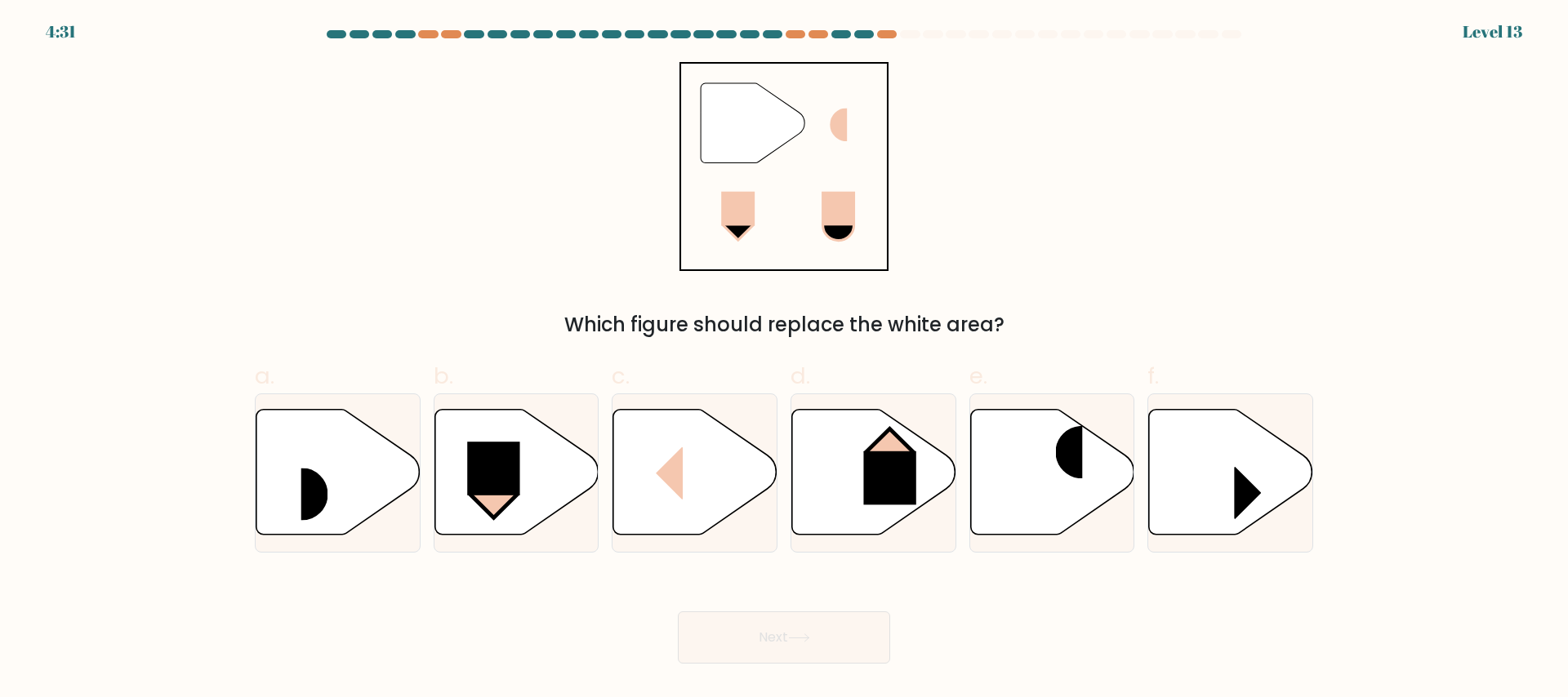
click at [809, 196] on icon """ at bounding box center [784, 167] width 210 height 209
click at [709, 442] on icon at bounding box center [695, 472] width 164 height 126
click at [784, 359] on input "c." at bounding box center [784, 353] width 1 height 11
radio input "true"
click at [753, 637] on button "Next" at bounding box center [784, 637] width 213 height 53
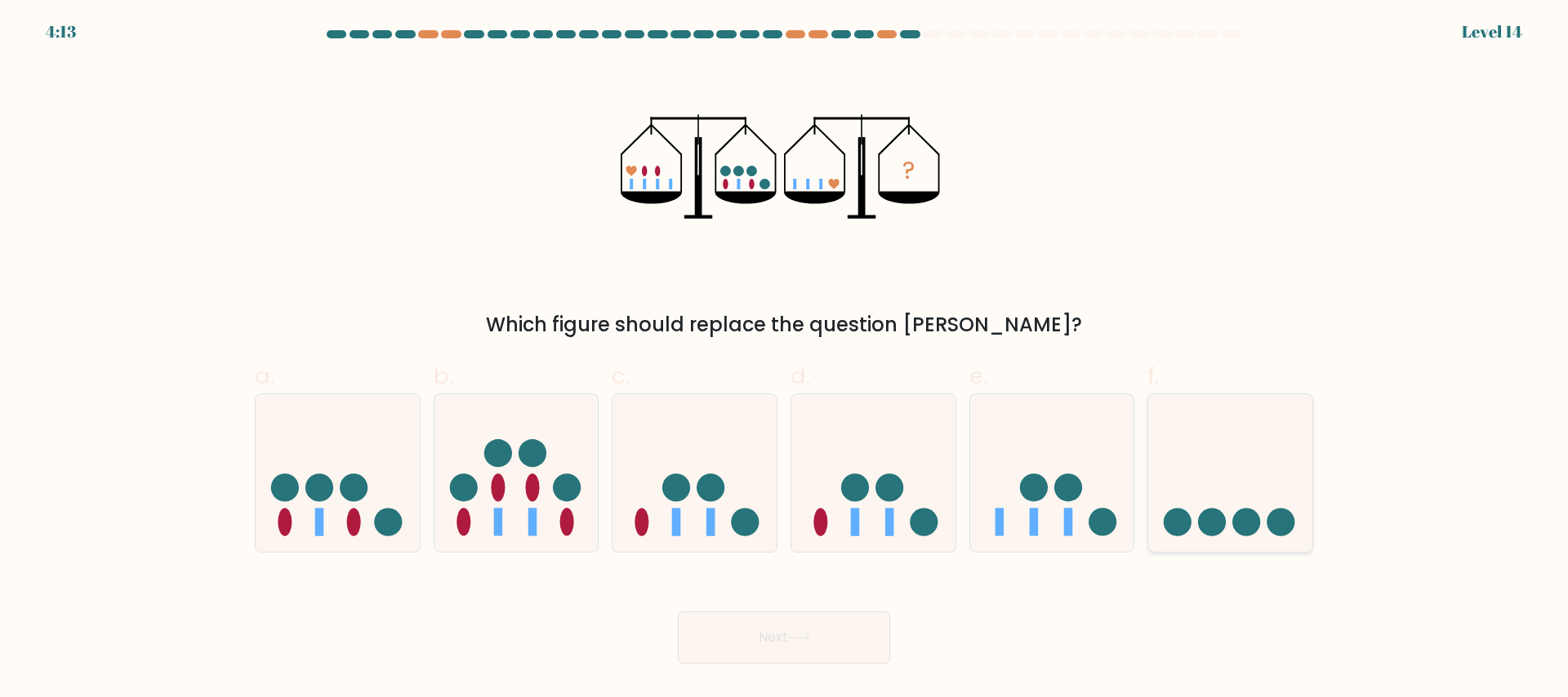
click at [1191, 484] on icon at bounding box center [1230, 473] width 164 height 136
click at [785, 359] on input "f." at bounding box center [784, 353] width 1 height 11
radio input "true"
click at [781, 645] on button "Next" at bounding box center [784, 637] width 213 height 53
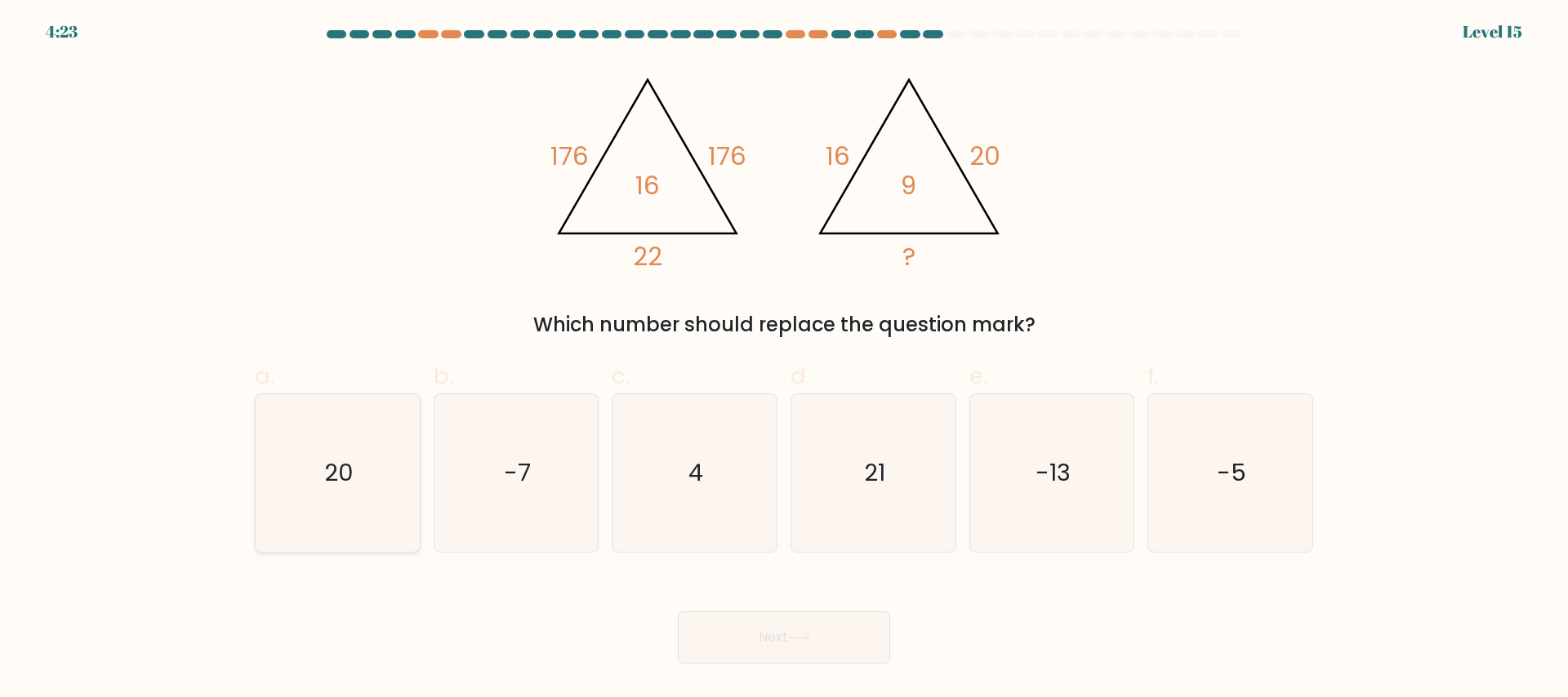
click at [372, 447] on icon "20" at bounding box center [338, 473] width 158 height 158
click at [784, 359] on input "a. 20" at bounding box center [784, 353] width 1 height 11
radio input "true"
click at [811, 649] on button "Next" at bounding box center [784, 637] width 213 height 53
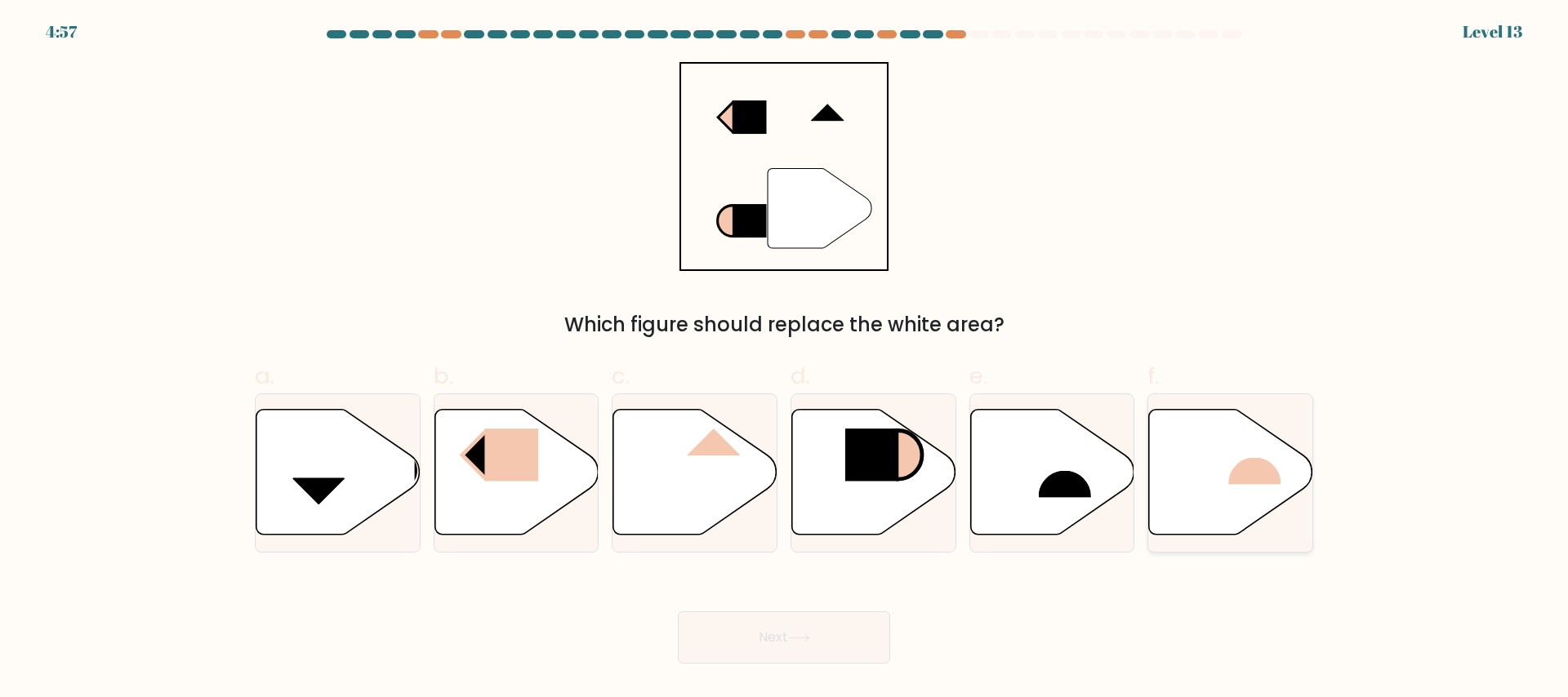
click at [1236, 471] on rect at bounding box center [1255, 458] width 53 height 55
click at [785, 359] on input "f." at bounding box center [784, 353] width 1 height 11
radio input "true"
click at [807, 655] on button "Next" at bounding box center [784, 637] width 213 height 53
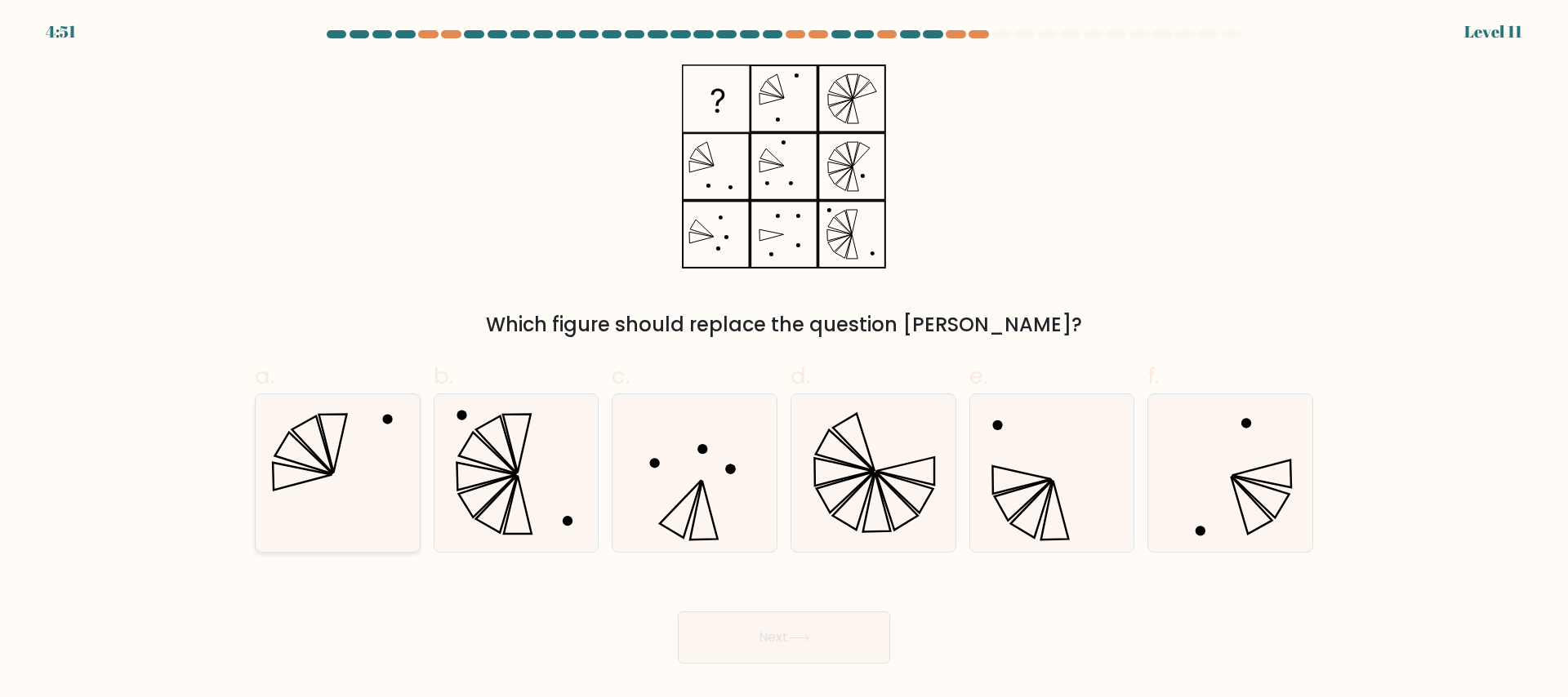
click at [353, 463] on icon at bounding box center [338, 473] width 158 height 158
click at [784, 359] on input "a." at bounding box center [784, 353] width 1 height 11
radio input "true"
click at [789, 631] on button "Next" at bounding box center [784, 637] width 213 height 53
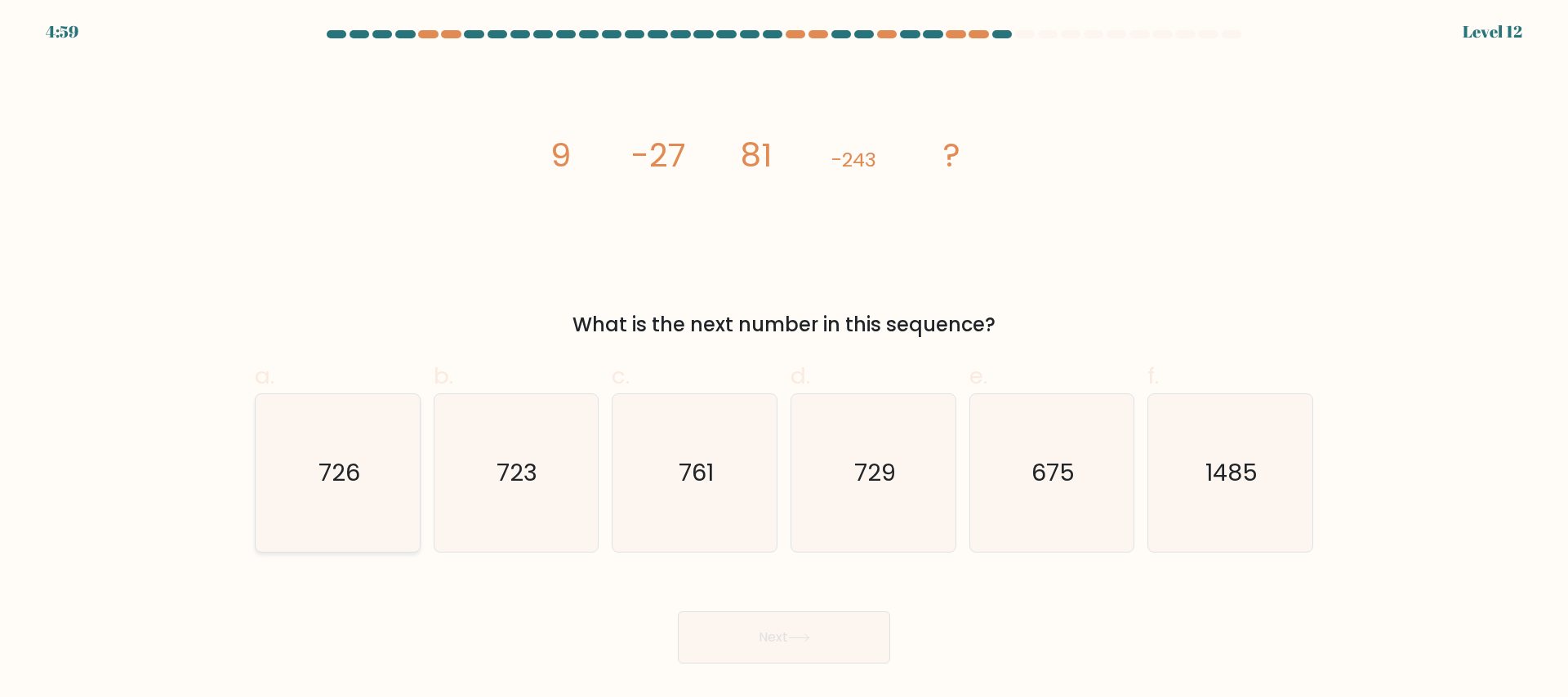
click at [300, 442] on icon "726" at bounding box center [338, 473] width 158 height 158
click at [784, 359] on input "a. 726" at bounding box center [784, 353] width 1 height 11
radio input "true"
click at [831, 653] on button "Next" at bounding box center [784, 637] width 213 height 53
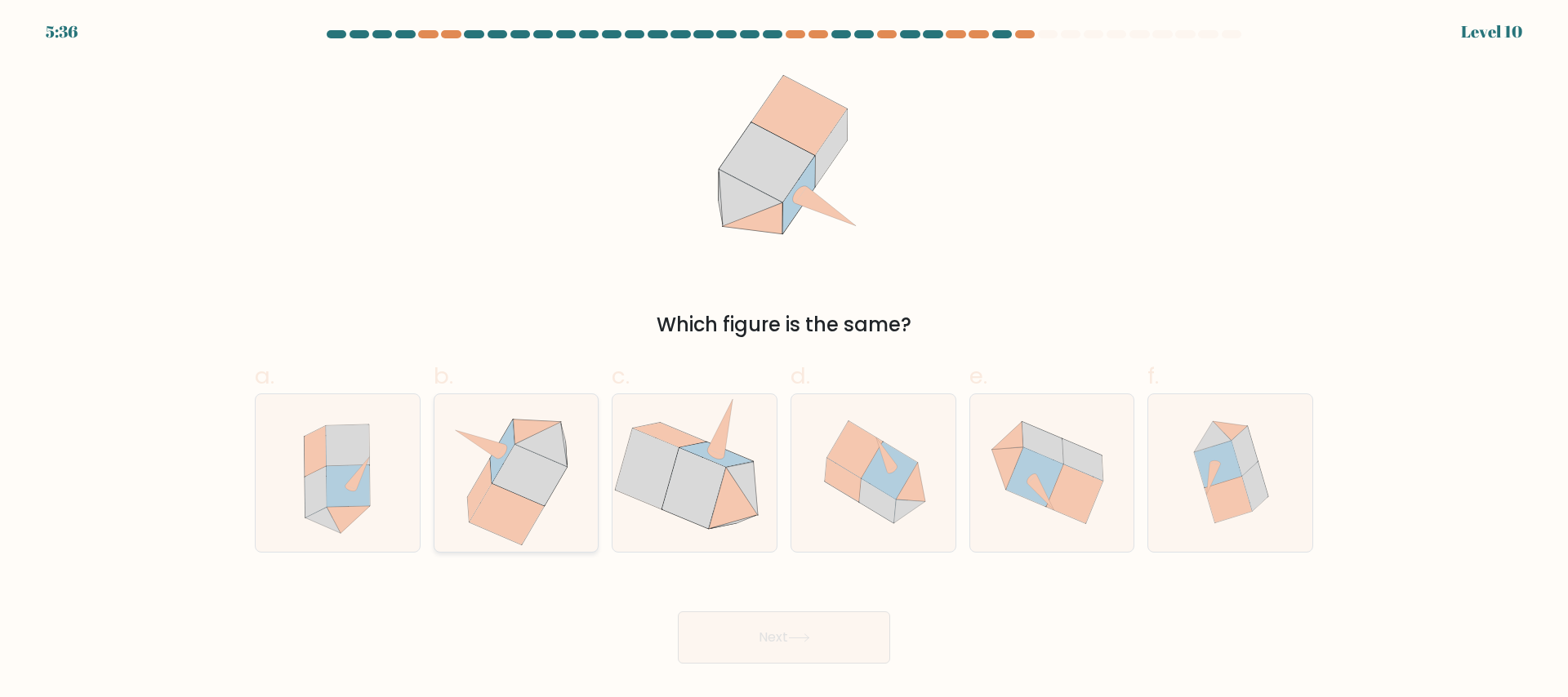
click at [576, 448] on icon at bounding box center [516, 473] width 154 height 158
click at [784, 359] on input "b." at bounding box center [784, 353] width 1 height 11
radio input "true"
click at [368, 479] on icon at bounding box center [349, 486] width 44 height 42
click at [784, 359] on input "a." at bounding box center [784, 353] width 1 height 11
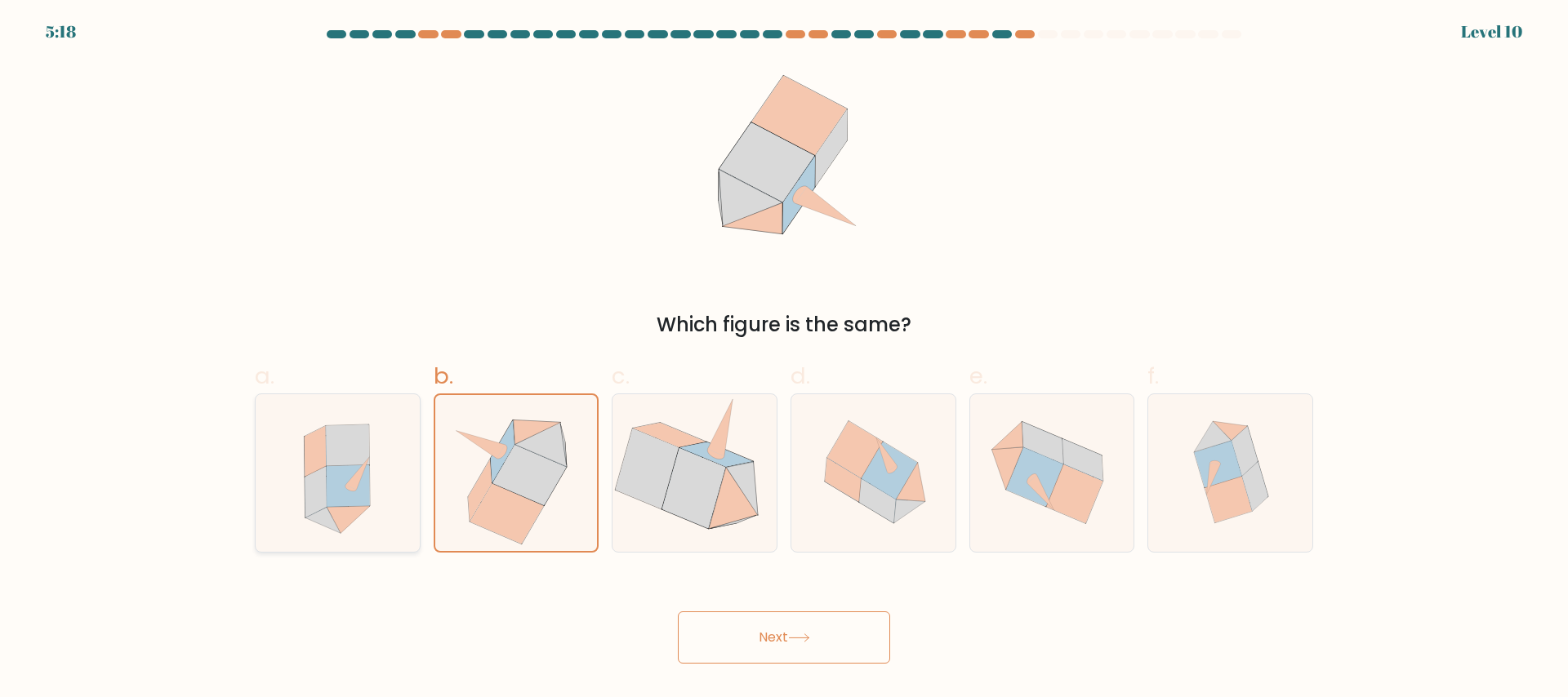
radio input "true"
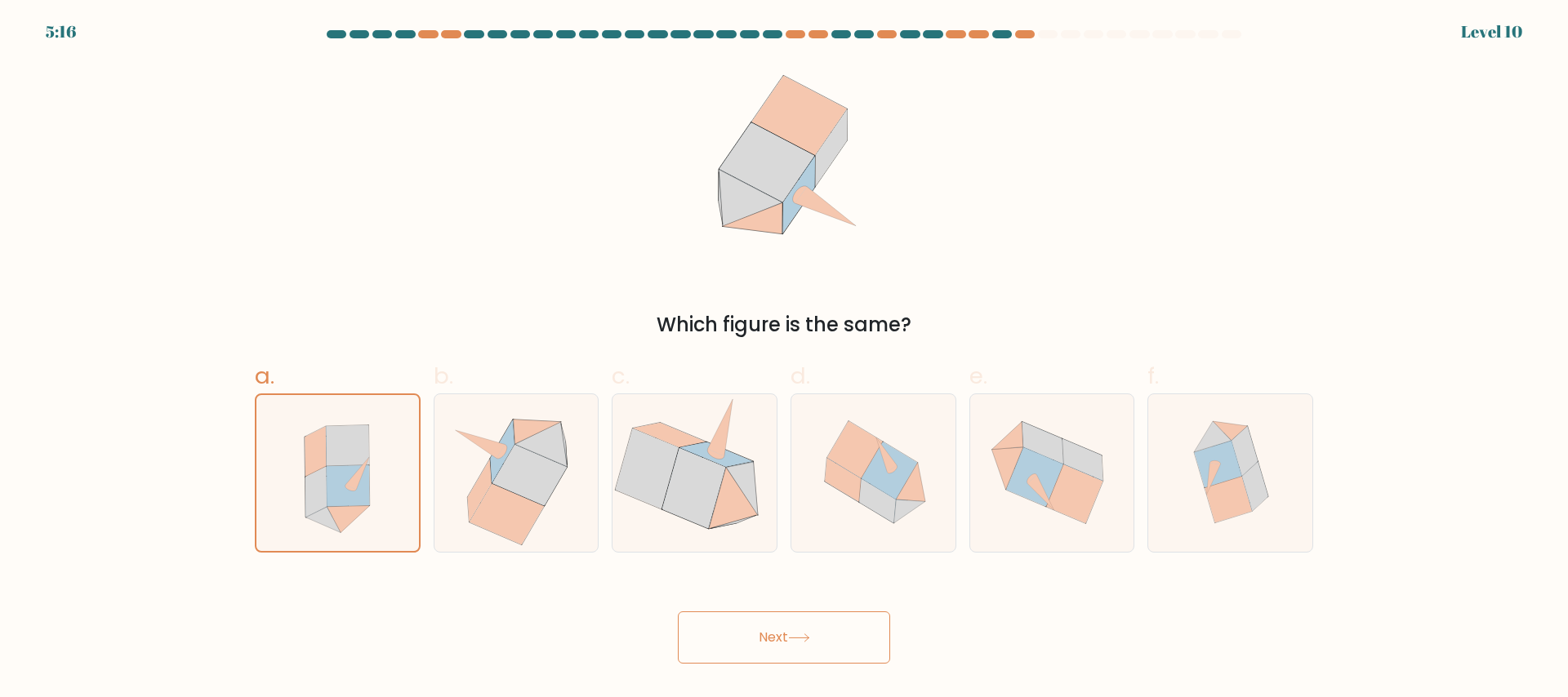
click at [803, 646] on button "Next" at bounding box center [784, 637] width 213 height 53
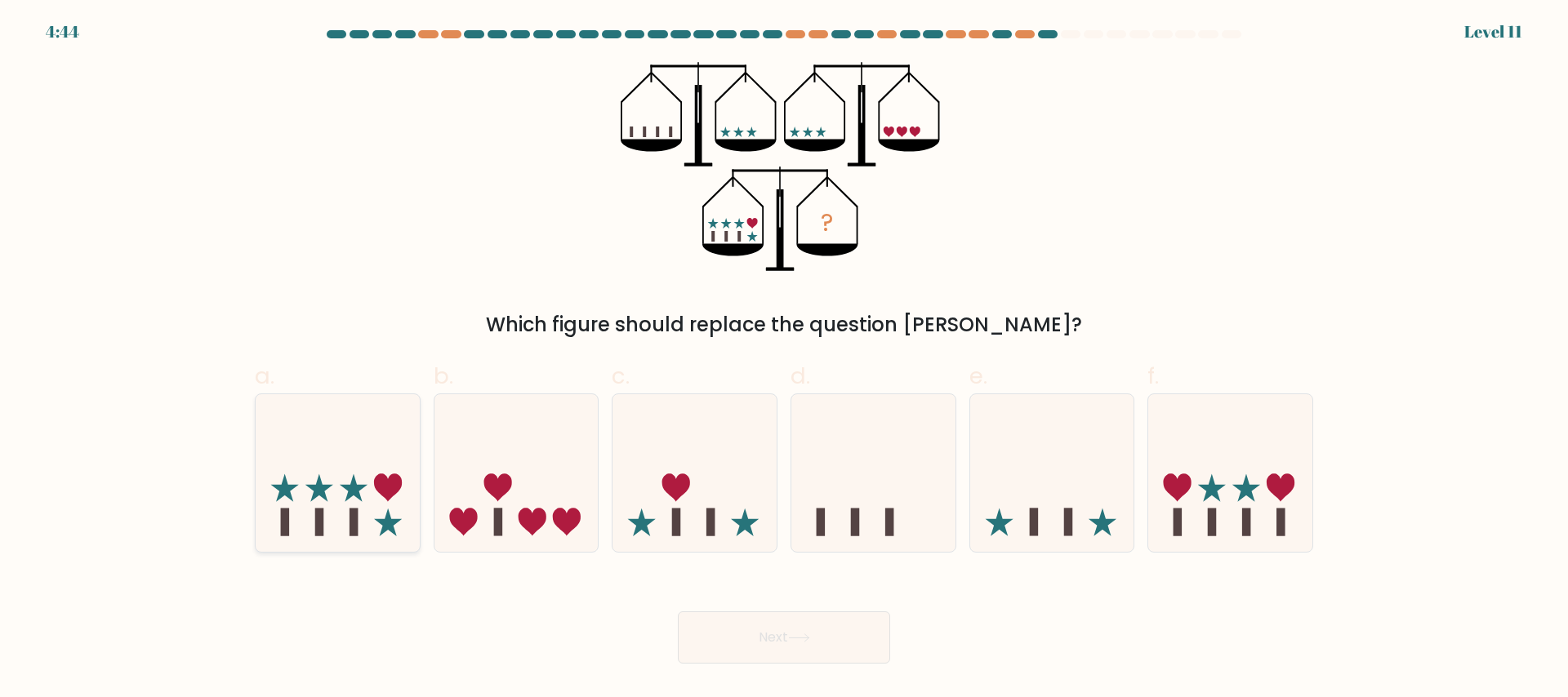
click at [404, 450] on icon at bounding box center [337, 473] width 164 height 136
click at [784, 359] on input "a." at bounding box center [784, 353] width 1 height 11
radio input "true"
click at [748, 627] on button "Next" at bounding box center [784, 637] width 213 height 53
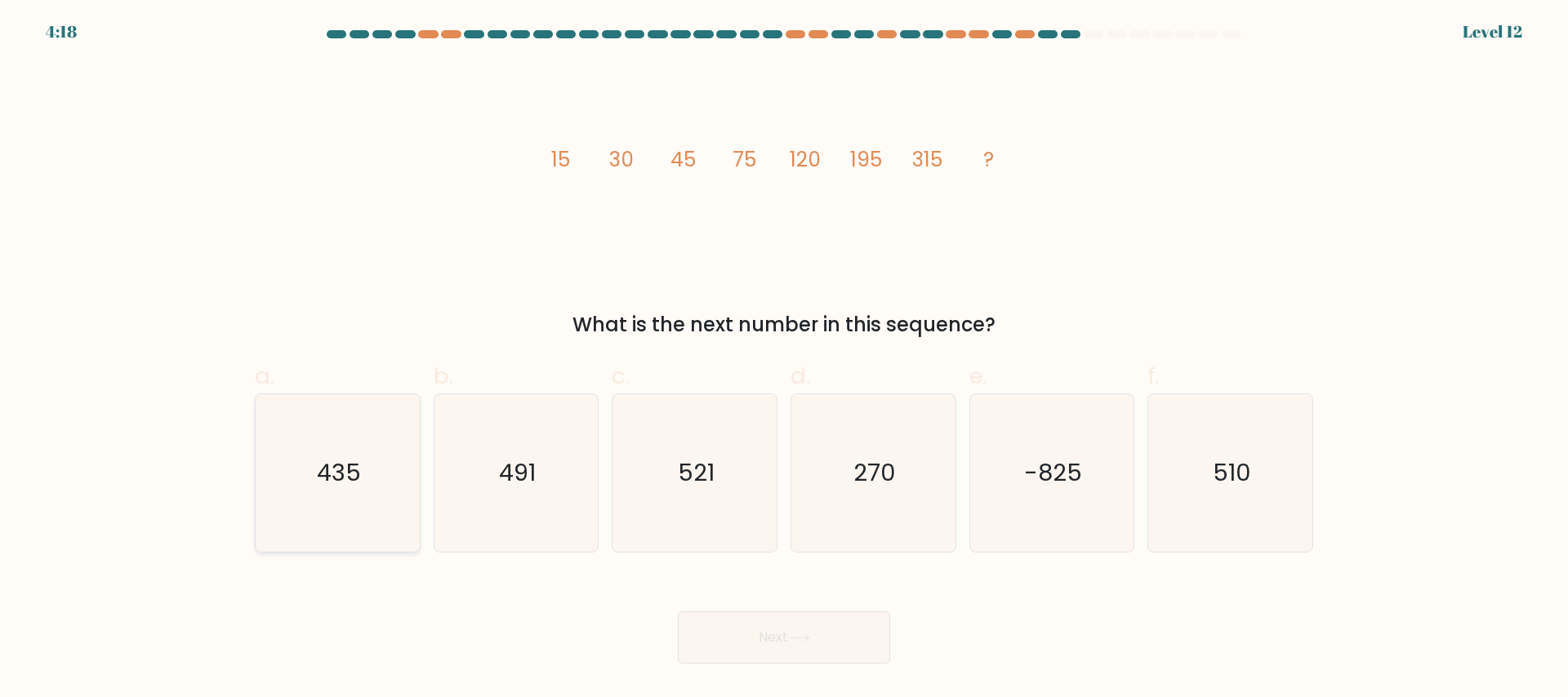
click at [376, 483] on icon "435" at bounding box center [338, 473] width 158 height 158
click at [784, 359] on input "a. 435" at bounding box center [784, 353] width 1 height 11
radio input "true"
click at [802, 631] on button "Next" at bounding box center [784, 637] width 213 height 53
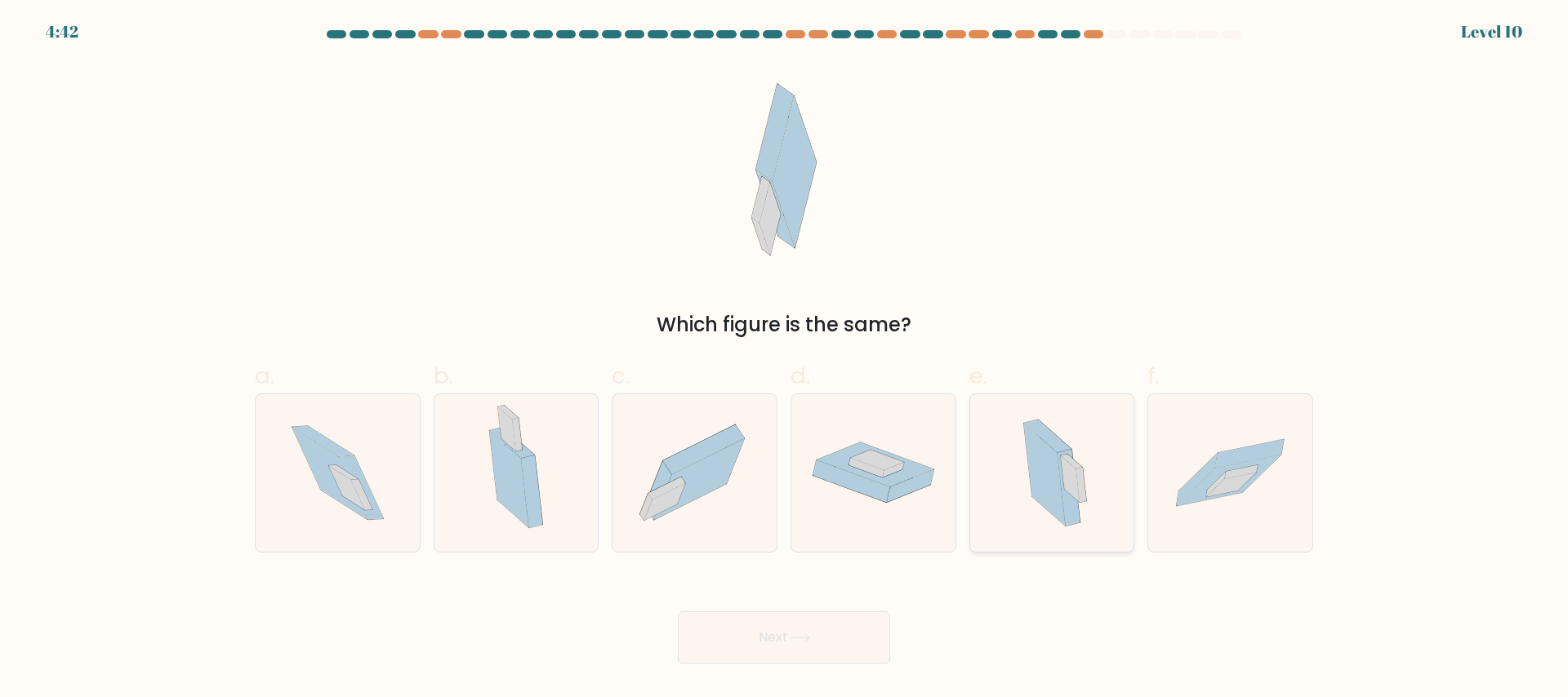
click at [1040, 480] on icon at bounding box center [1046, 475] width 42 height 102
click at [785, 359] on input "e." at bounding box center [784, 353] width 1 height 11
radio input "true"
click at [788, 628] on button "Next" at bounding box center [784, 637] width 213 height 53
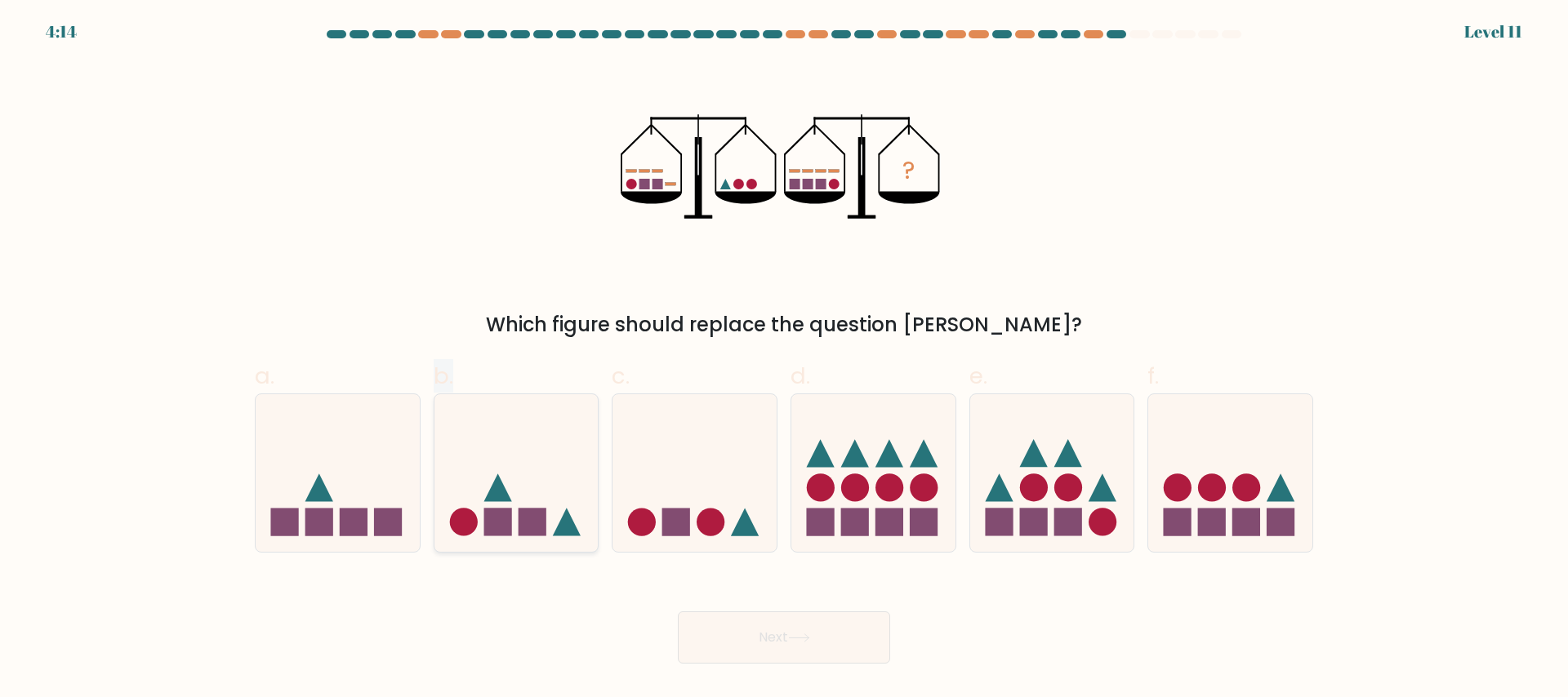
drag, startPoint x: 393, startPoint y: 463, endPoint x: 474, endPoint y: 463, distance: 81.0
click at [474, 463] on div "a. b. c." at bounding box center [784, 449] width 1071 height 206
click at [537, 444] on icon at bounding box center [516, 473] width 164 height 136
click at [784, 359] on input "b." at bounding box center [784, 353] width 1 height 11
radio input "true"
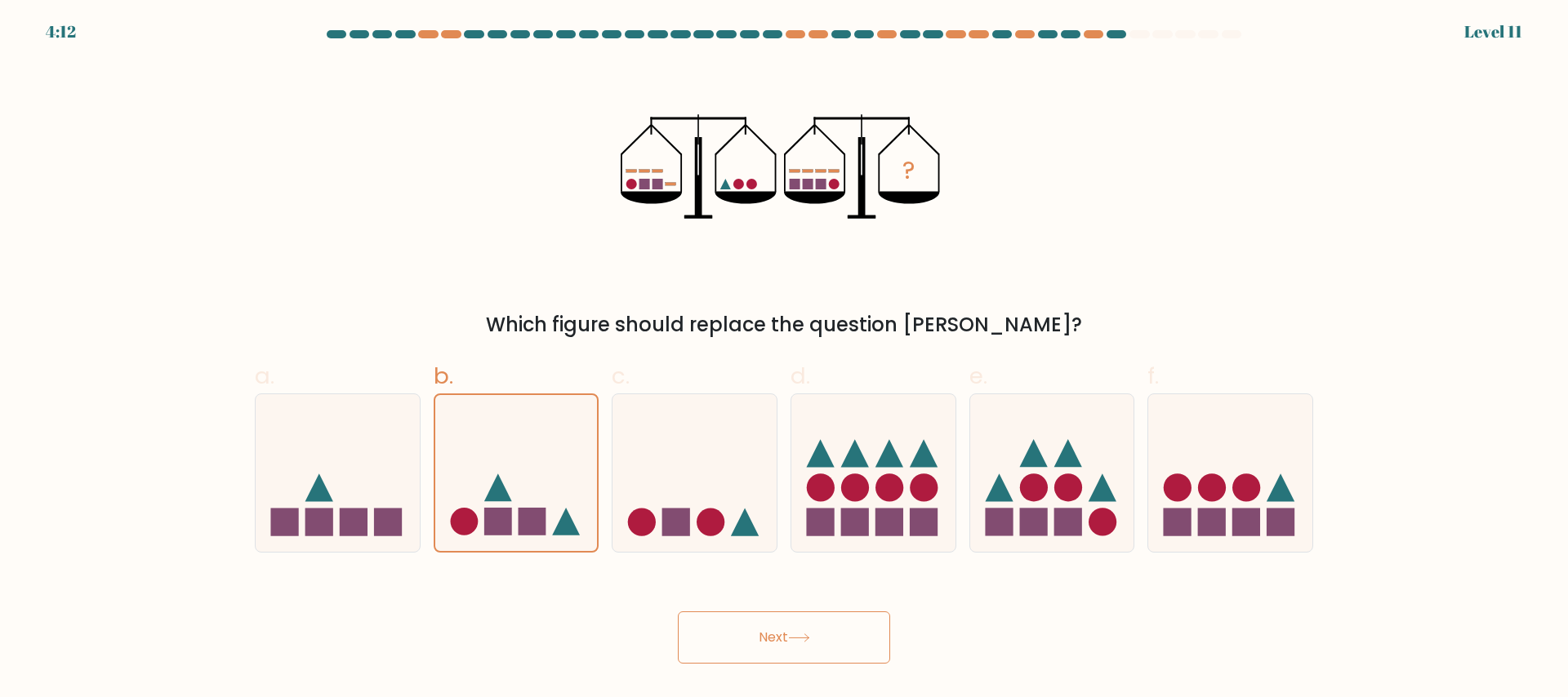
click at [758, 635] on button "Next" at bounding box center [784, 637] width 213 height 53
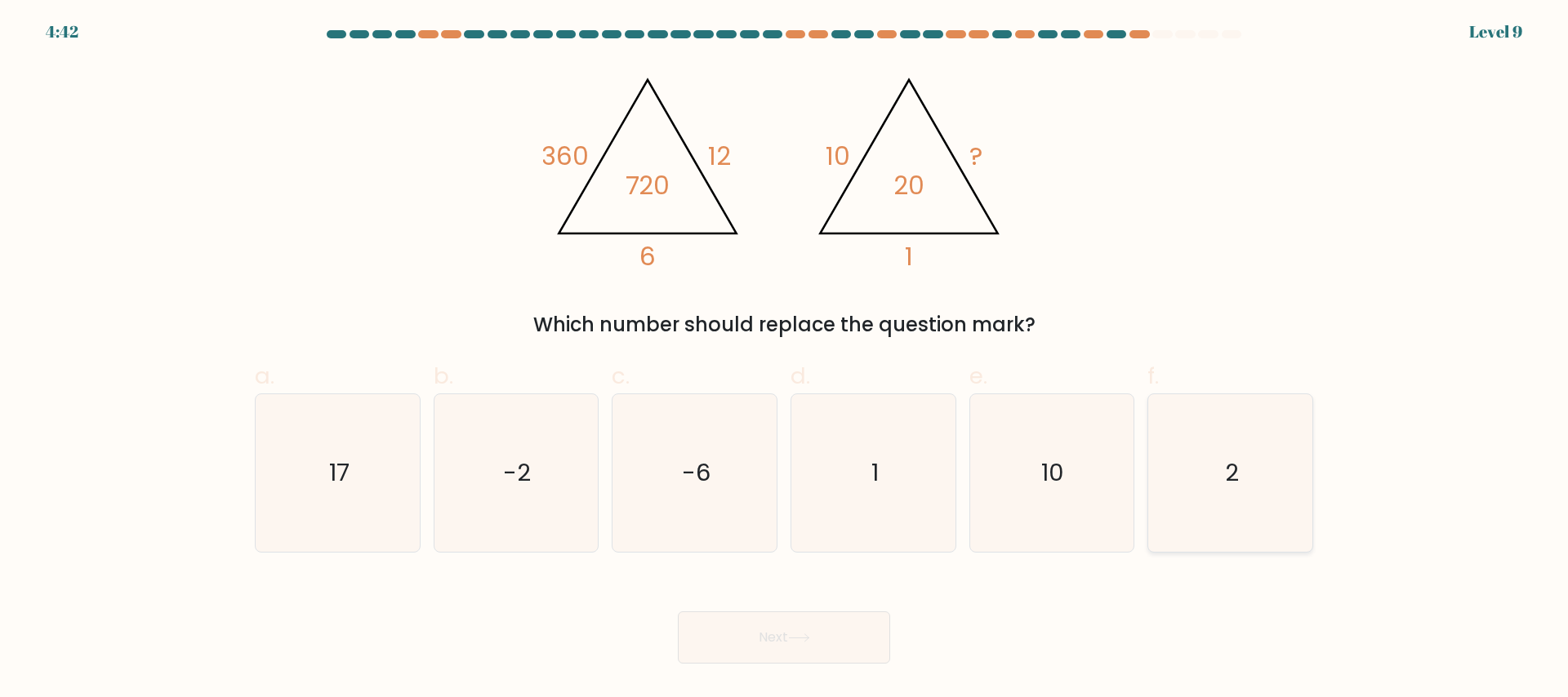
click at [1217, 470] on icon "2" at bounding box center [1230, 473] width 158 height 158
click at [785, 359] on input "f. 2" at bounding box center [784, 353] width 1 height 11
radio input "true"
click at [734, 628] on button "Next" at bounding box center [784, 637] width 213 height 53
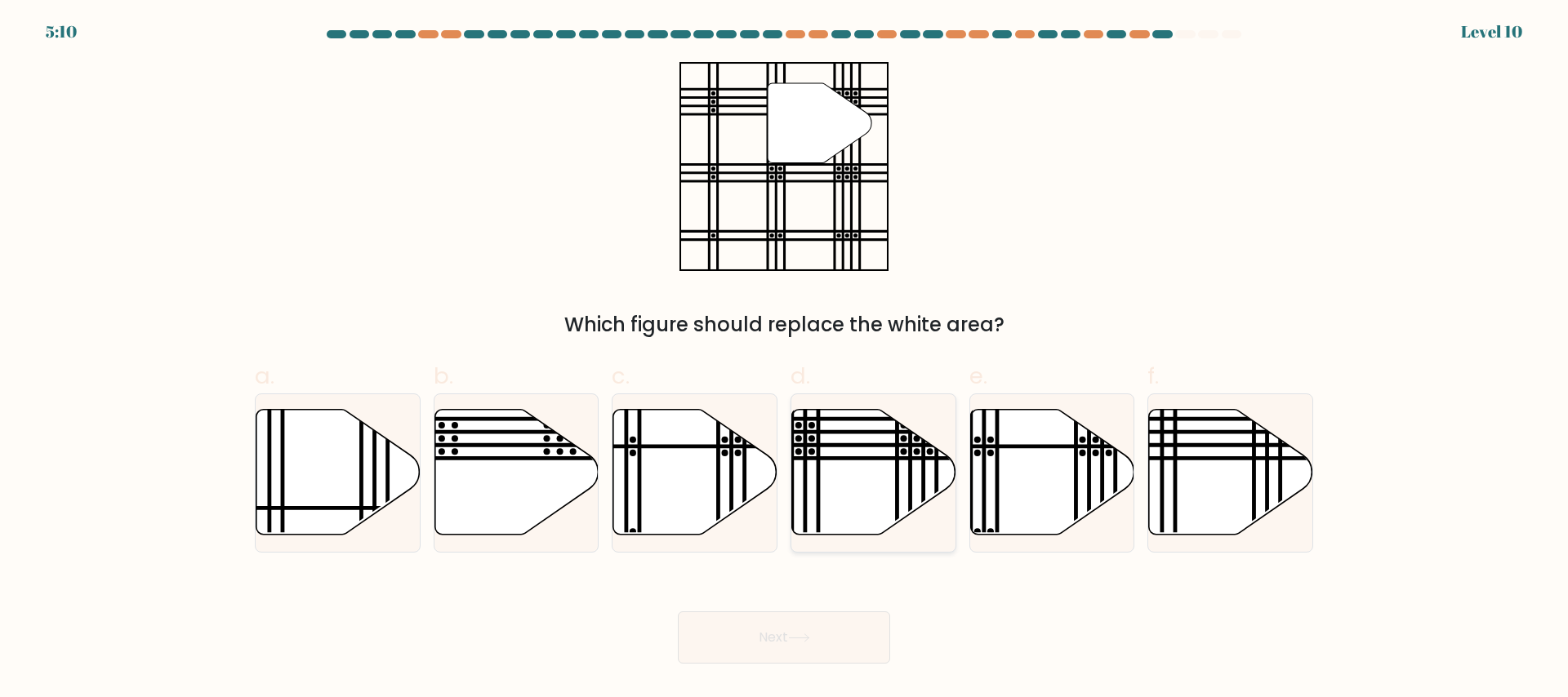
click at [868, 499] on icon at bounding box center [874, 472] width 164 height 126
click at [785, 359] on input "d." at bounding box center [784, 353] width 1 height 11
radio input "true"
click at [768, 660] on button "Next" at bounding box center [784, 637] width 213 height 53
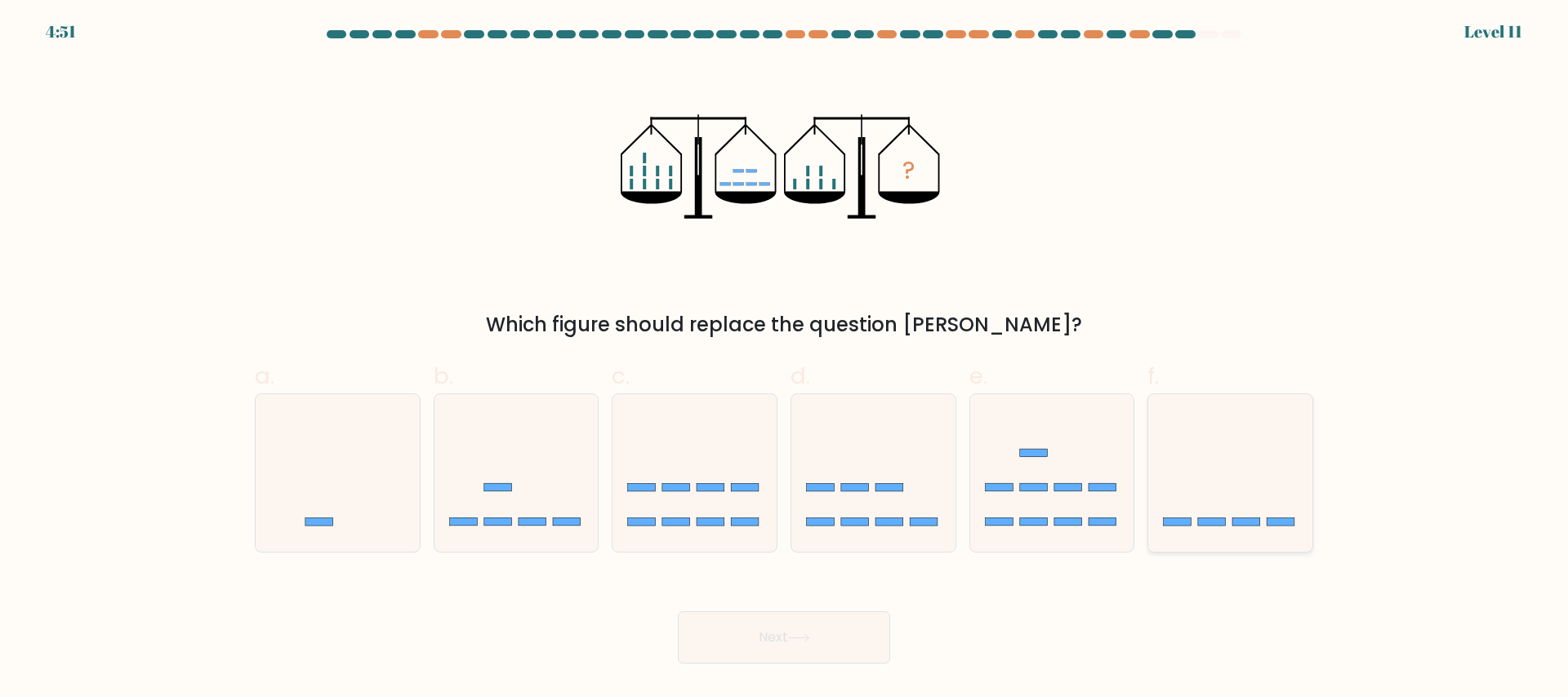
click at [1220, 483] on icon at bounding box center [1230, 473] width 164 height 136
click at [785, 359] on input "f." at bounding box center [784, 353] width 1 height 11
radio input "true"
click at [799, 633] on icon at bounding box center [799, 637] width 22 height 9
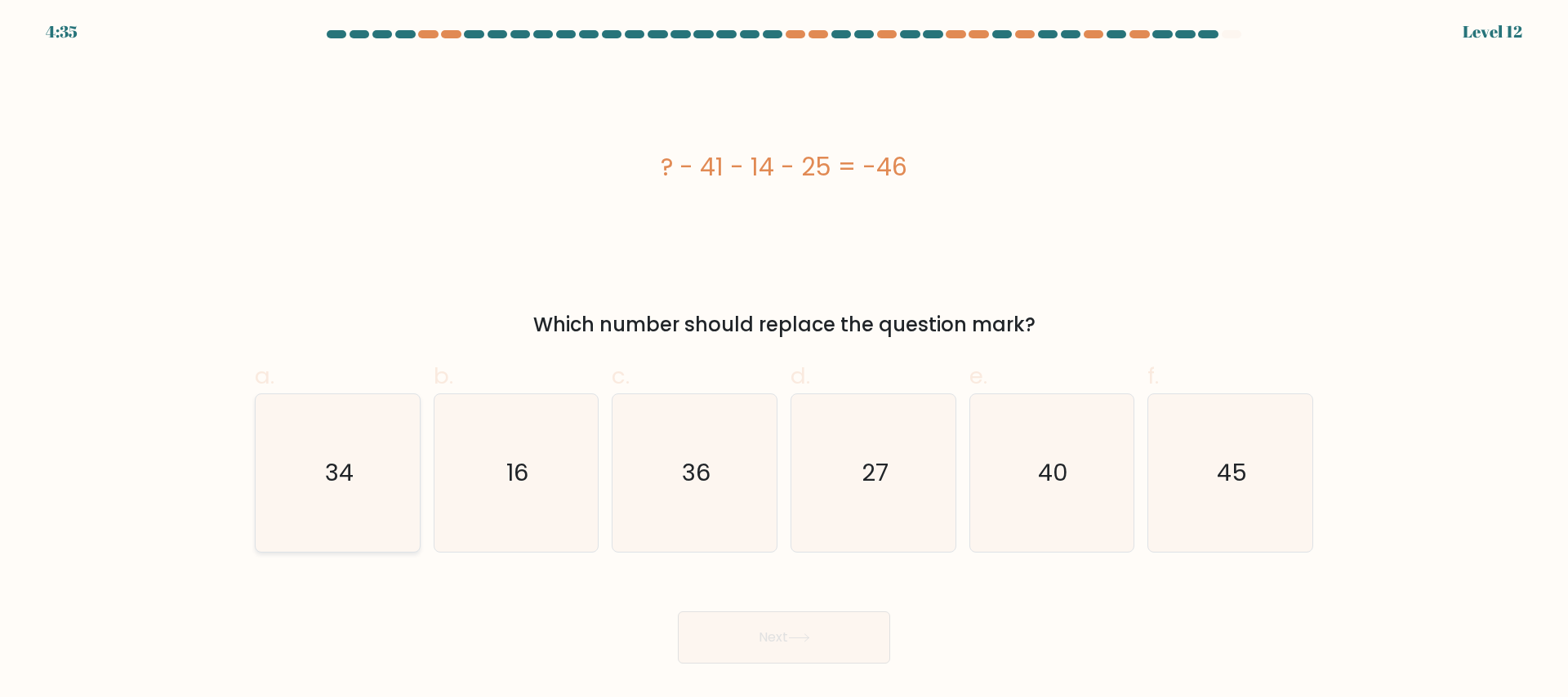
click at [386, 455] on icon "34" at bounding box center [338, 473] width 158 height 158
click at [784, 359] on input "a. 34" at bounding box center [784, 353] width 1 height 11
radio input "true"
click at [744, 636] on button "Next" at bounding box center [784, 637] width 213 height 53
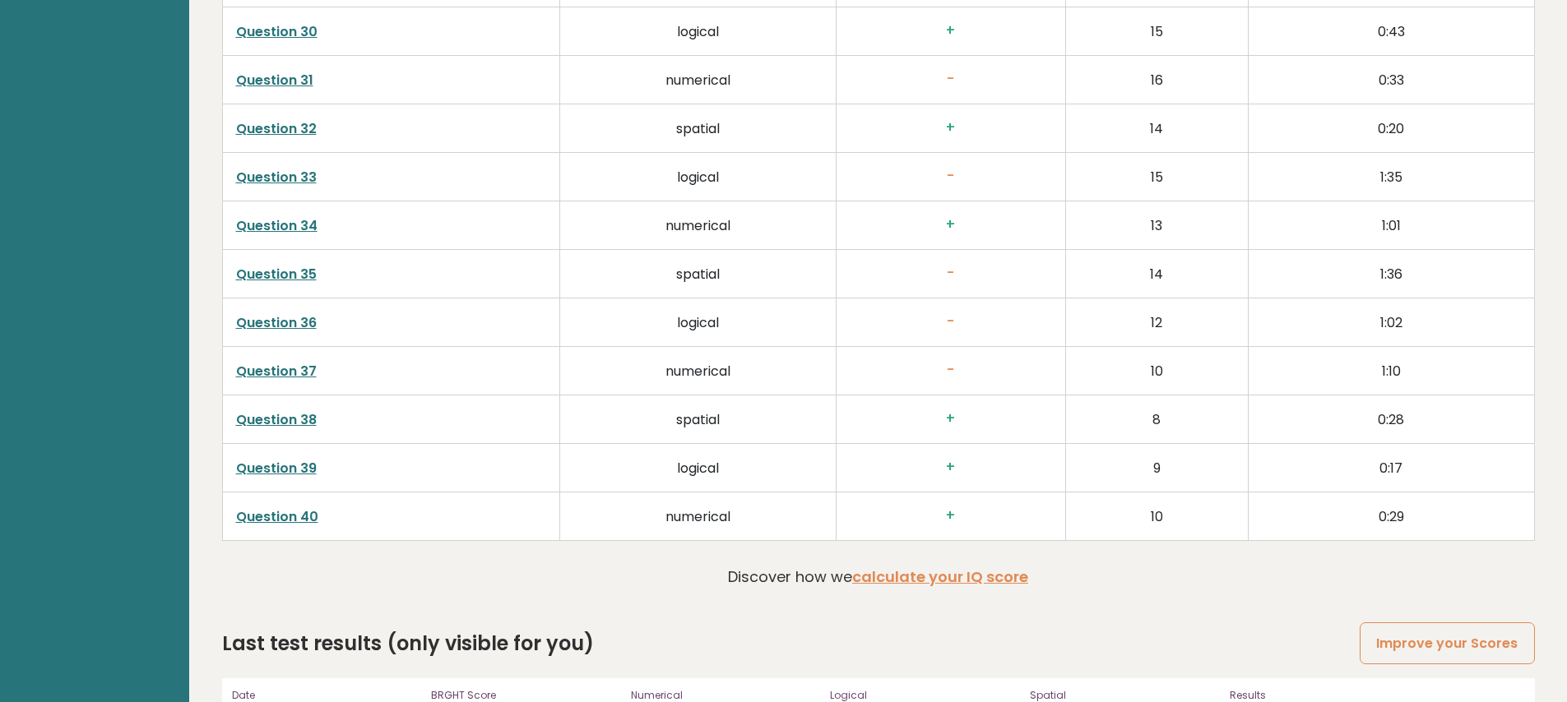
scroll to position [4476, 0]
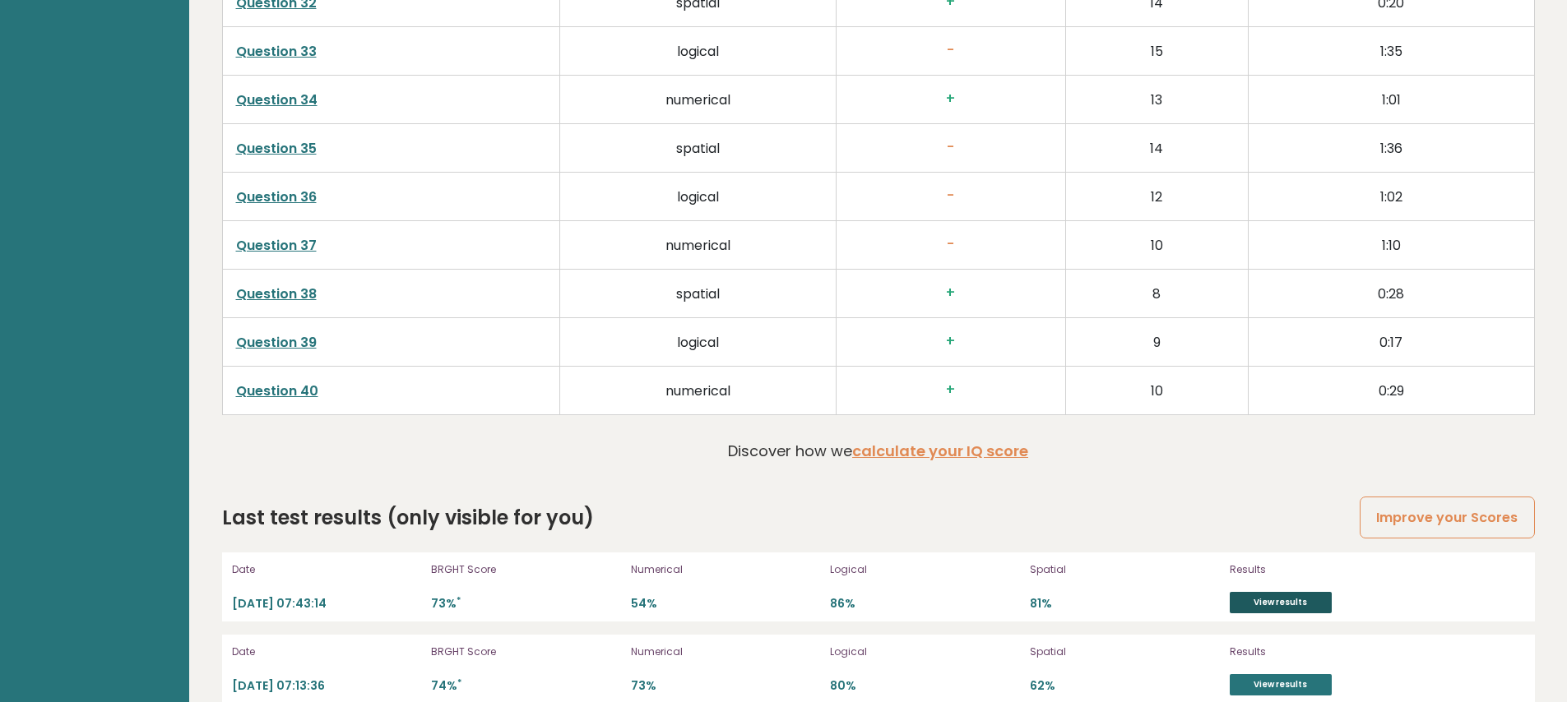
click at [1282, 592] on link "View results" at bounding box center [1281, 602] width 102 height 21
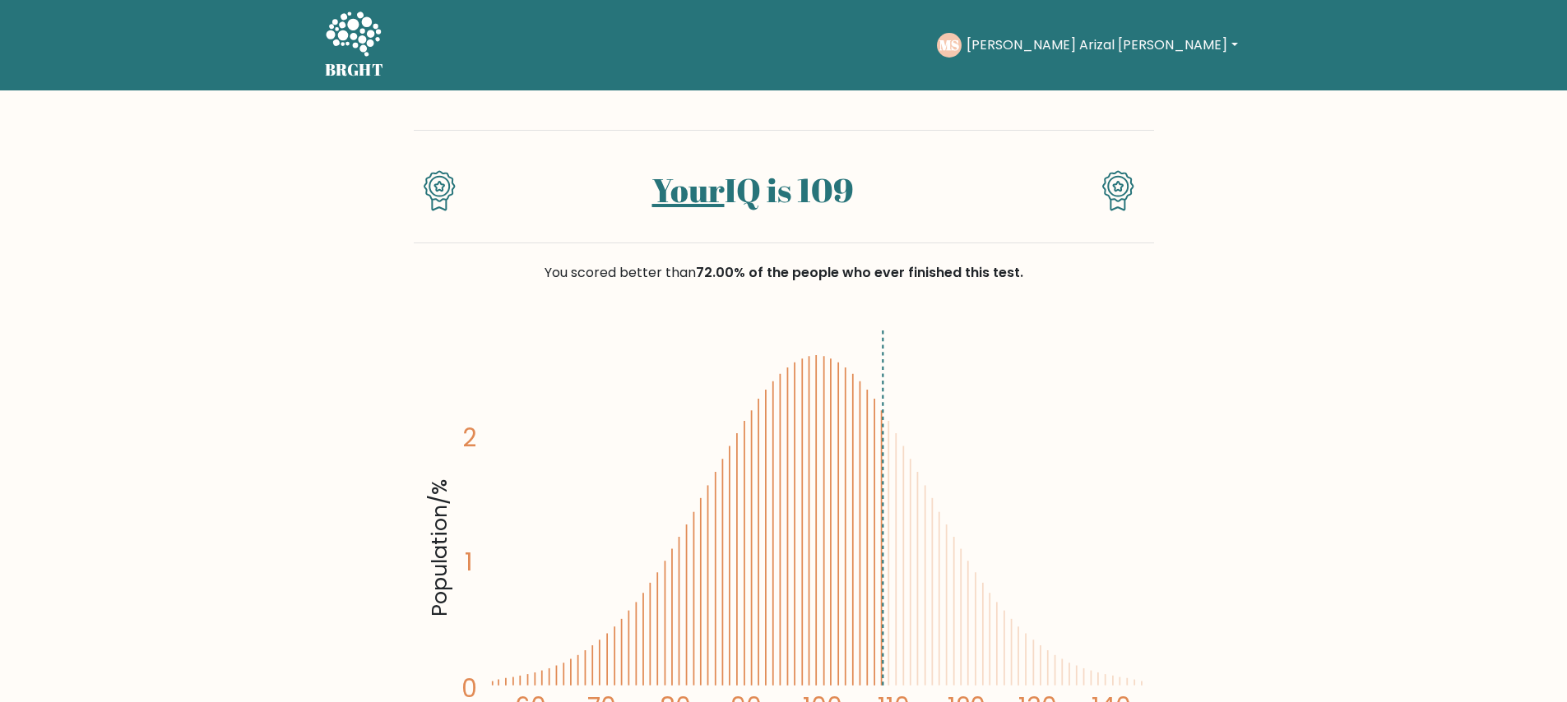
click at [355, 32] on icon at bounding box center [353, 35] width 57 height 49
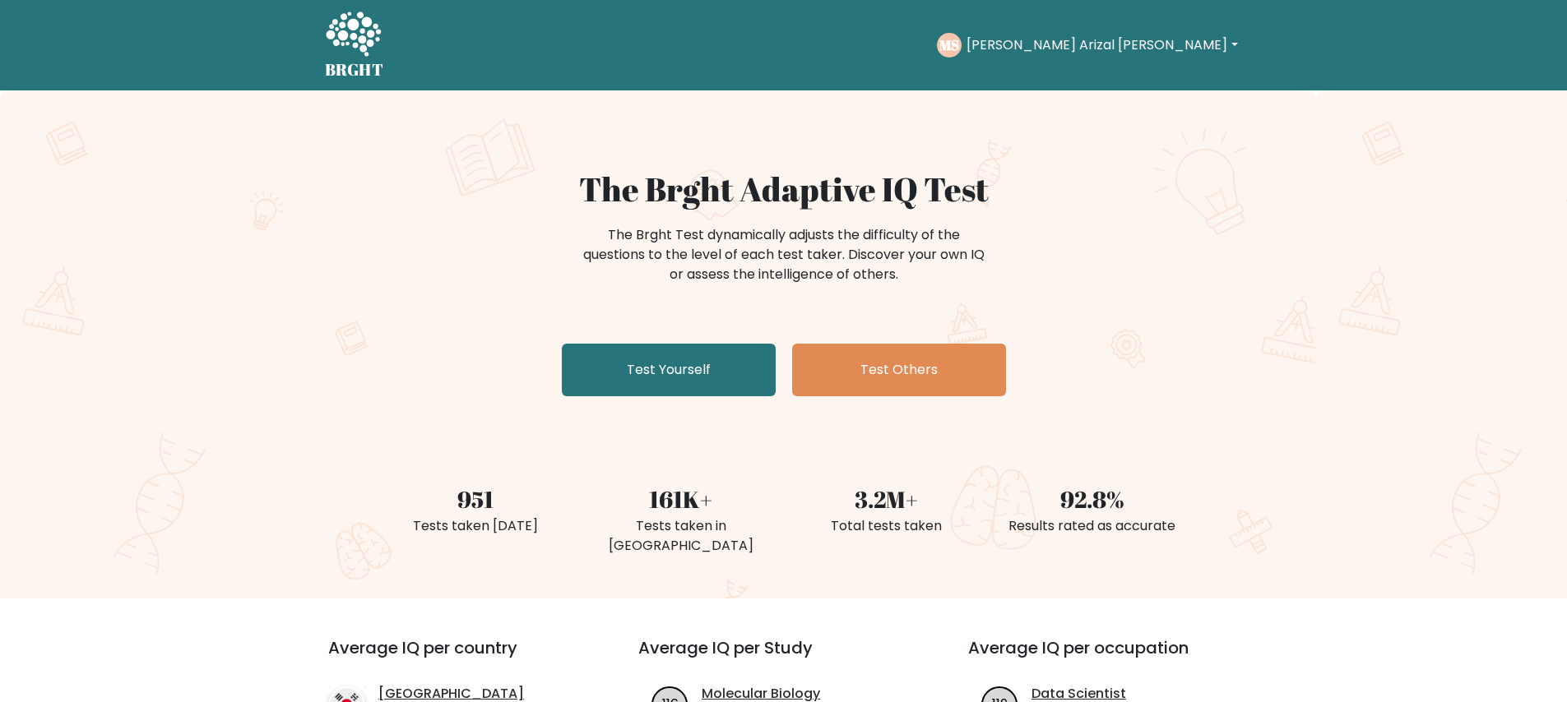
click at [1086, 45] on button "[PERSON_NAME] Arizal [PERSON_NAME]" at bounding box center [1102, 45] width 281 height 21
click at [1068, 79] on link "Dashboard" at bounding box center [1003, 80] width 130 height 26
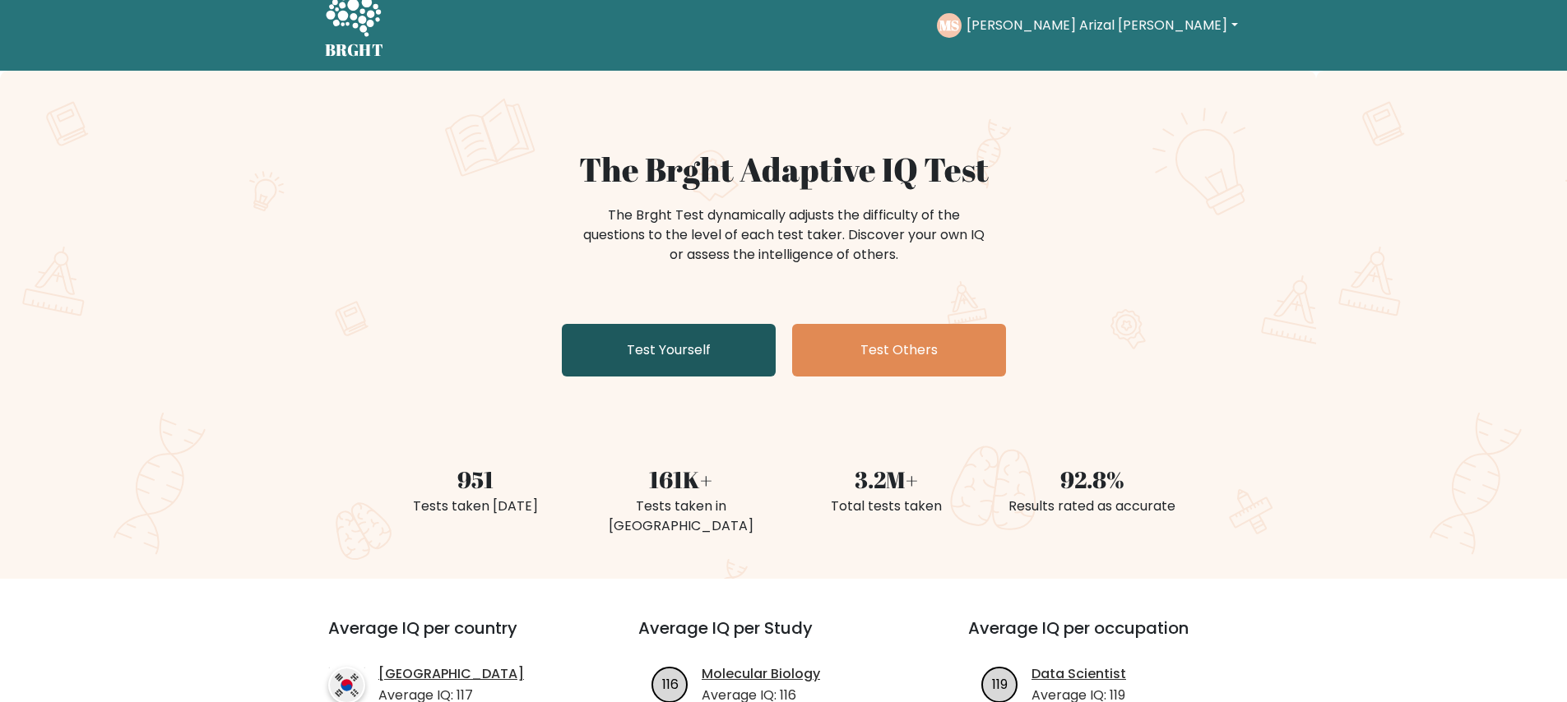
scroll to position [27, 0]
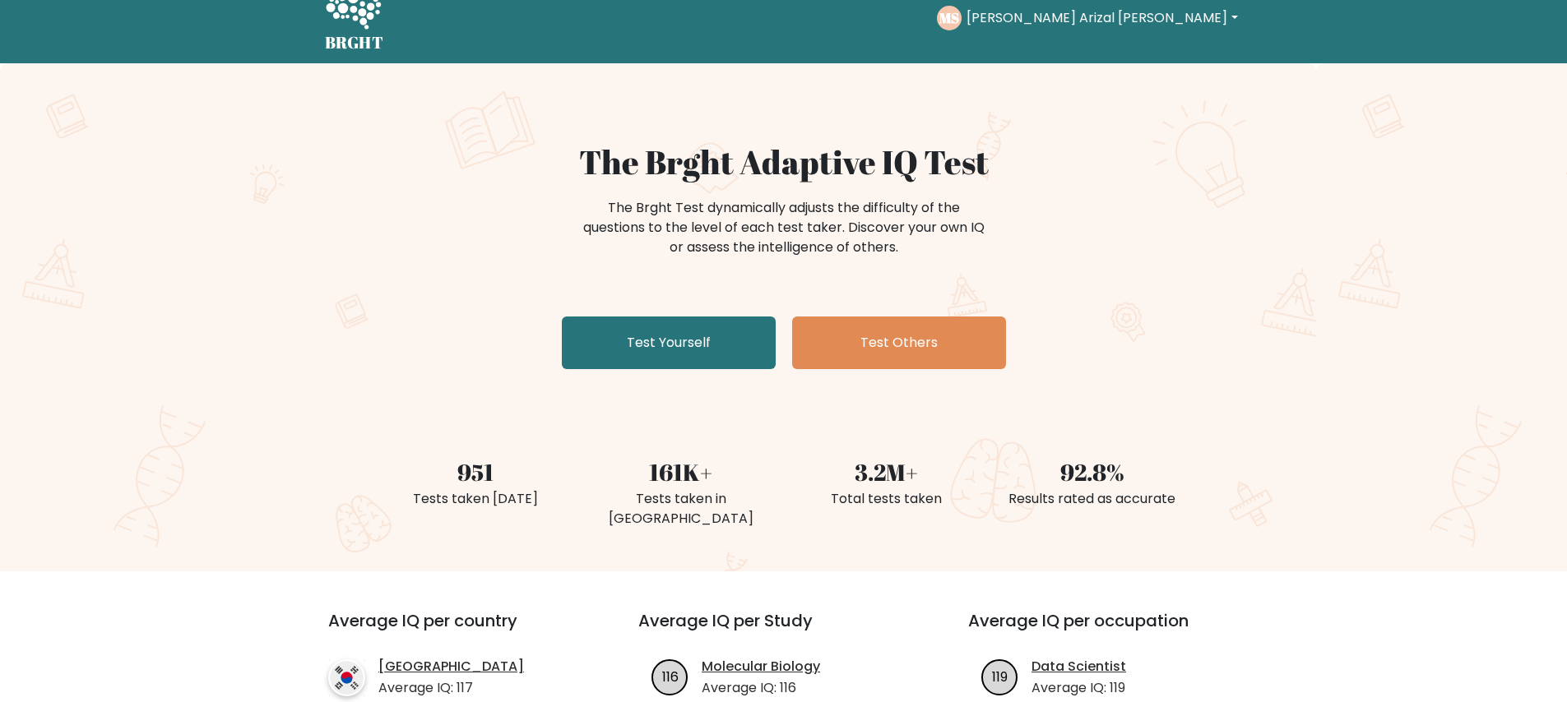
drag, startPoint x: 1210, startPoint y: 33, endPoint x: 1207, endPoint y: 24, distance: 9.6
click at [1207, 24] on div "[PERSON_NAME] Arizal [PERSON_NAME] Dashboard Profile Settings Logout" at bounding box center [1089, 18] width 305 height 38
click at [1207, 24] on button "[PERSON_NAME] Arizal [PERSON_NAME]" at bounding box center [1102, 17] width 281 height 21
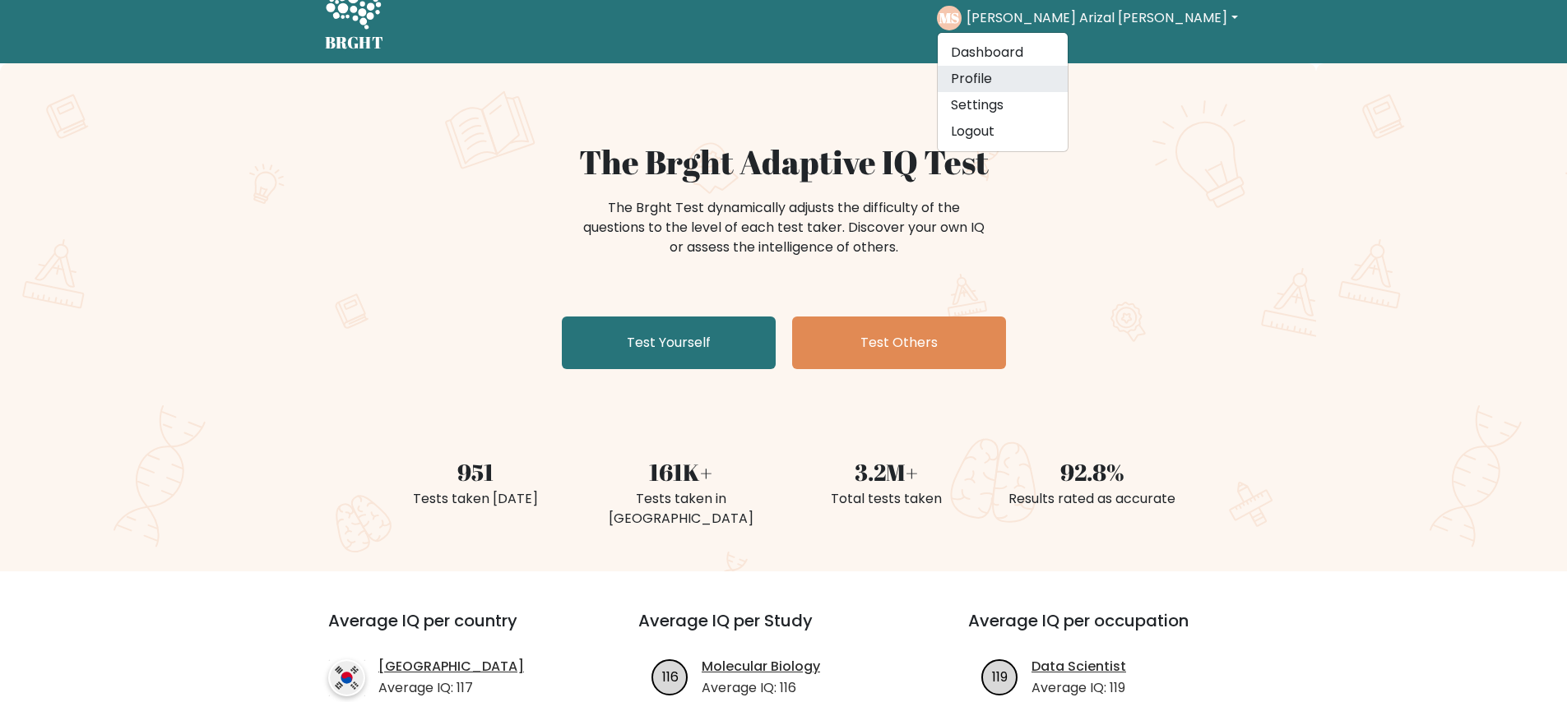
click at [1068, 79] on link "Profile" at bounding box center [1003, 79] width 130 height 26
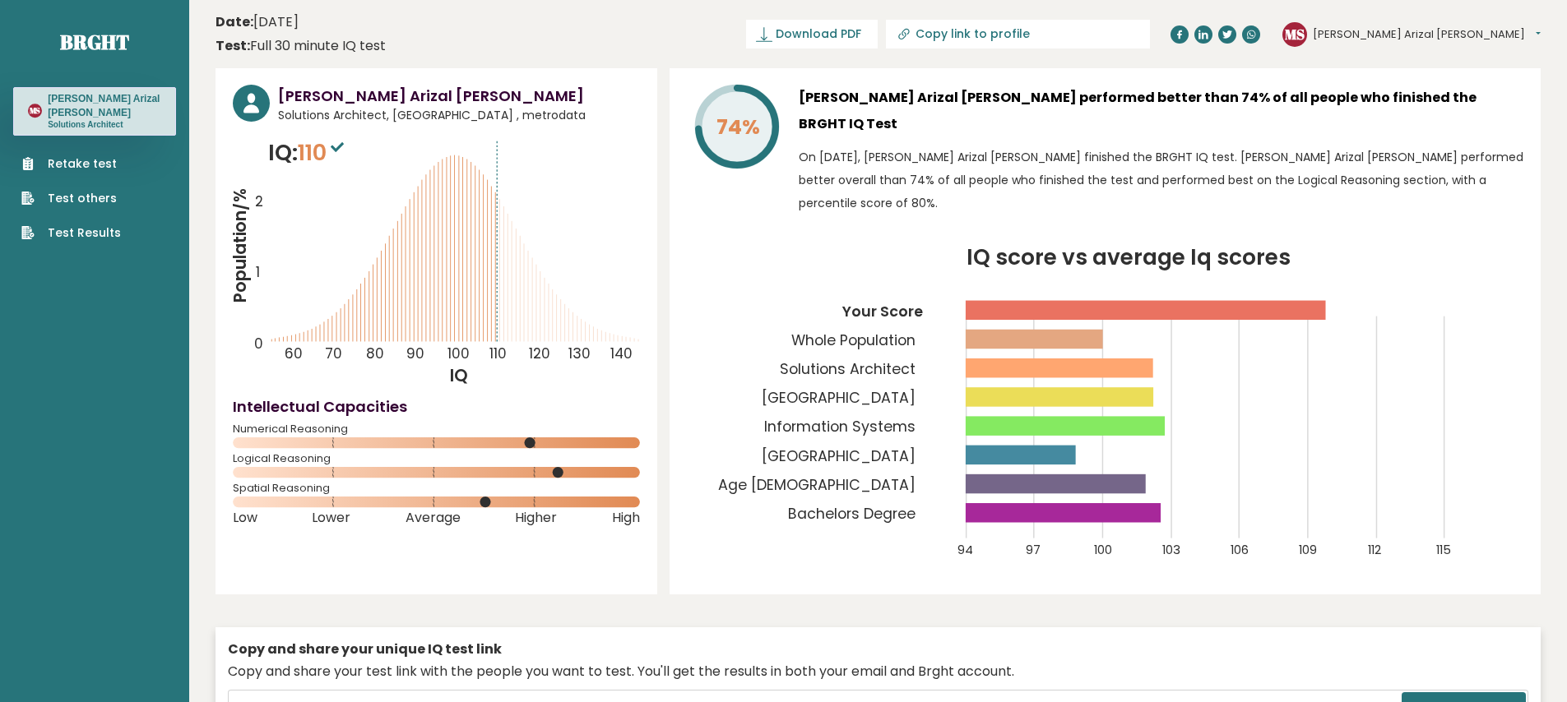
click at [82, 239] on link "Test Results" at bounding box center [71, 233] width 100 height 17
click at [96, 46] on link "Brght" at bounding box center [94, 42] width 69 height 26
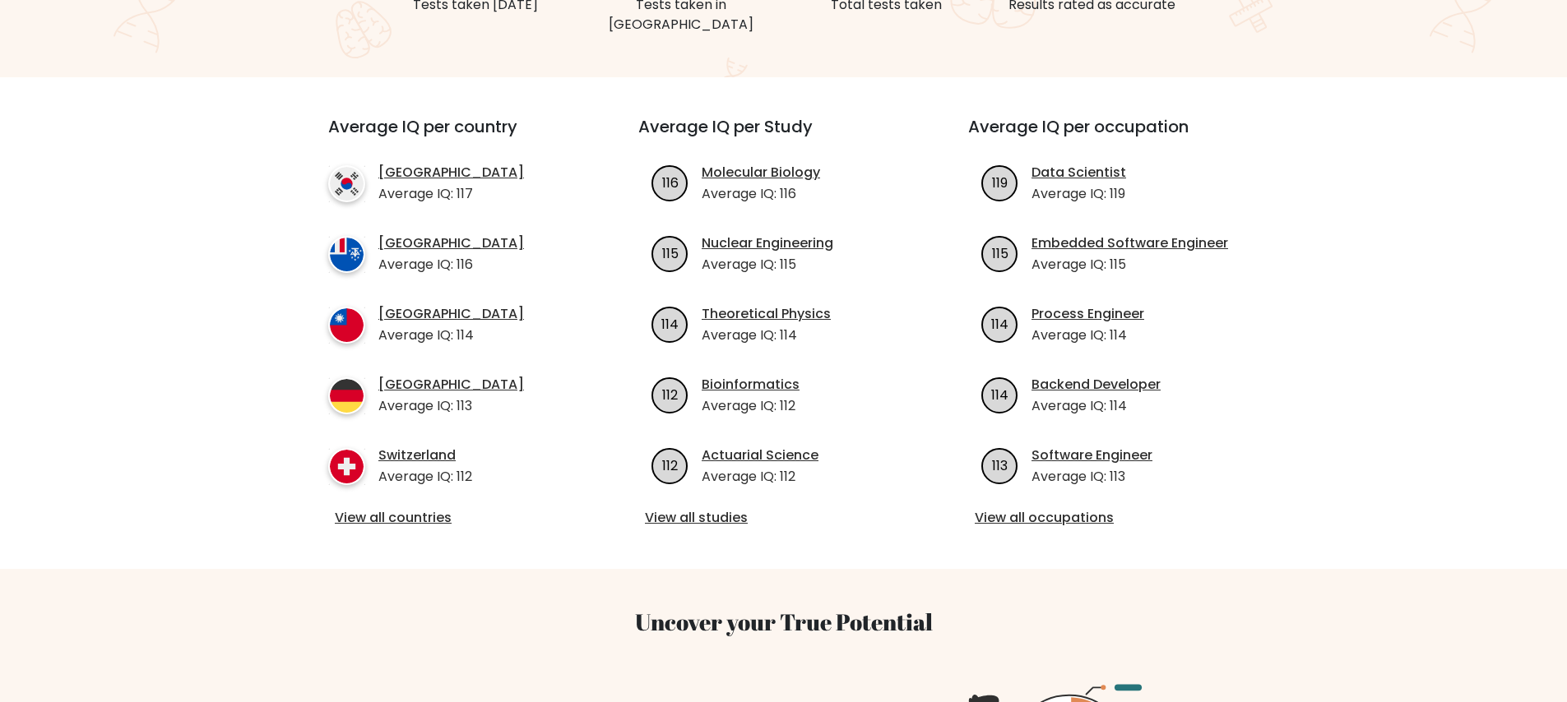
scroll to position [522, 0]
click at [406, 508] on link "View all countries" at bounding box center [454, 518] width 238 height 20
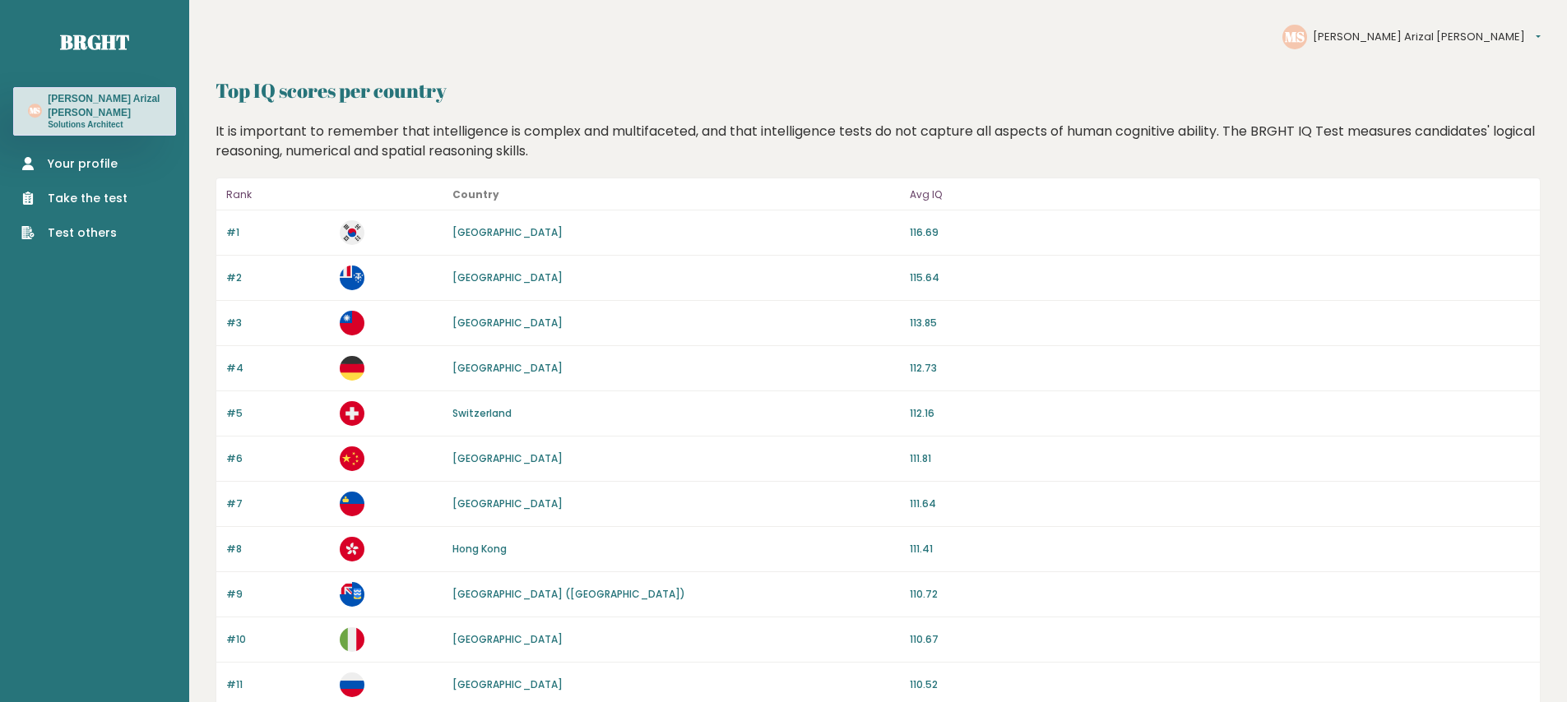
click at [73, 171] on link "Your profile" at bounding box center [74, 163] width 106 height 17
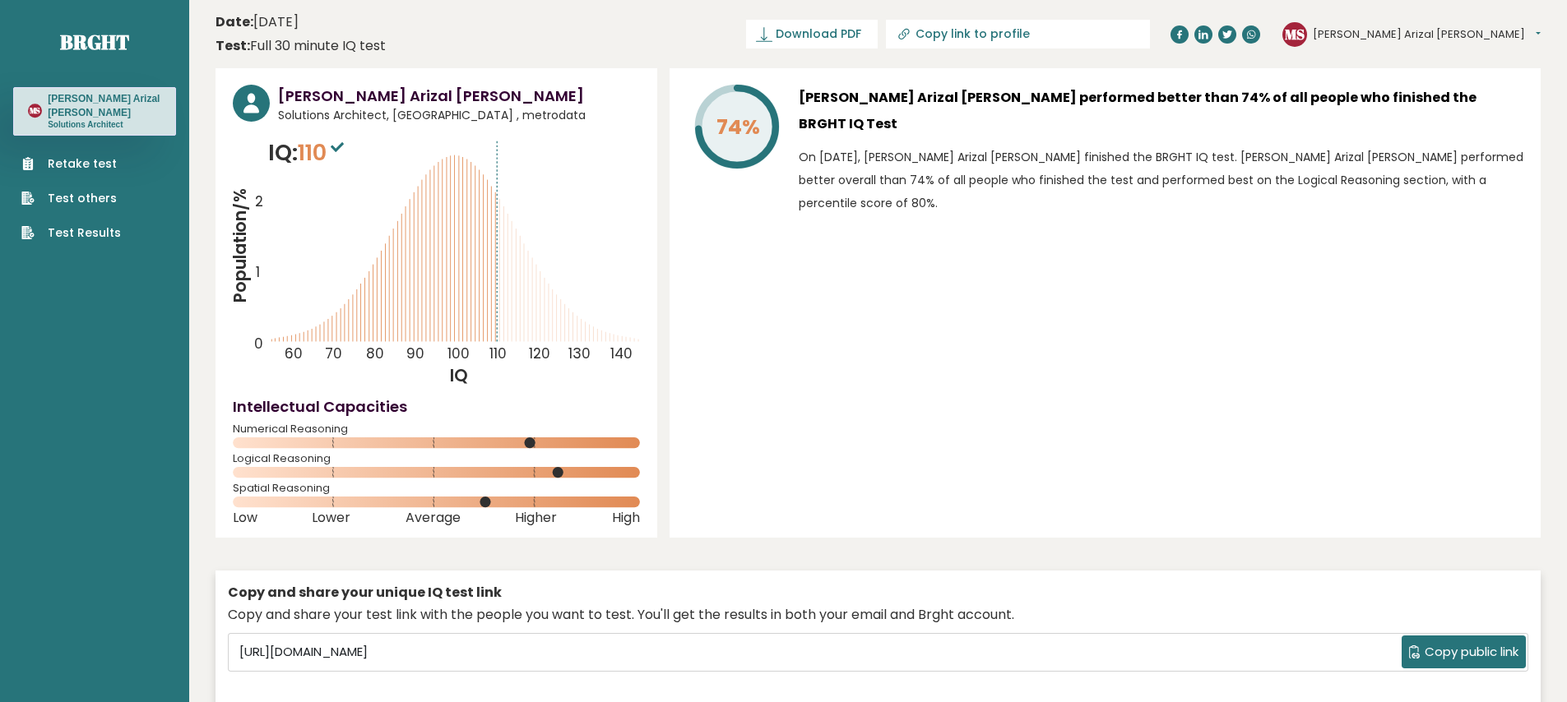
click at [342, 147] on icon at bounding box center [337, 147] width 13 height 10
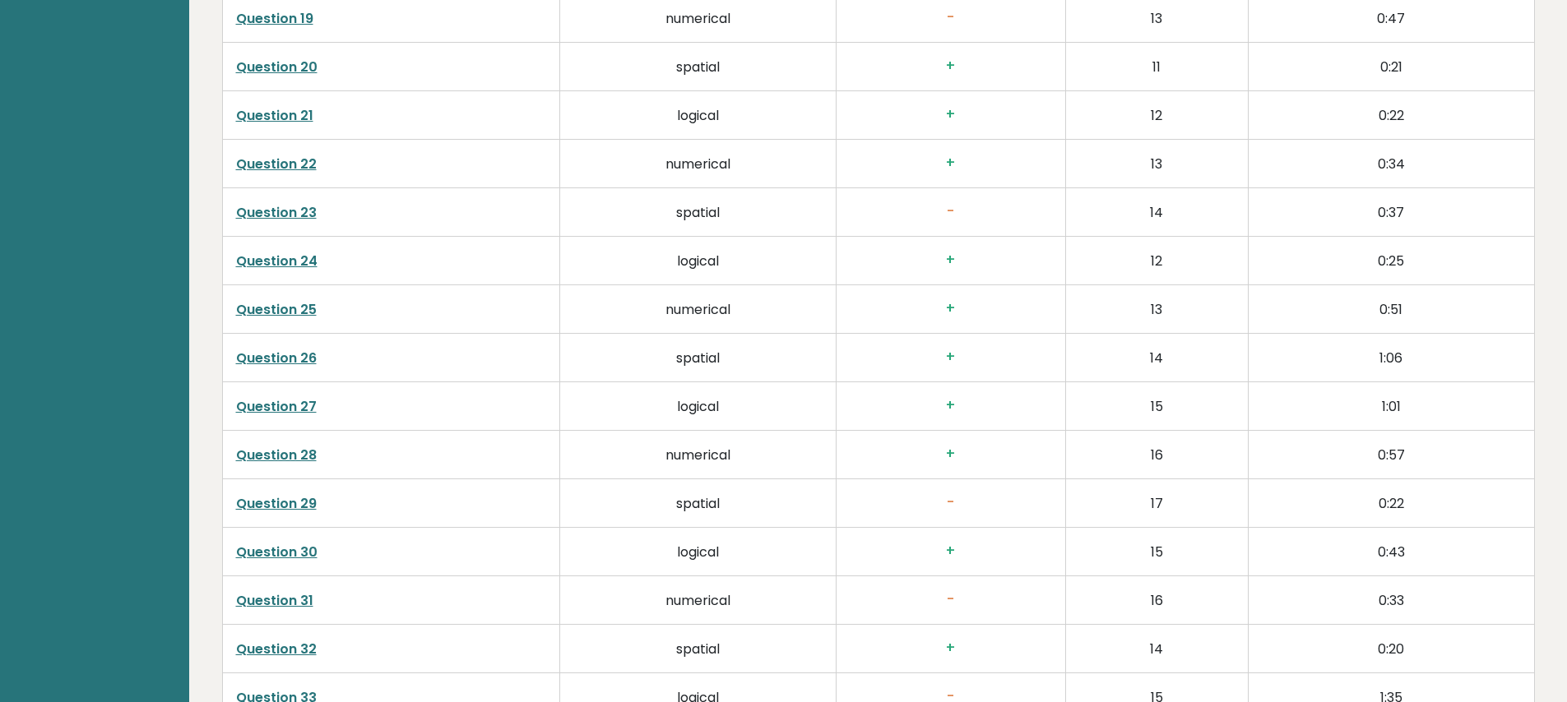
scroll to position [1790, 0]
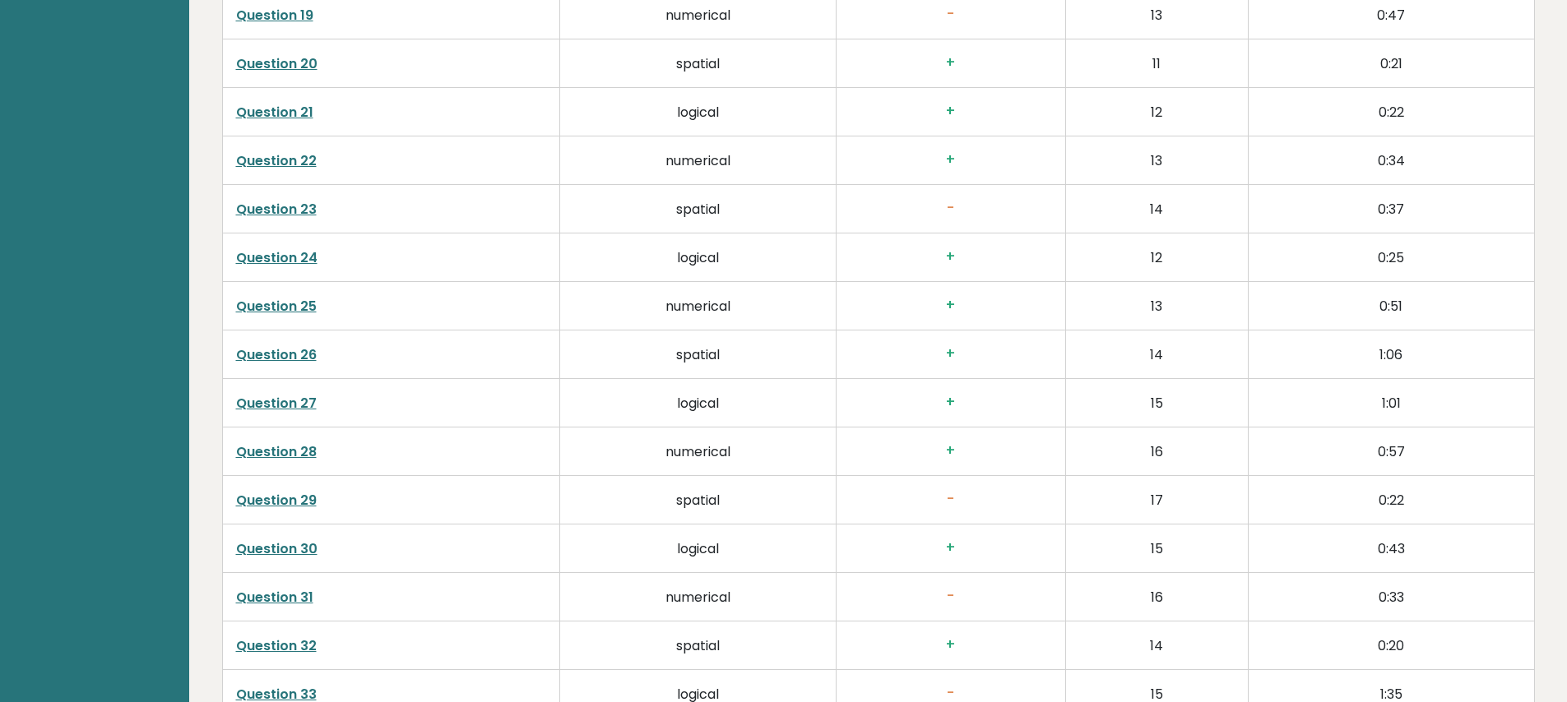
click at [300, 304] on link "Question 25" at bounding box center [276, 306] width 81 height 19
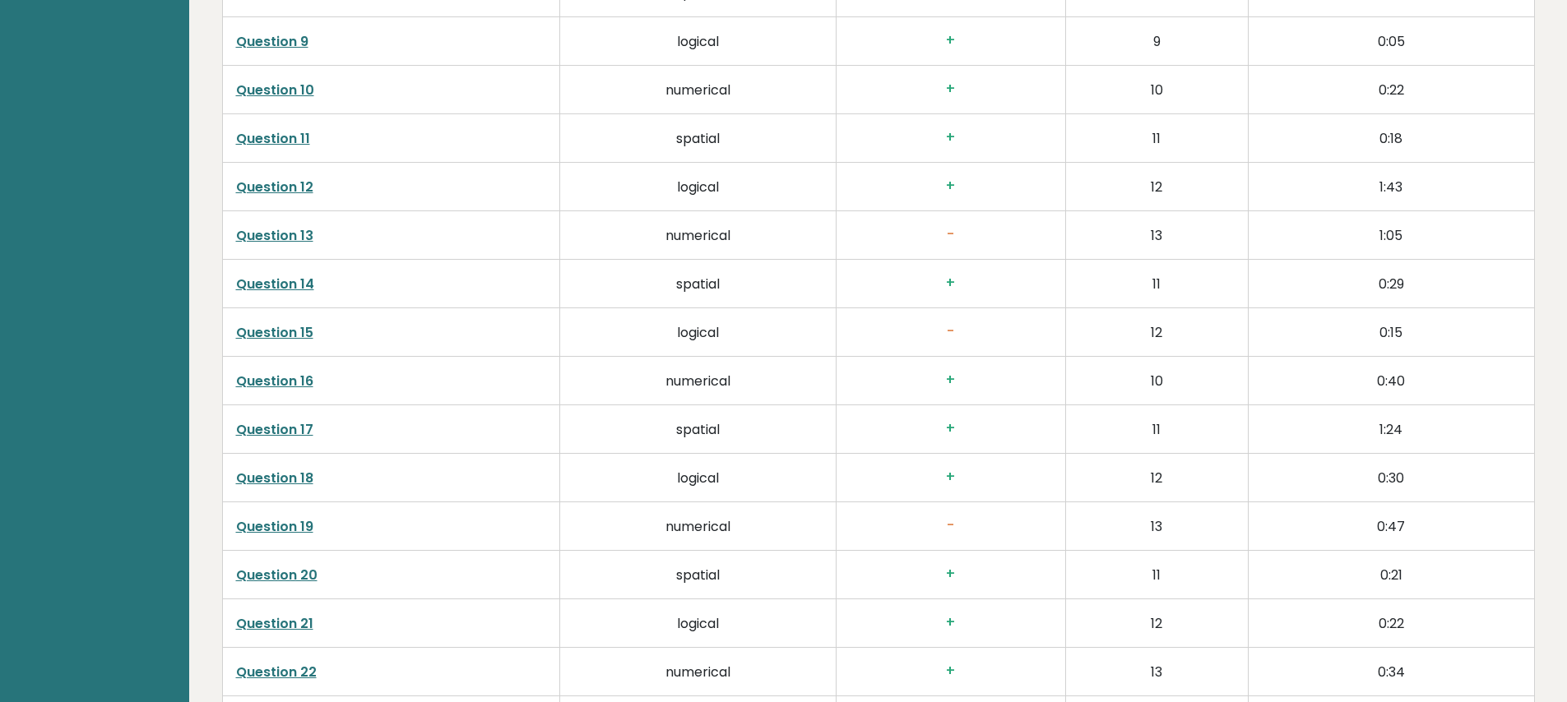
scroll to position [1282, 0]
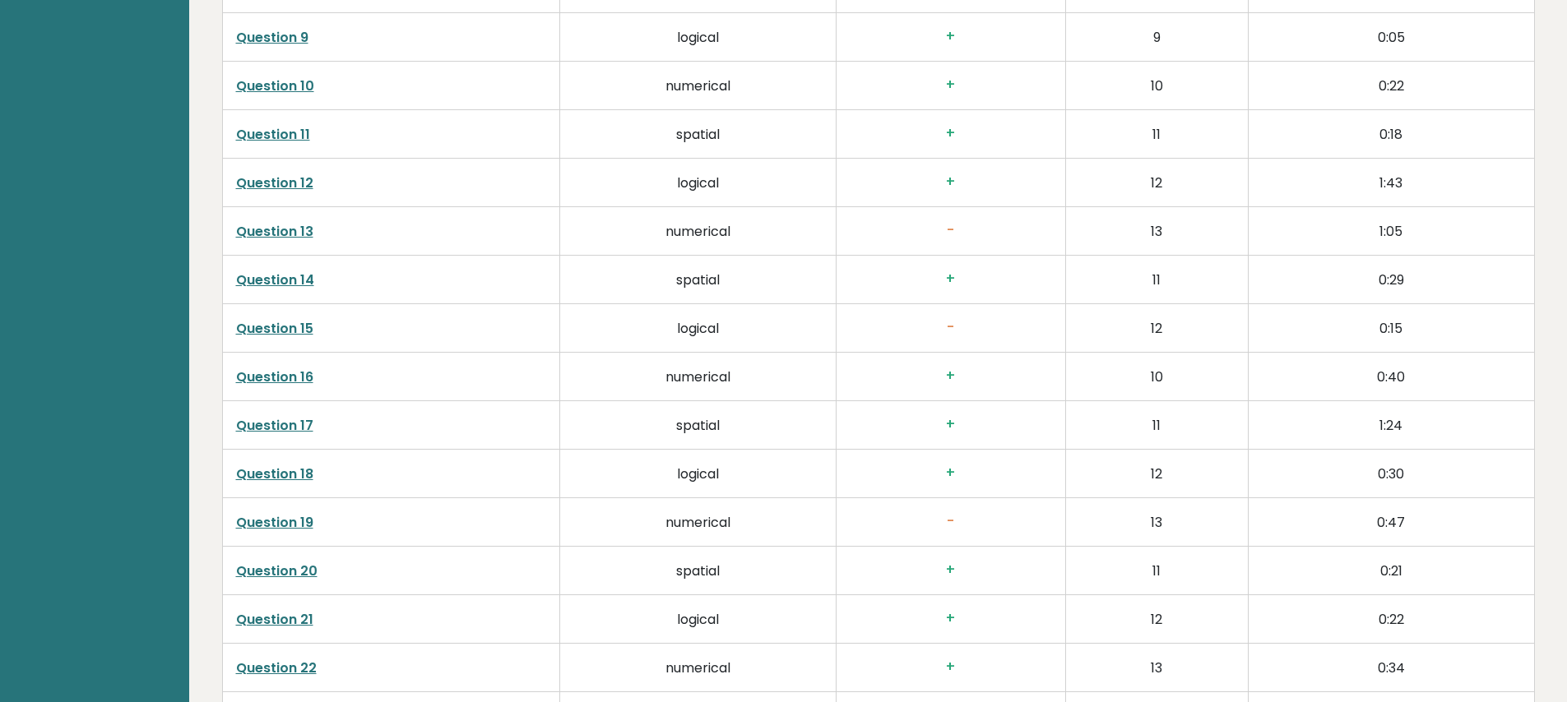
click at [255, 234] on link "Question 13" at bounding box center [274, 231] width 77 height 19
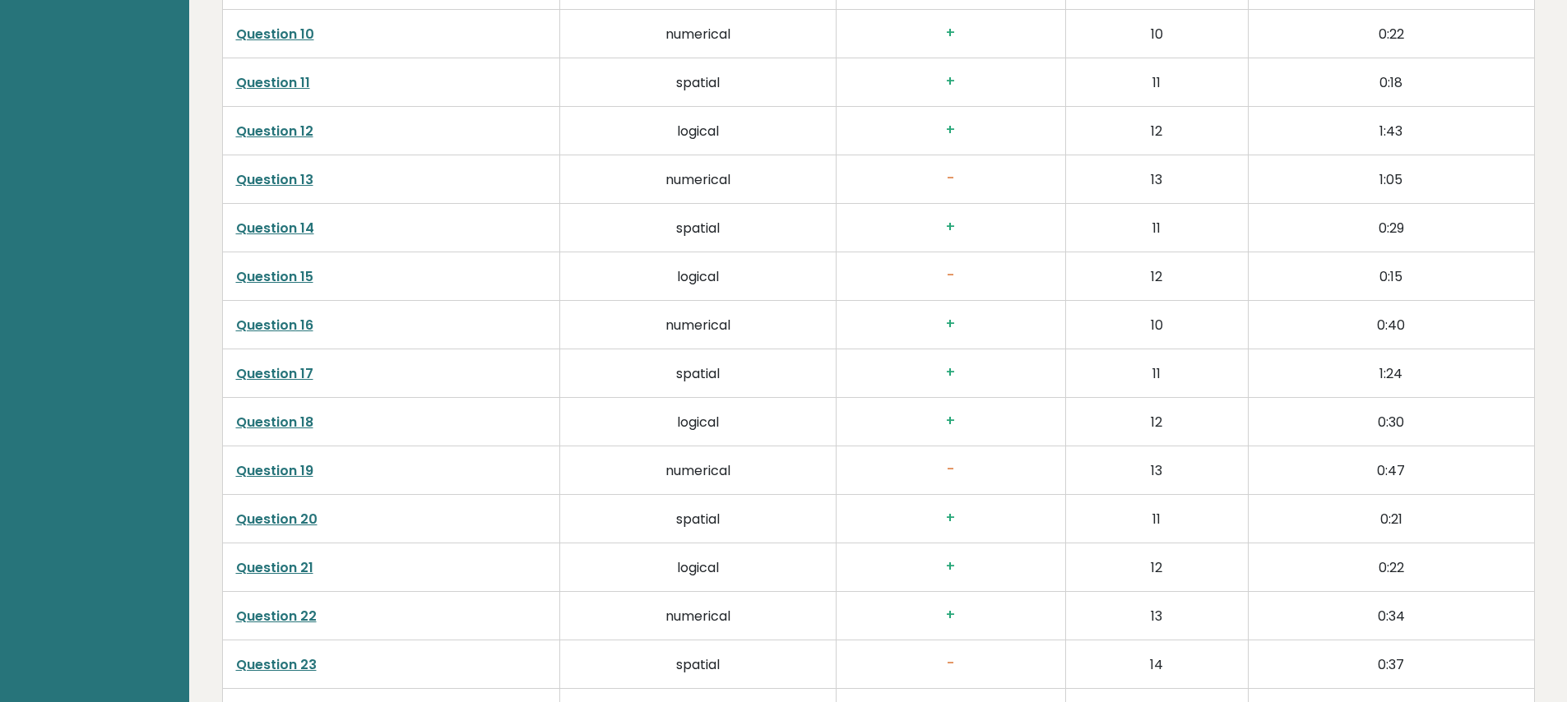
scroll to position [1335, 0]
click at [288, 276] on link "Question 15" at bounding box center [274, 276] width 77 height 19
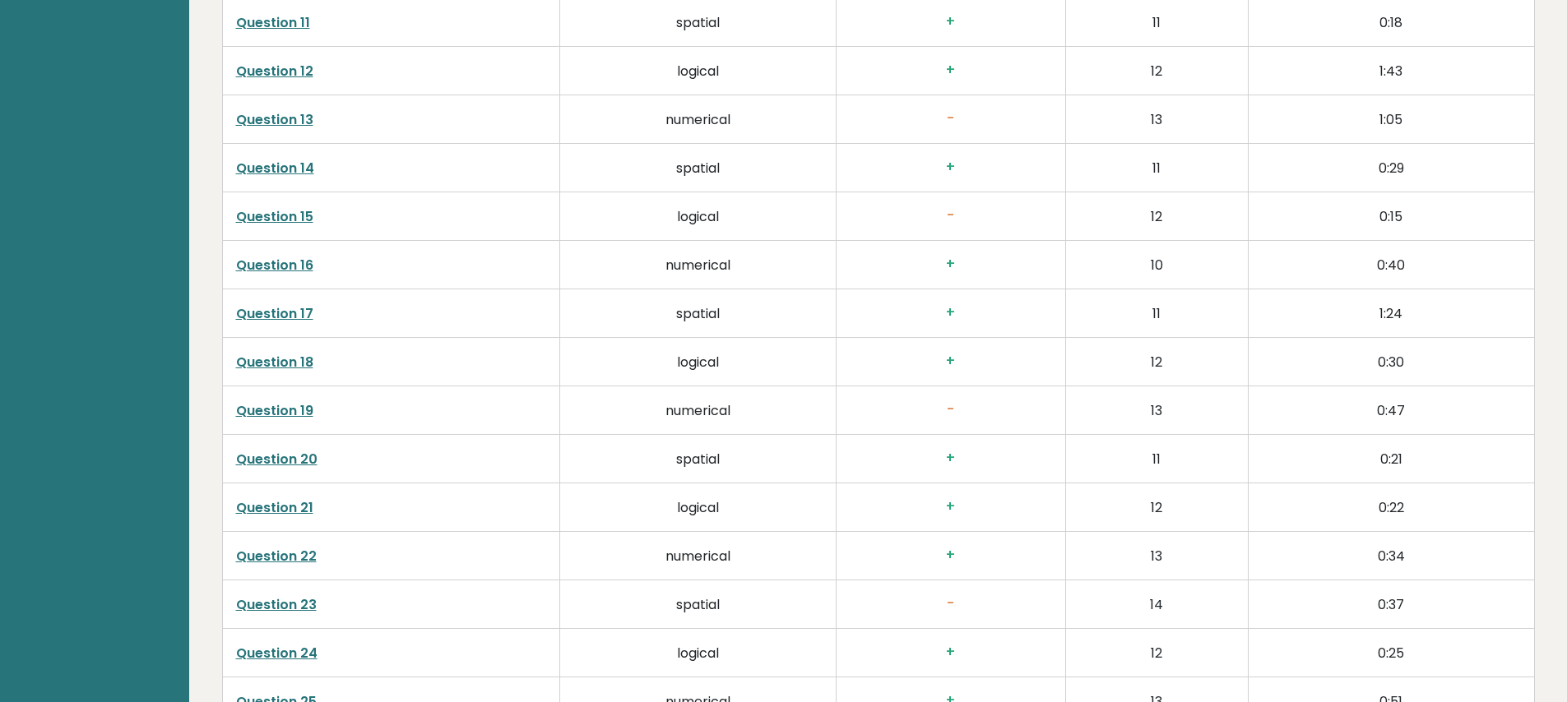
scroll to position [1396, 0]
click at [291, 214] on link "Question 15" at bounding box center [274, 215] width 77 height 19
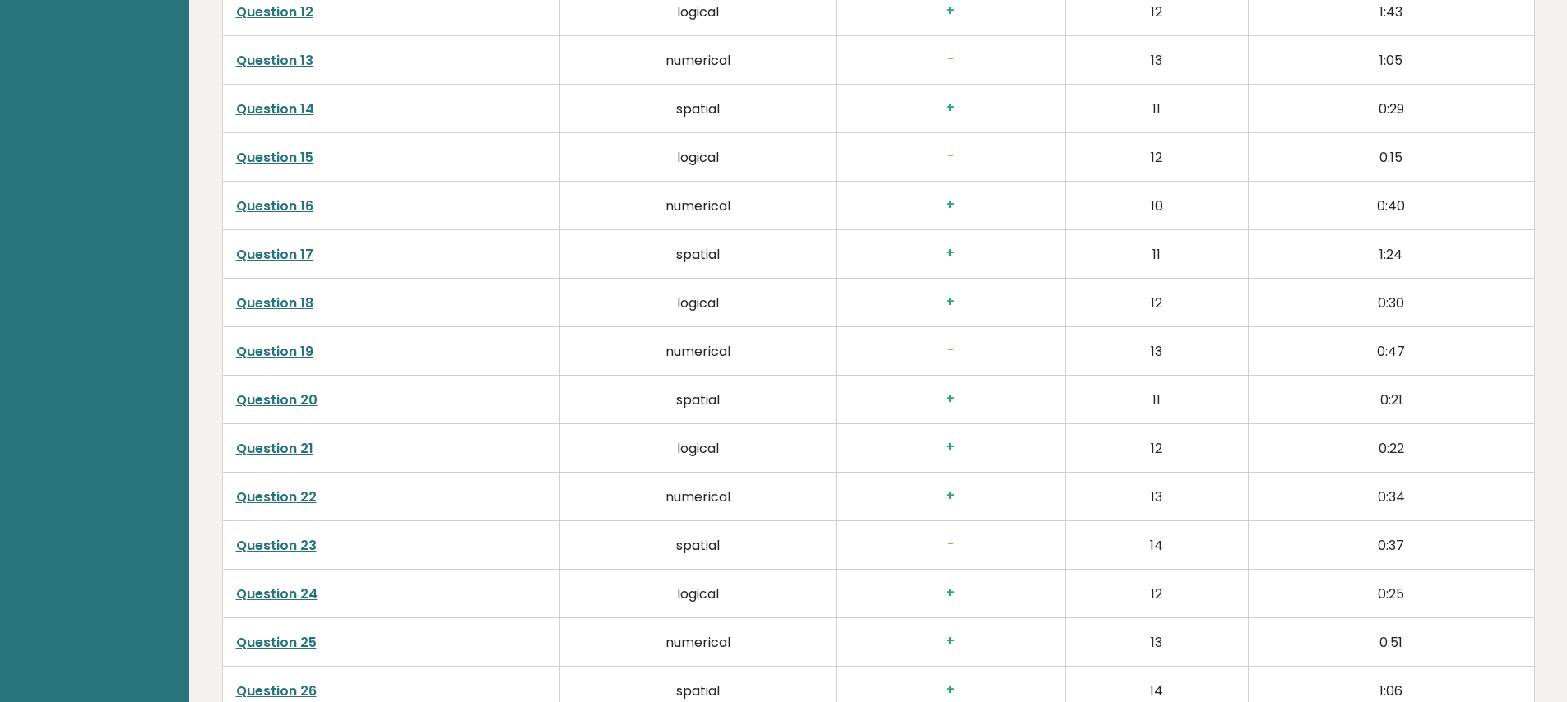
scroll to position [1457, 0]
click at [294, 350] on link "Question 19" at bounding box center [274, 348] width 77 height 19
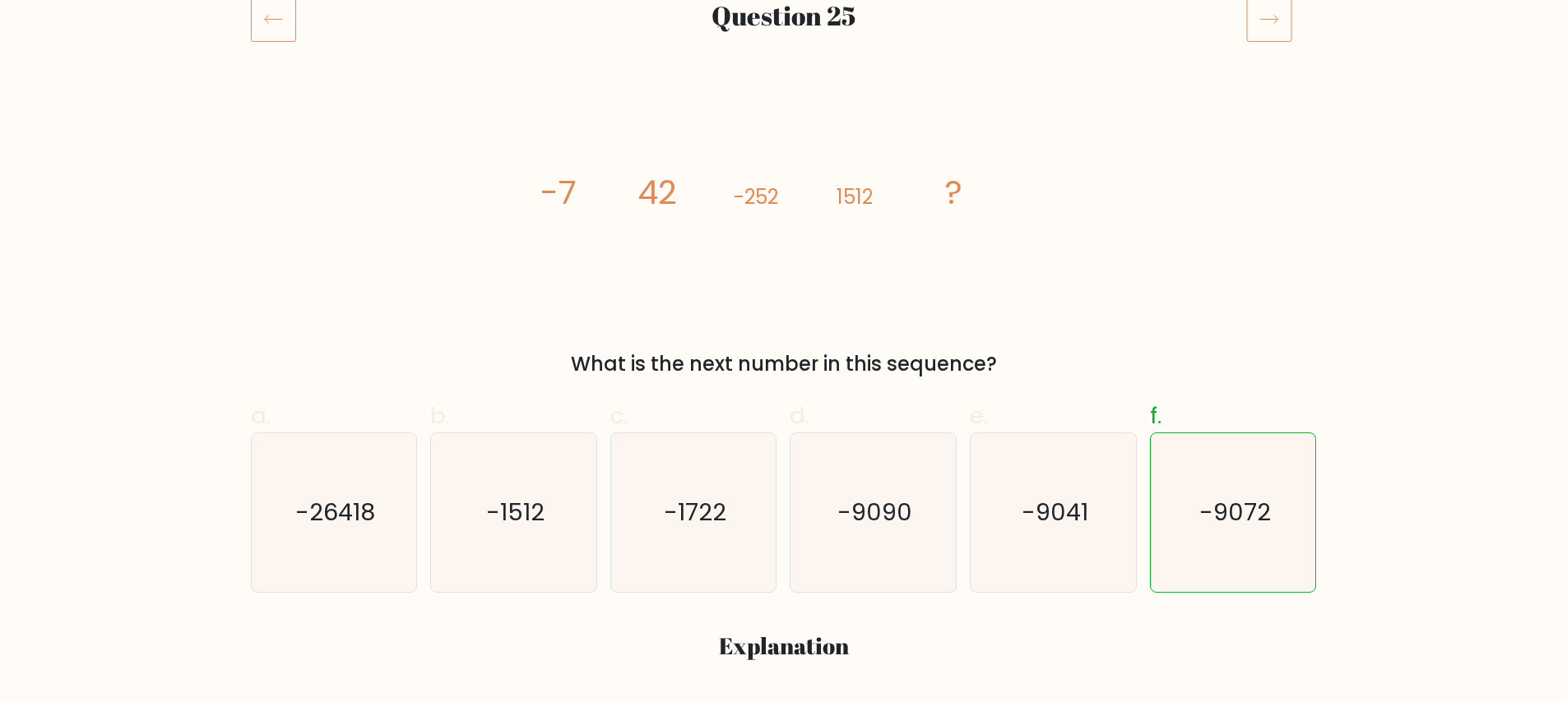
scroll to position [171, 0]
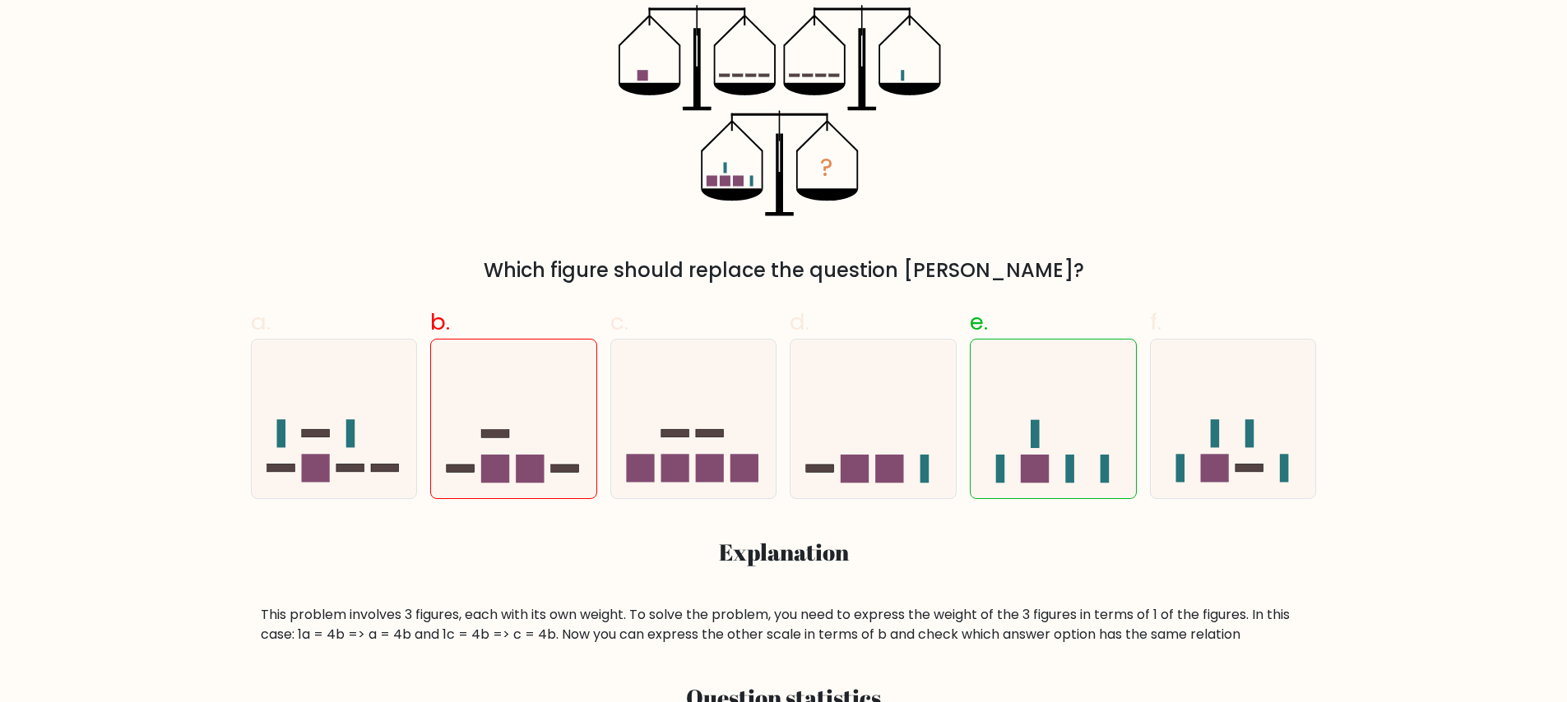
scroll to position [325, 0]
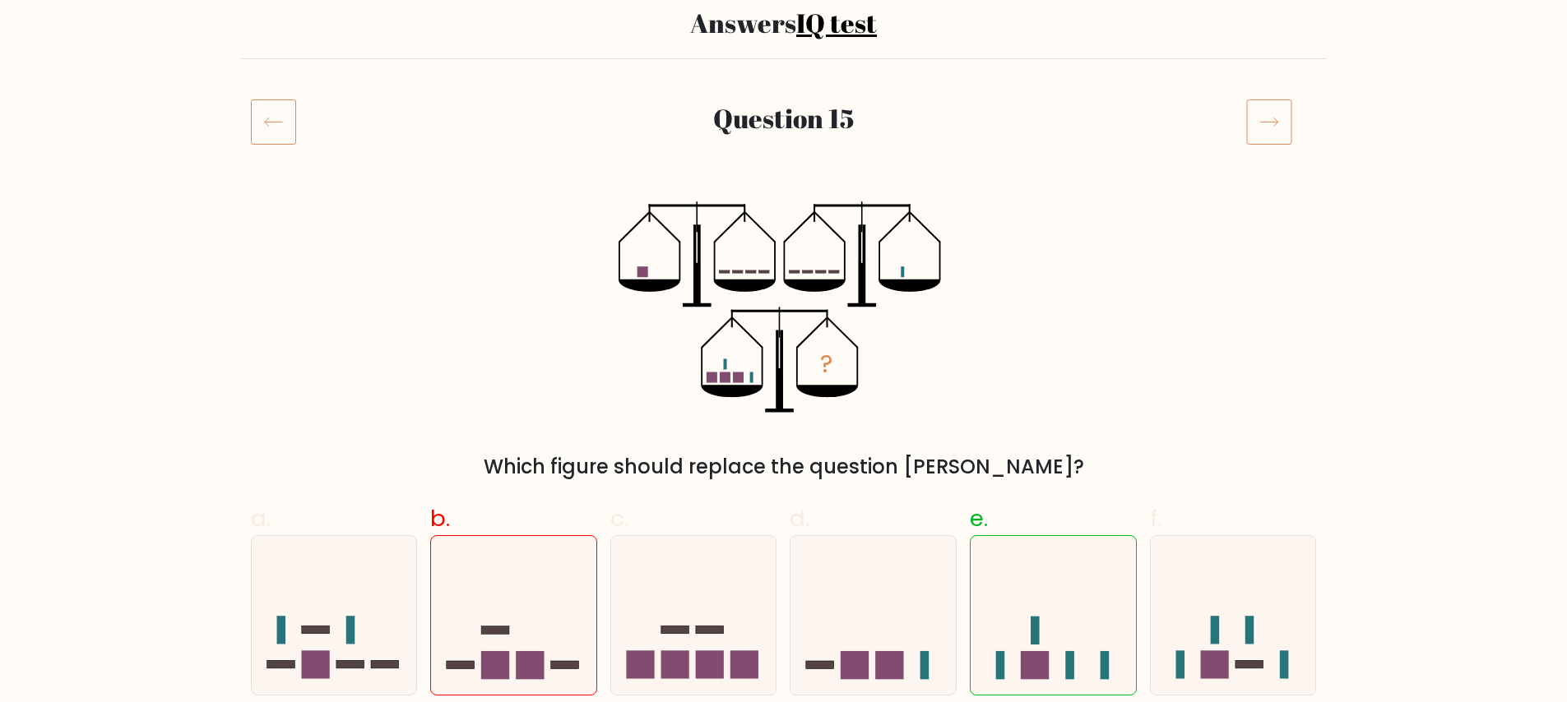
scroll to position [72, 0]
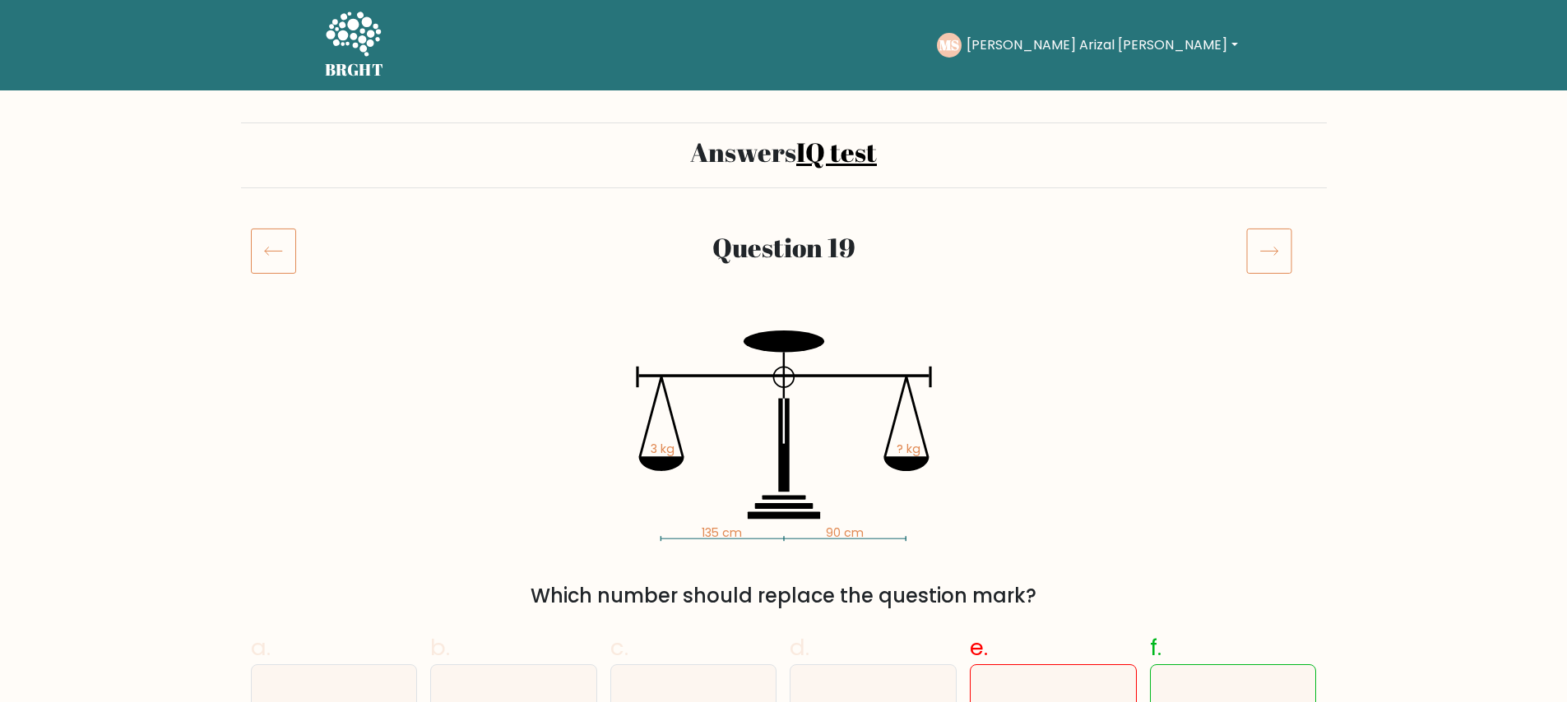
click at [353, 45] on icon at bounding box center [353, 34] width 55 height 44
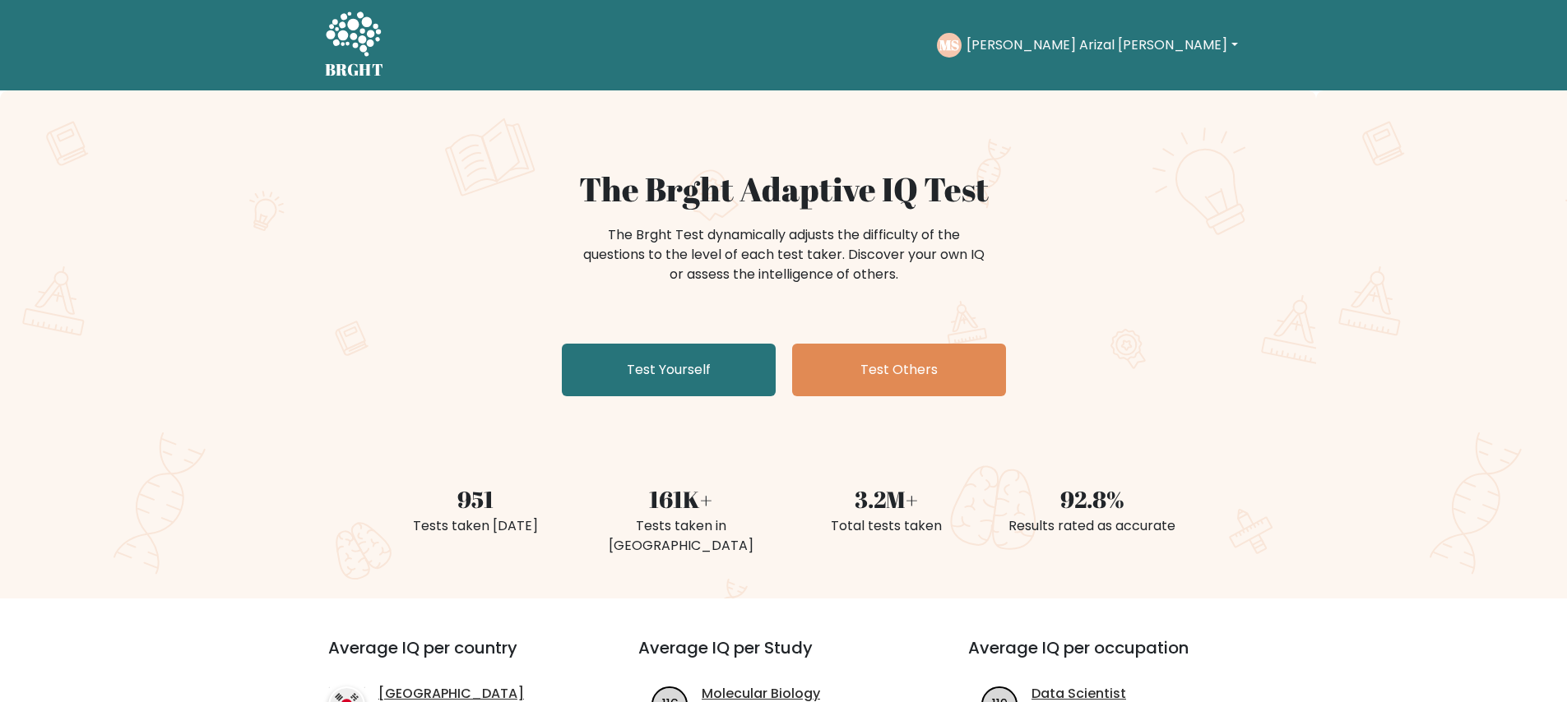
click at [1124, 39] on button "[PERSON_NAME] Arizal [PERSON_NAME]" at bounding box center [1102, 45] width 281 height 21
click at [1068, 81] on link "Dashboard" at bounding box center [1003, 80] width 130 height 26
click at [1118, 58] on div "MS Mohammad Arizal Sandi Dashboard Profile Settings Logout" at bounding box center [1089, 45] width 305 height 38
click at [1130, 49] on button "[PERSON_NAME] Arizal [PERSON_NAME]" at bounding box center [1102, 45] width 281 height 21
click at [1068, 112] on link "Profile" at bounding box center [1003, 106] width 130 height 26
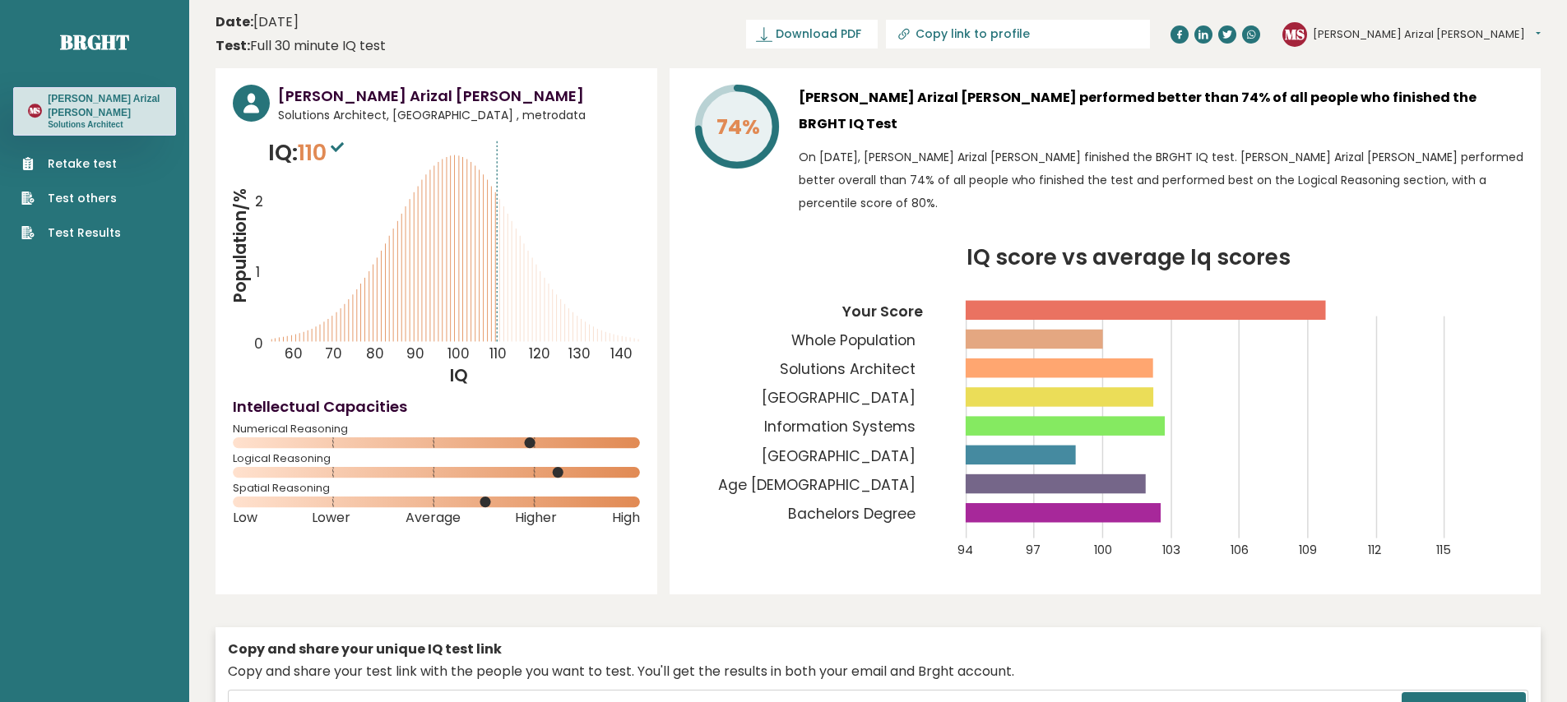
click at [893, 359] on tspan "Solutions Architect" at bounding box center [848, 369] width 136 height 20
click at [837, 388] on tspan "Universitas Gunadarma" at bounding box center [839, 398] width 154 height 20
click at [890, 447] on tspan "Indonesia" at bounding box center [839, 457] width 154 height 20
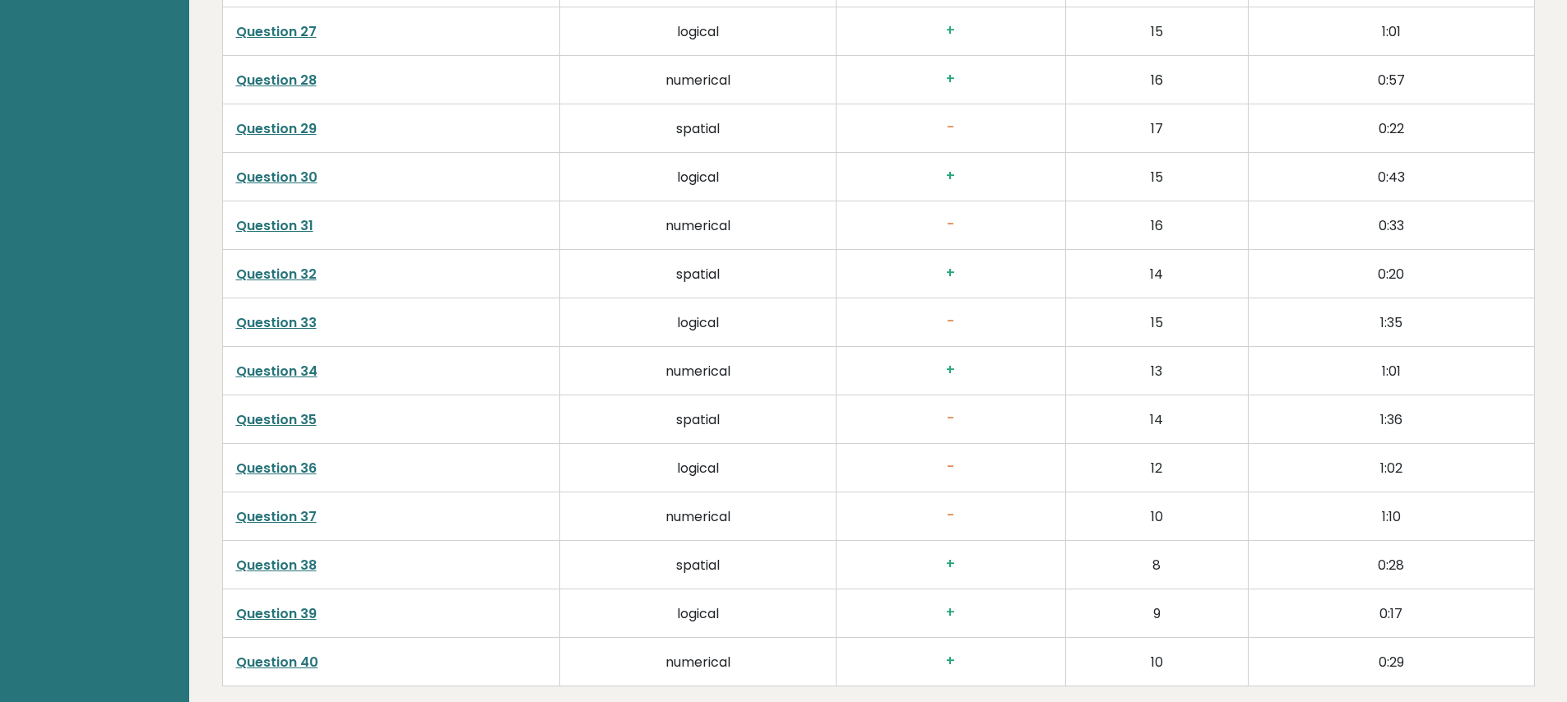
scroll to position [4476, 0]
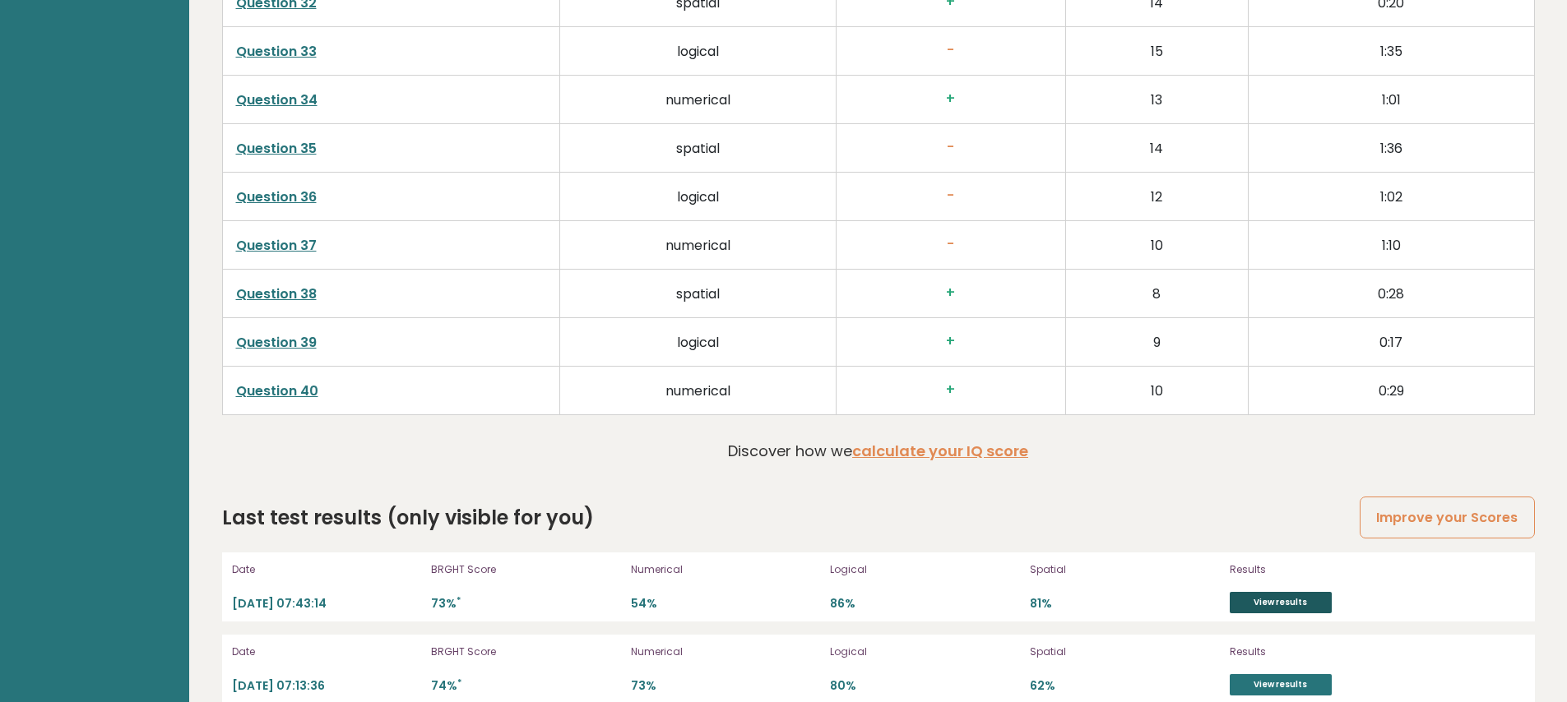
click at [1273, 592] on link "View results" at bounding box center [1281, 602] width 102 height 21
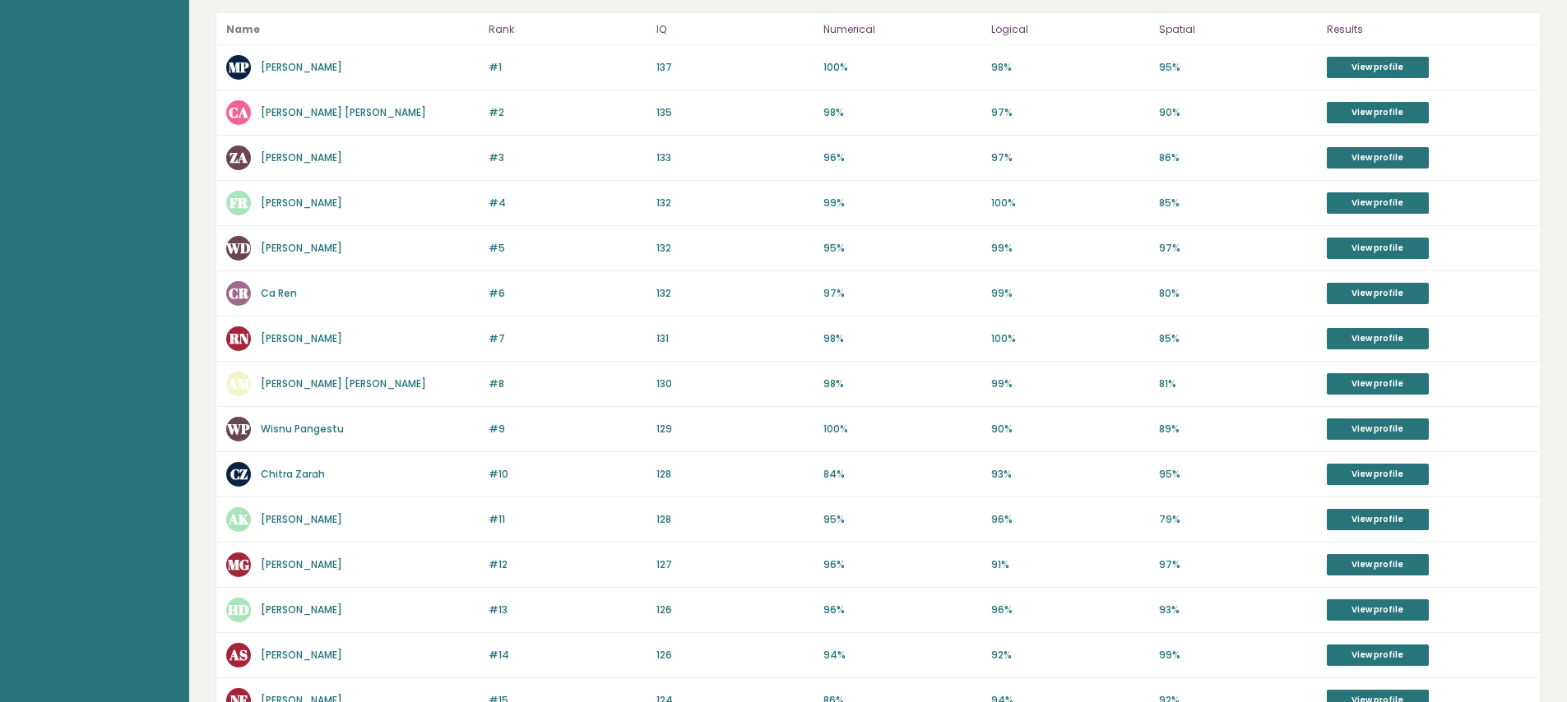
scroll to position [602, 0]
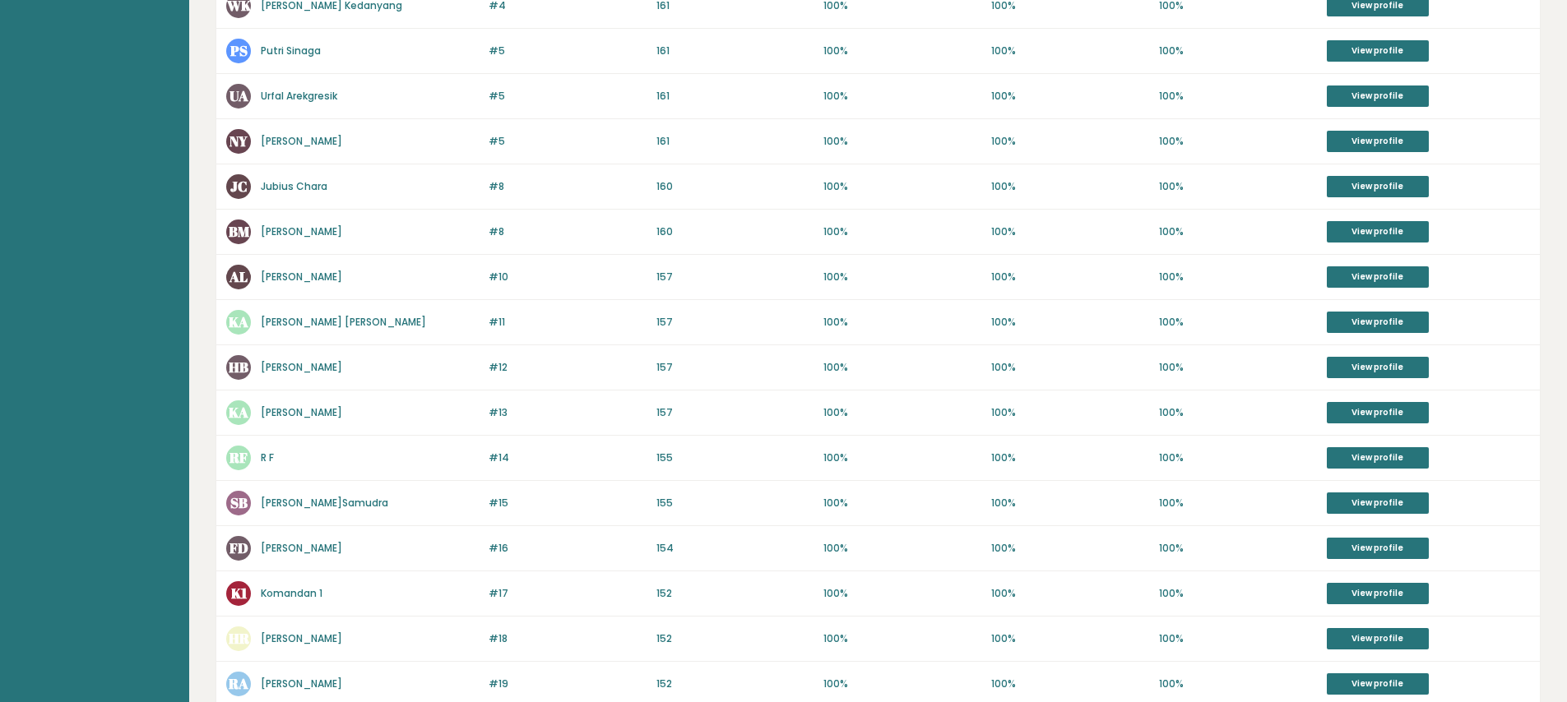
scroll to position [717, 0]
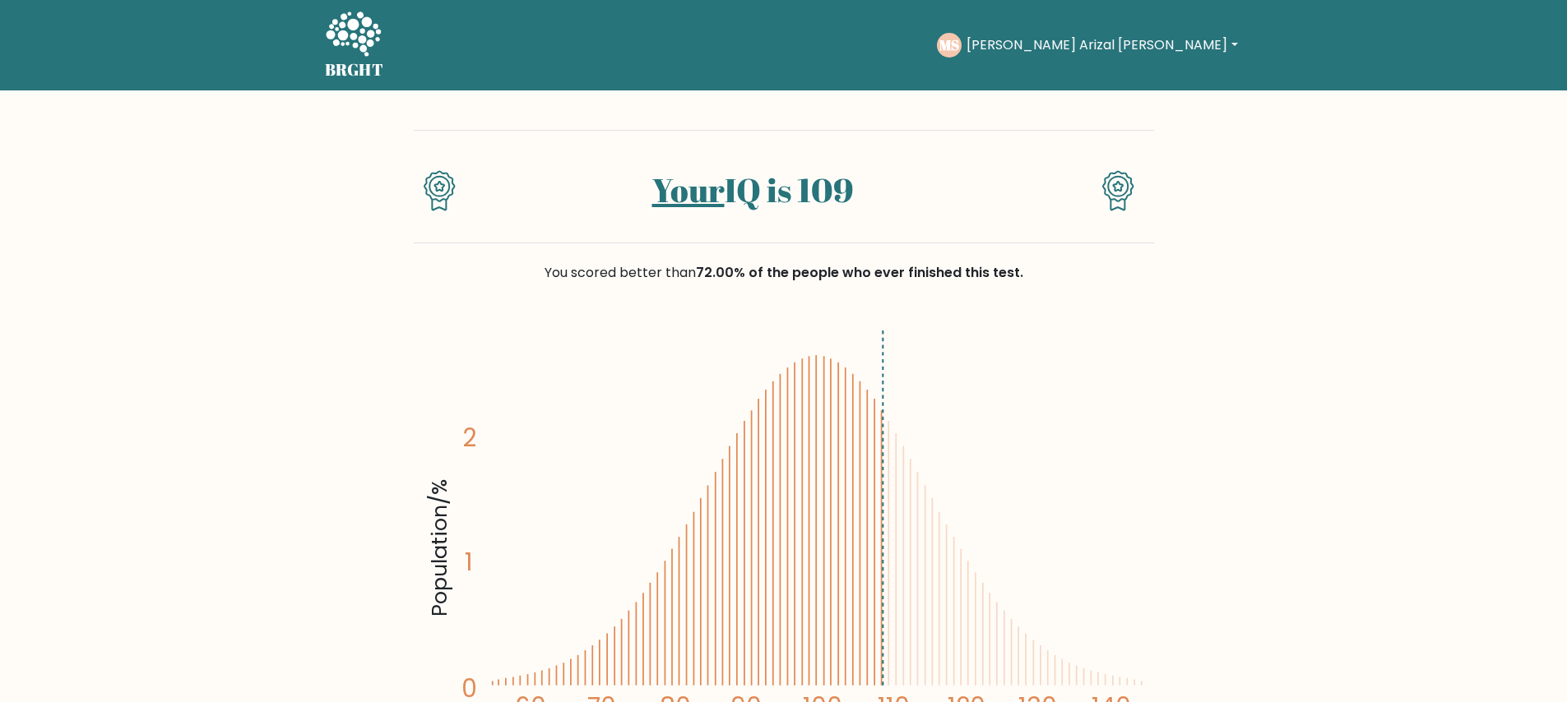
click at [375, 35] on icon at bounding box center [353, 35] width 57 height 49
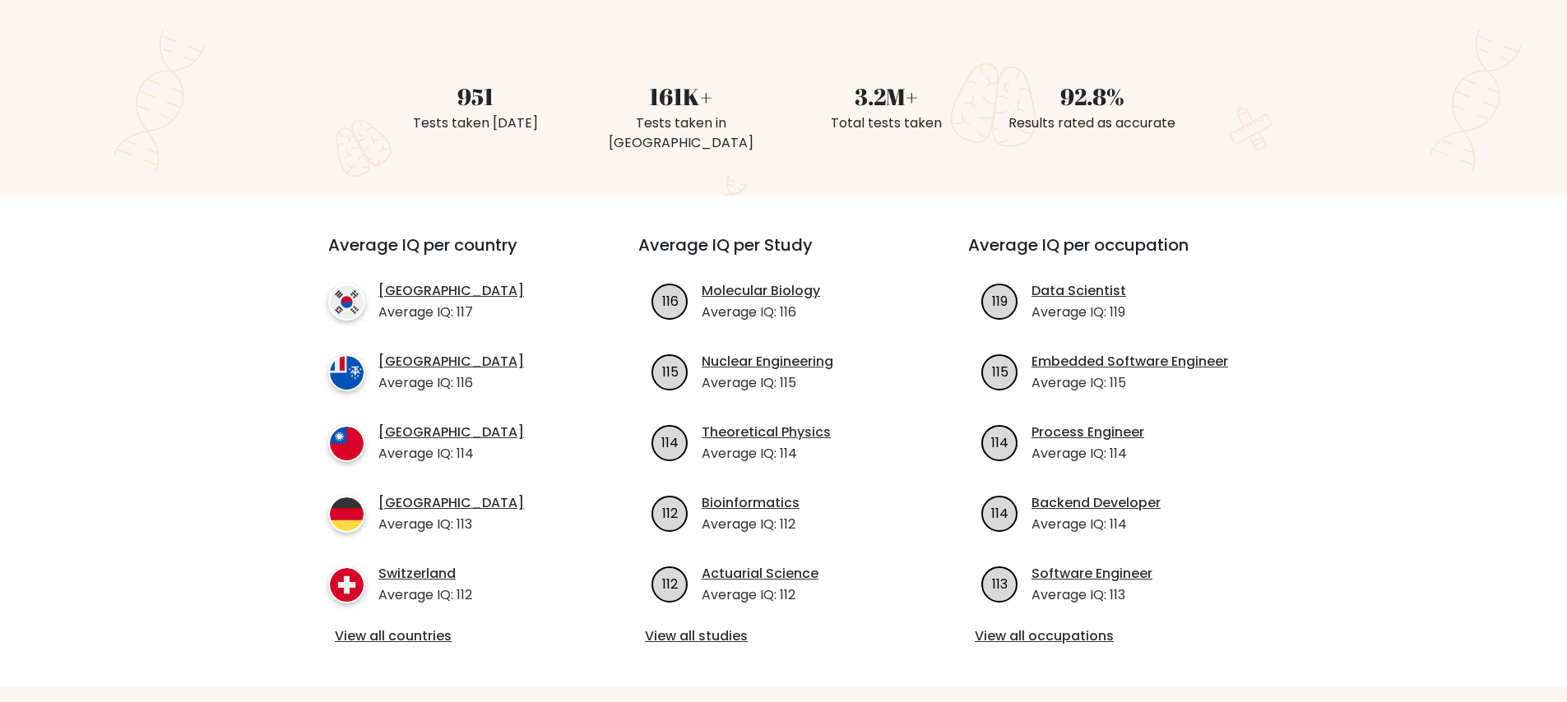
scroll to position [406, 0]
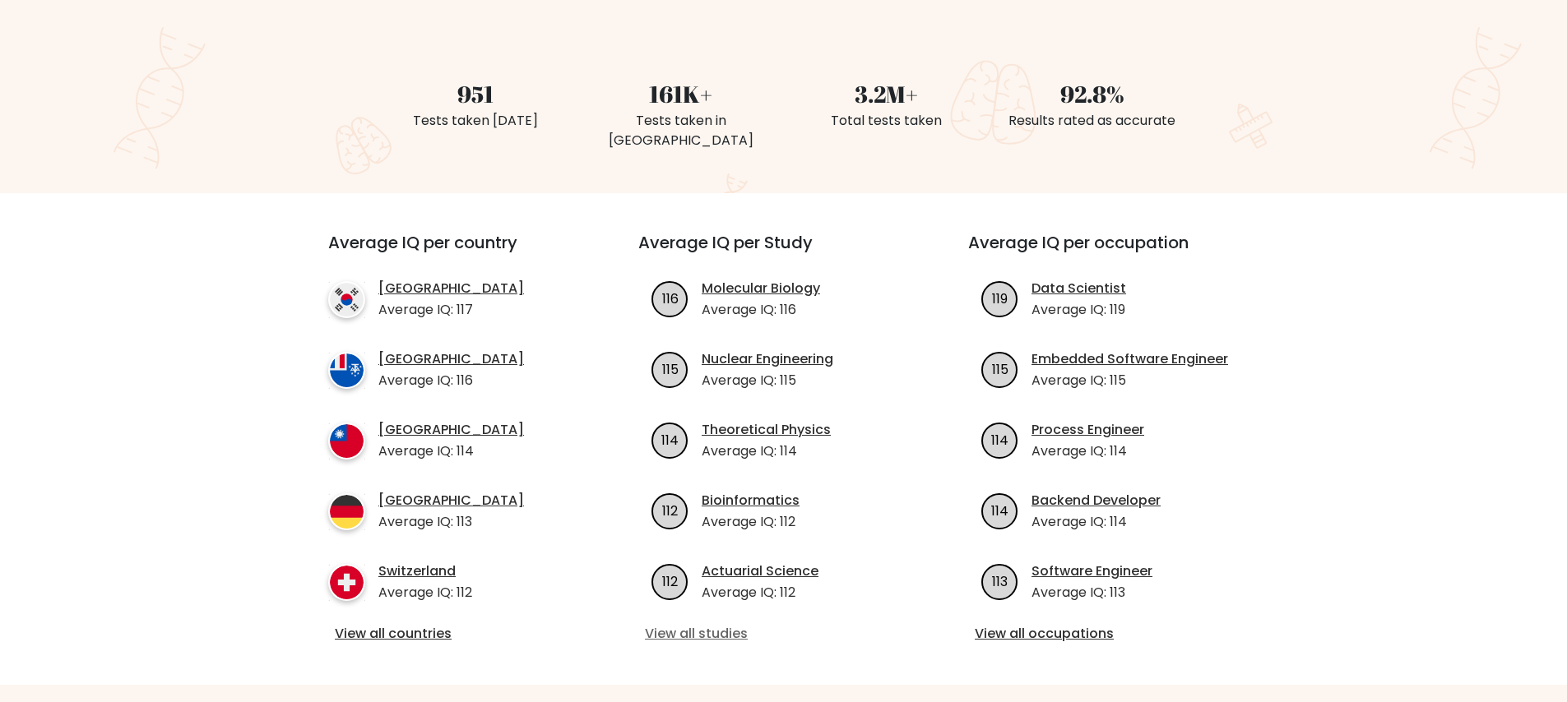
click at [679, 624] on link "View all studies" at bounding box center [783, 634] width 277 height 20
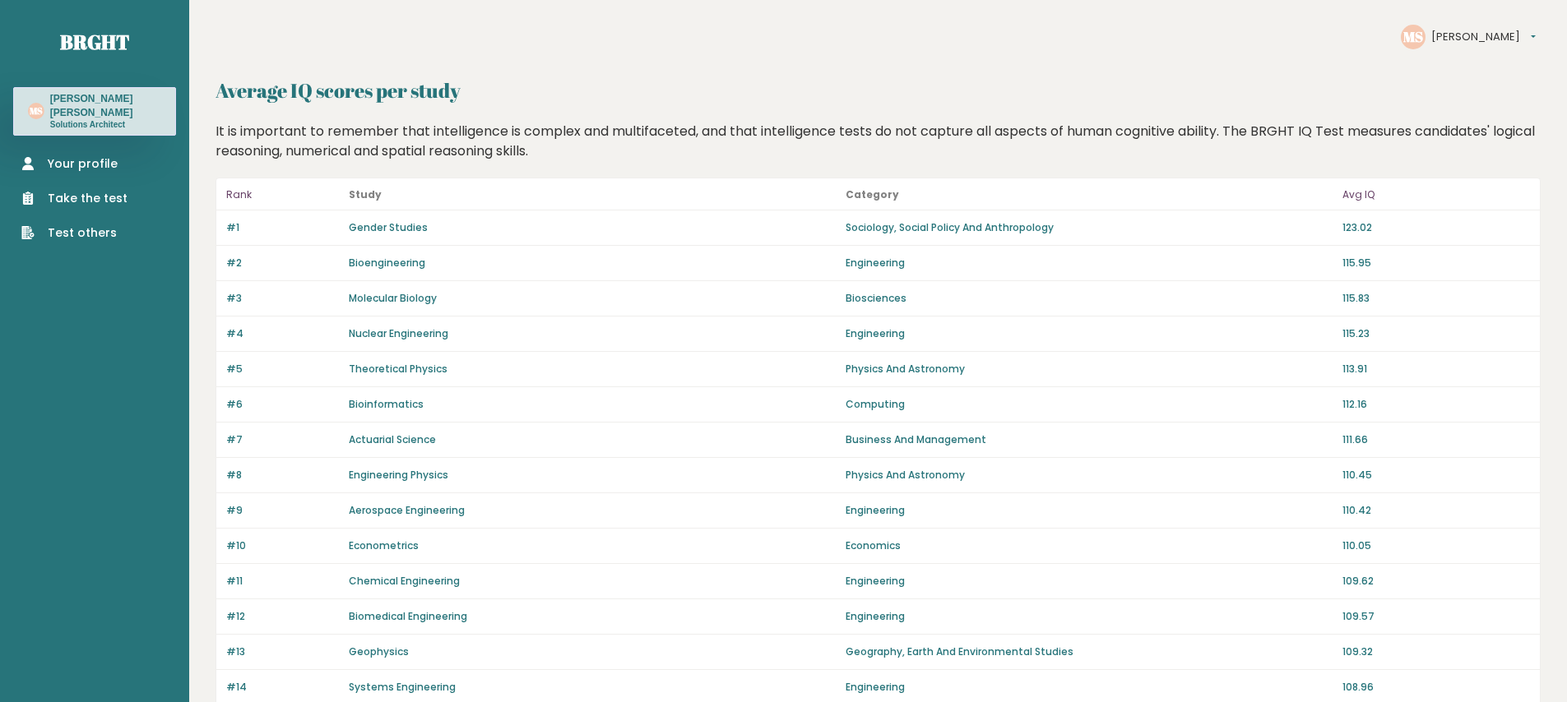
click at [68, 165] on link "Your profile" at bounding box center [74, 163] width 106 height 17
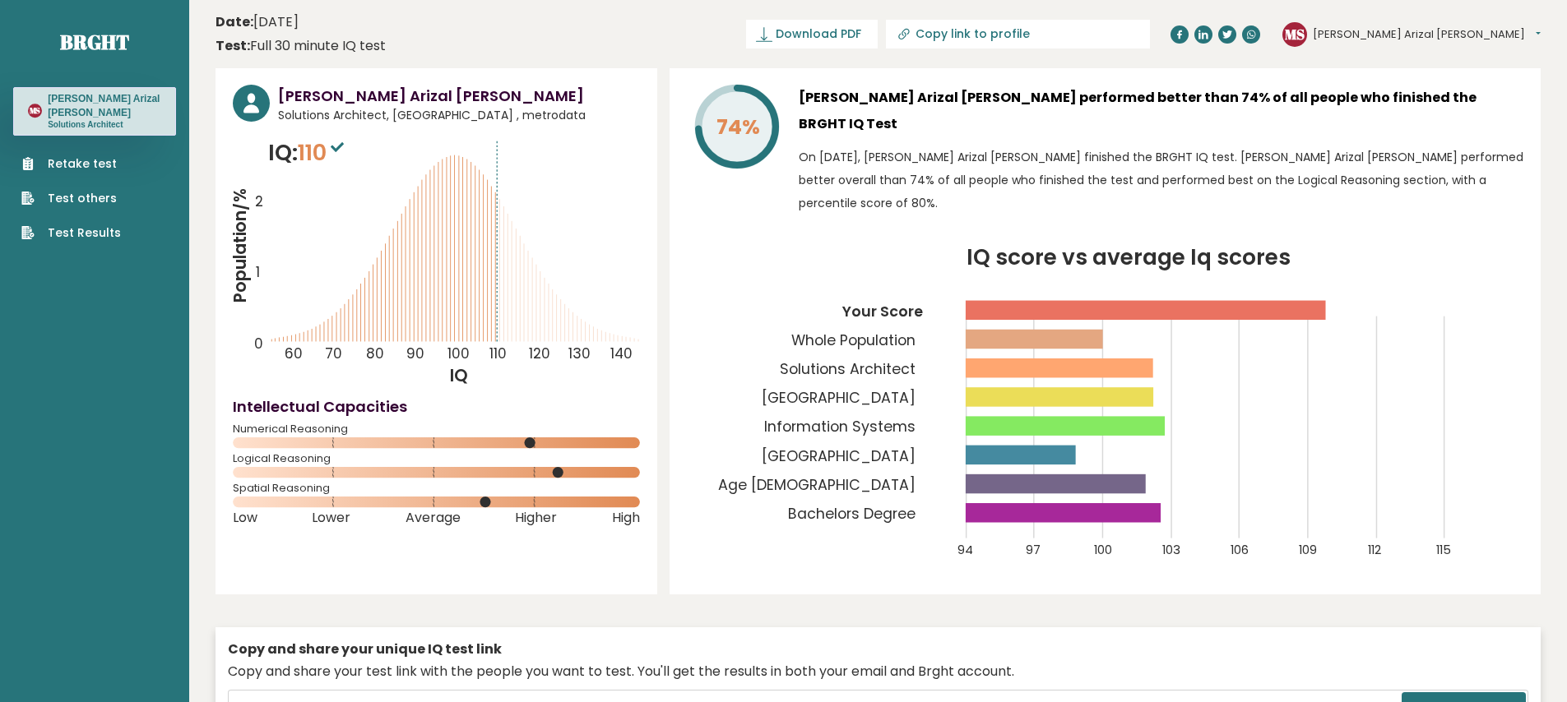
click at [829, 359] on tspan "Solutions Architect" at bounding box center [848, 369] width 136 height 20
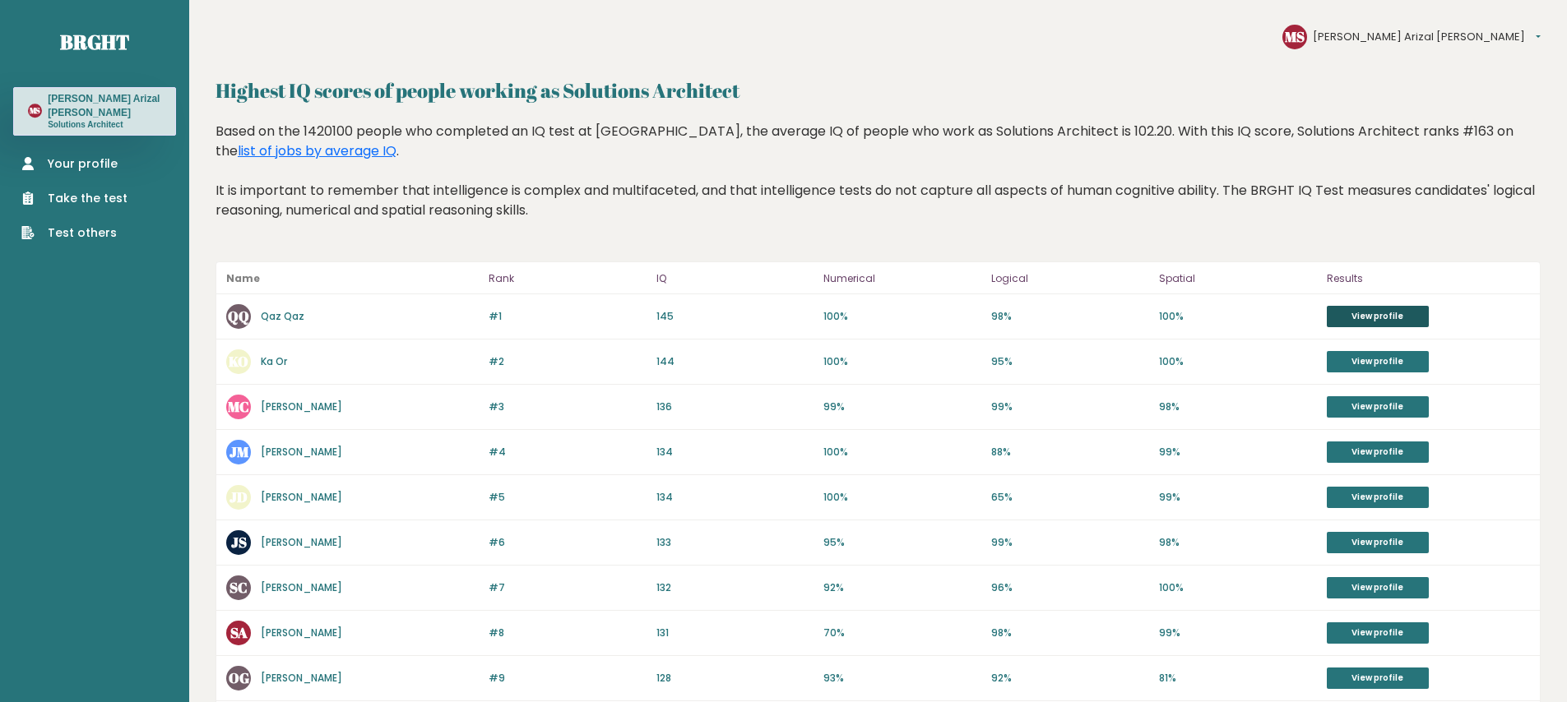
click at [1353, 320] on link "View profile" at bounding box center [1378, 316] width 102 height 21
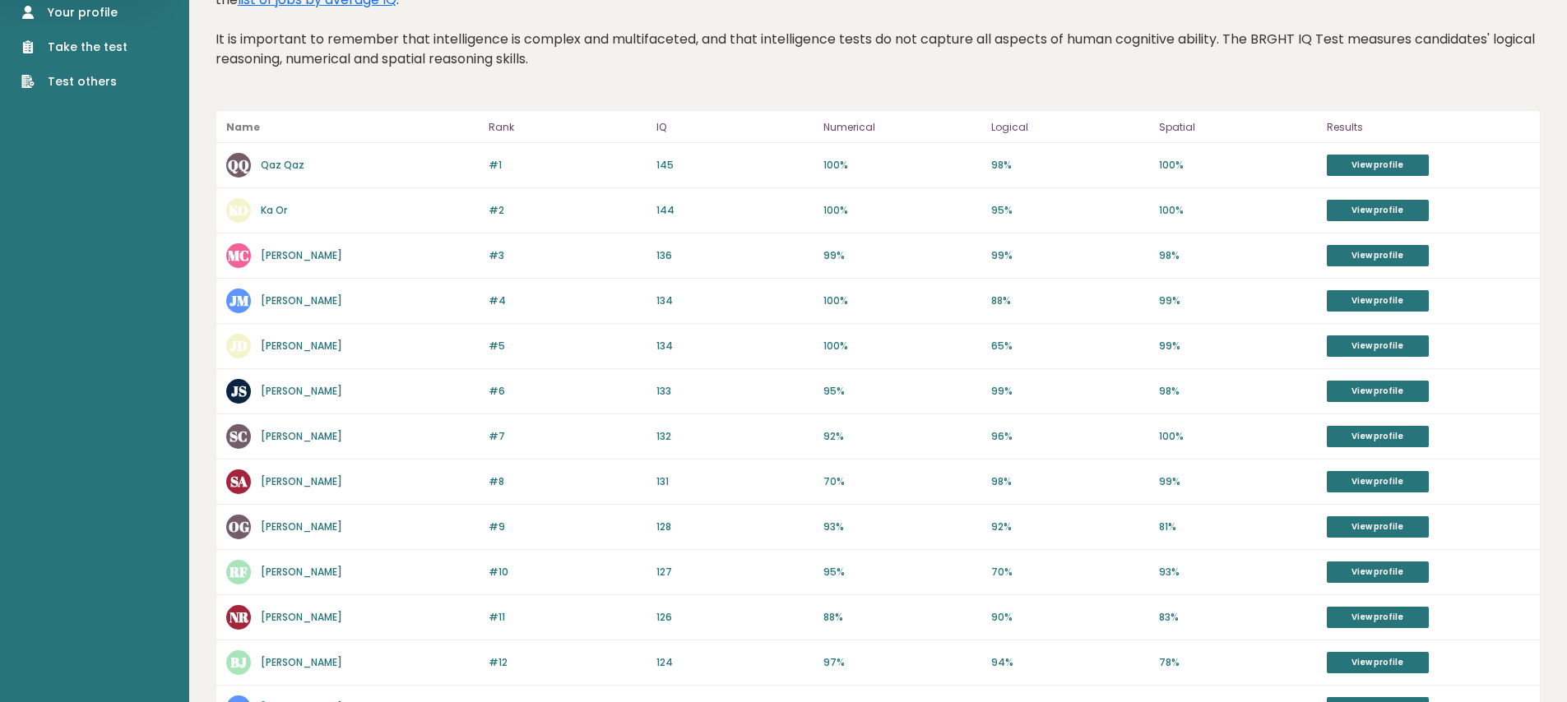
scroll to position [155, 0]
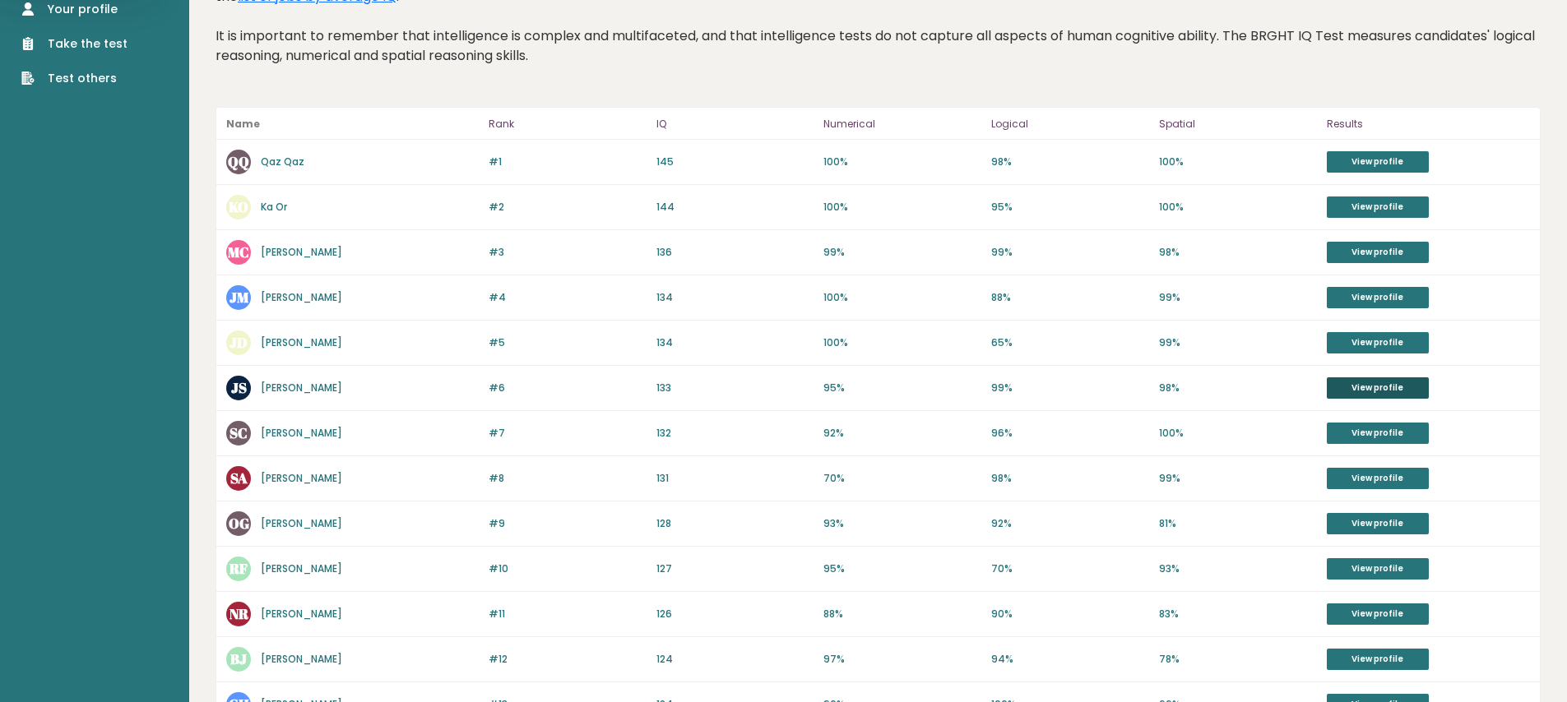
click at [1356, 387] on link "View profile" at bounding box center [1378, 388] width 102 height 21
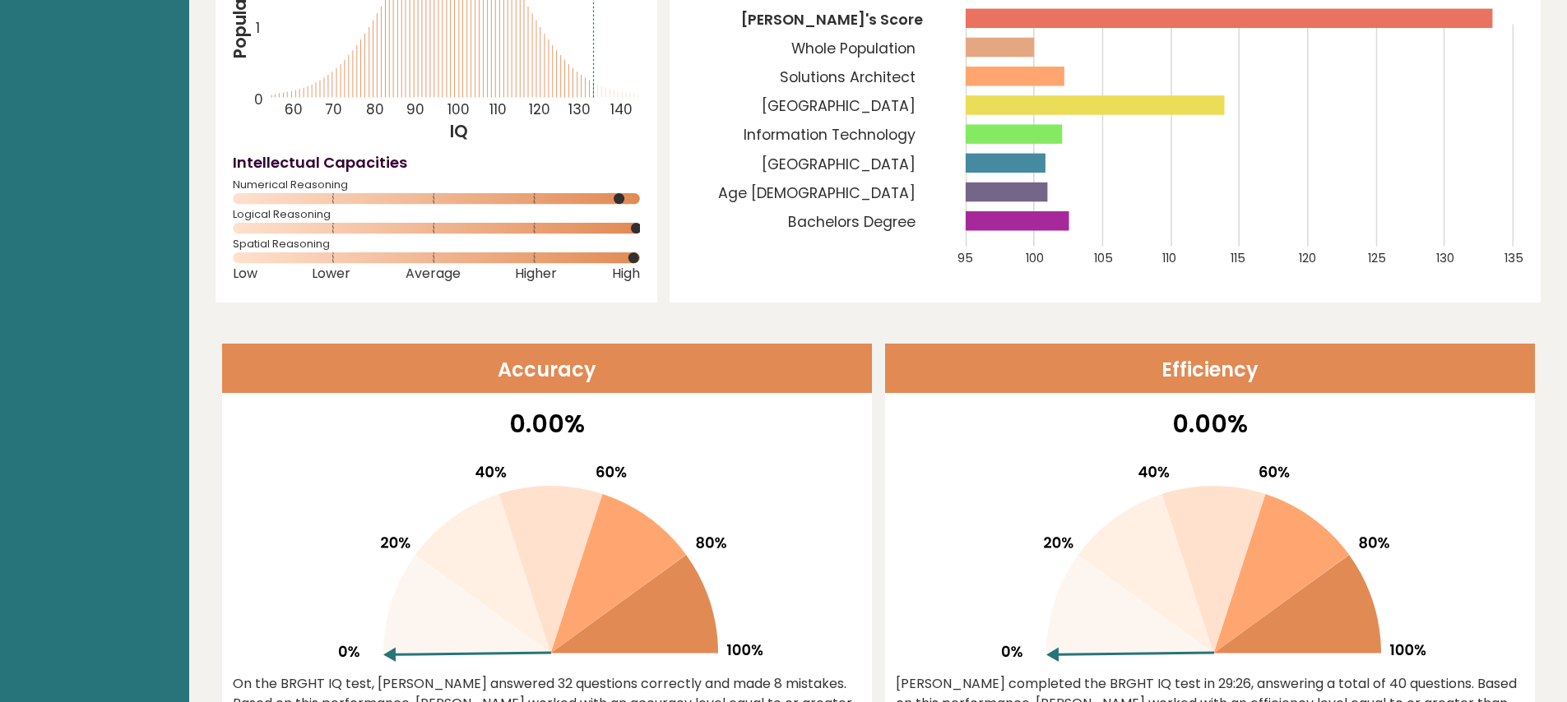
scroll to position [36, 0]
